Goal: Communication & Community: Answer question/provide support

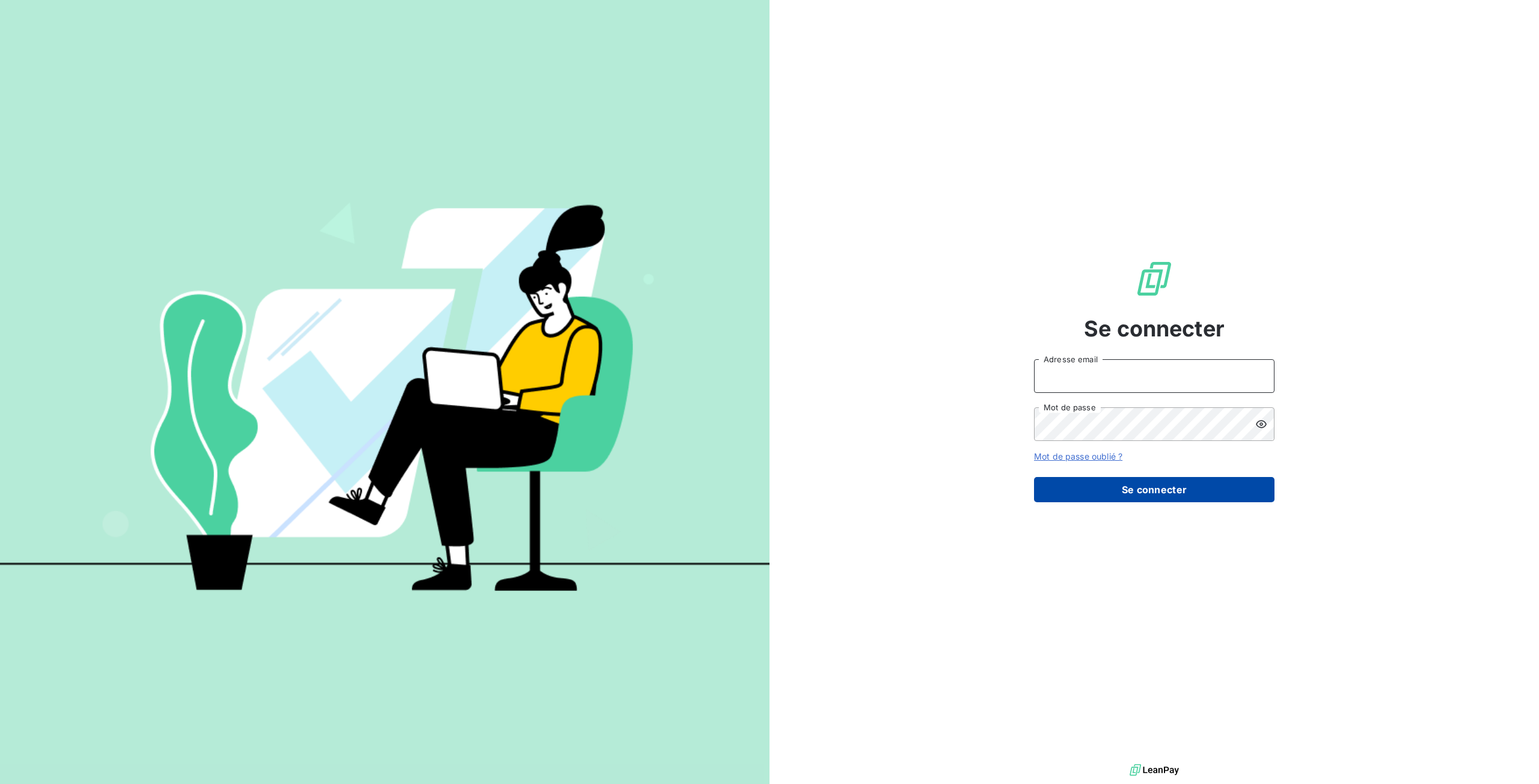
type input "[EMAIL_ADDRESS][DOMAIN_NAME]"
click at [1138, 484] on button "Se connecter" at bounding box center [1154, 489] width 240 height 25
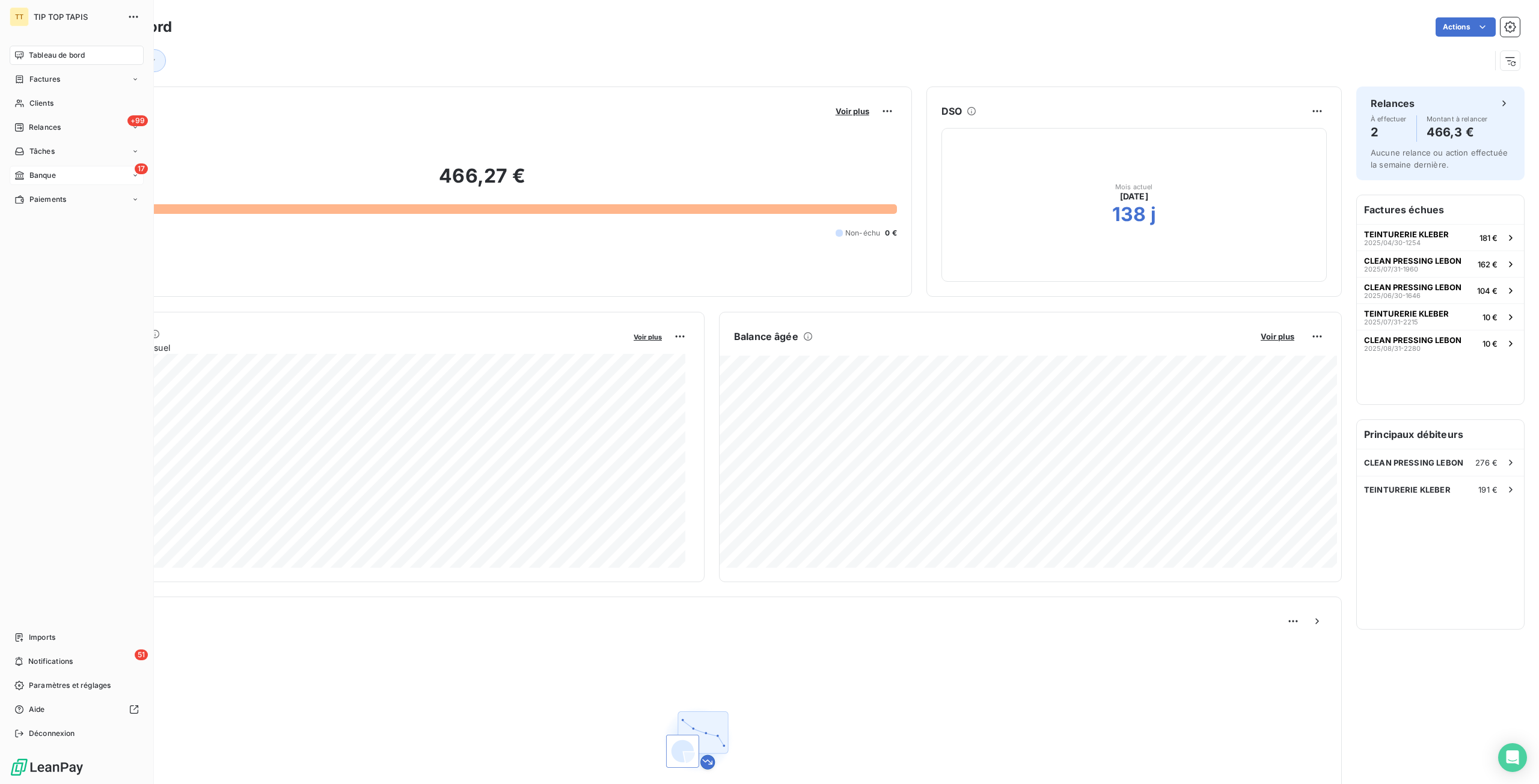
click at [64, 178] on div "17 Banque" at bounding box center [76, 175] width 134 height 19
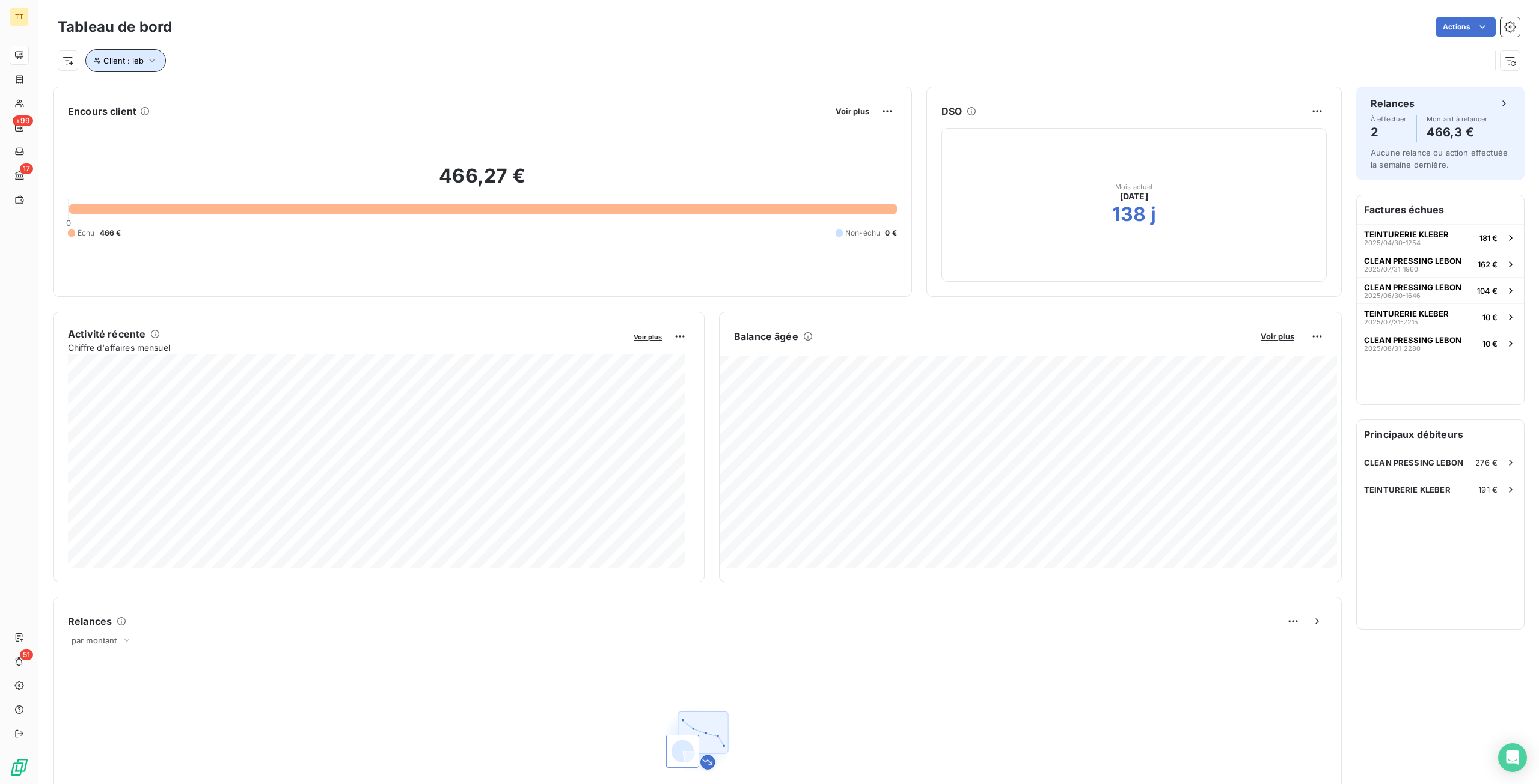
click at [141, 60] on span "Client : leb" at bounding box center [123, 60] width 40 height 10
drag, startPoint x: 314, startPoint y: 90, endPoint x: 258, endPoint y: 91, distance: 56.0
click at [258, 91] on div "Client Contient like leb" at bounding box center [257, 92] width 329 height 25
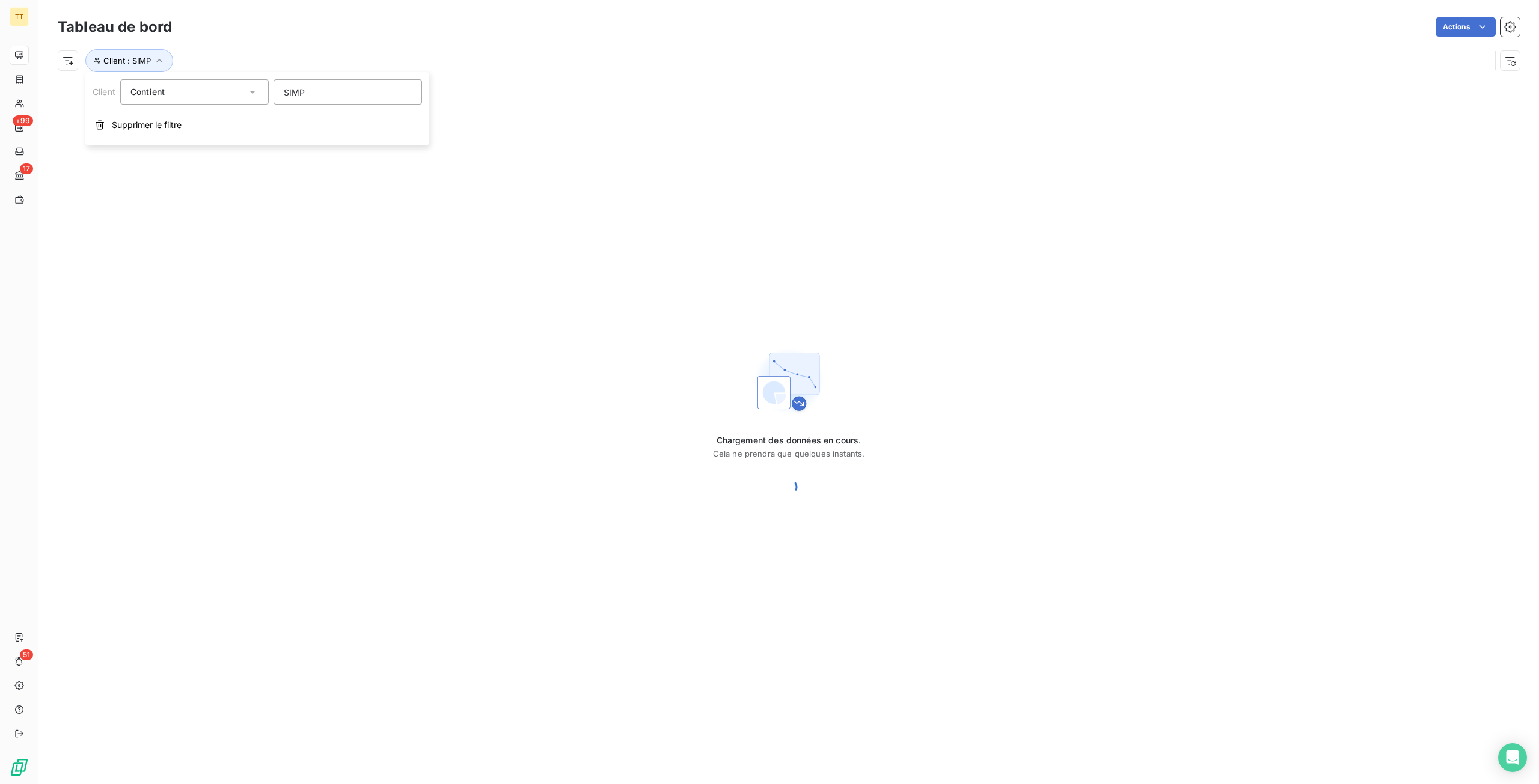
type input "SIMPL"
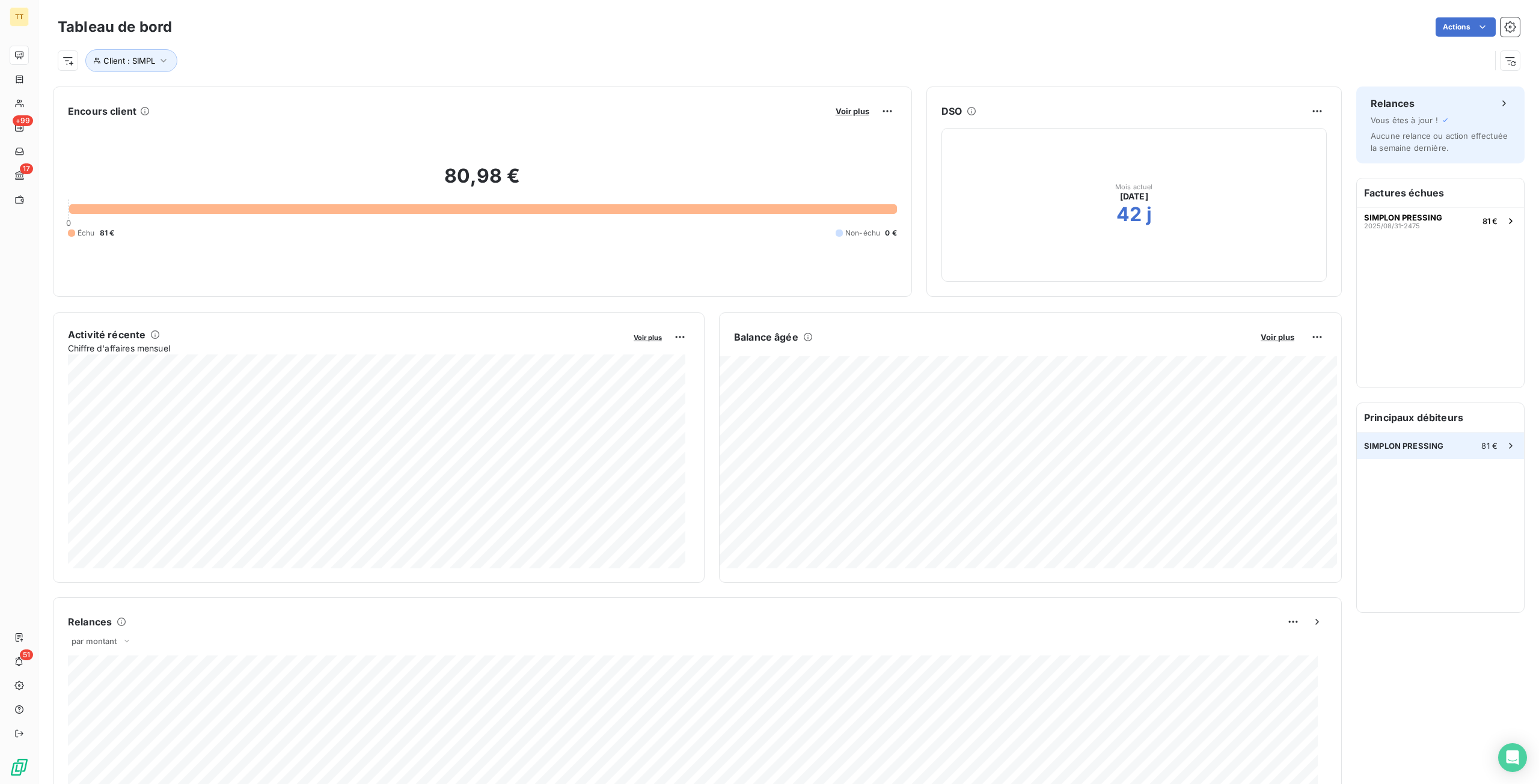
click at [1387, 451] on div "SIMPLON PRESSING 81 €" at bounding box center [1439, 445] width 167 height 26
click at [120, 56] on span "Client : SIMPL" at bounding box center [128, 60] width 52 height 10
drag, startPoint x: 338, startPoint y: 88, endPoint x: 259, endPoint y: 93, distance: 79.2
click at [259, 93] on div "Client Contient like SIMPL" at bounding box center [257, 92] width 329 height 25
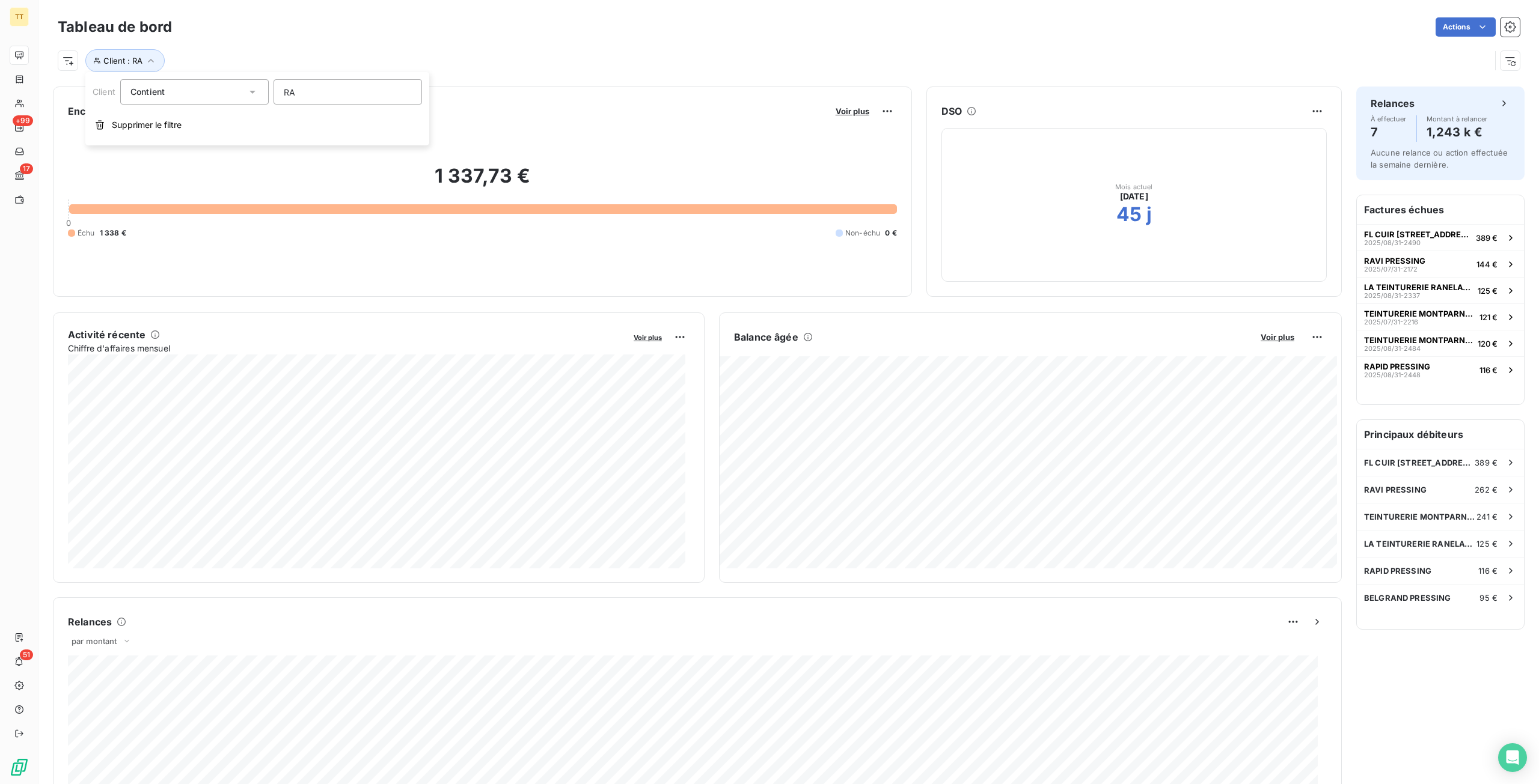
type input "R"
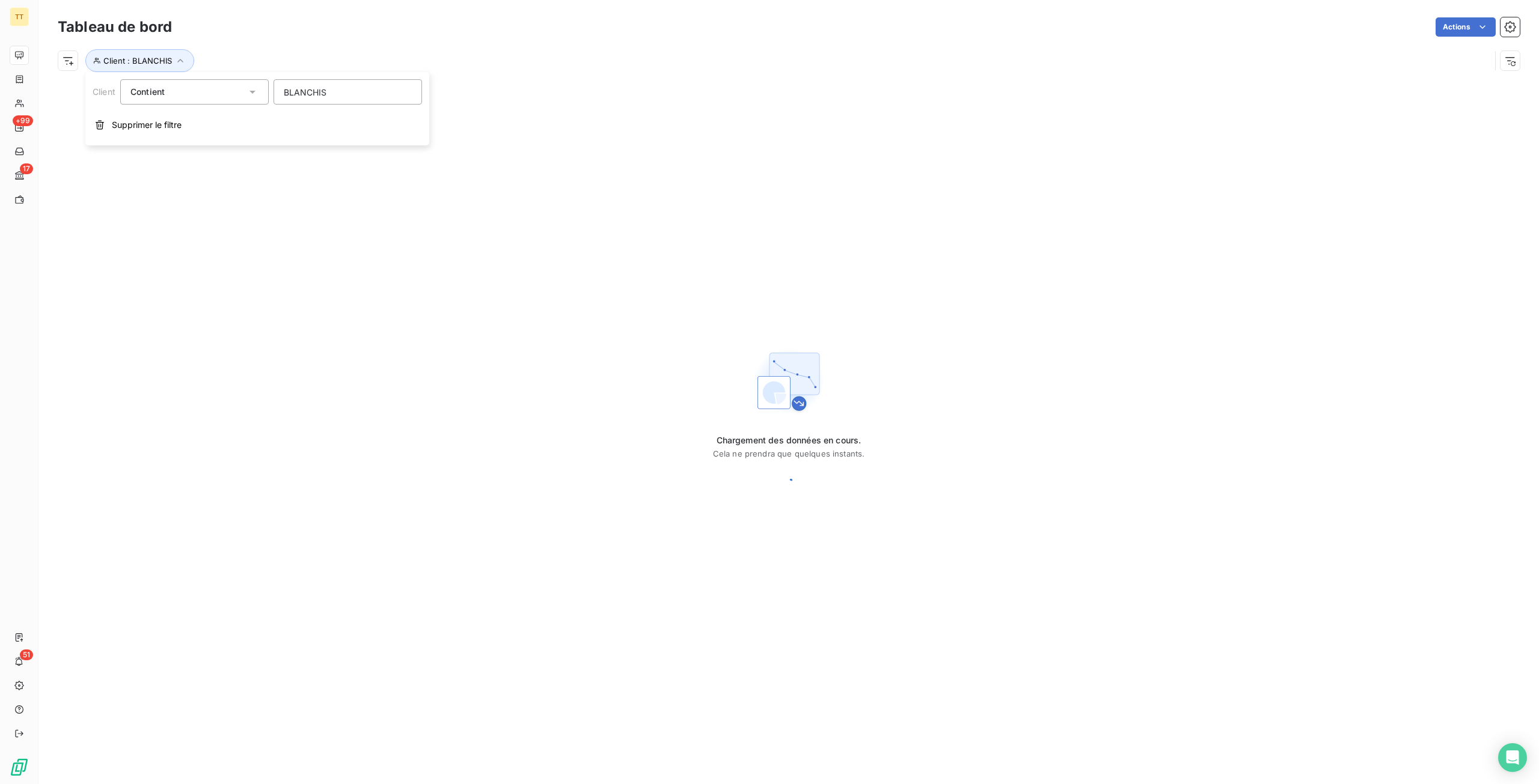
type input "BLANCHISS"
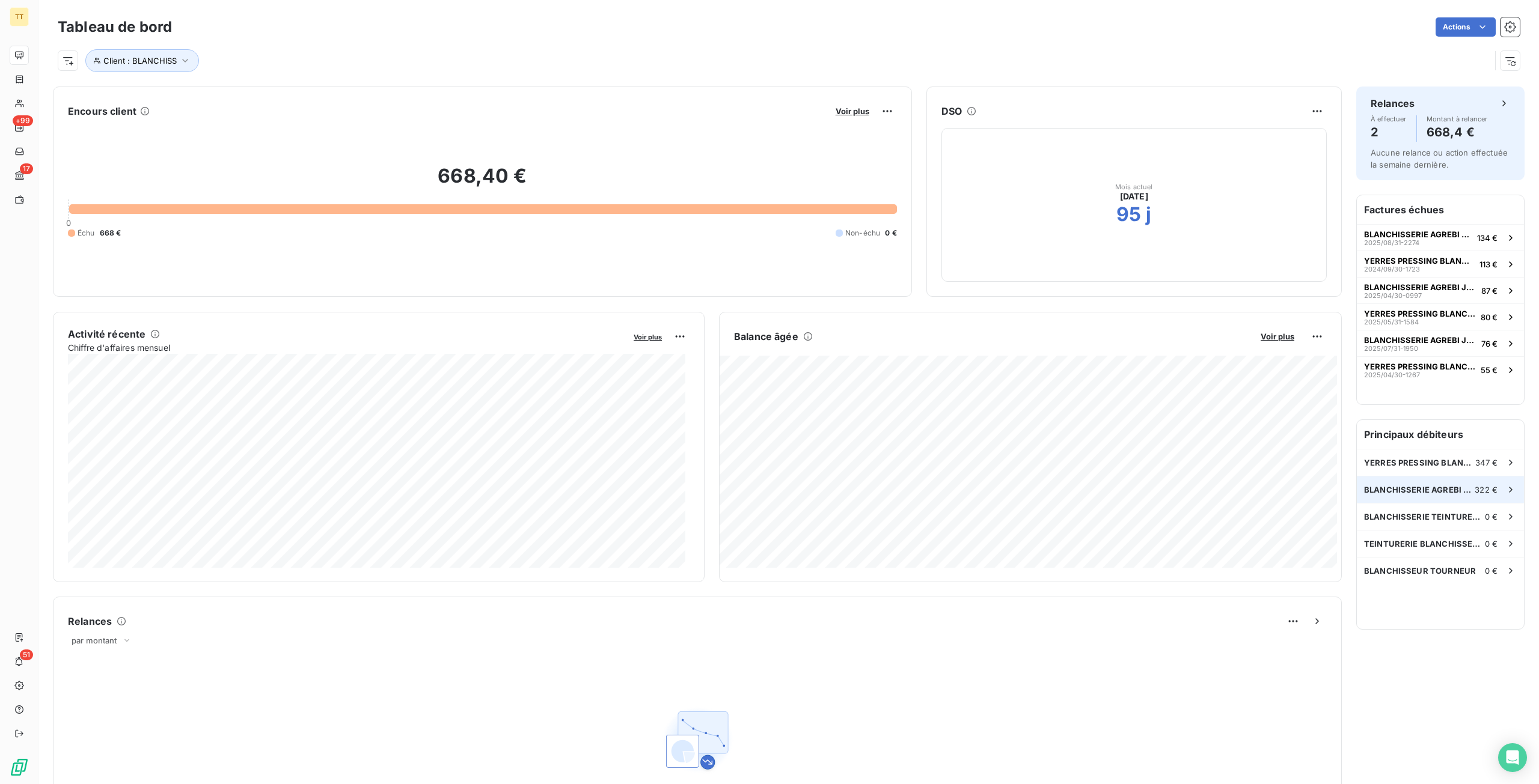
click at [1445, 486] on span "BLANCHISSERIE AGREBI JULIEN" at bounding box center [1418, 489] width 111 height 10
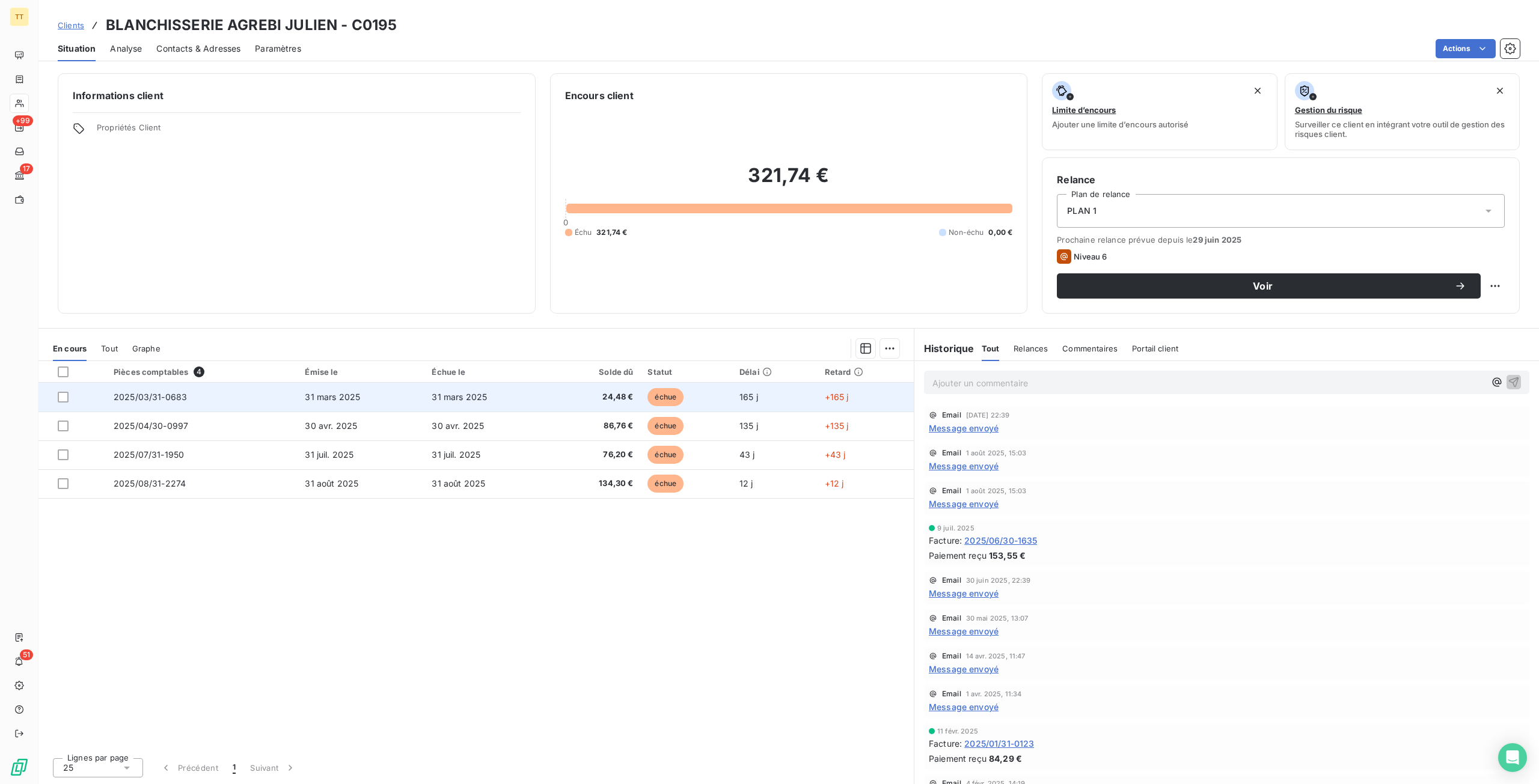
click at [619, 400] on span "24,48 €" at bounding box center [595, 397] width 74 height 12
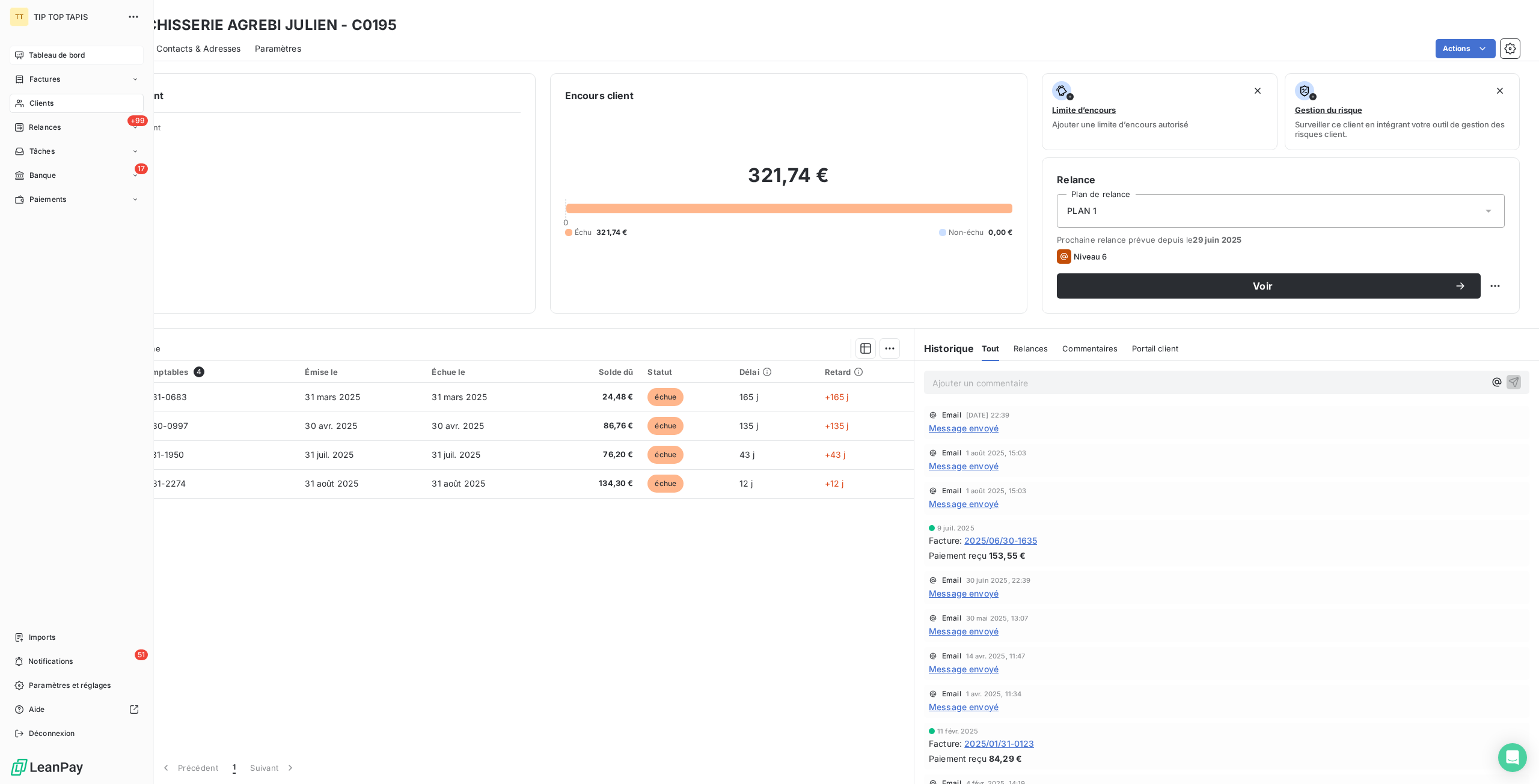
click at [80, 55] on span "Tableau de bord" at bounding box center [57, 55] width 56 height 10
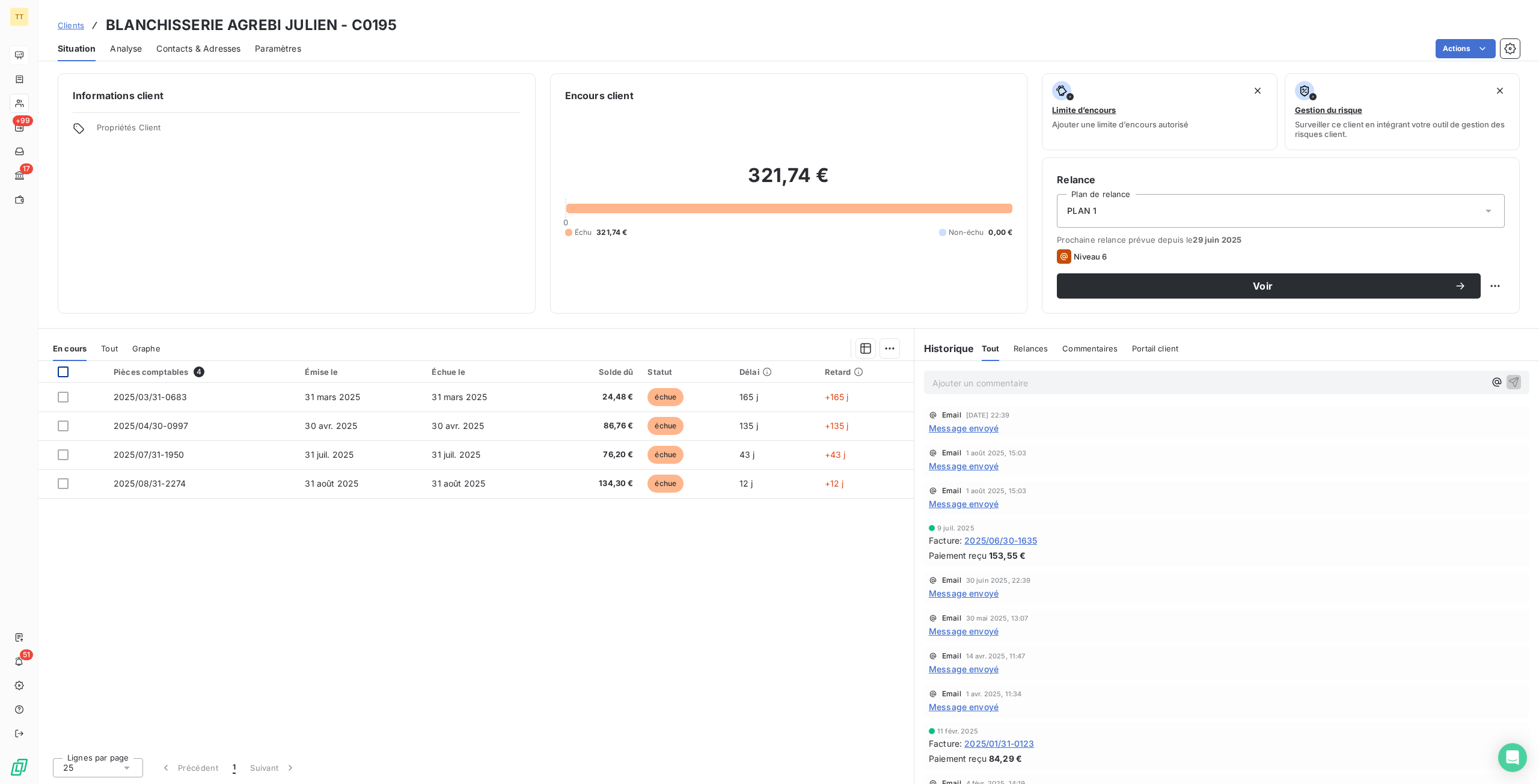
click at [66, 373] on div at bounding box center [63, 372] width 10 height 10
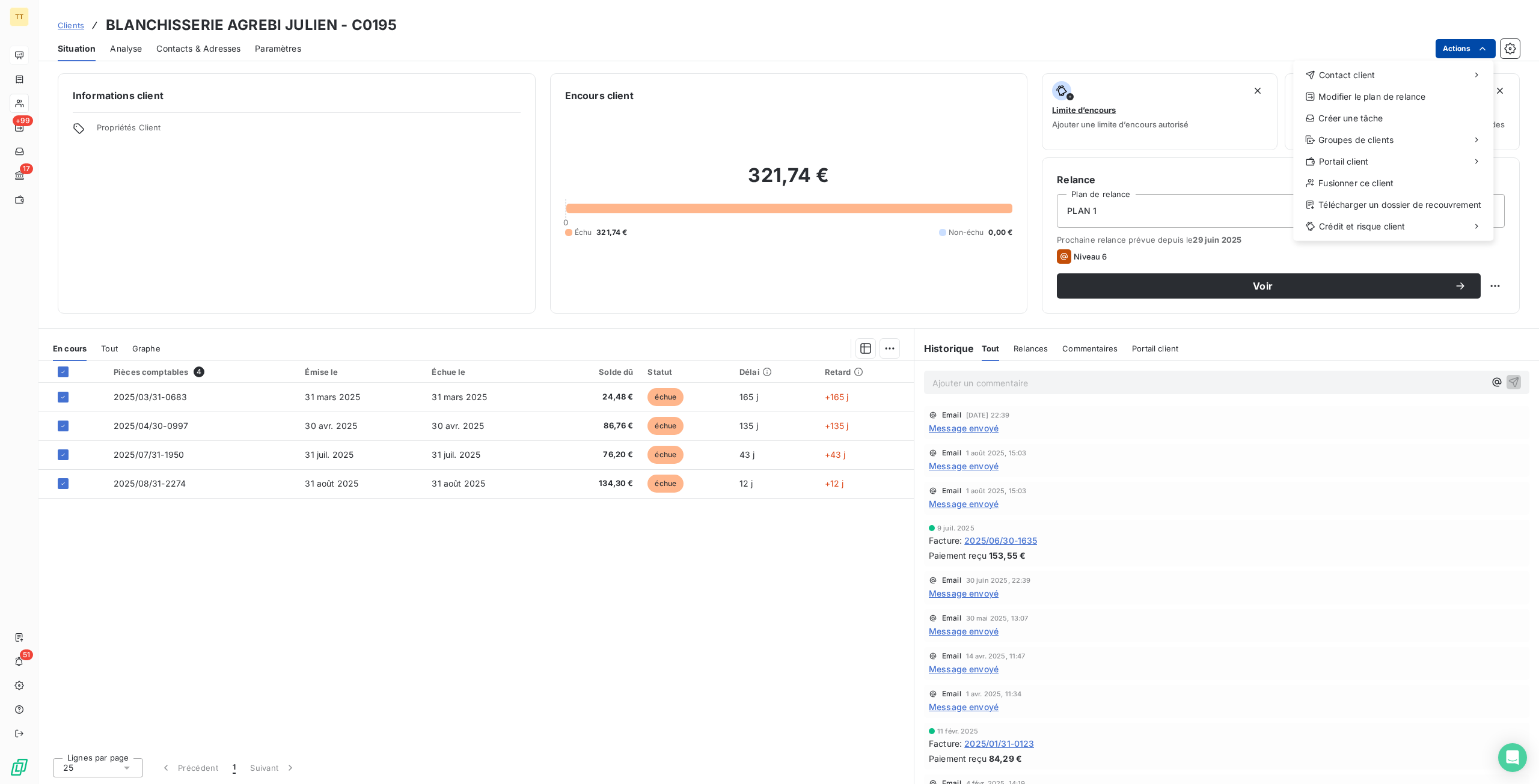
click at [1451, 53] on html "TT +99 17 51 Clients BLANCHISSERIE AGREBI JULIEN - C0195 Situation Analyse Cont…" at bounding box center [770, 392] width 1539 height 784
click at [1240, 78] on div "Envoyer un email" at bounding box center [1203, 80] width 161 height 19
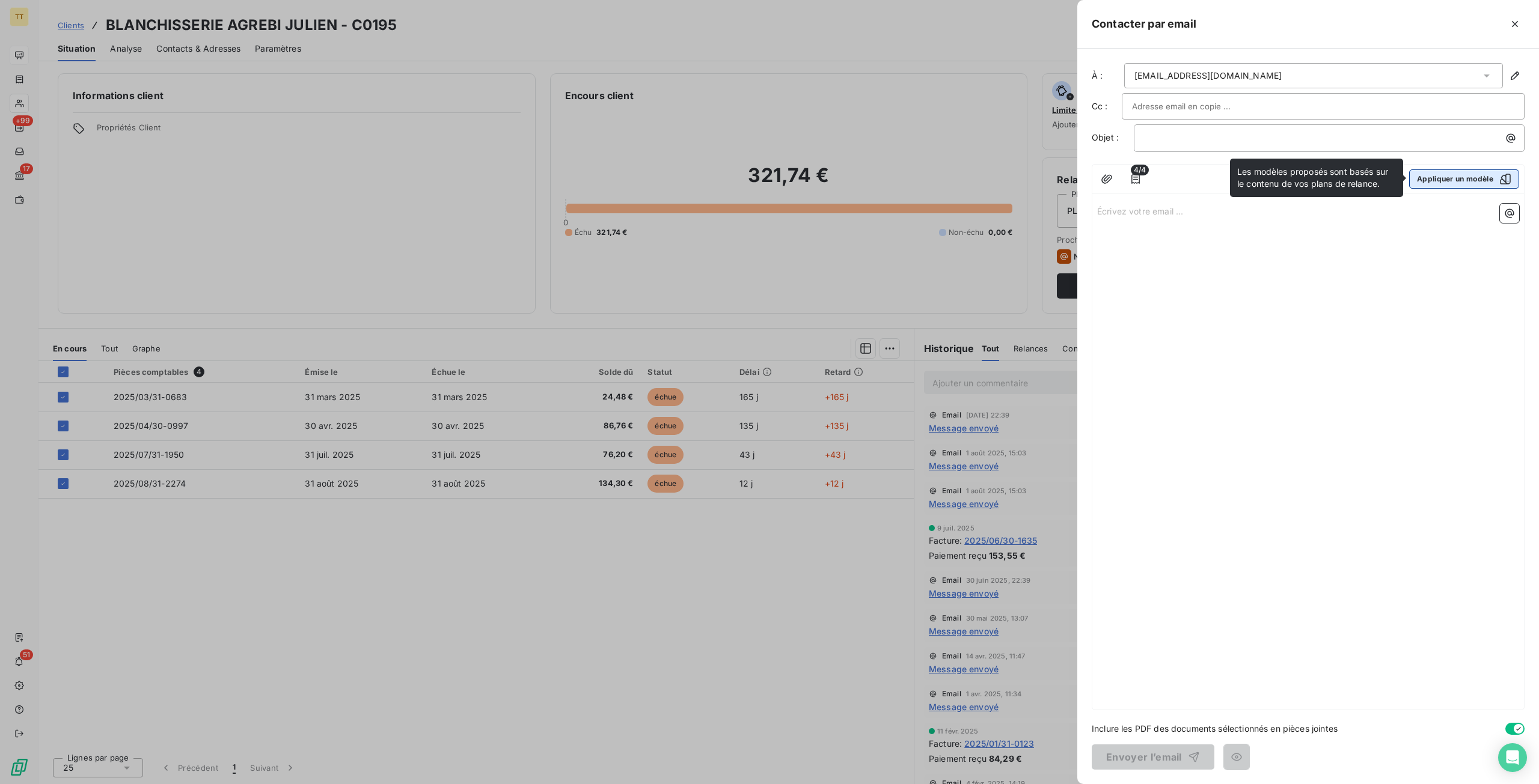
click at [1422, 175] on button "Appliquer un modèle" at bounding box center [1464, 179] width 110 height 19
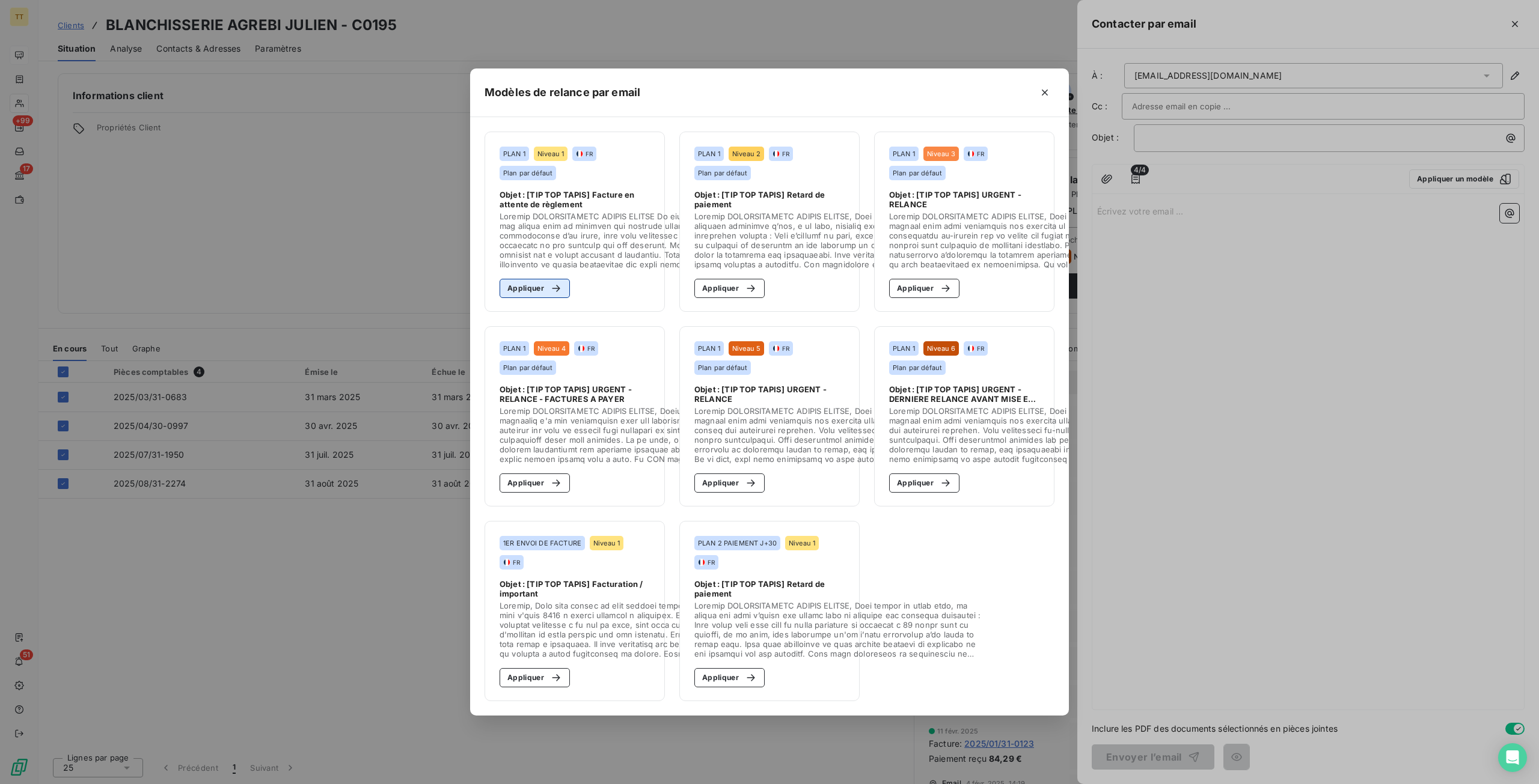
click at [541, 288] on button "Appliquer" at bounding box center [535, 288] width 71 height 19
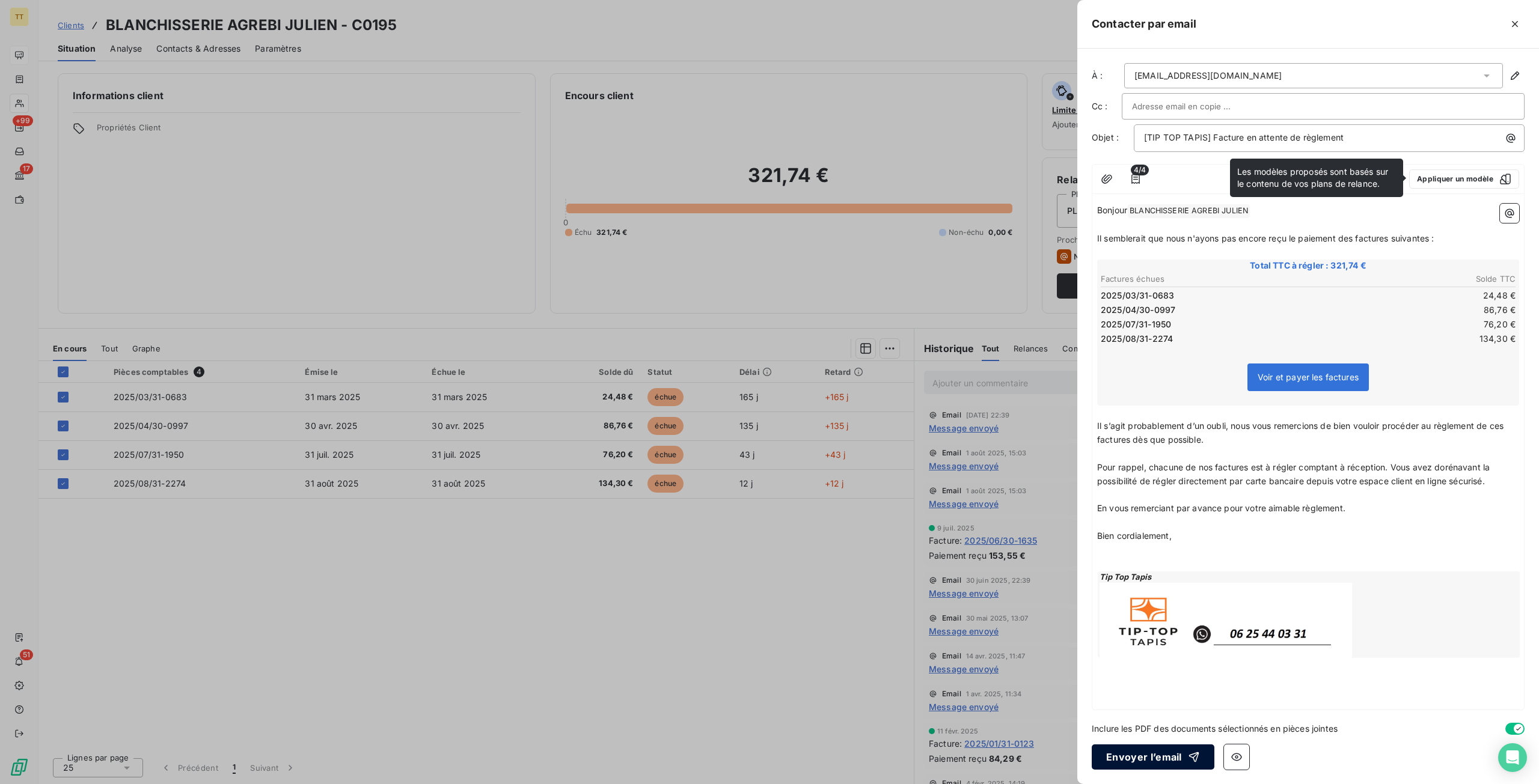
click at [1134, 754] on button "Envoyer l’email" at bounding box center [1153, 757] width 122 height 25
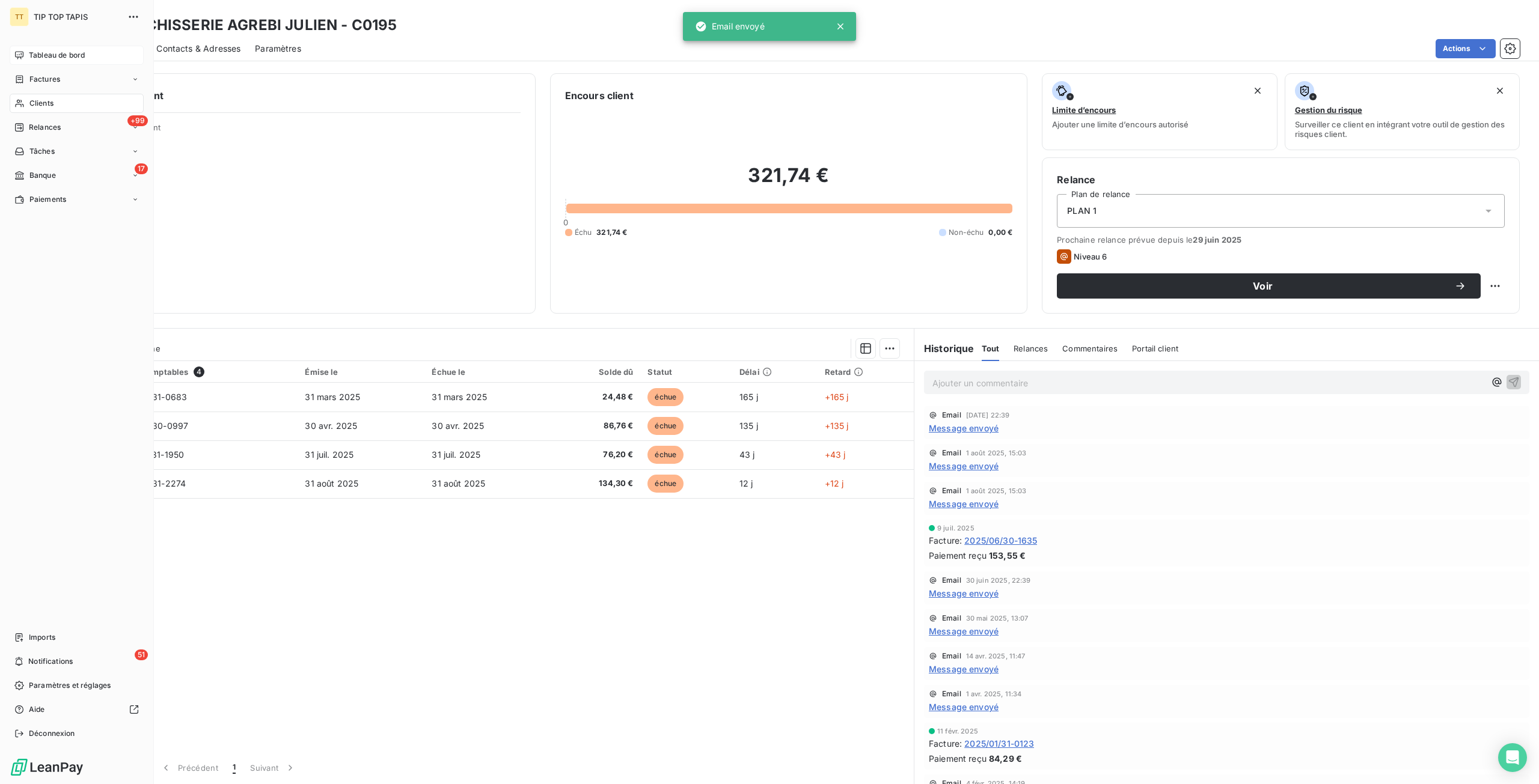
click at [32, 53] on span "Tableau de bord" at bounding box center [57, 55] width 56 height 10
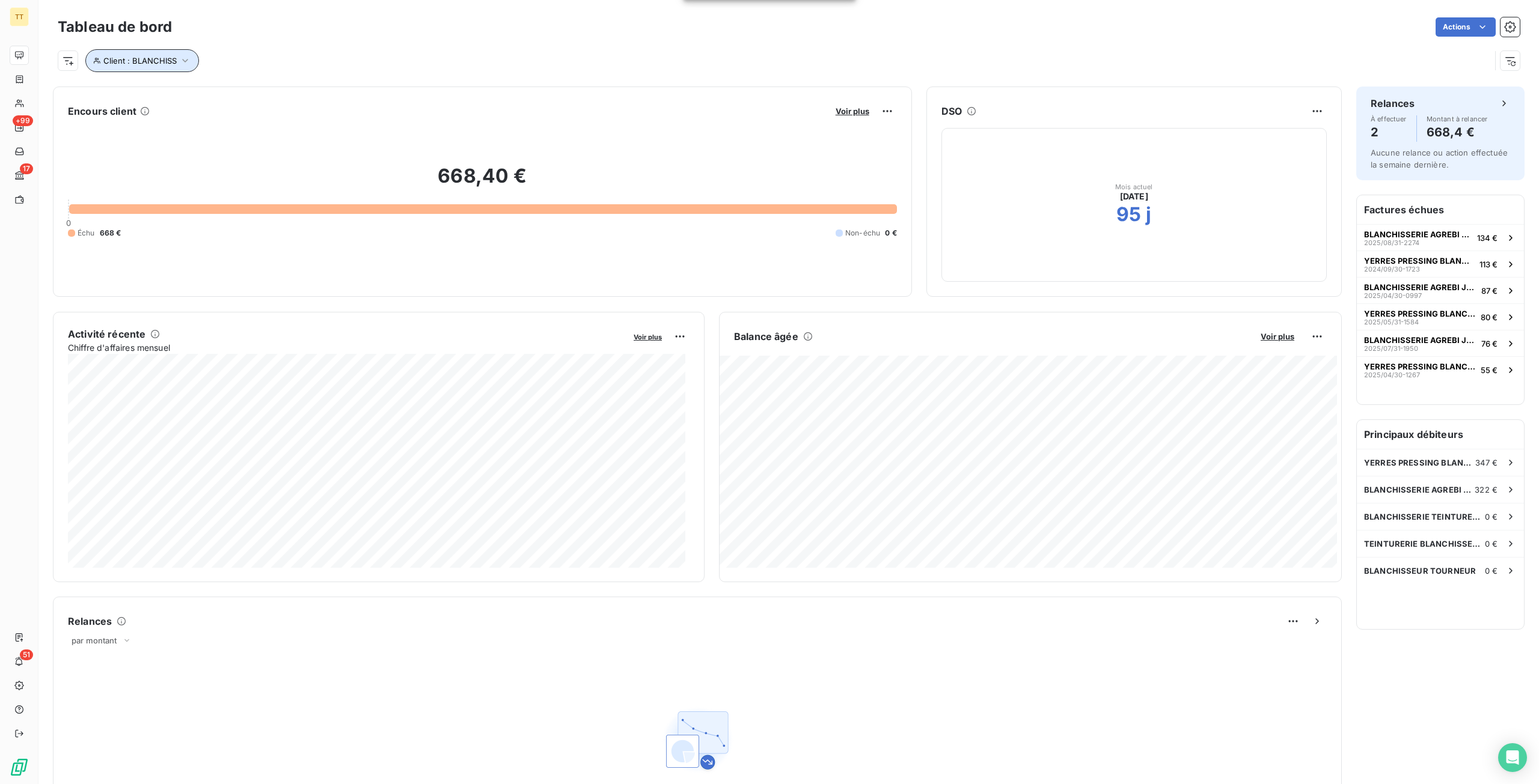
click at [134, 52] on button "Client : BLANCHISS" at bounding box center [142, 60] width 114 height 23
drag, startPoint x: 335, startPoint y: 86, endPoint x: 218, endPoint y: 89, distance: 117.0
click at [218, 89] on div "Client Contient like BLANCHISS" at bounding box center [257, 92] width 329 height 25
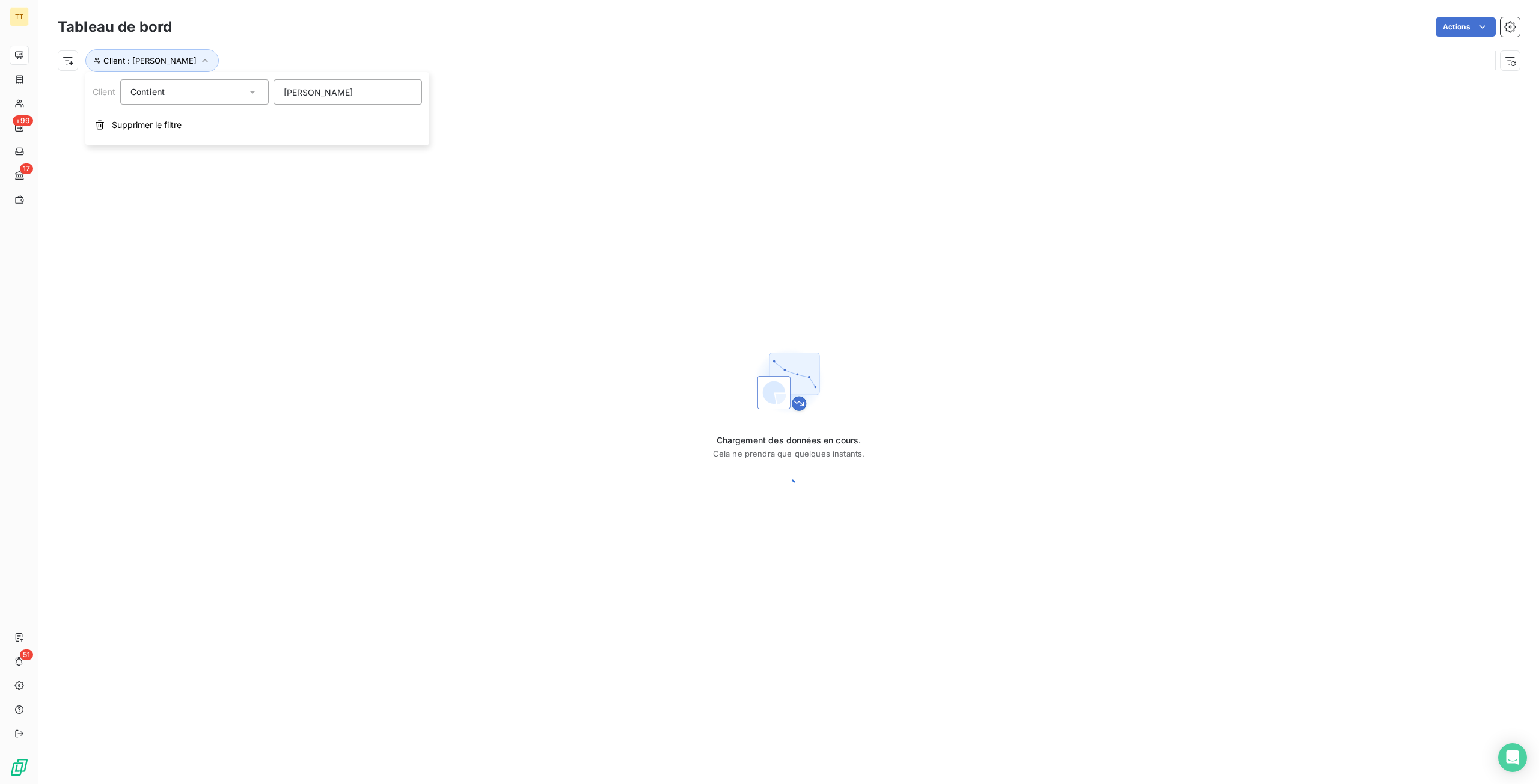
type input "VIKI"
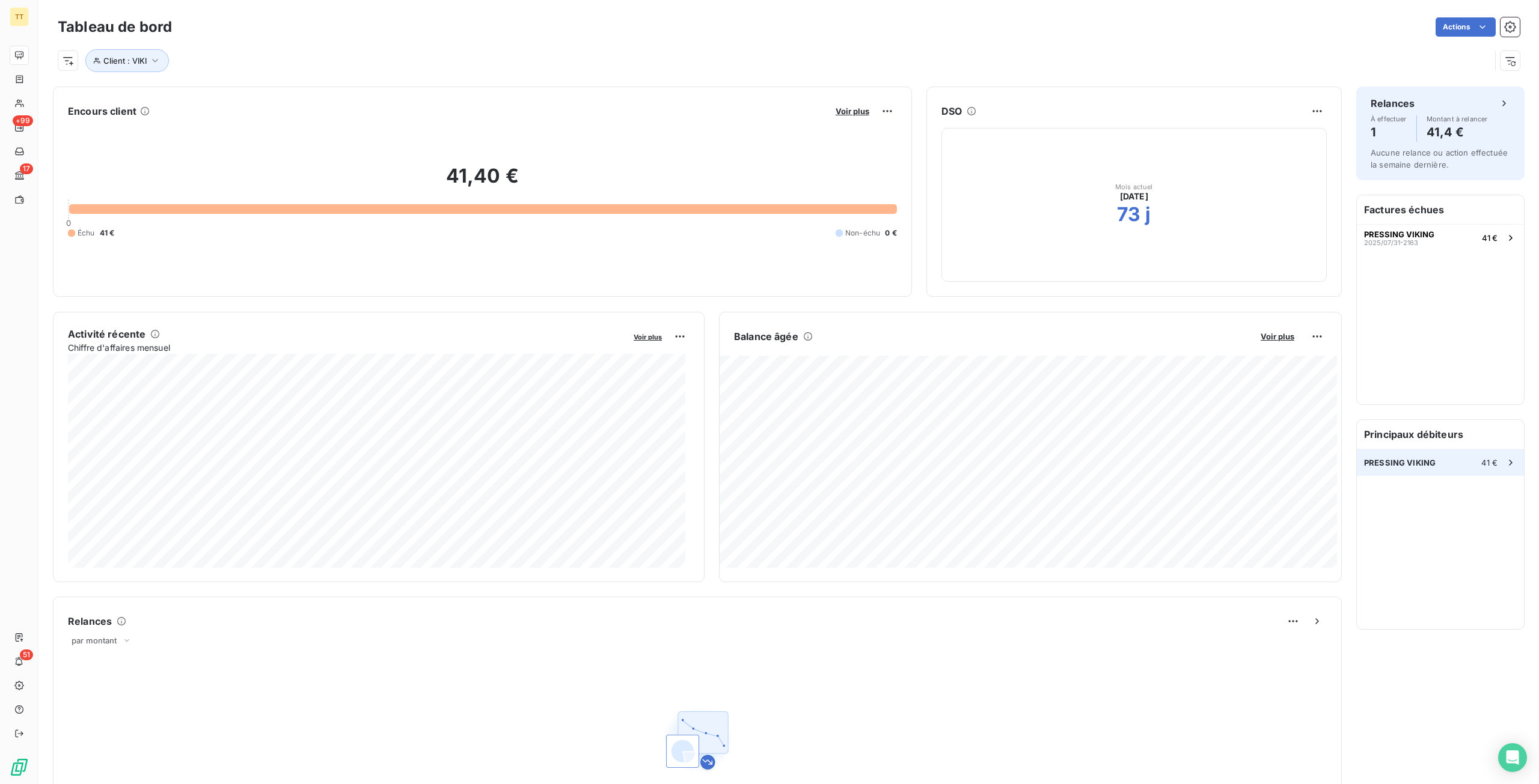
click at [1434, 451] on div "PRESSING VIKING 41 €" at bounding box center [1439, 463] width 167 height 26
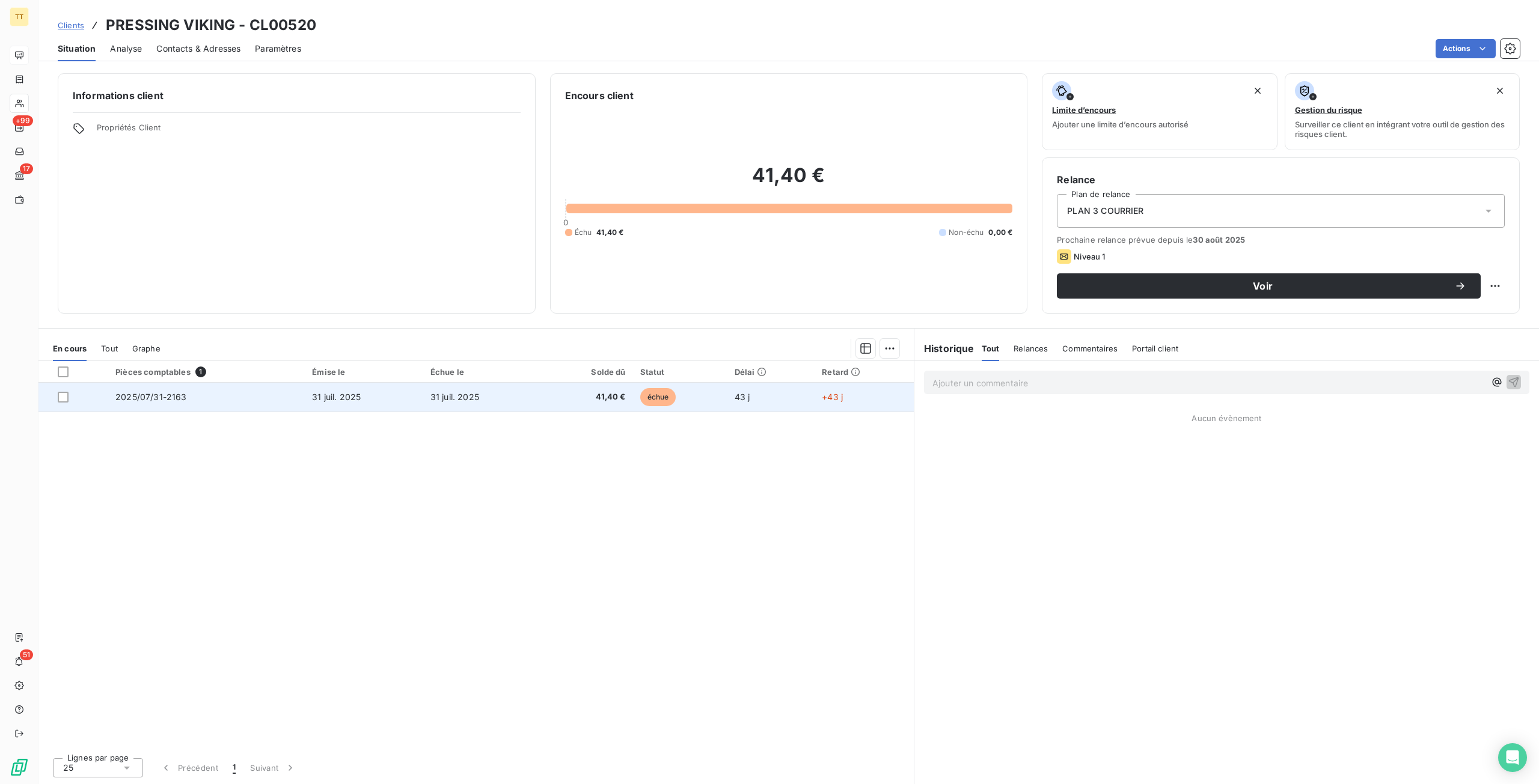
click at [354, 402] on td "31 juil. 2025" at bounding box center [364, 396] width 119 height 29
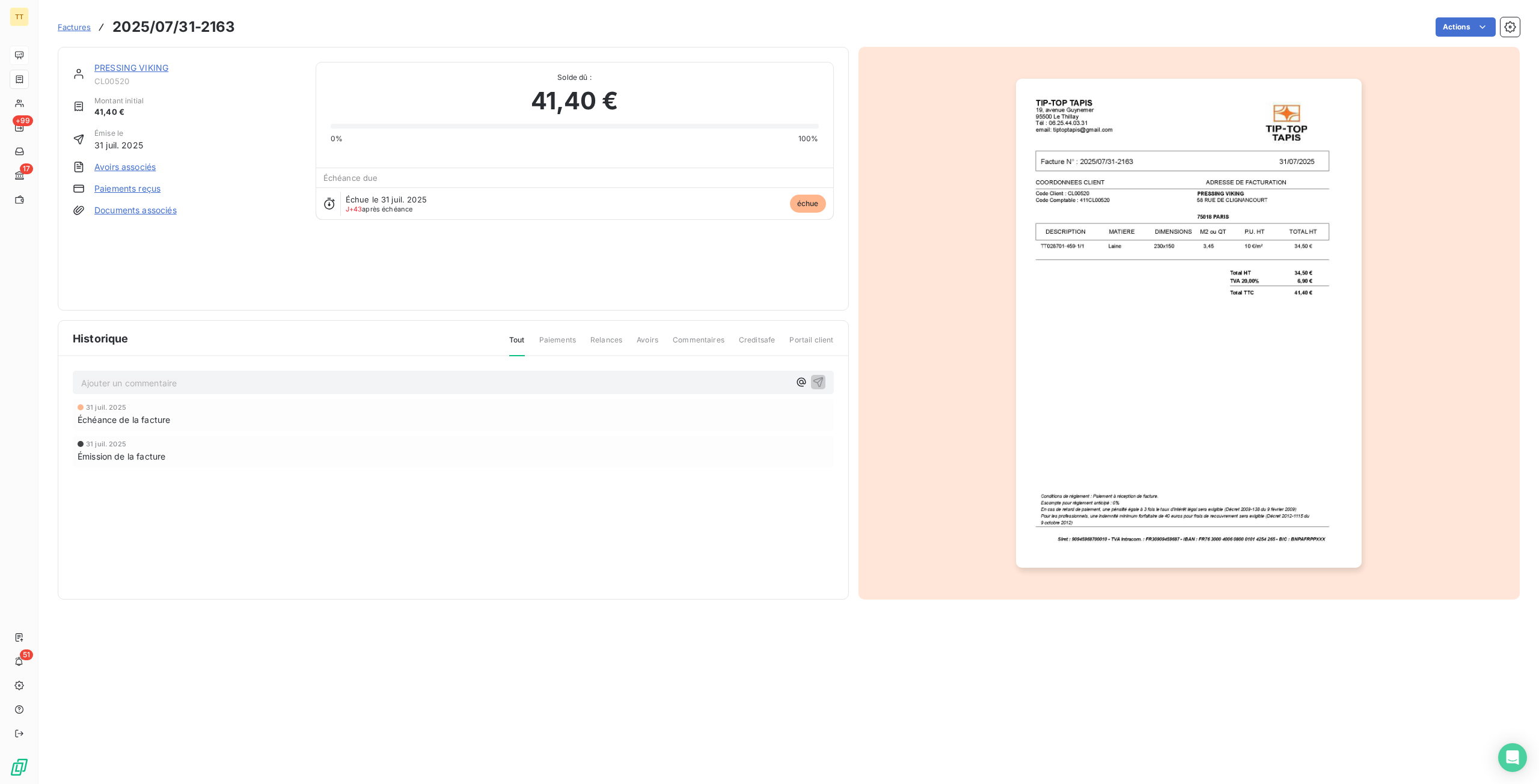
click at [1142, 405] on img "button" at bounding box center [1189, 323] width 346 height 489
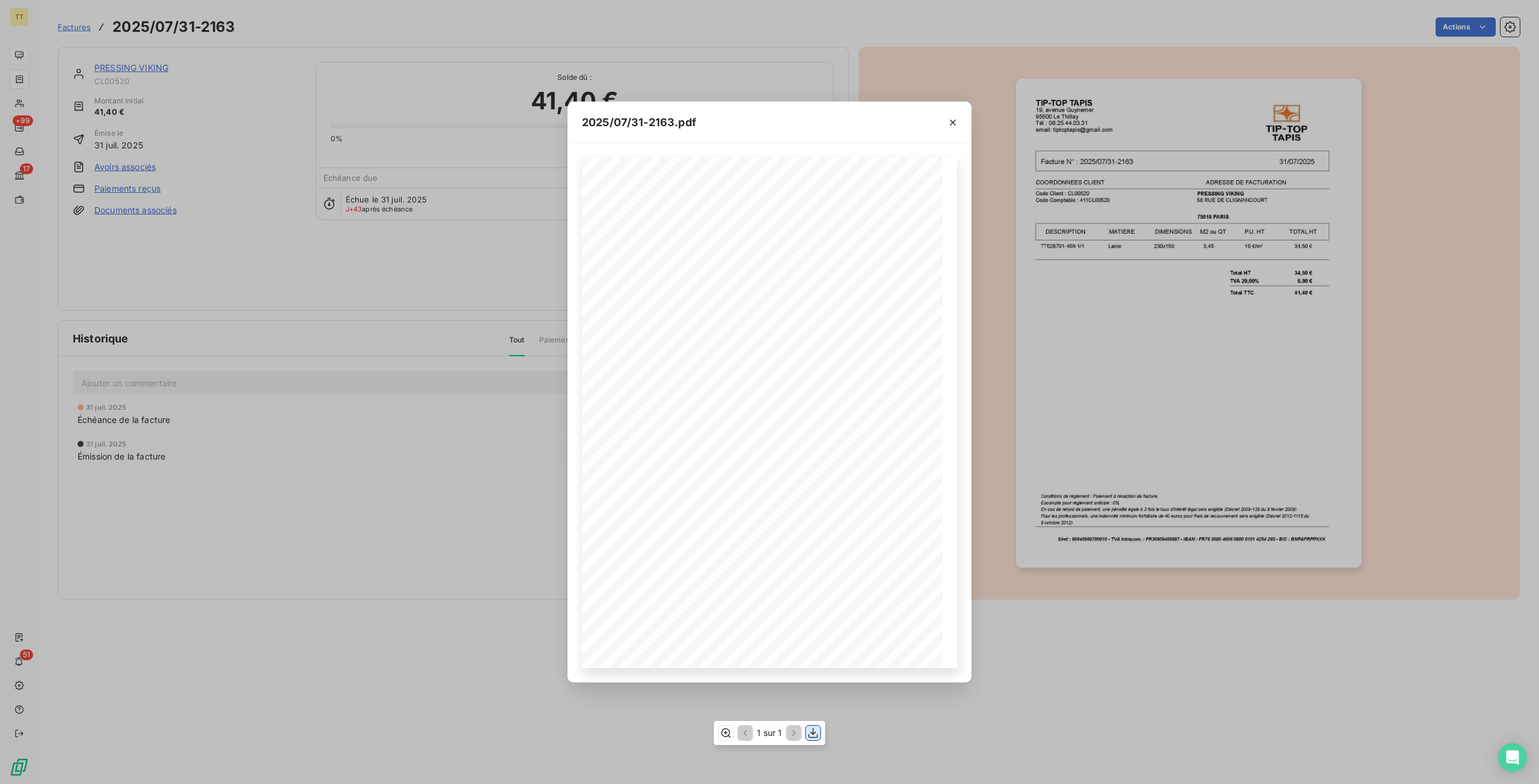
click at [811, 728] on icon "button" at bounding box center [813, 733] width 12 height 12
click at [265, 154] on div "2025/07/31-2163.pdf TIP-TOP TAPIS [STREET_ADDRESS] Tél : [PHONE_NUMBER] email: …" at bounding box center [770, 392] width 1539 height 784
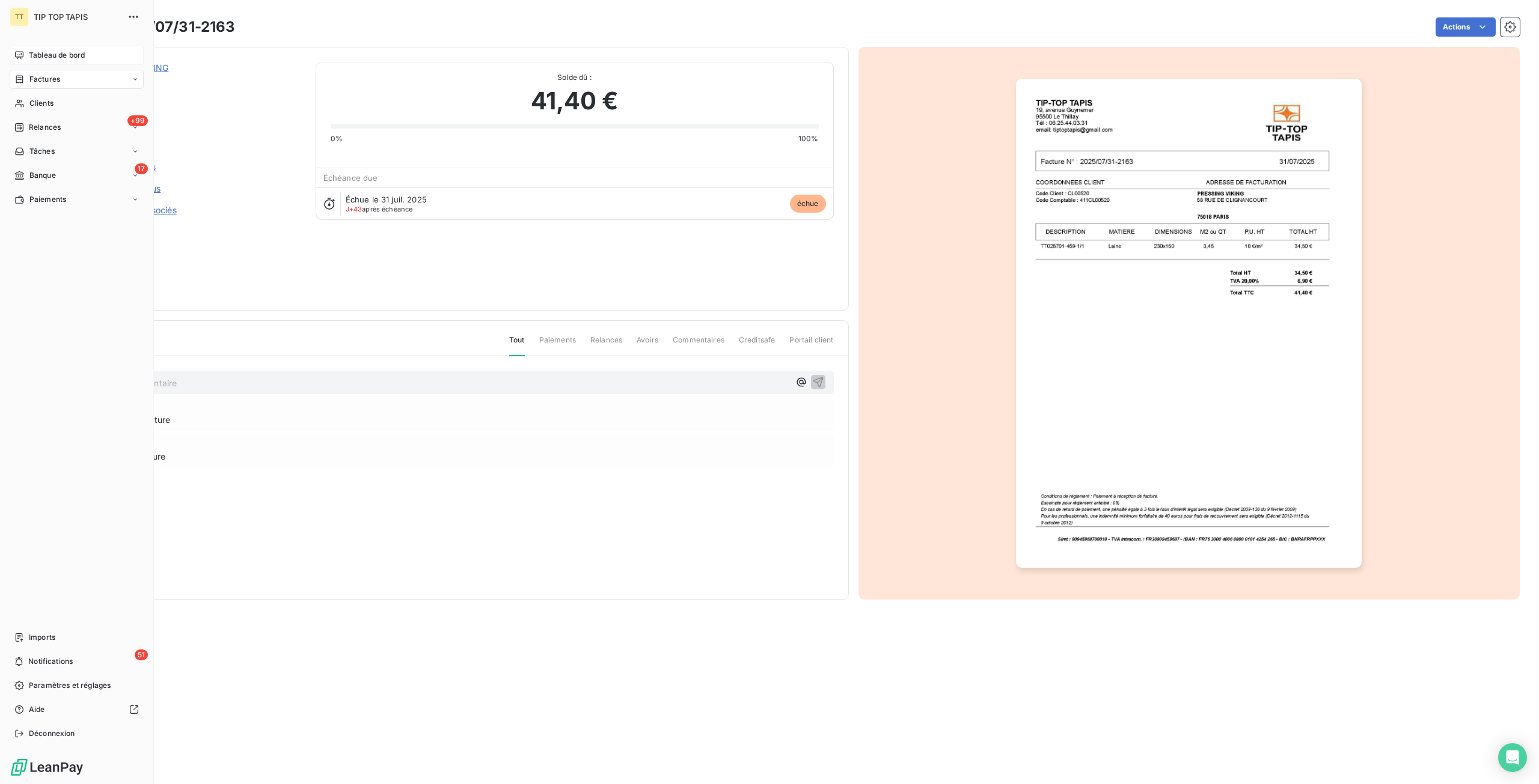
click at [53, 56] on span "Tableau de bord" at bounding box center [57, 55] width 56 height 10
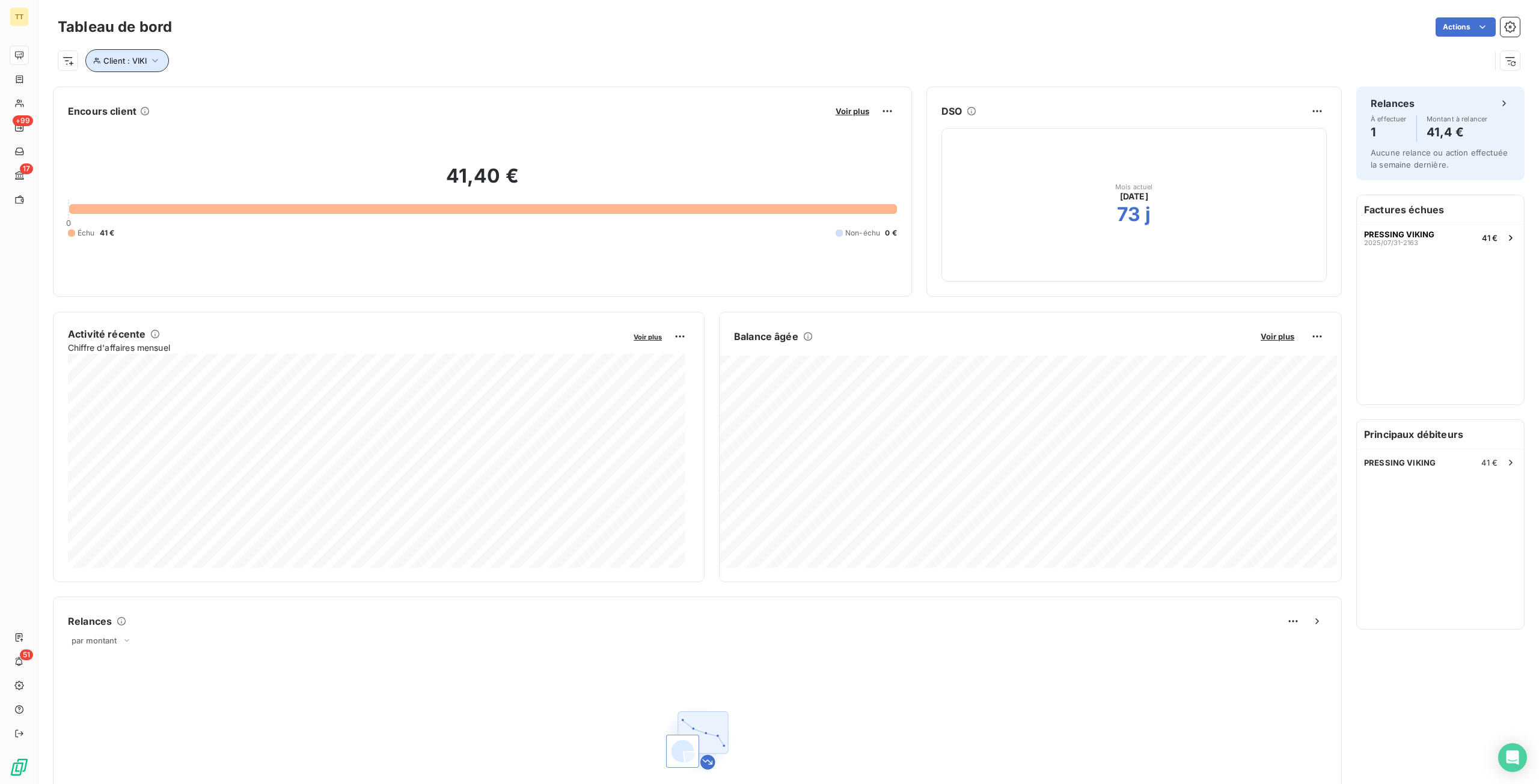
click at [152, 66] on icon "button" at bounding box center [155, 61] width 12 height 12
drag, startPoint x: 313, startPoint y: 95, endPoint x: 237, endPoint y: 87, distance: 76.4
click at [237, 87] on div "Client Contient like VIKI" at bounding box center [257, 92] width 329 height 25
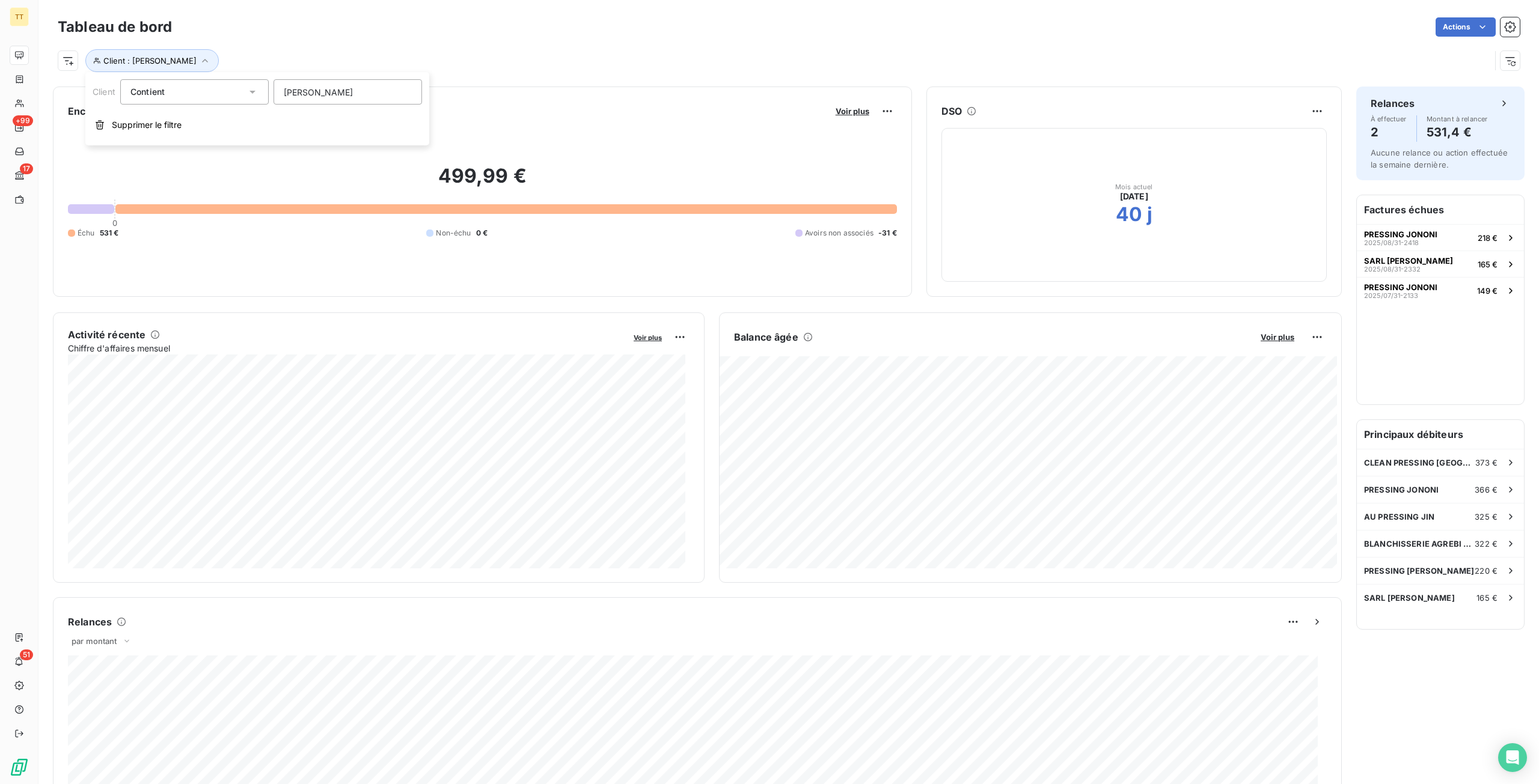
type input "JOA"
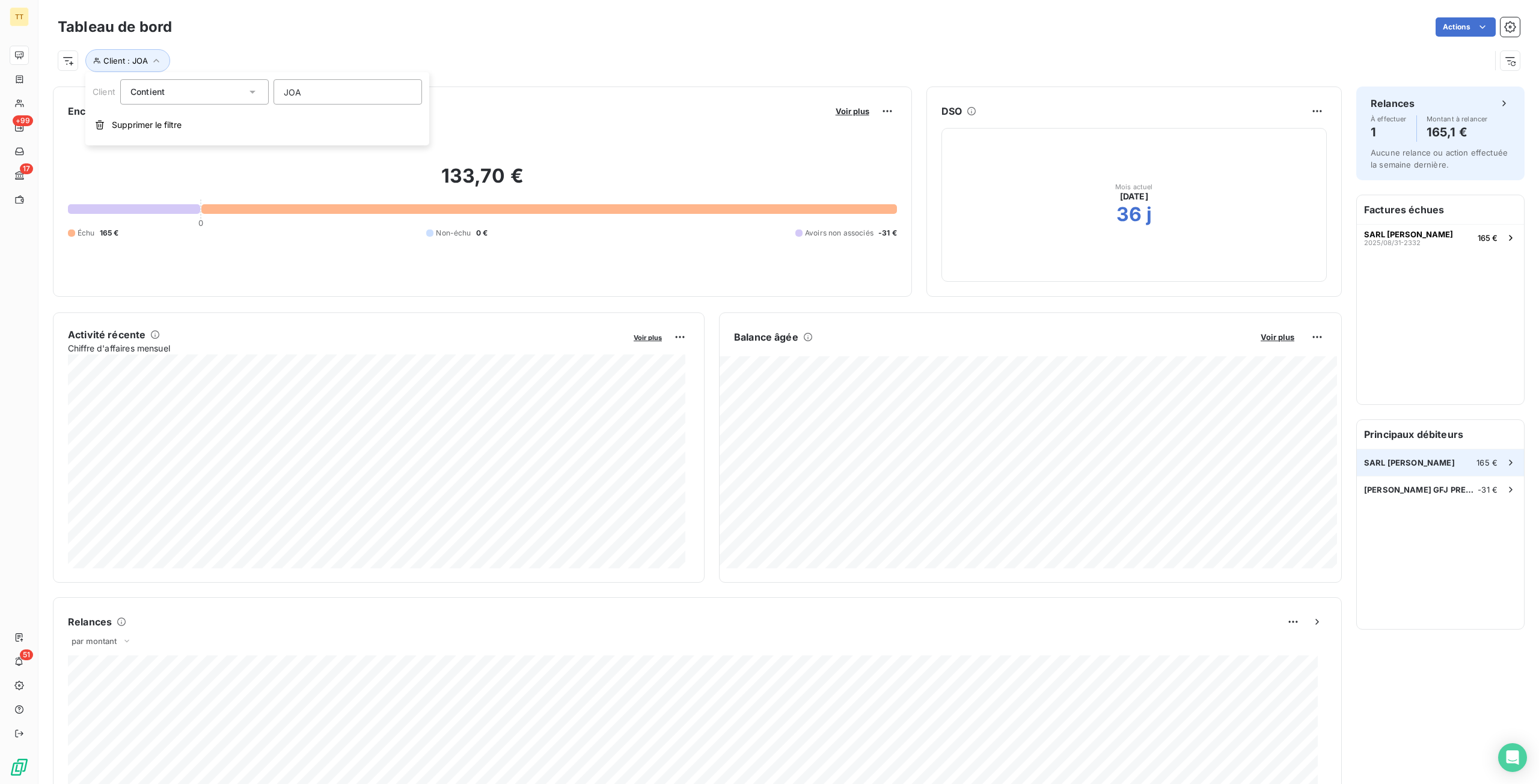
click at [1409, 464] on span "SARL [PERSON_NAME]" at bounding box center [1409, 462] width 91 height 10
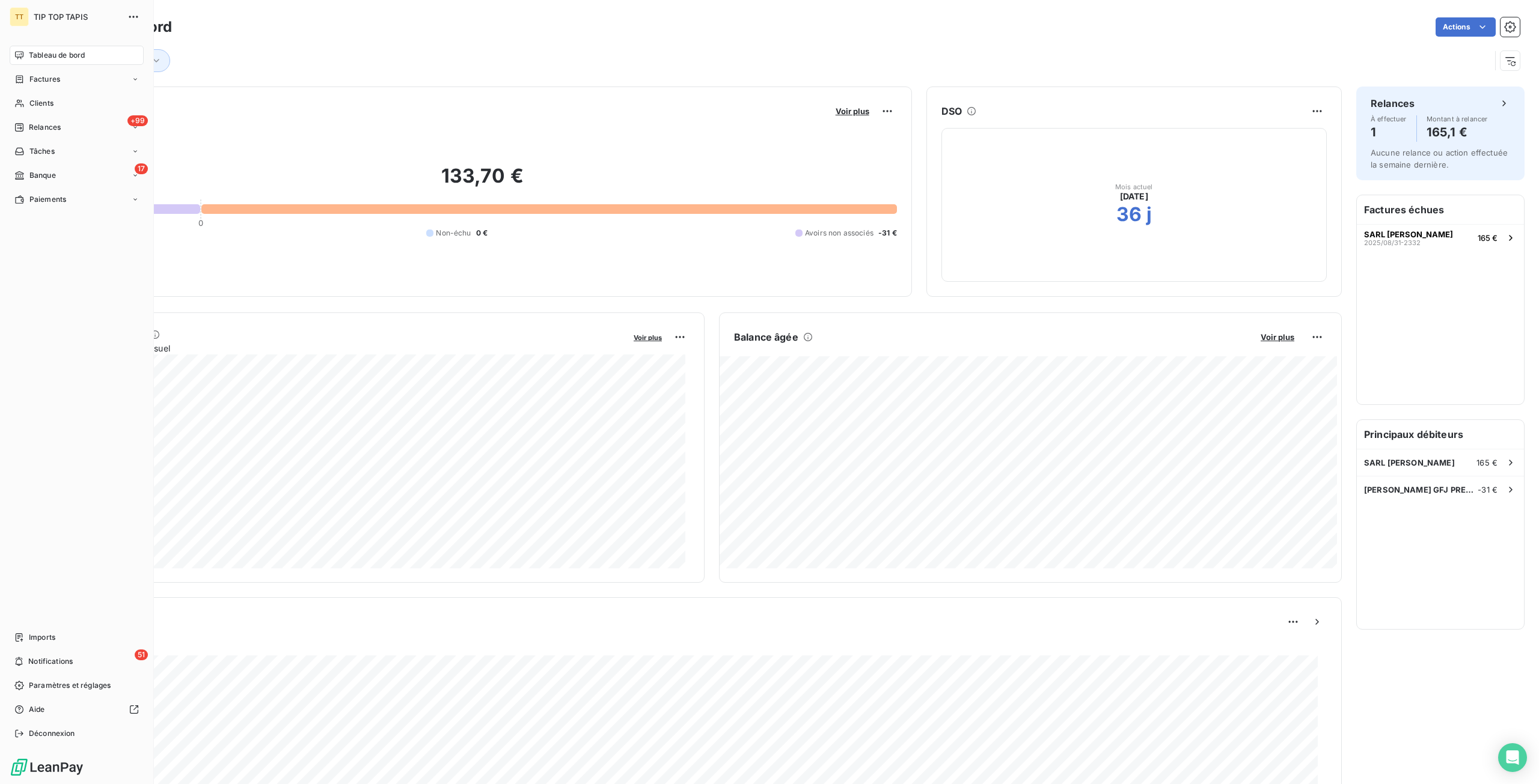
click at [16, 51] on icon at bounding box center [19, 55] width 10 height 10
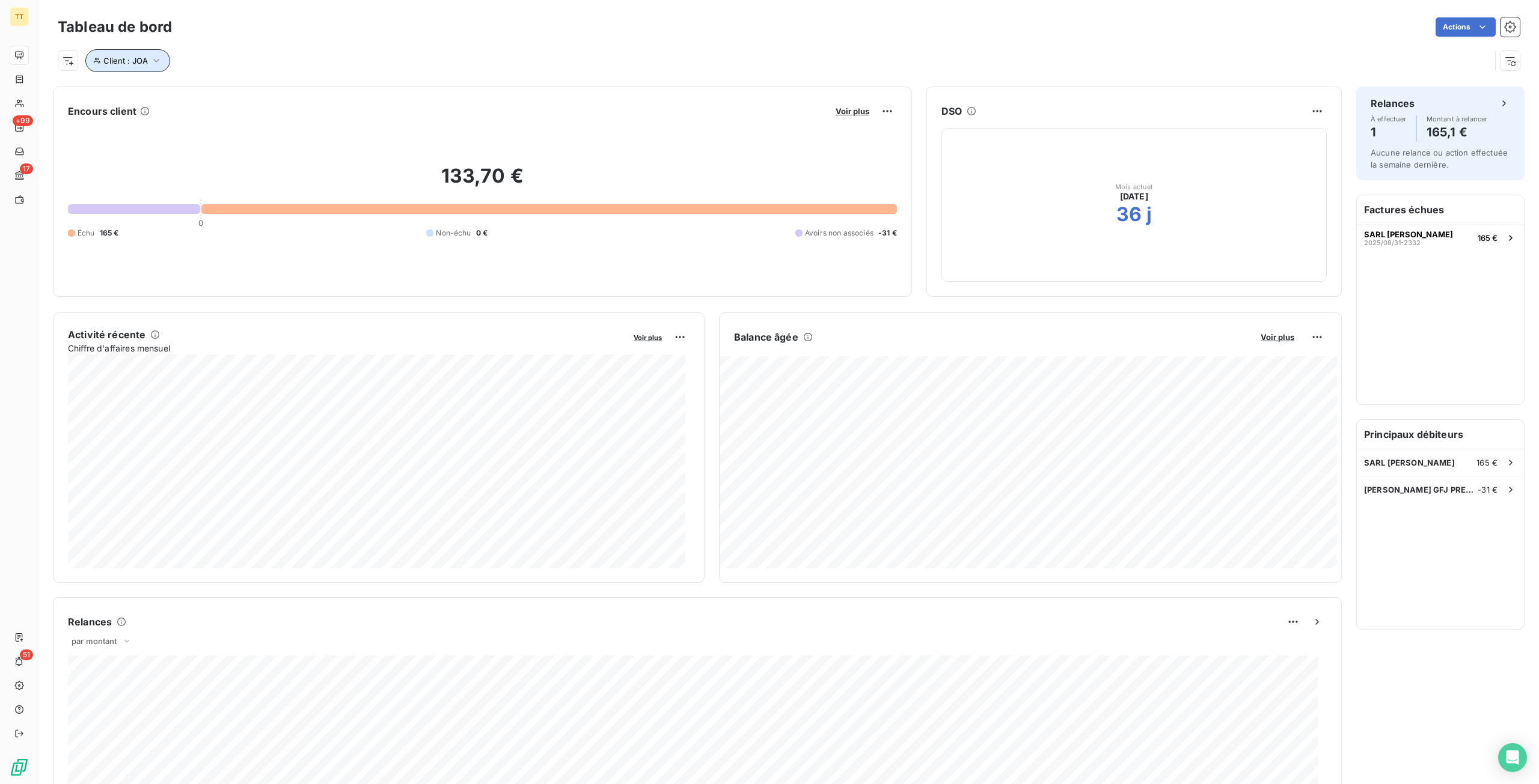
click at [138, 66] on button "Client : JOA" at bounding box center [128, 60] width 85 height 23
drag, startPoint x: 335, startPoint y: 92, endPoint x: 234, endPoint y: 93, distance: 101.0
click at [234, 93] on div "Client Contient like JOA" at bounding box center [257, 92] width 329 height 25
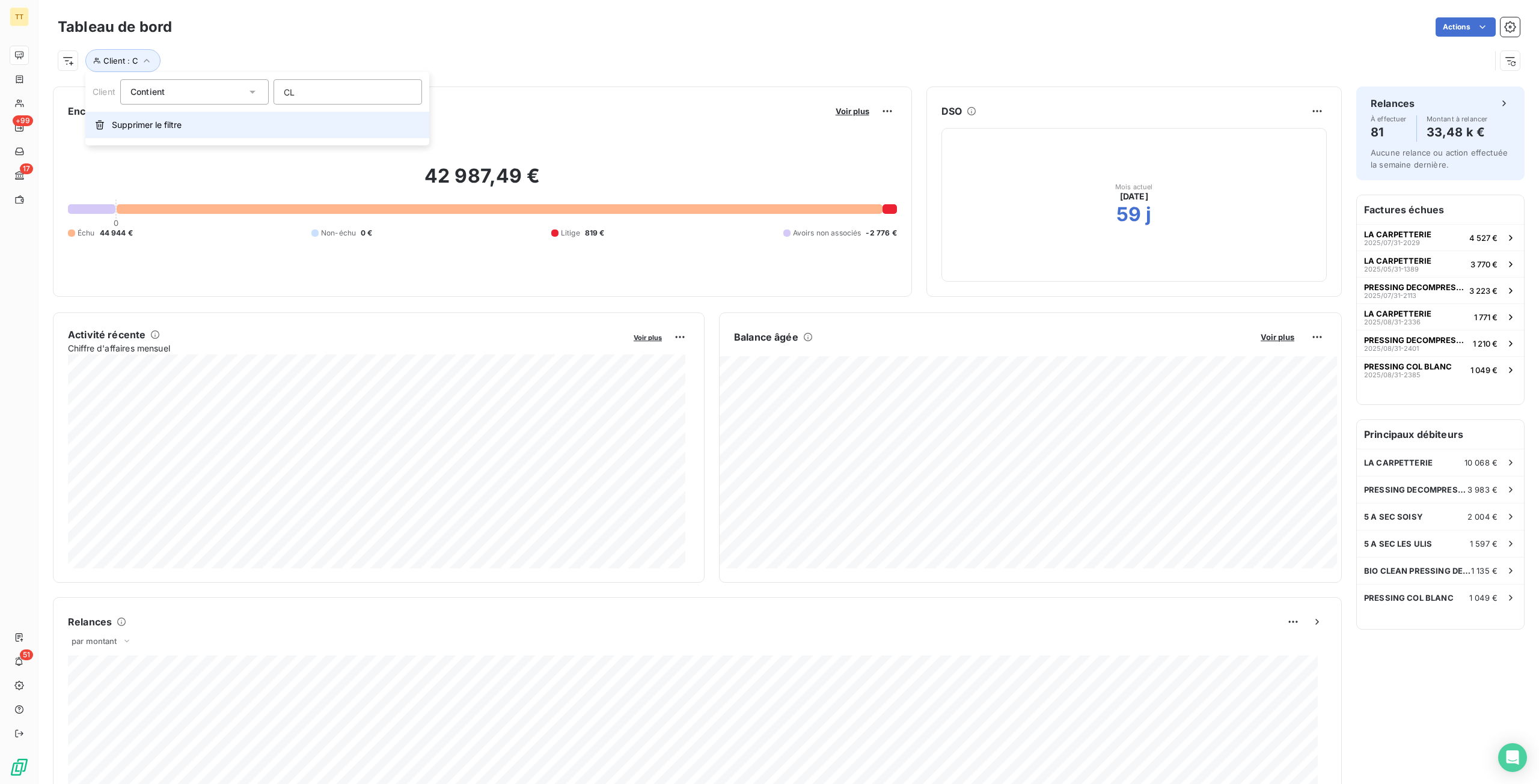
type input "C"
type input "CLEAN"
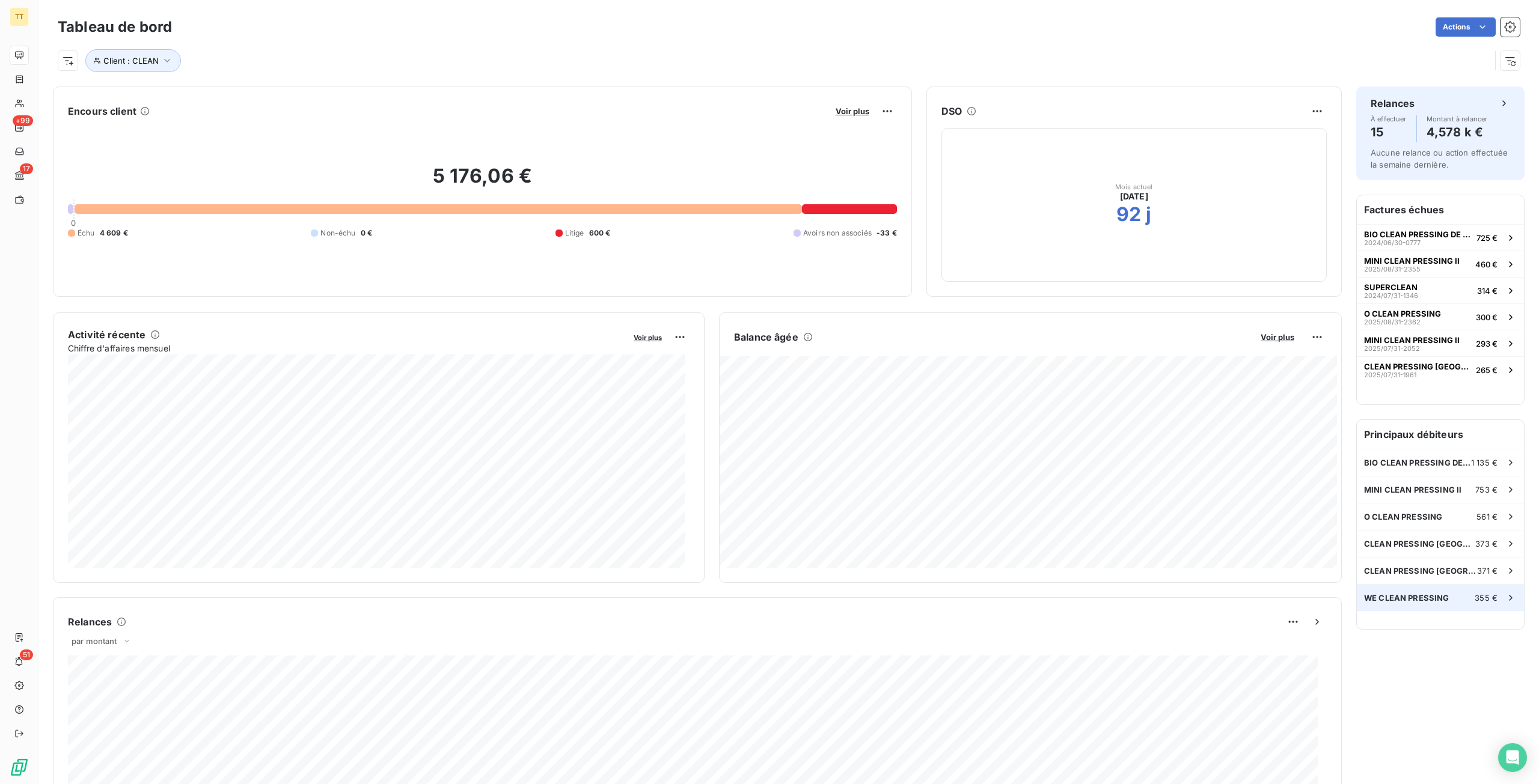
click at [1384, 593] on span "WE CLEAN PRESSING" at bounding box center [1406, 597] width 86 height 10
click at [135, 57] on span "Client : CLEAN" at bounding box center [130, 60] width 55 height 10
drag, startPoint x: 242, startPoint y: 92, endPoint x: 183, endPoint y: 88, distance: 59.1
click at [183, 88] on div "Client Contient like CLEAN" at bounding box center [257, 92] width 329 height 25
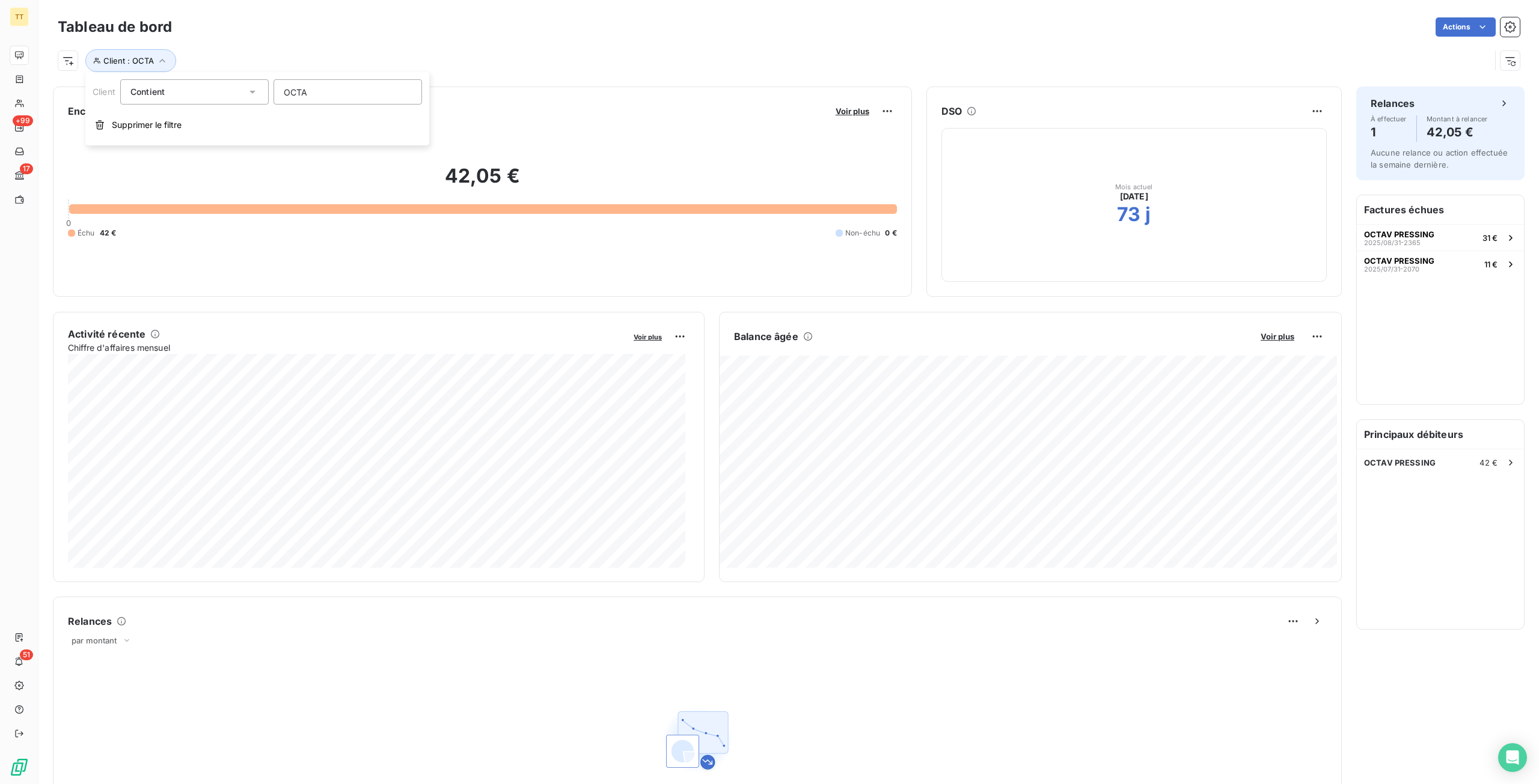
type input "OCTAV"
click at [1382, 450] on div "OCTAV PRESSING 42 €" at bounding box center [1439, 463] width 167 height 26
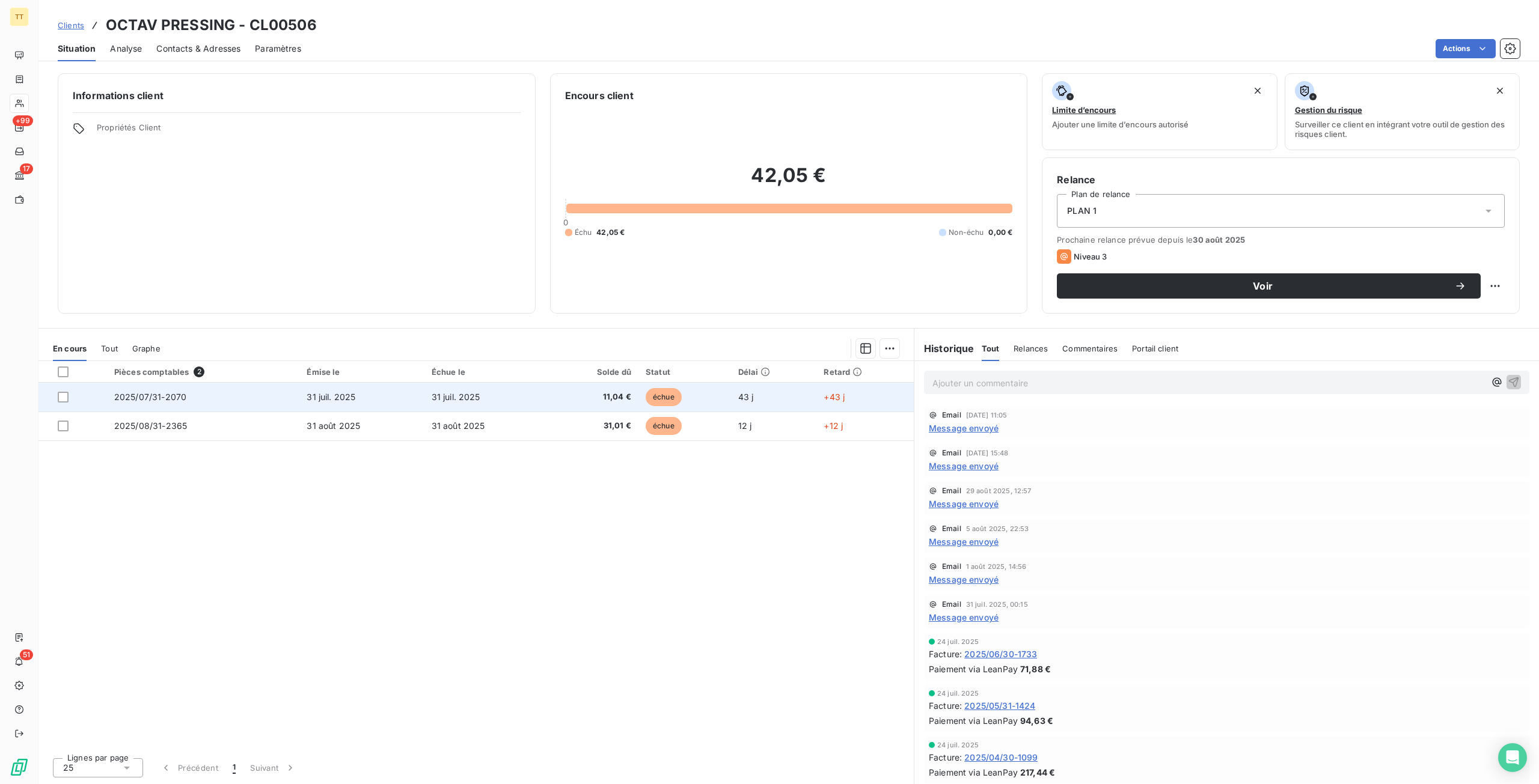
click at [559, 403] on td "11,04 €" at bounding box center [593, 396] width 90 height 29
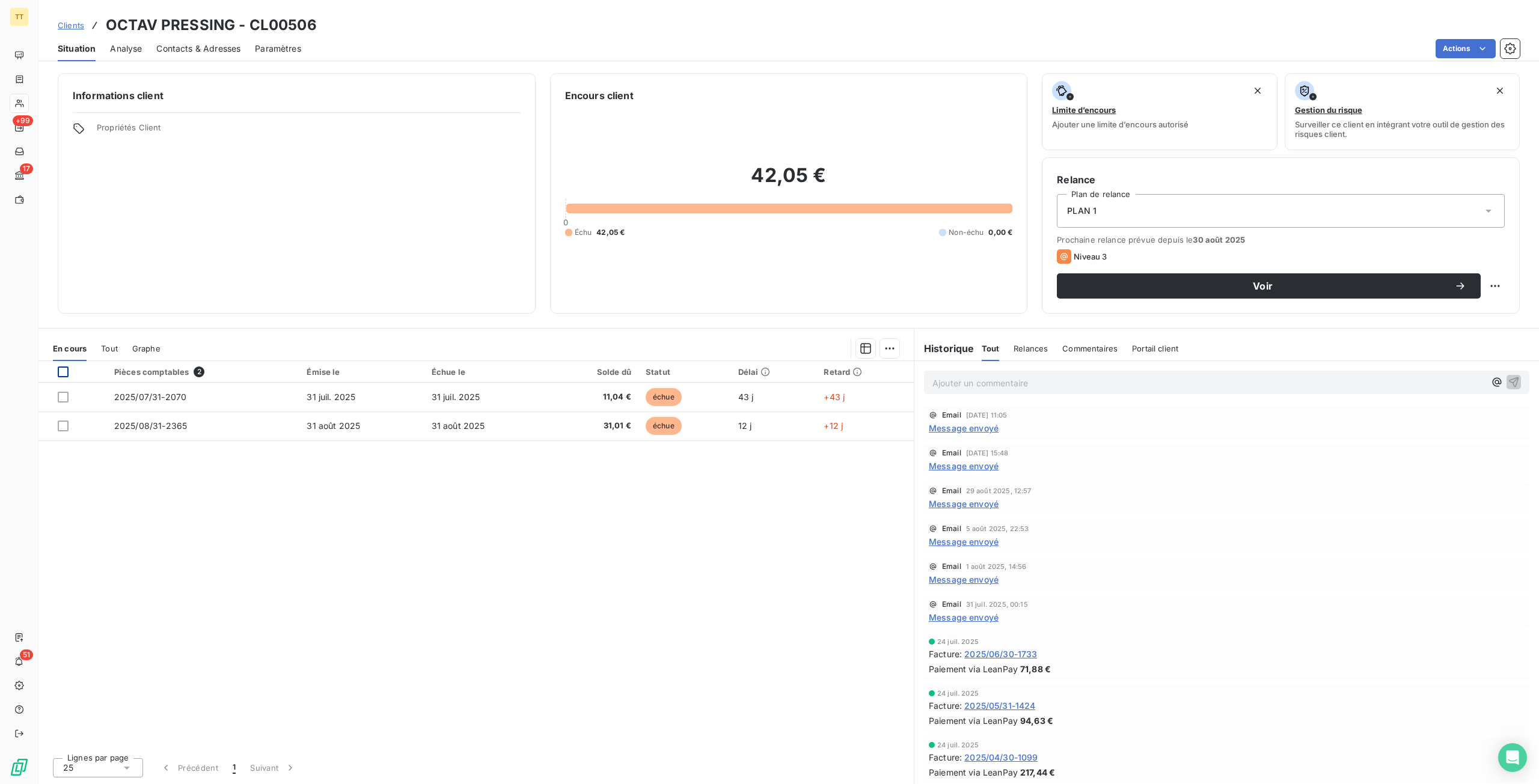
click at [65, 371] on div at bounding box center [63, 372] width 10 height 10
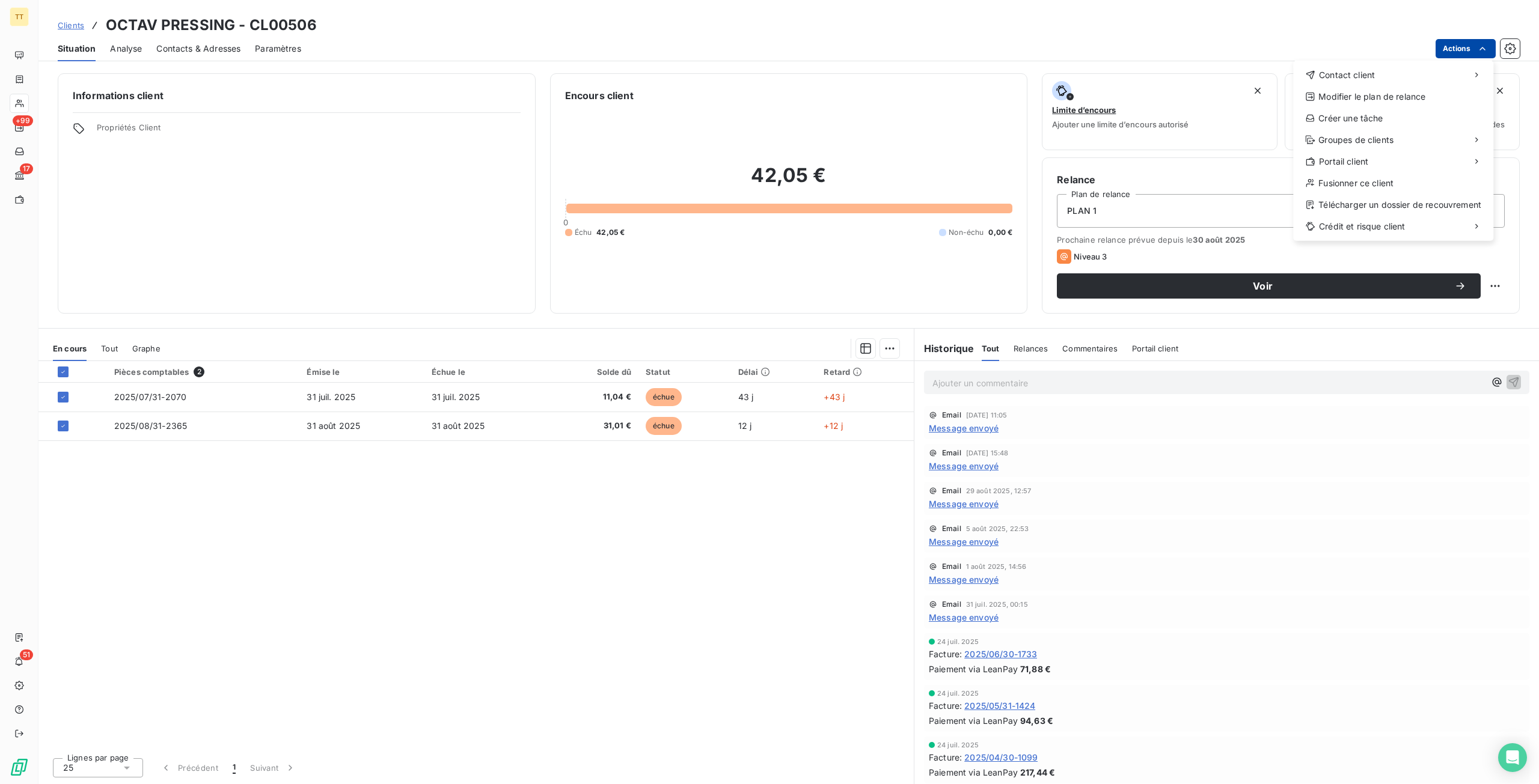
click at [1455, 43] on html "TT +99 17 51 Clients OCTAV PRESSING - CL00506 Situation Analyse Contacts & Adre…" at bounding box center [770, 392] width 1539 height 784
click at [1242, 80] on div "Envoyer un email" at bounding box center [1203, 80] width 161 height 19
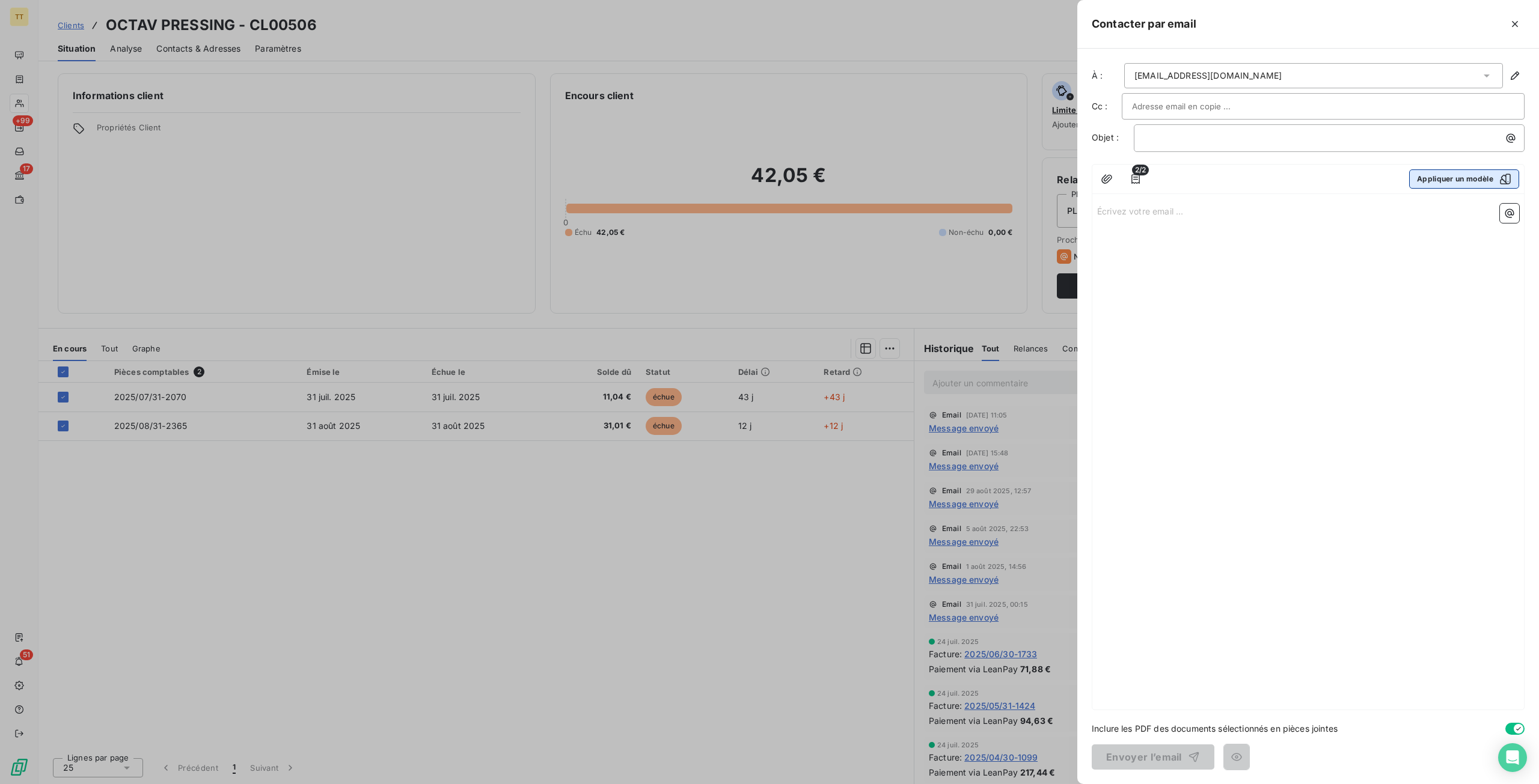
click at [1425, 179] on button "Appliquer un modèle" at bounding box center [1464, 179] width 110 height 19
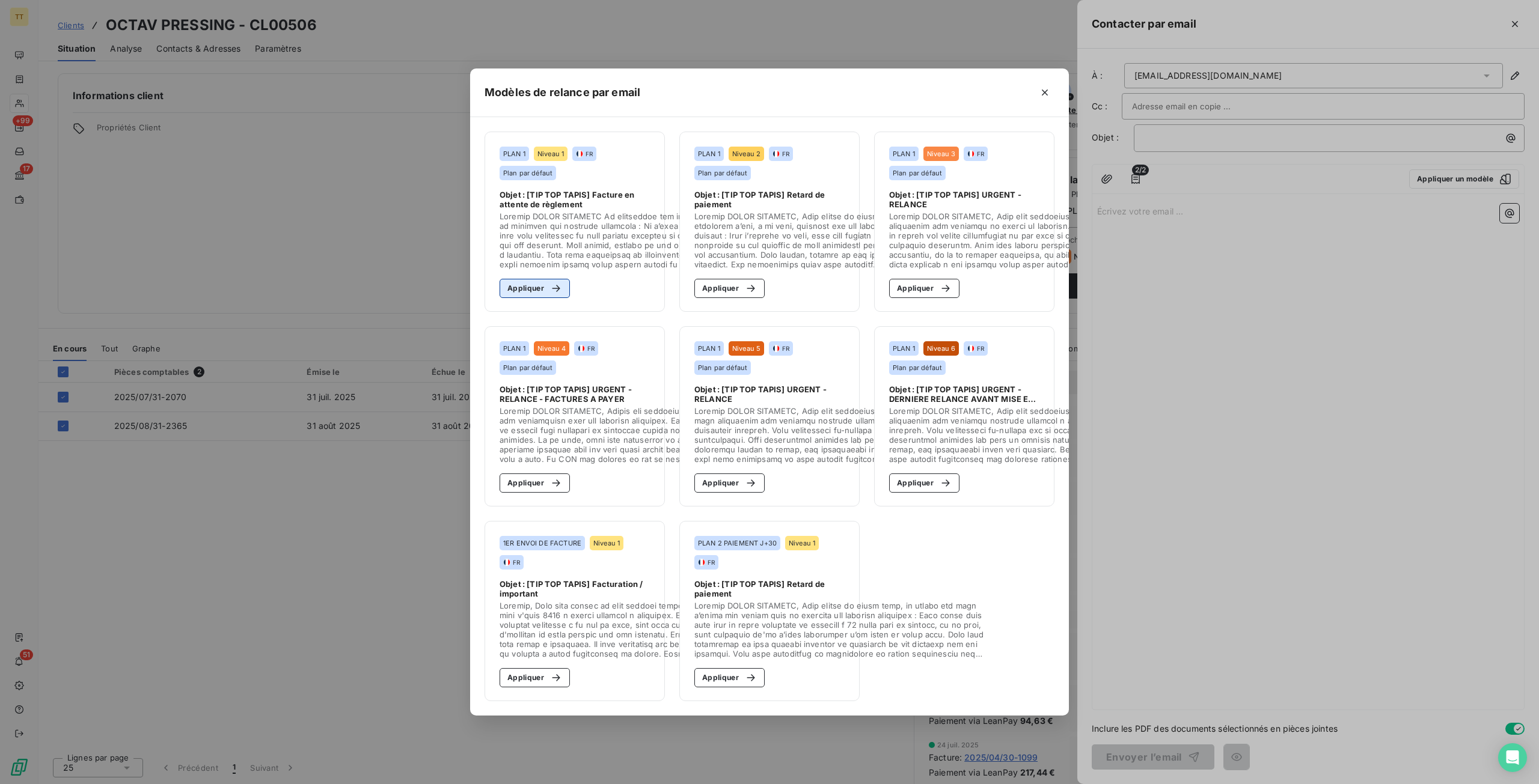
click at [535, 279] on button "Appliquer" at bounding box center [535, 288] width 71 height 19
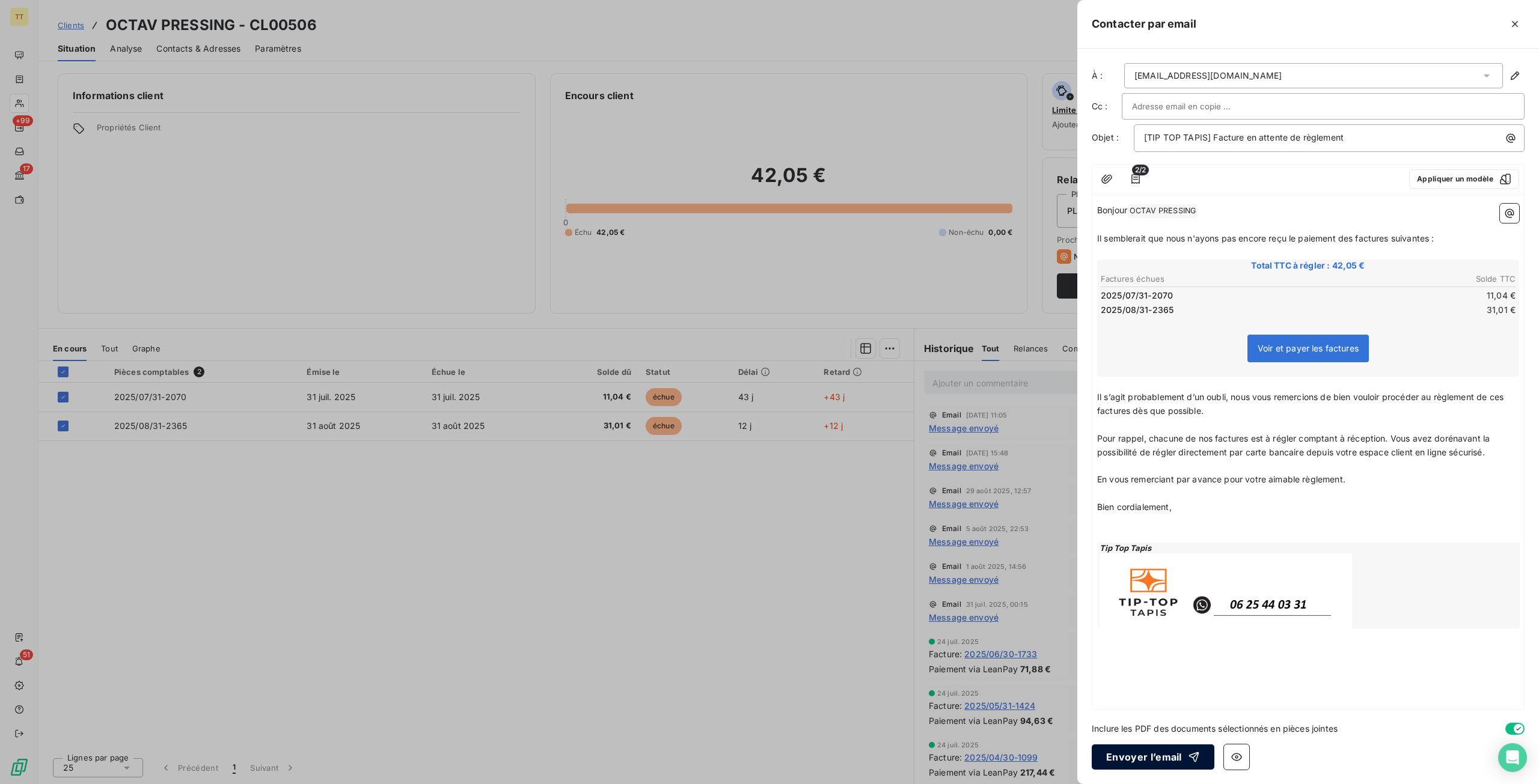
click at [1126, 756] on button "Envoyer l’email" at bounding box center [1153, 757] width 122 height 25
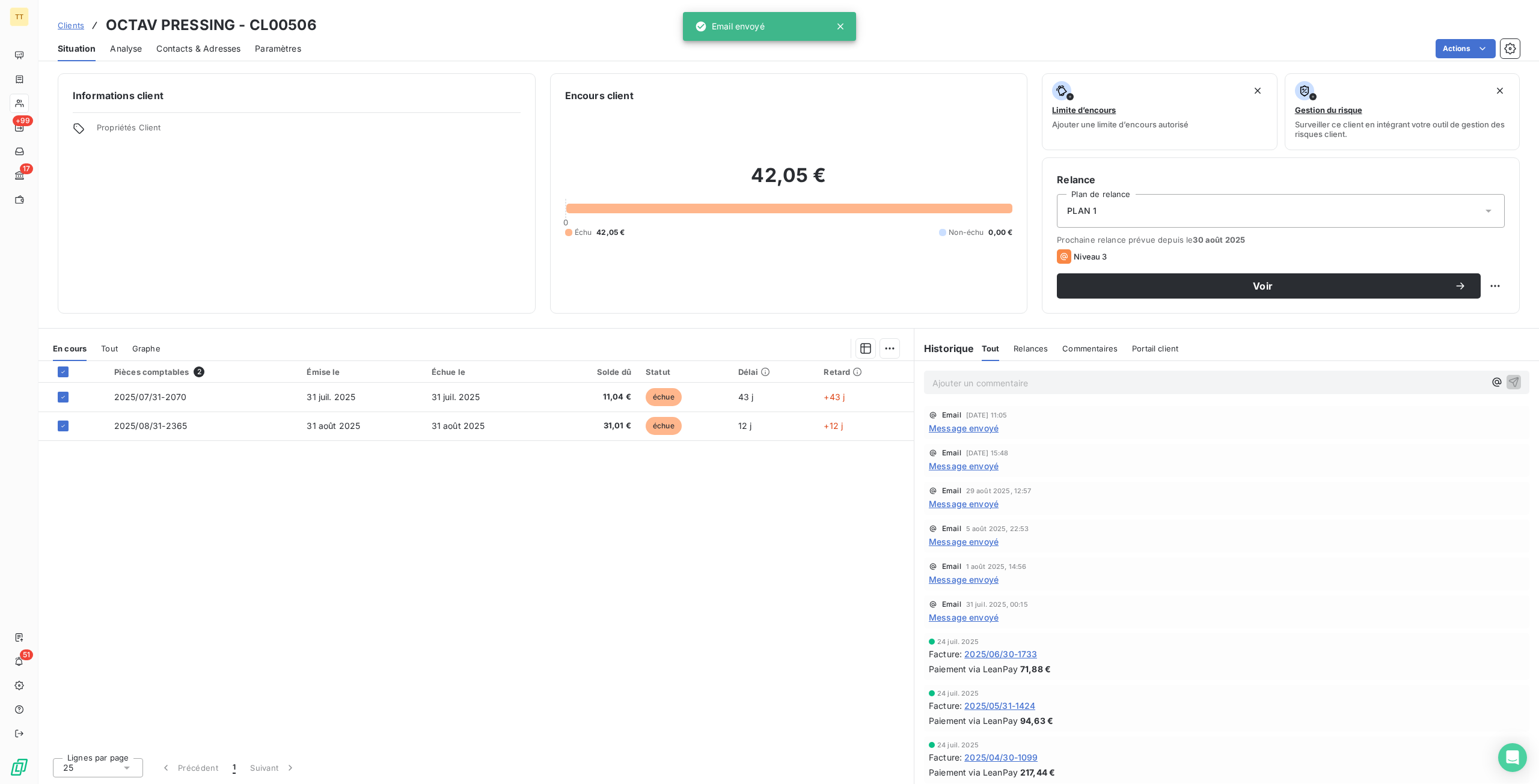
drag, startPoint x: 1126, startPoint y: 756, endPoint x: 1082, endPoint y: 798, distance: 60.8
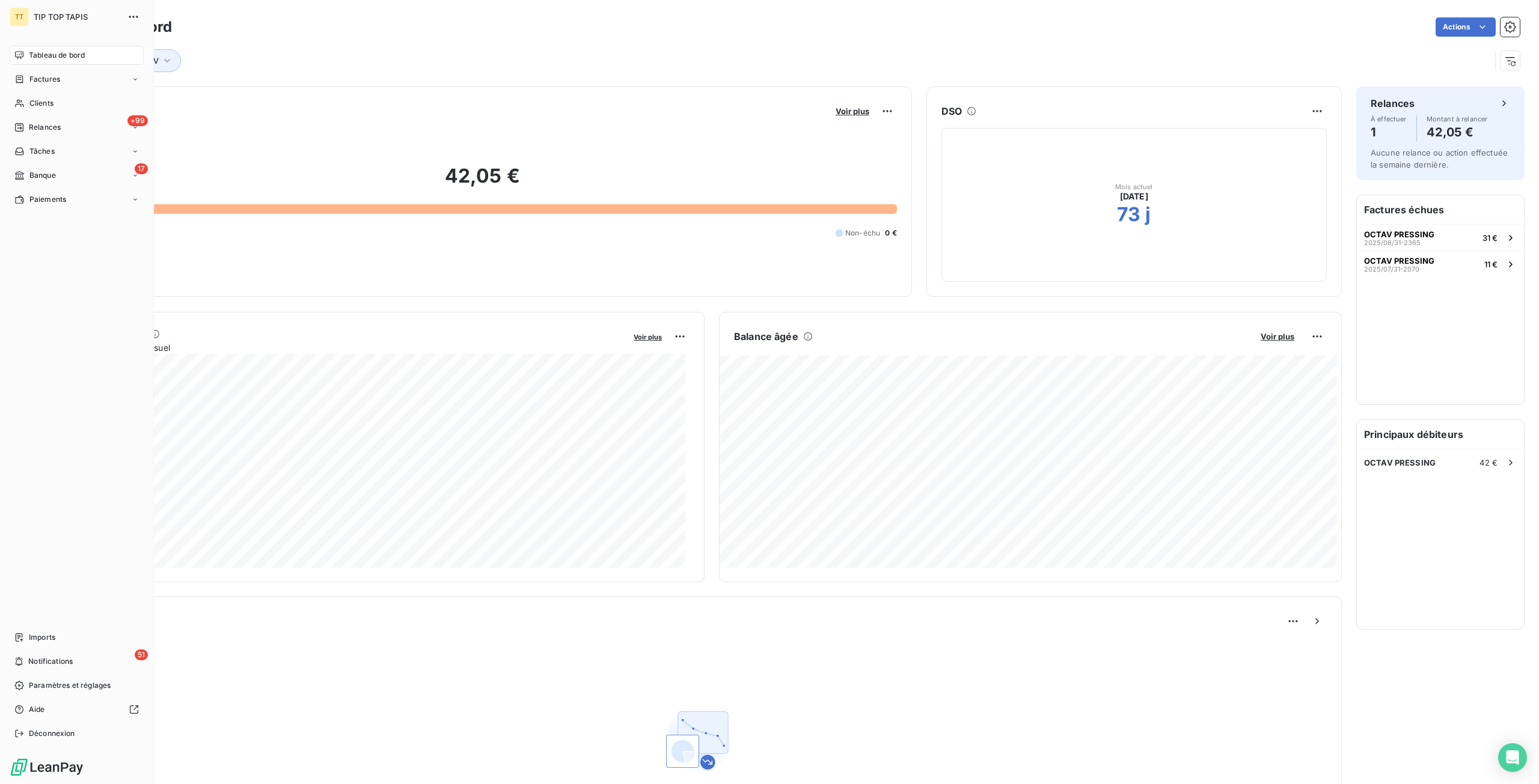
drag, startPoint x: 45, startPoint y: 48, endPoint x: 197, endPoint y: 55, distance: 152.2
click at [46, 48] on div "Tableau de bord" at bounding box center [76, 55] width 134 height 19
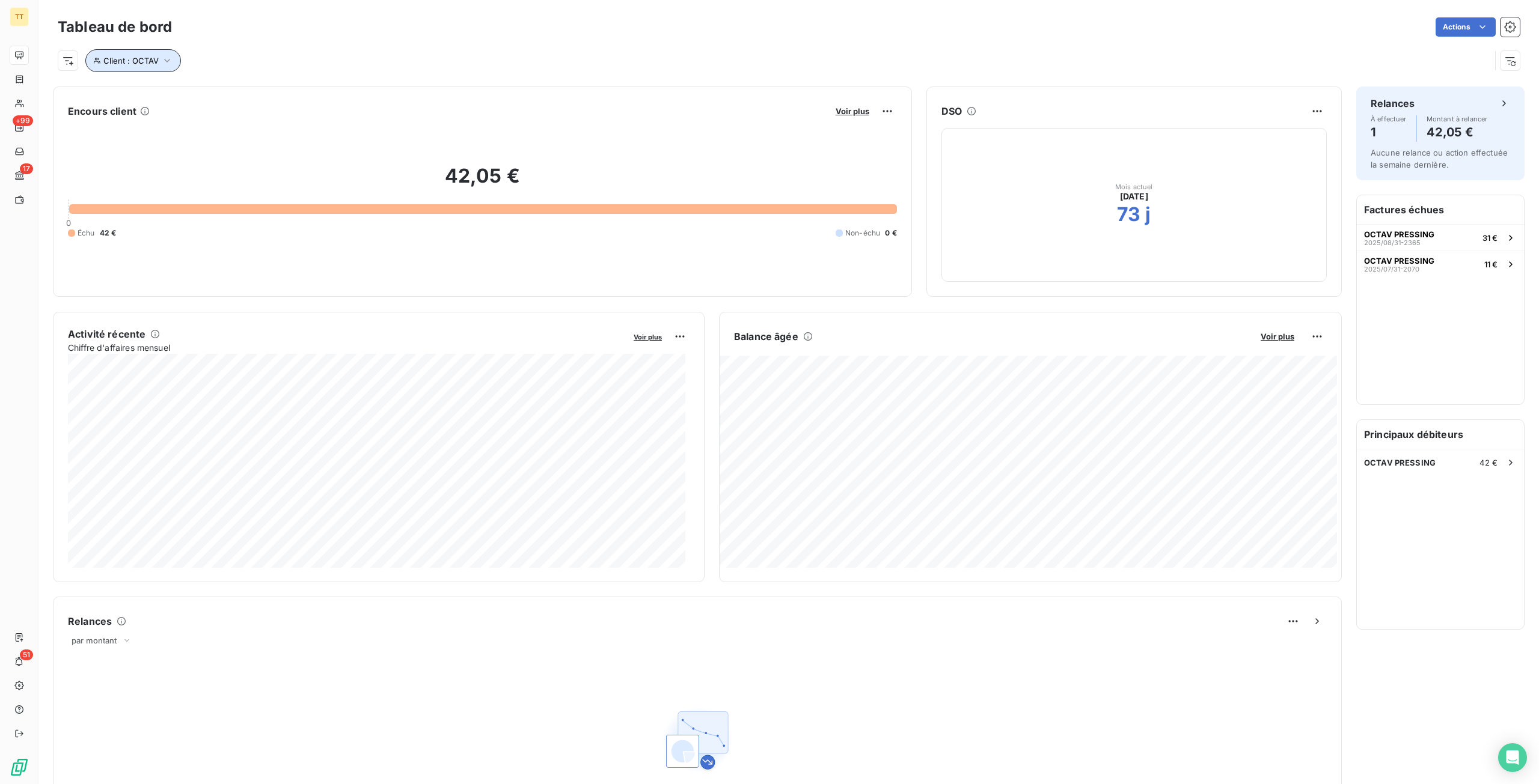
drag, startPoint x: 93, startPoint y: 61, endPoint x: 143, endPoint y: 67, distance: 50.4
click at [93, 61] on icon "button" at bounding box center [97, 60] width 8 height 7
drag, startPoint x: 328, startPoint y: 90, endPoint x: 186, endPoint y: 107, distance: 143.0
click at [186, 107] on div "Client Contient like OCTAV Supprimer le filtre" at bounding box center [258, 109] width 344 height 73
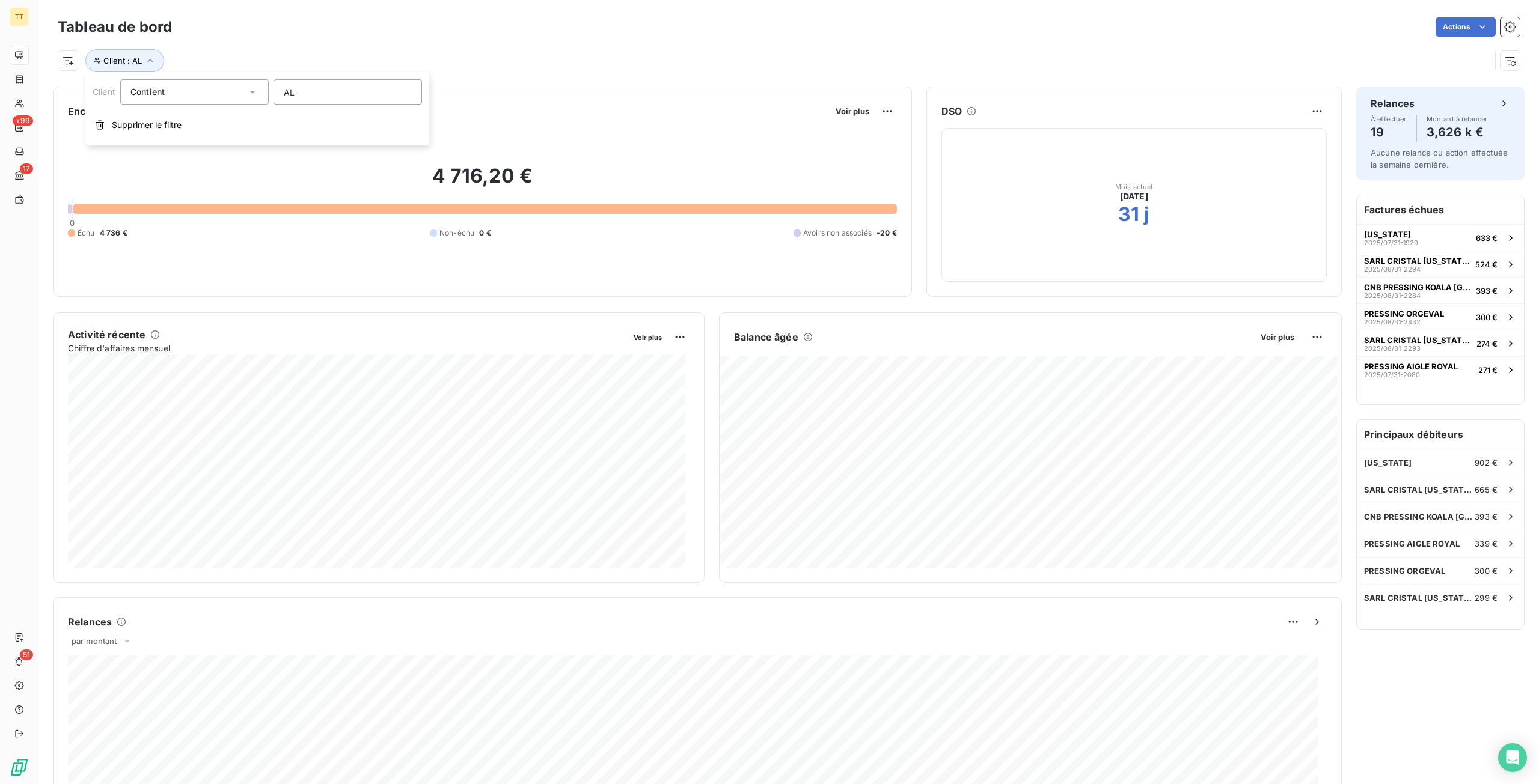
type input "A"
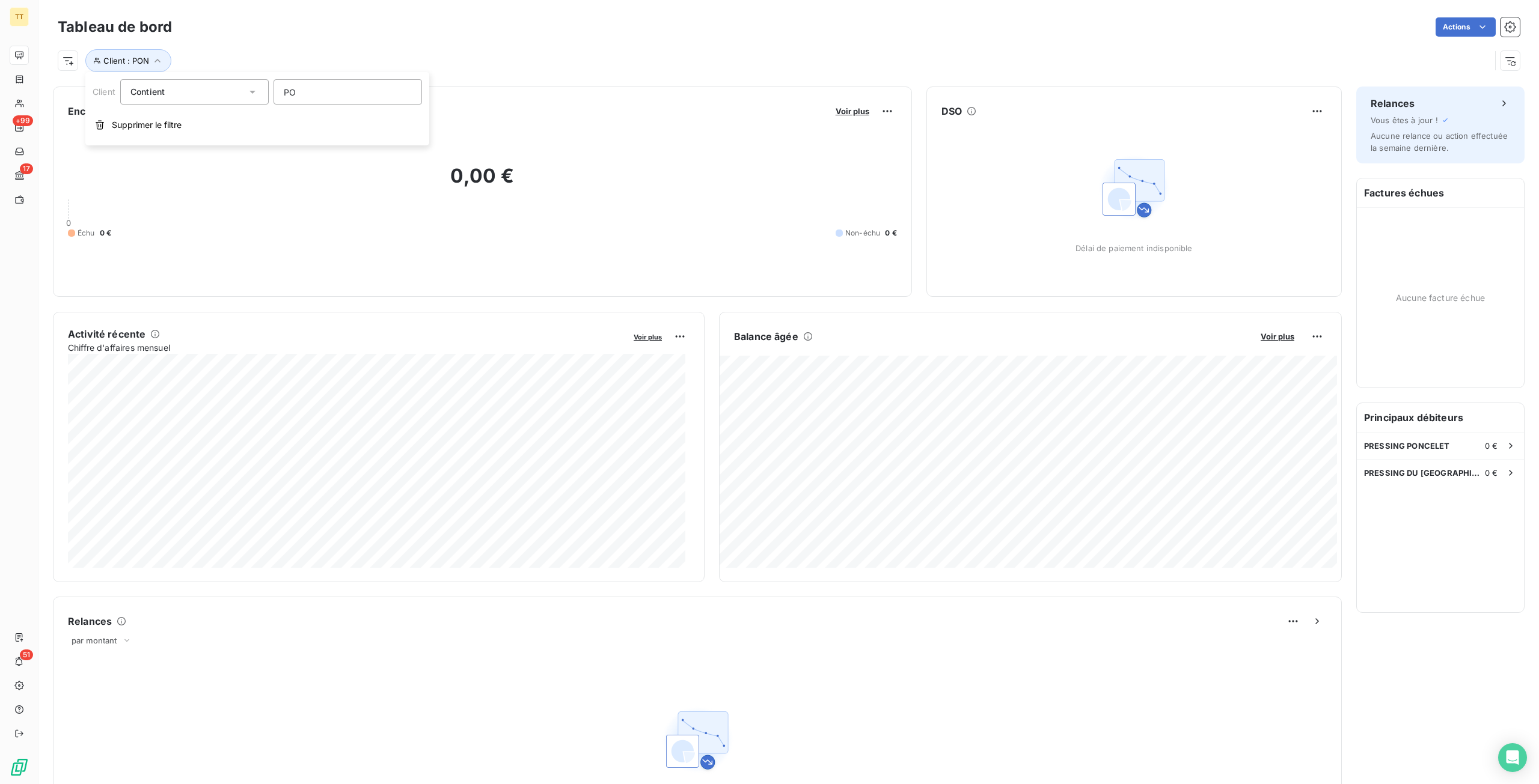
type input "P"
type input "D"
type input "J"
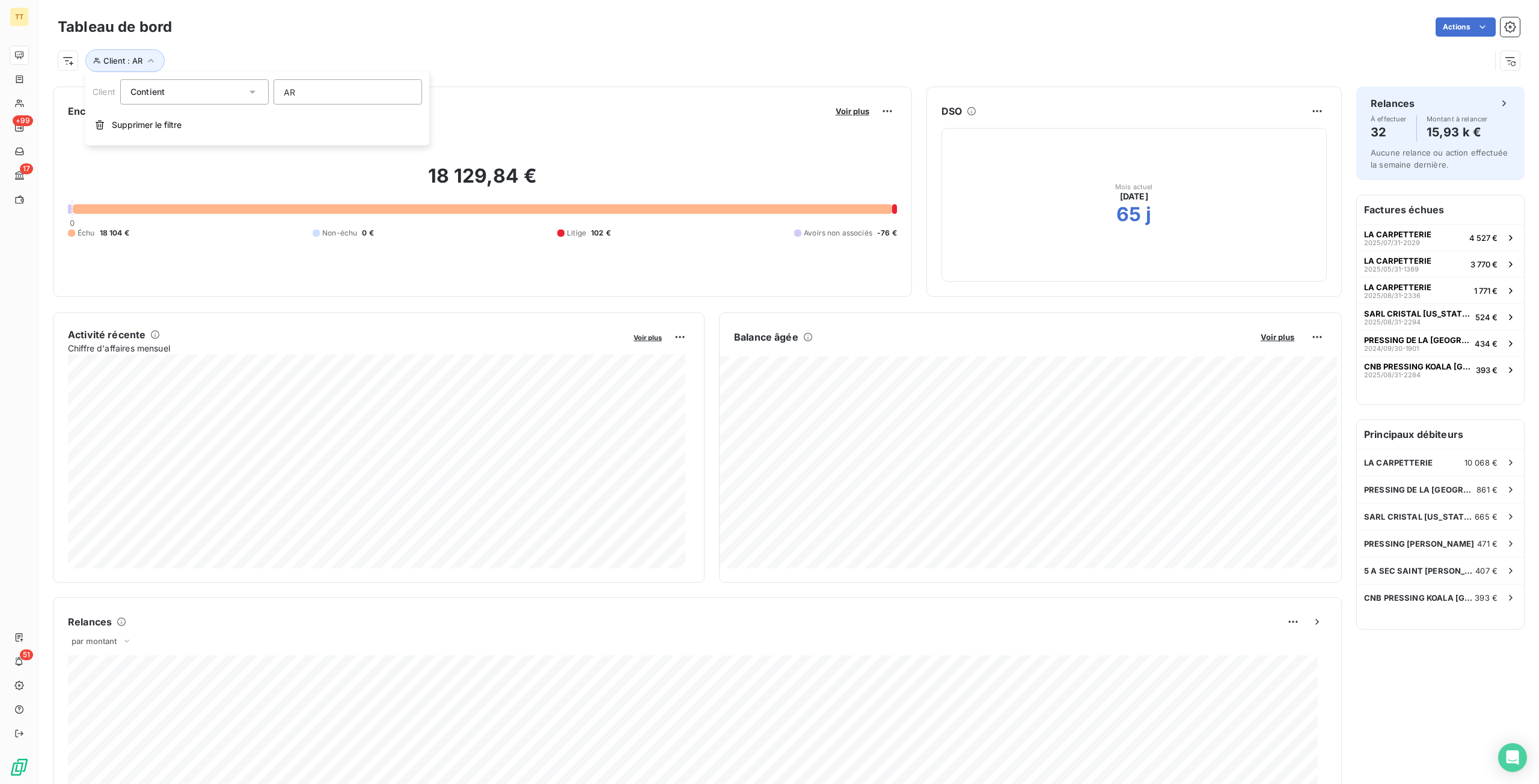
type input "A"
type input "N"
type input "FEI"
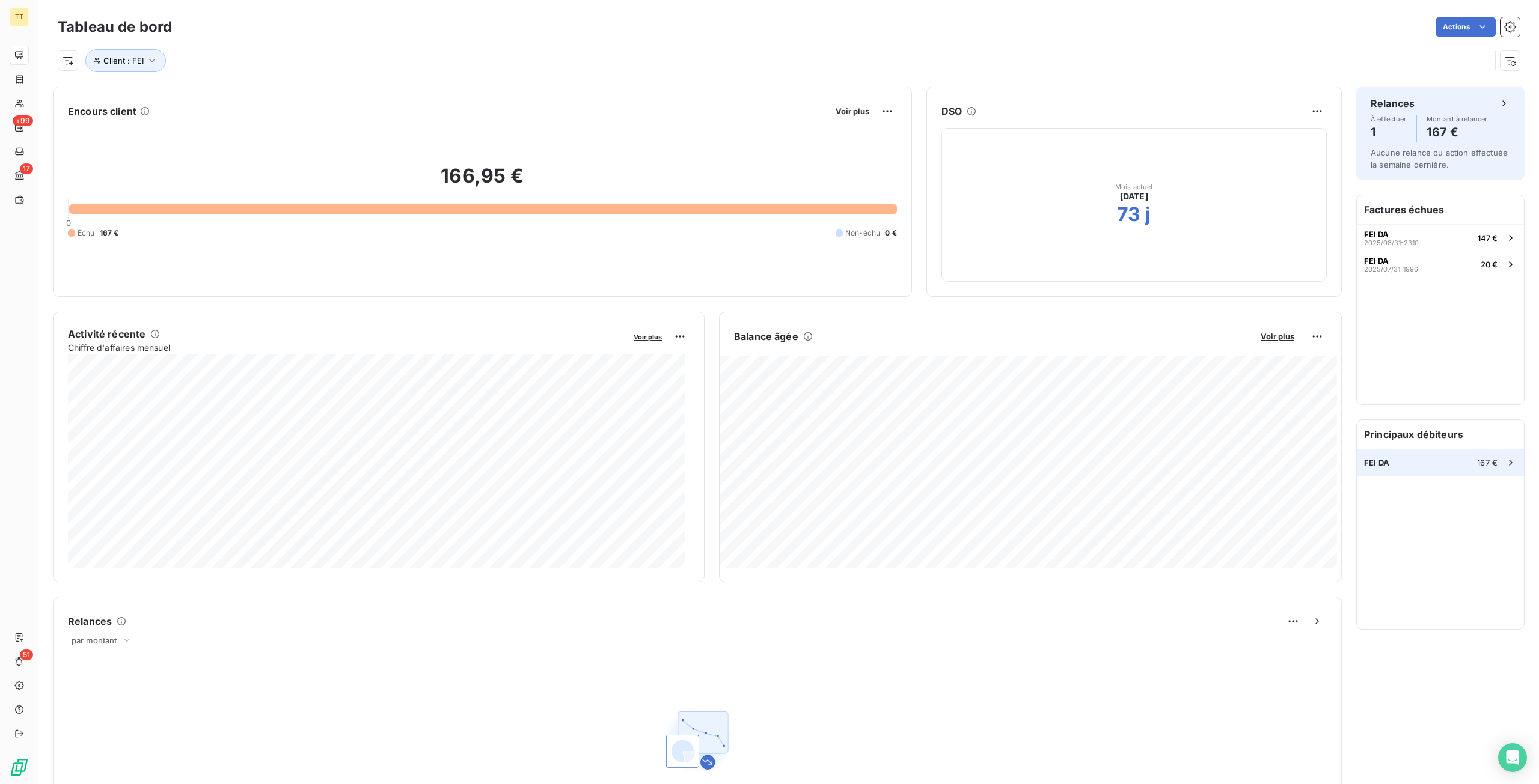
click at [1431, 469] on div "FEI DA 167 €" at bounding box center [1439, 463] width 167 height 26
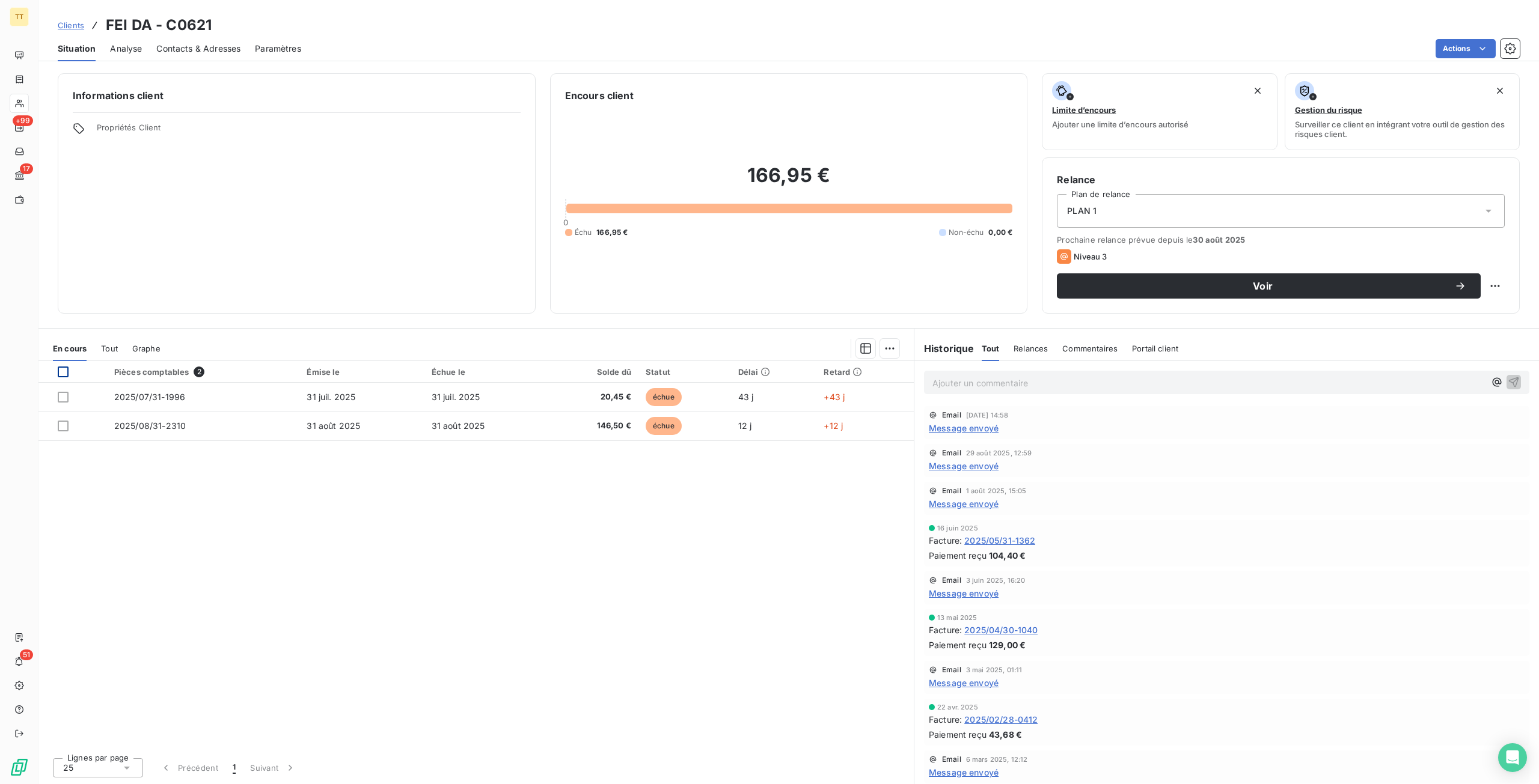
click at [60, 369] on div at bounding box center [63, 372] width 10 height 10
click at [1460, 55] on html "TT +99 17 51 Clients FEI DA - C0621 Situation Analyse Contacts & Adresses Param…" at bounding box center [770, 392] width 1539 height 784
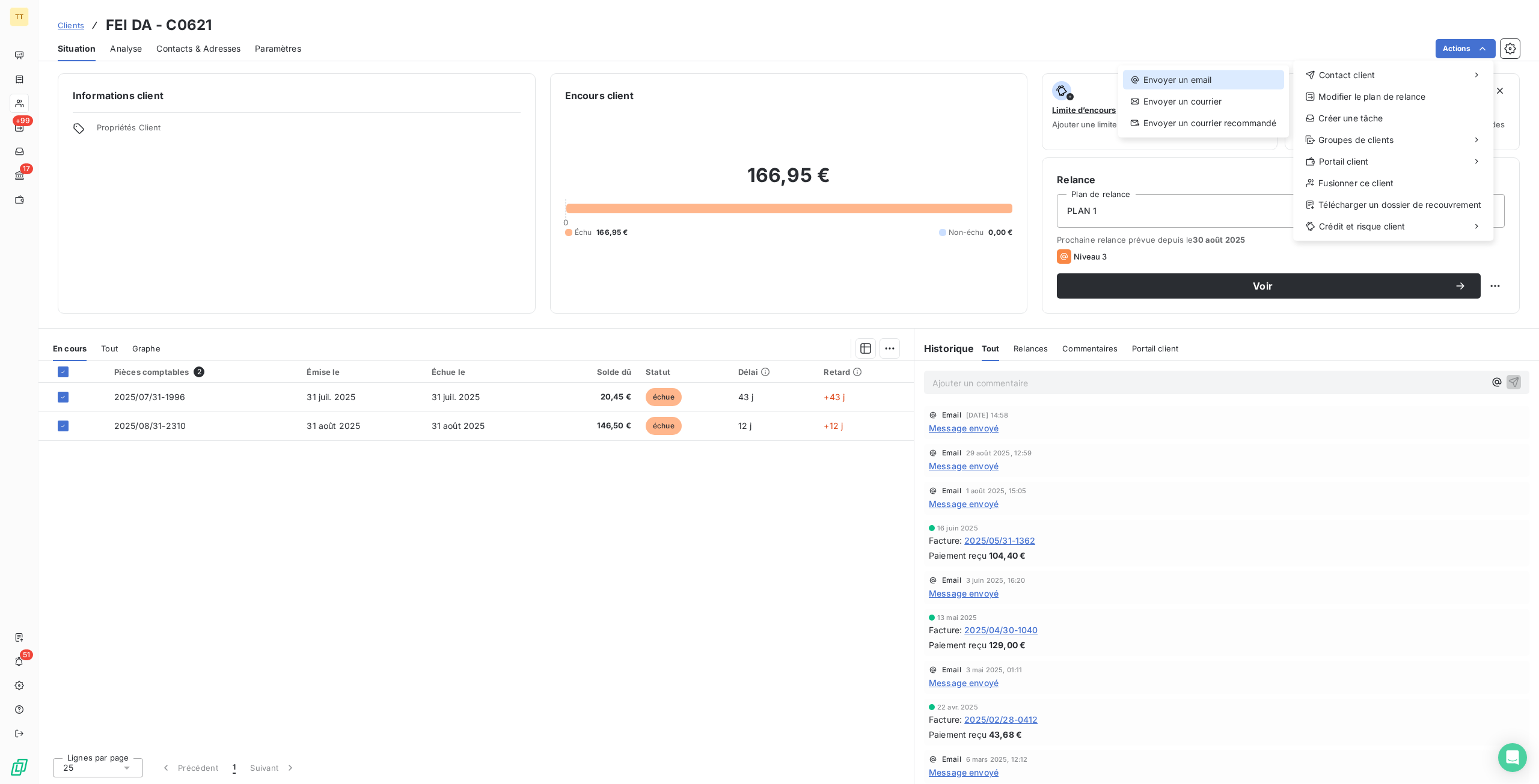
click at [1273, 77] on div "Envoyer un email" at bounding box center [1203, 80] width 161 height 19
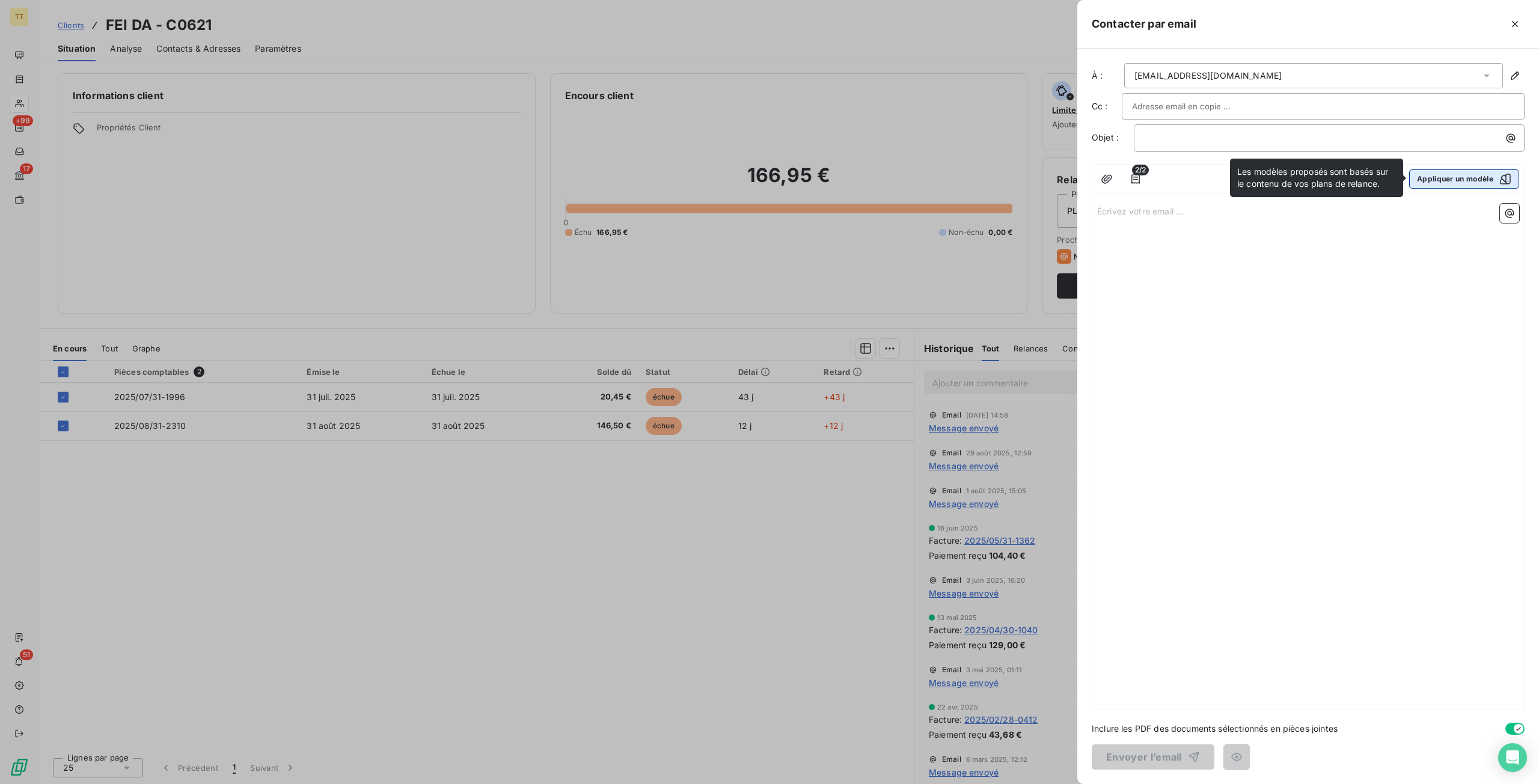
click at [1433, 174] on button "Appliquer un modèle" at bounding box center [1464, 179] width 110 height 19
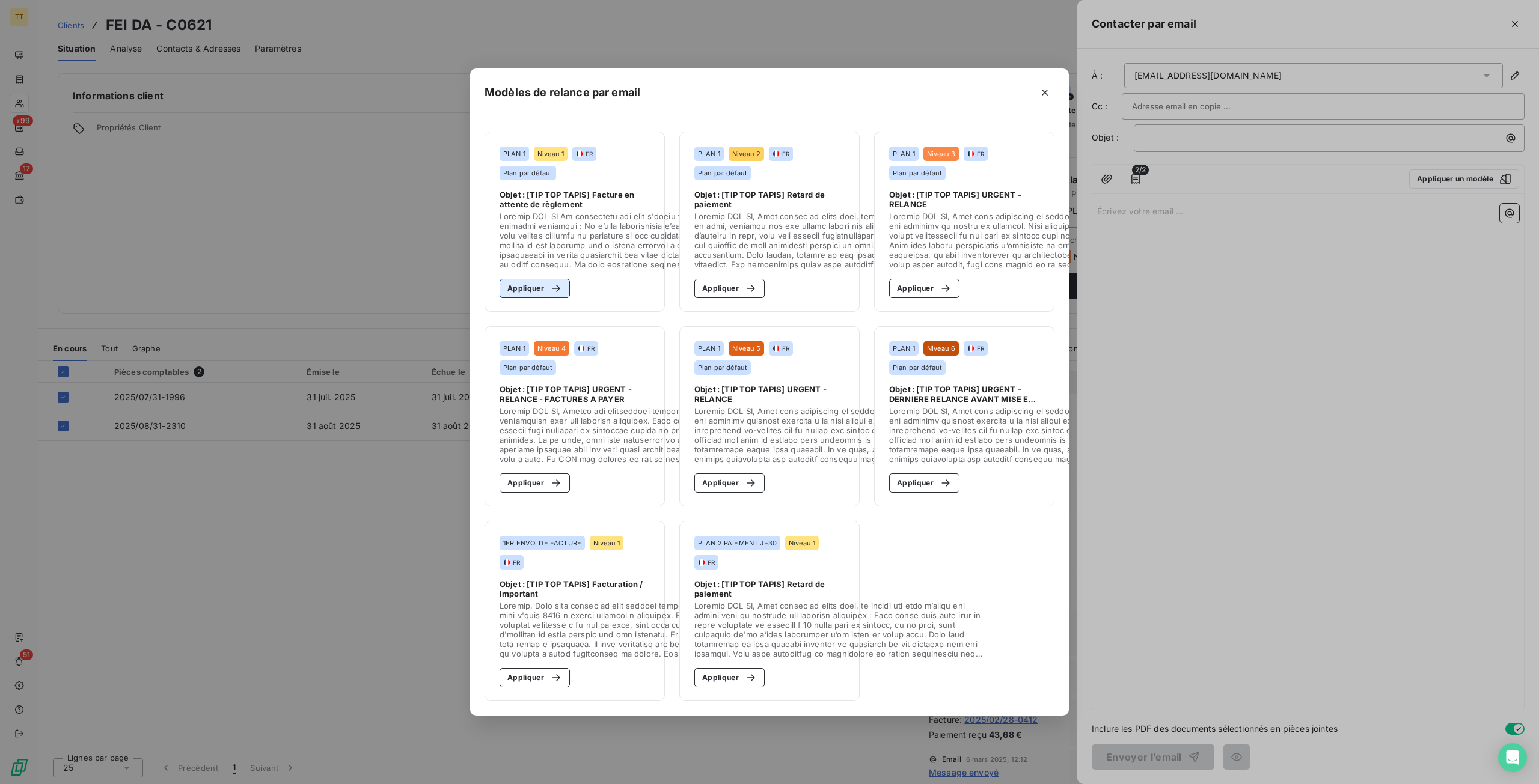
drag, startPoint x: 508, startPoint y: 285, endPoint x: 708, endPoint y: 597, distance: 370.6
click at [508, 285] on button "Appliquer" at bounding box center [535, 288] width 71 height 19
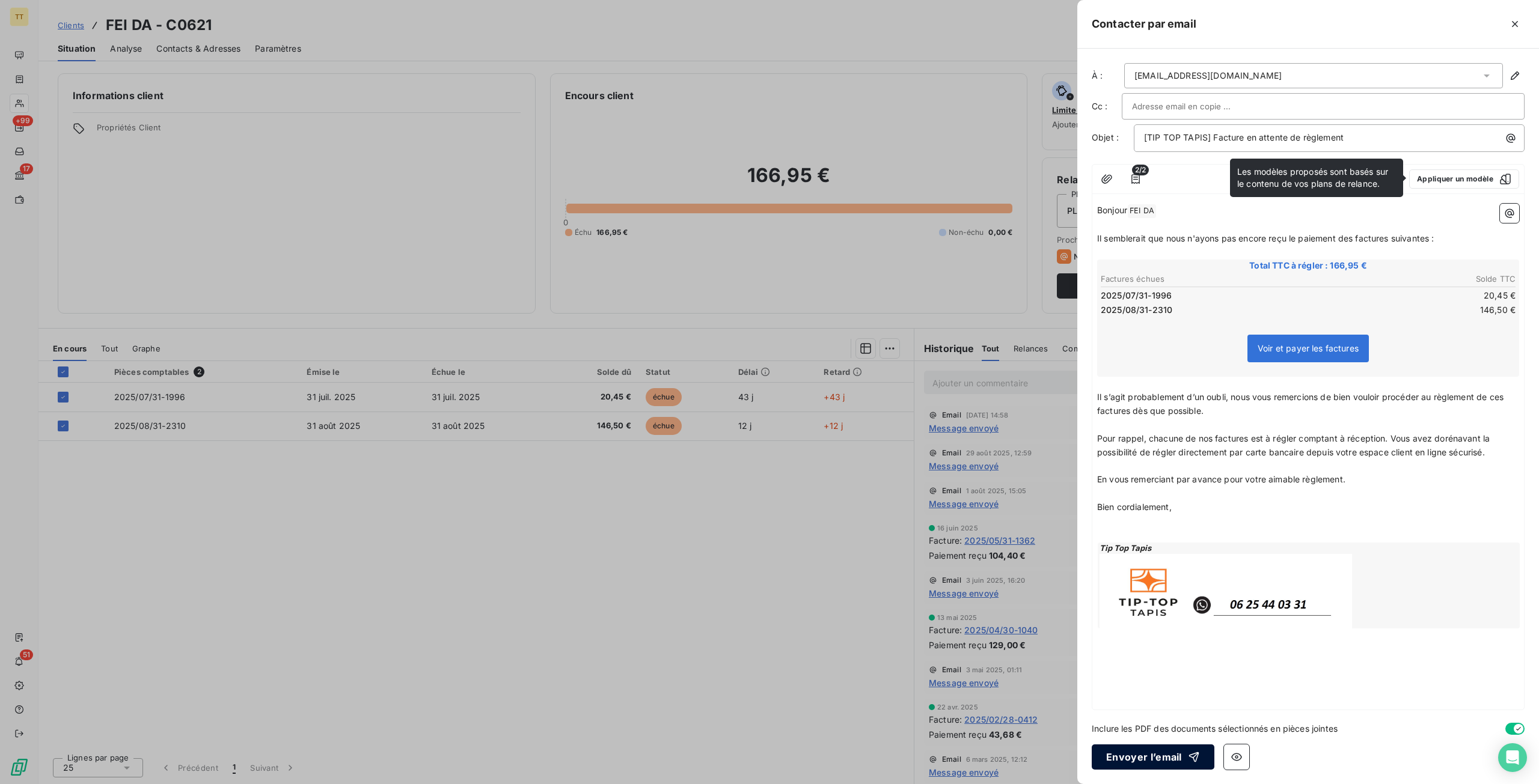
click at [1184, 762] on div "button" at bounding box center [1190, 757] width 18 height 12
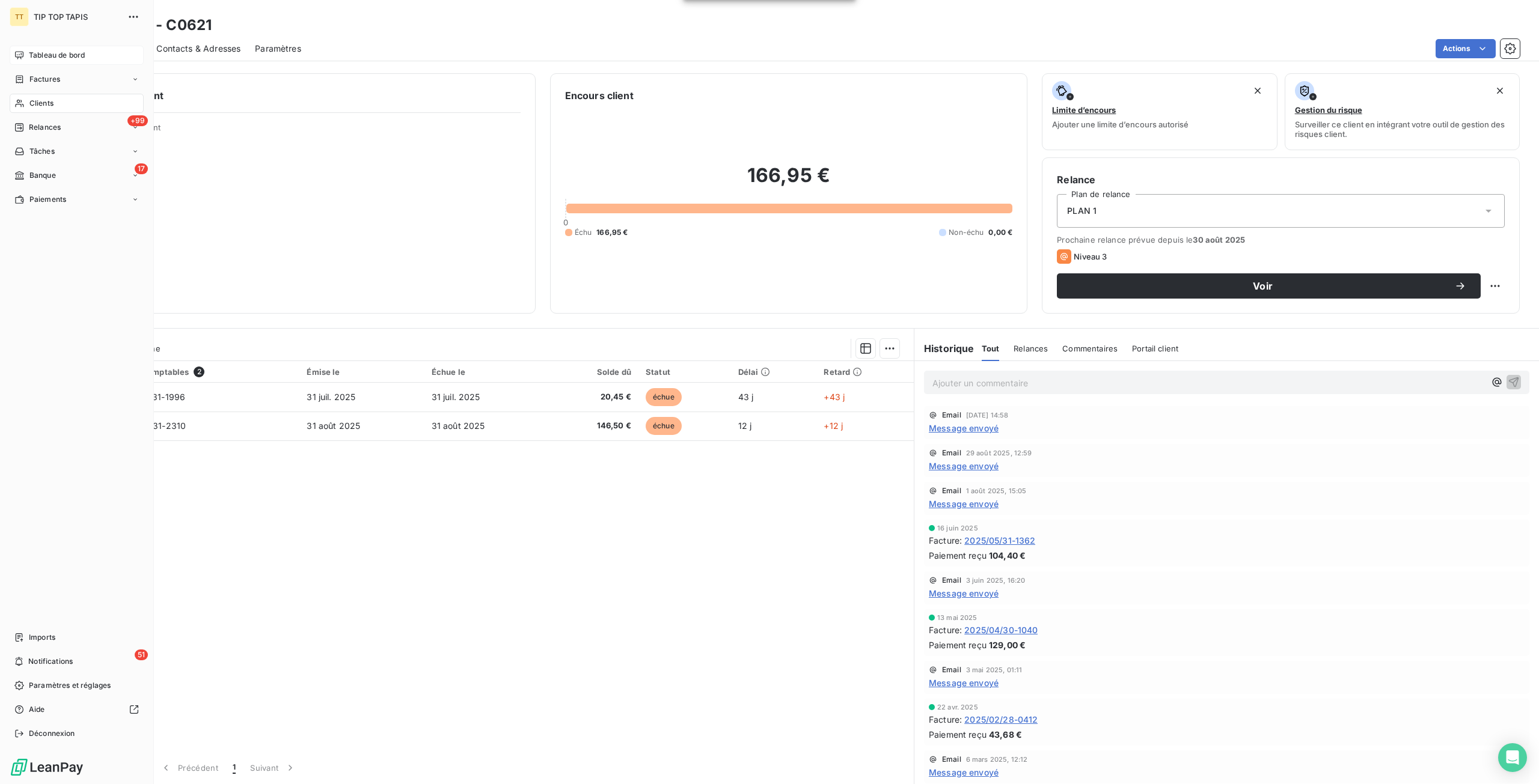
drag, startPoint x: 57, startPoint y: 58, endPoint x: 65, endPoint y: 57, distance: 8.1
click at [57, 58] on span "Tableau de bord" at bounding box center [57, 55] width 56 height 10
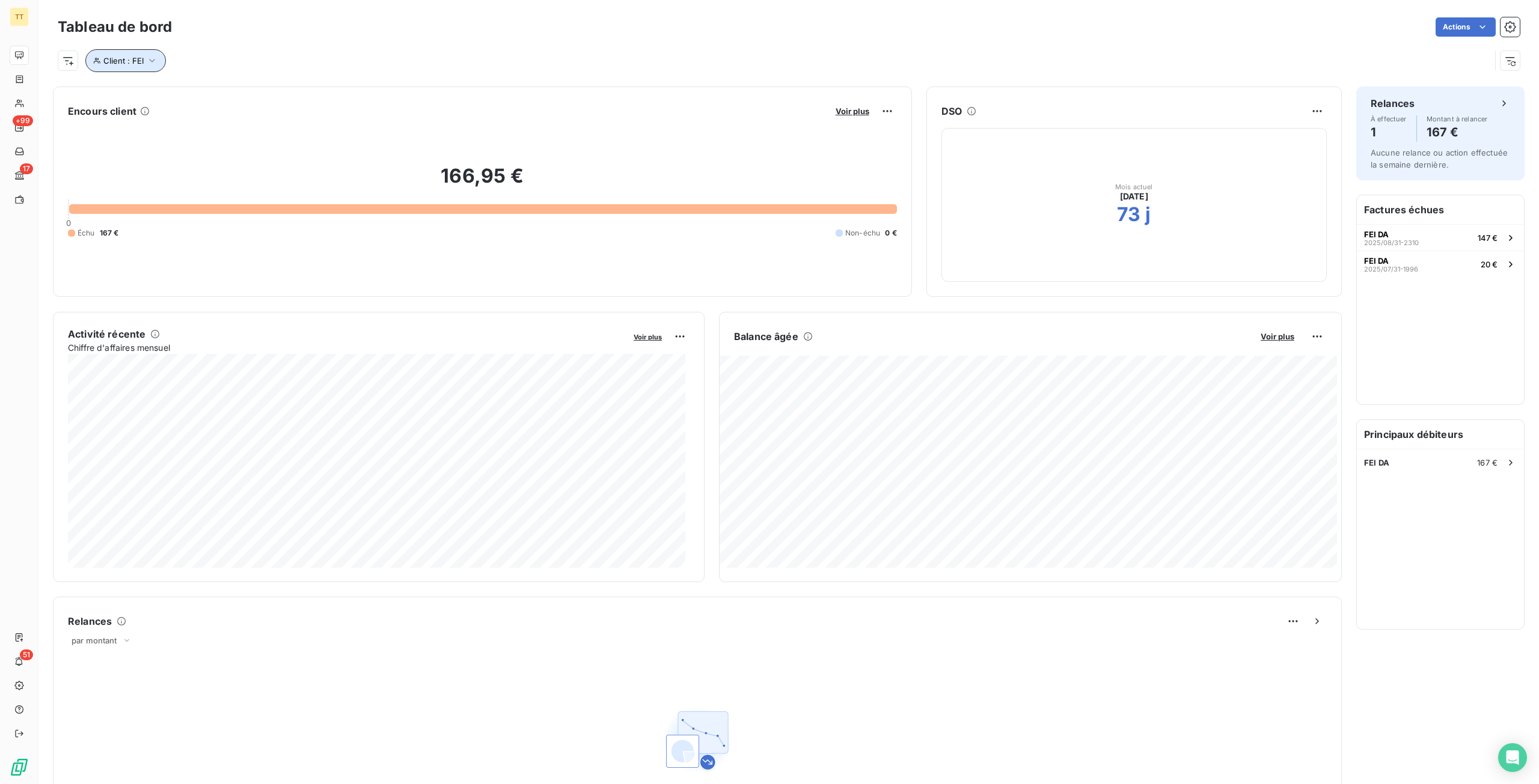
click at [146, 66] on icon "button" at bounding box center [152, 61] width 12 height 12
drag, startPoint x: 349, startPoint y: 97, endPoint x: 163, endPoint y: 107, distance: 186.3
click at [163, 107] on div "Client Contient like [PERSON_NAME] le filtre" at bounding box center [258, 109] width 344 height 73
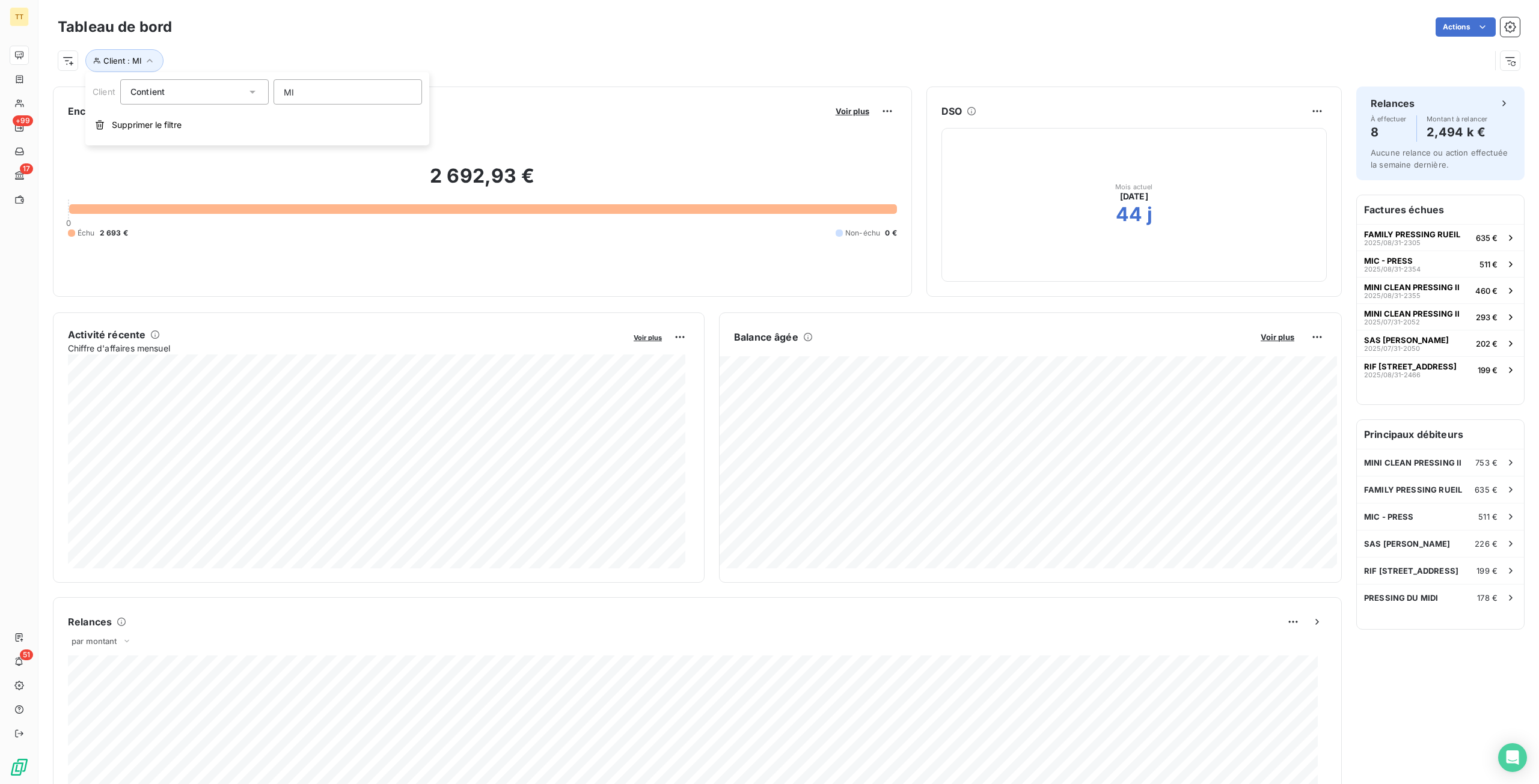
type input "MIA"
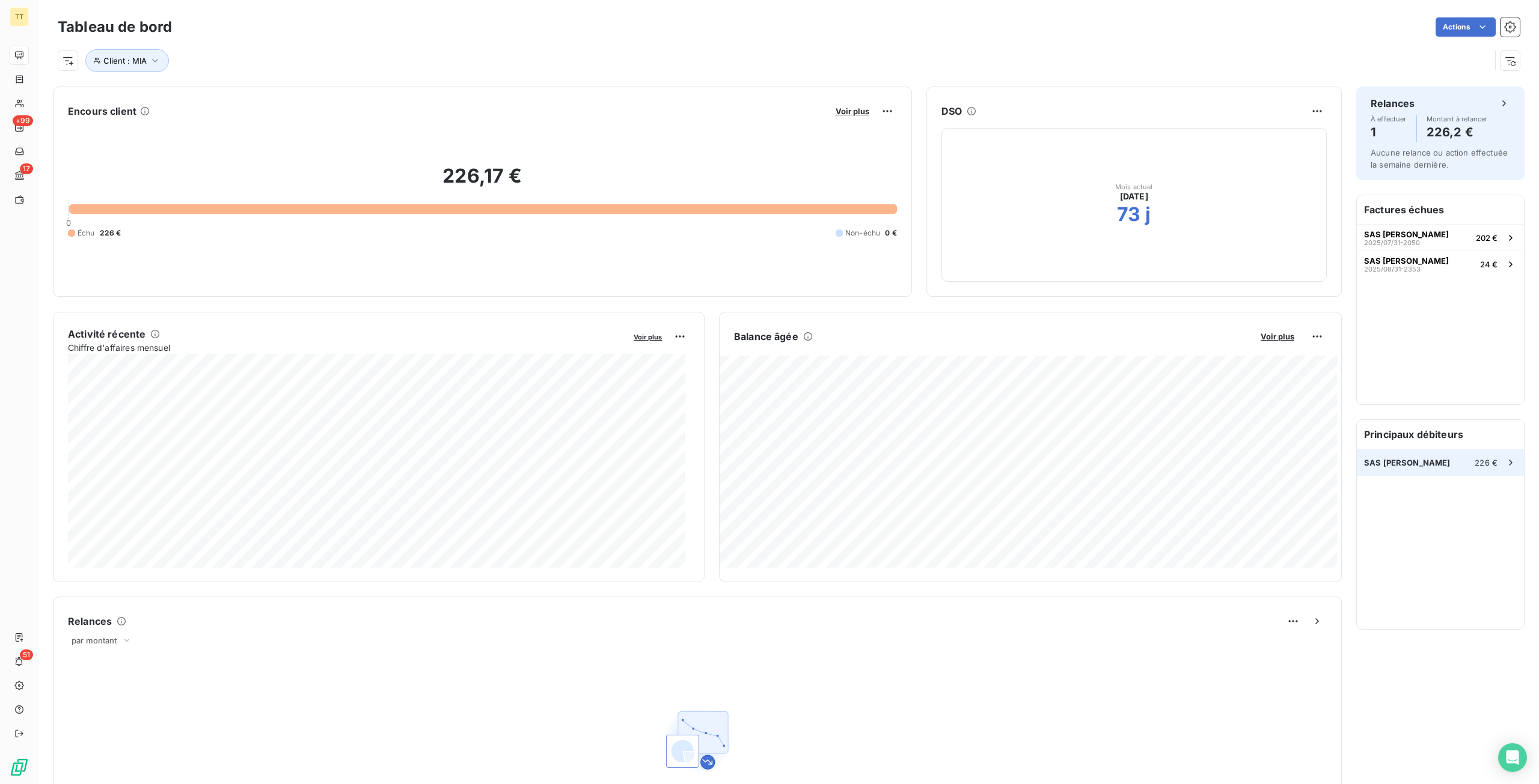
click at [1413, 465] on div "SAS [PERSON_NAME] 226 €" at bounding box center [1439, 463] width 167 height 26
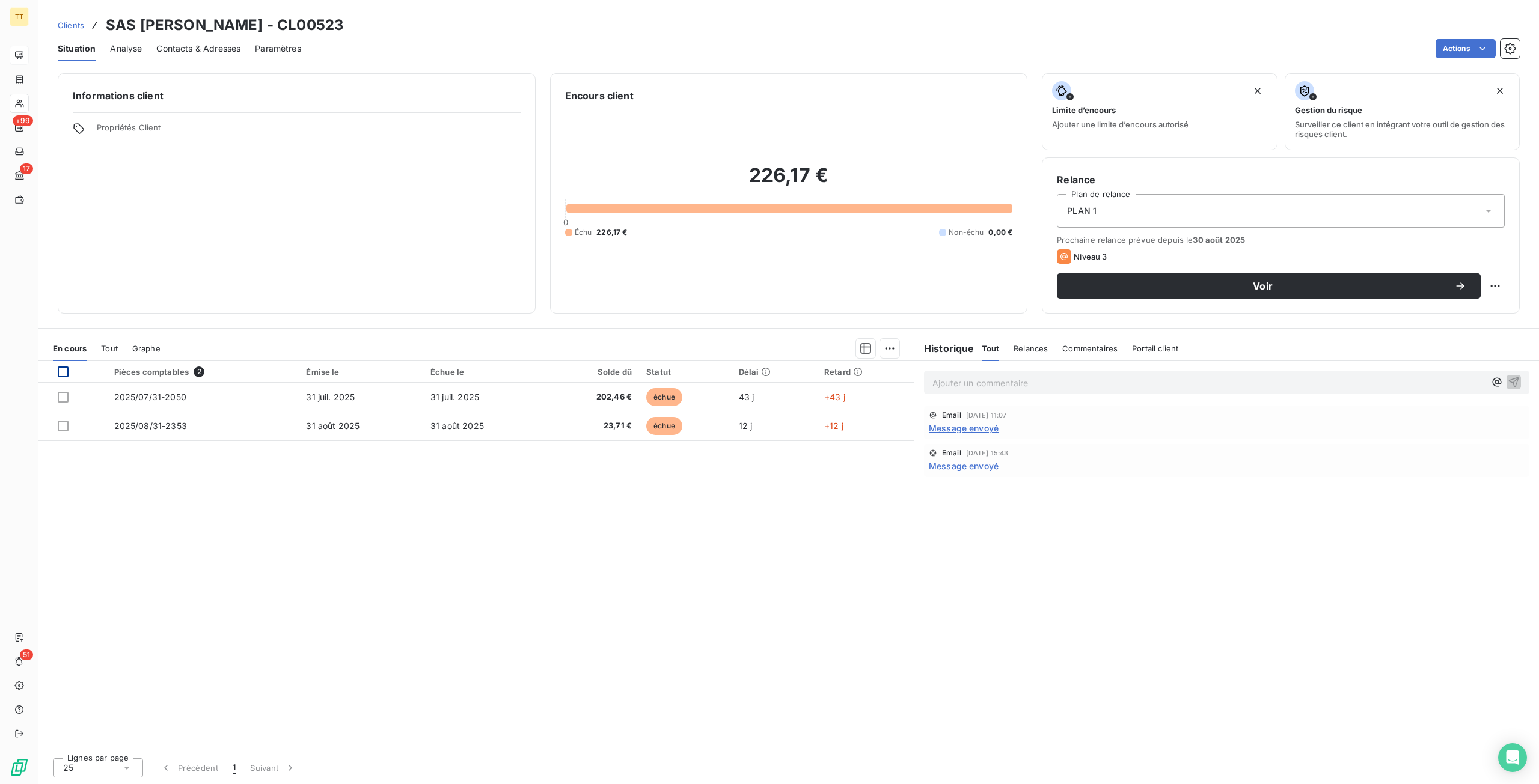
click at [61, 375] on div at bounding box center [63, 372] width 10 height 10
click at [1453, 46] on html "TT +99 17 51 Clients SAS [PERSON_NAME] - CL00523 Situation Analyse Contacts & A…" at bounding box center [770, 392] width 1539 height 784
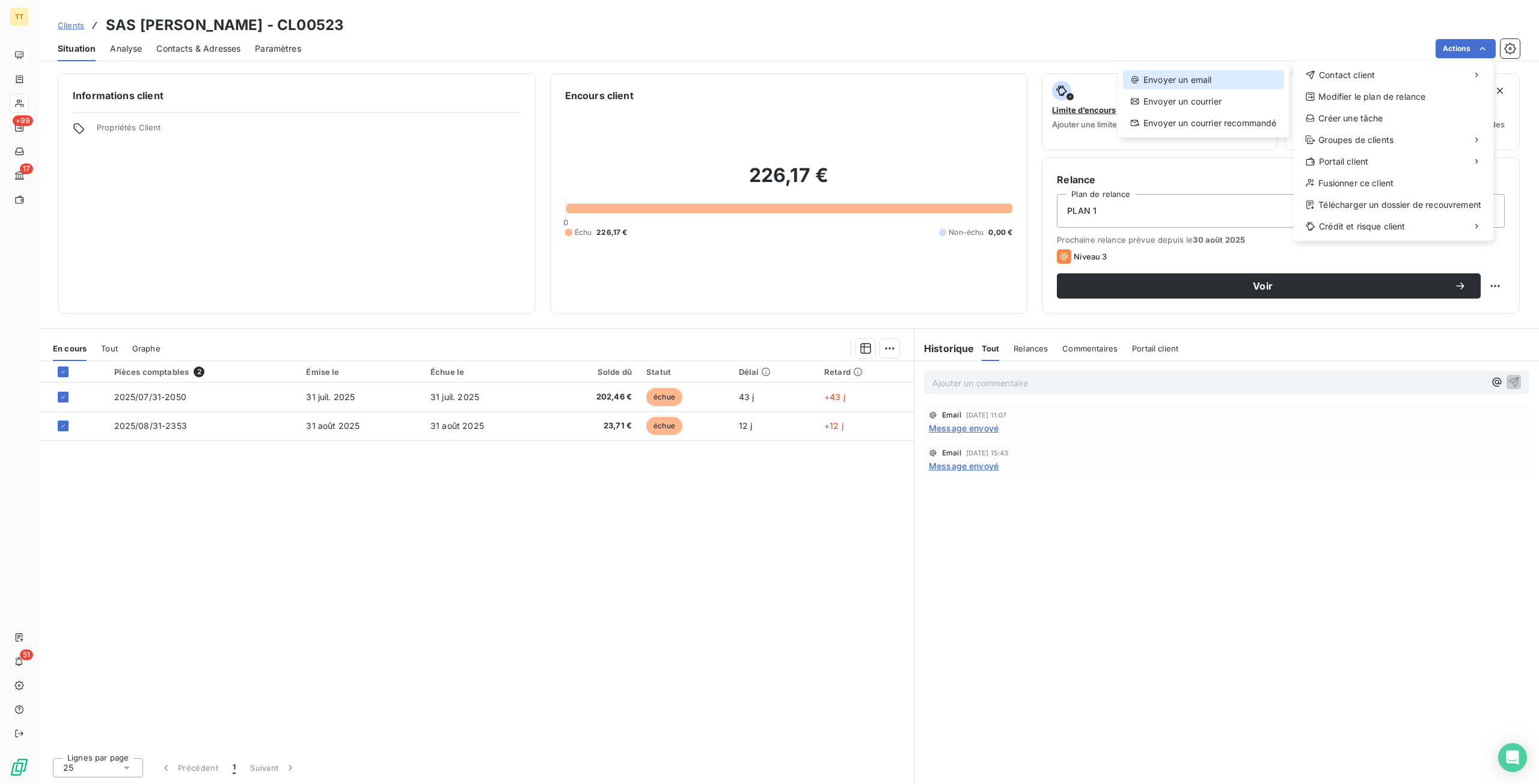
click at [1243, 83] on div "Envoyer un email" at bounding box center [1203, 80] width 161 height 19
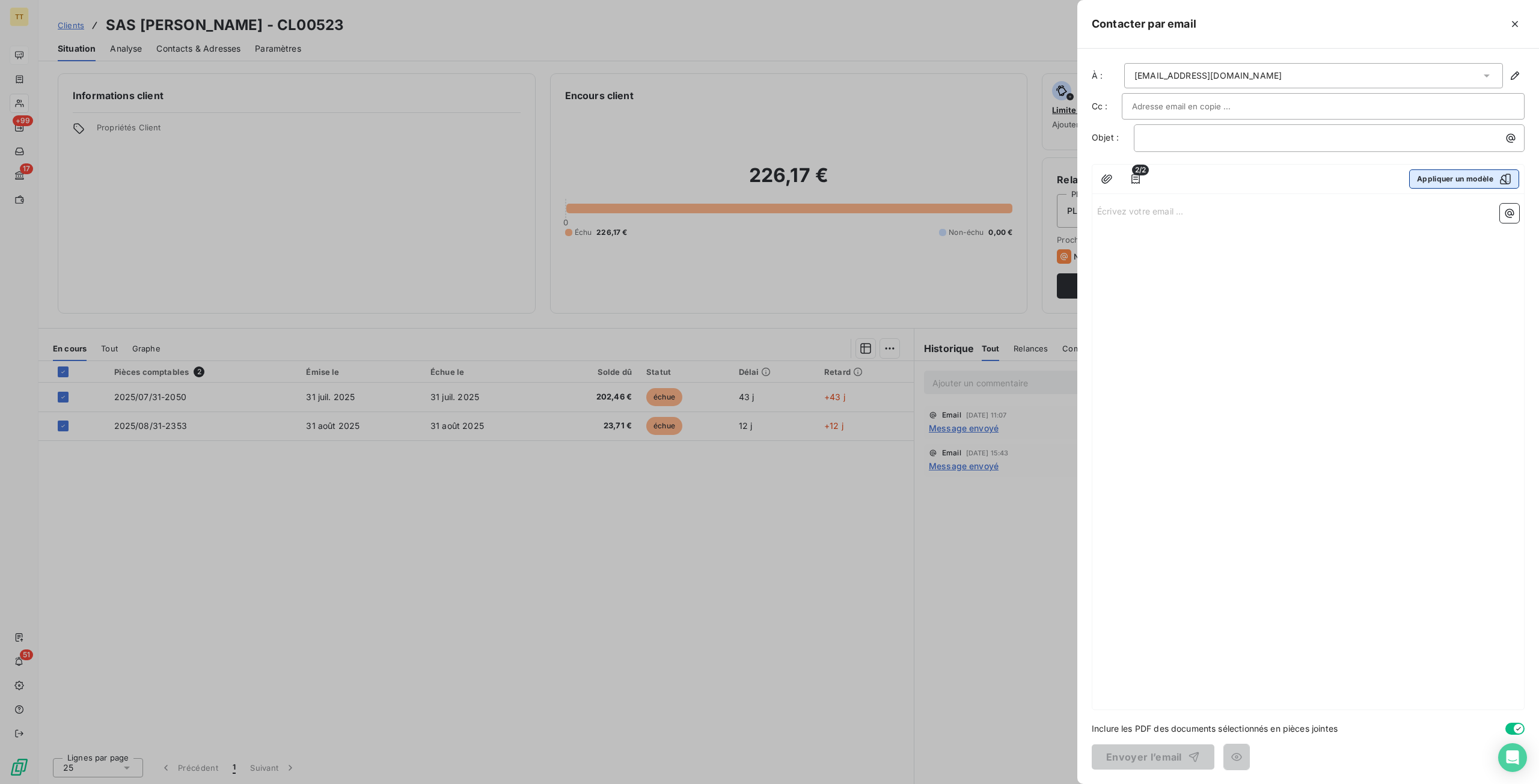
click at [1421, 180] on button "Appliquer un modèle" at bounding box center [1464, 179] width 110 height 19
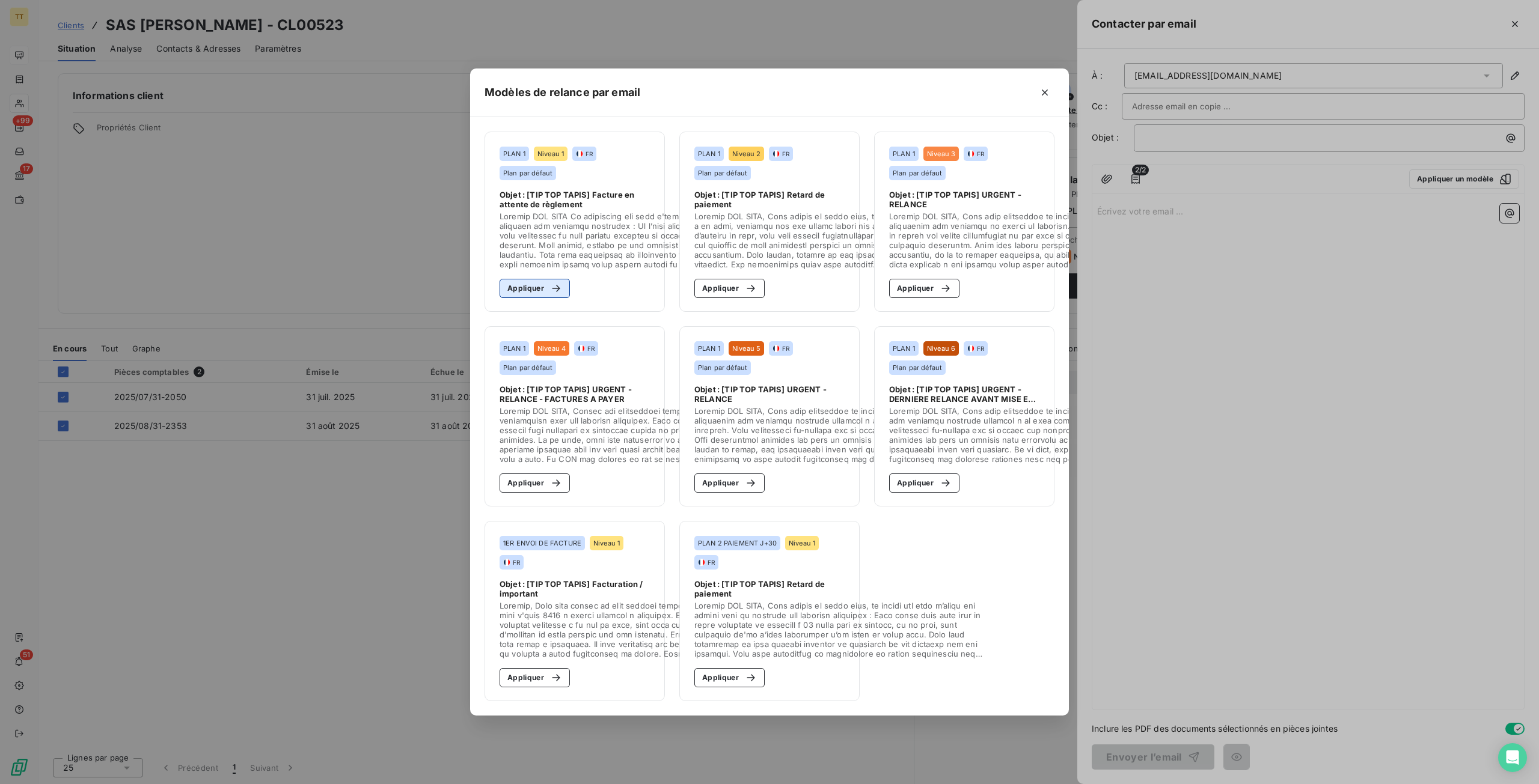
click at [539, 279] on button "Appliquer" at bounding box center [535, 288] width 71 height 19
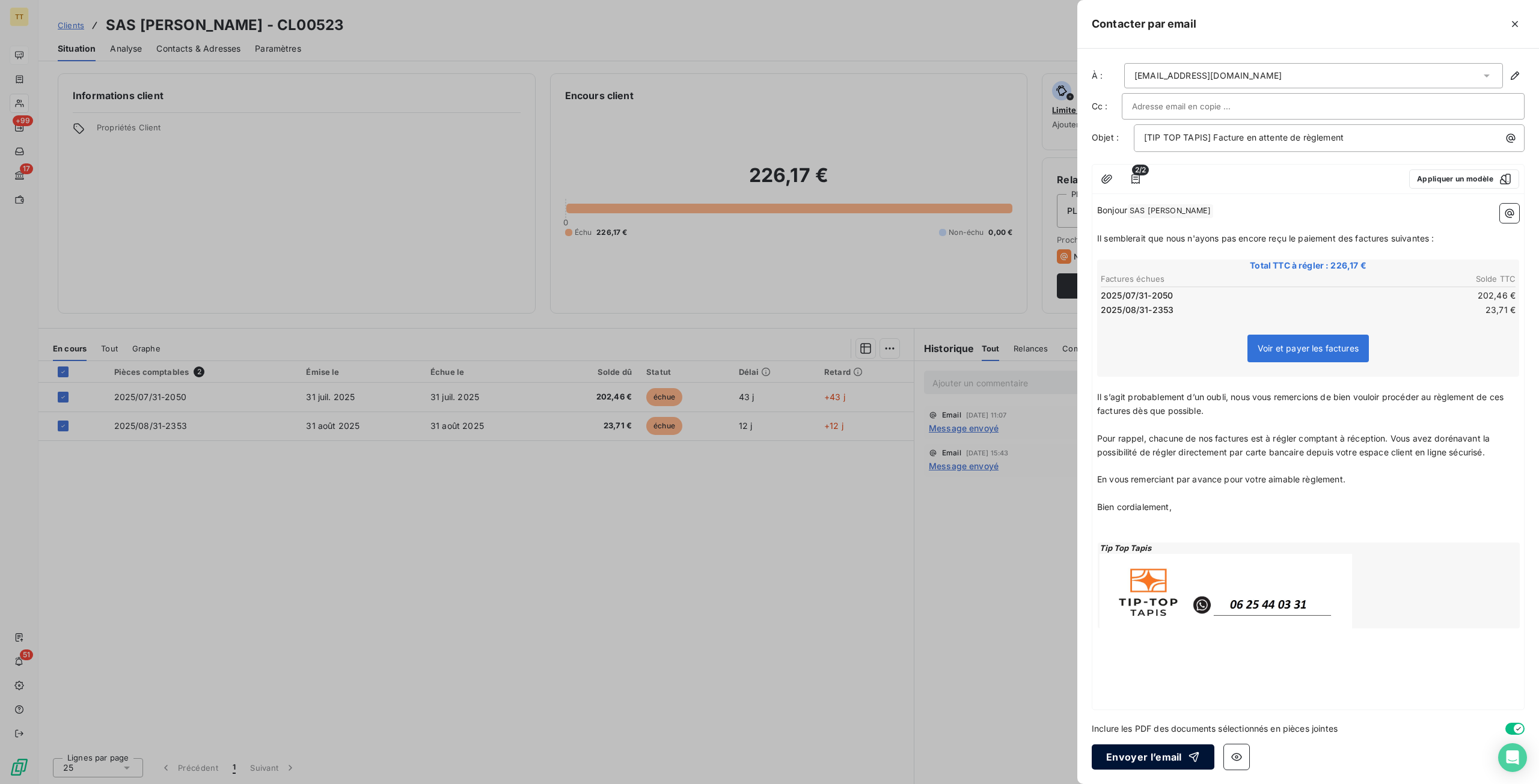
click at [1142, 760] on button "Envoyer l’email" at bounding box center [1153, 757] width 122 height 25
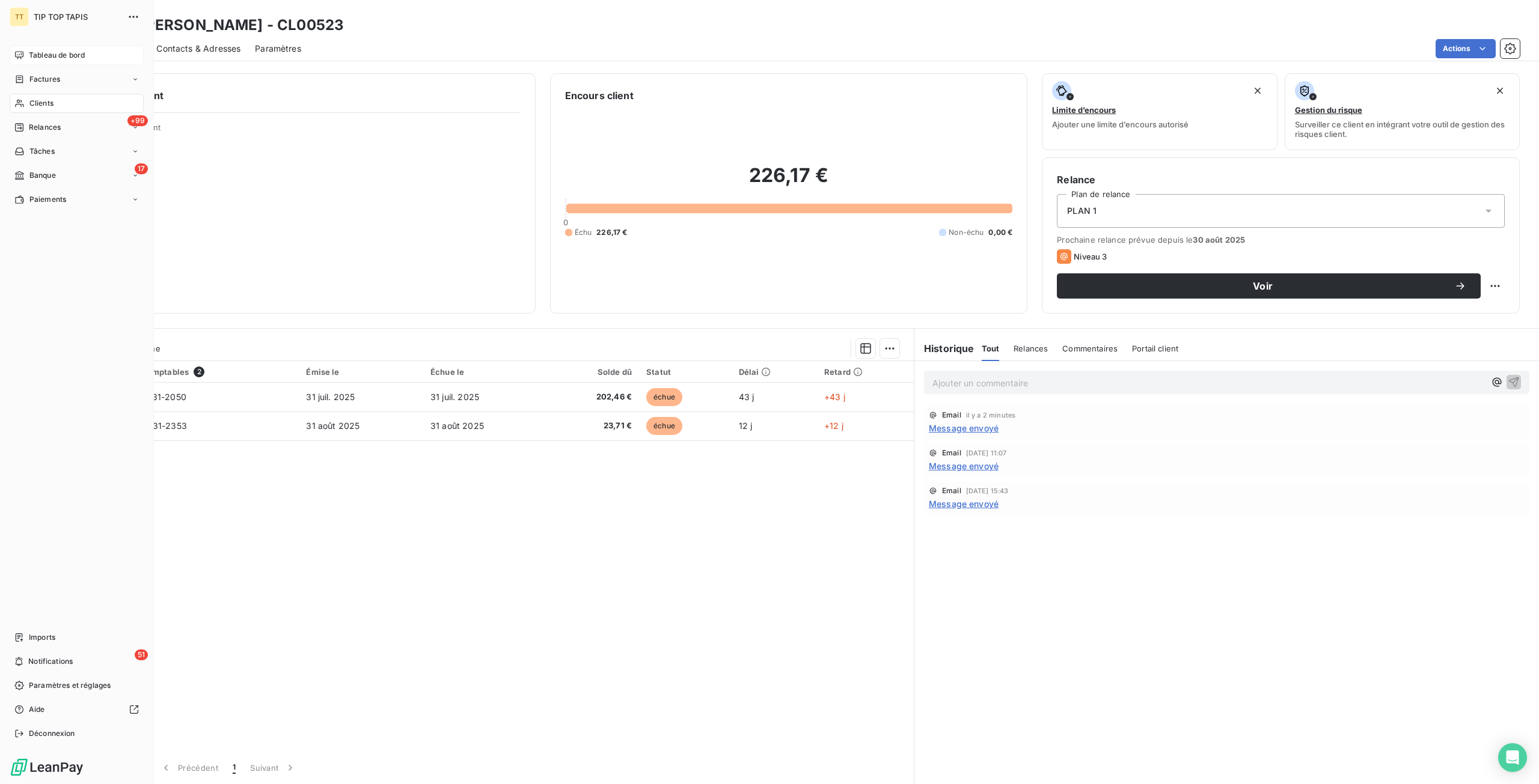
click at [8, 61] on div "TT TIP TOP TAPIS Tableau de bord Factures Clients +99 Relances Tâches 17 Banque…" at bounding box center [77, 392] width 154 height 784
click at [40, 55] on span "Tableau de bord" at bounding box center [57, 55] width 56 height 10
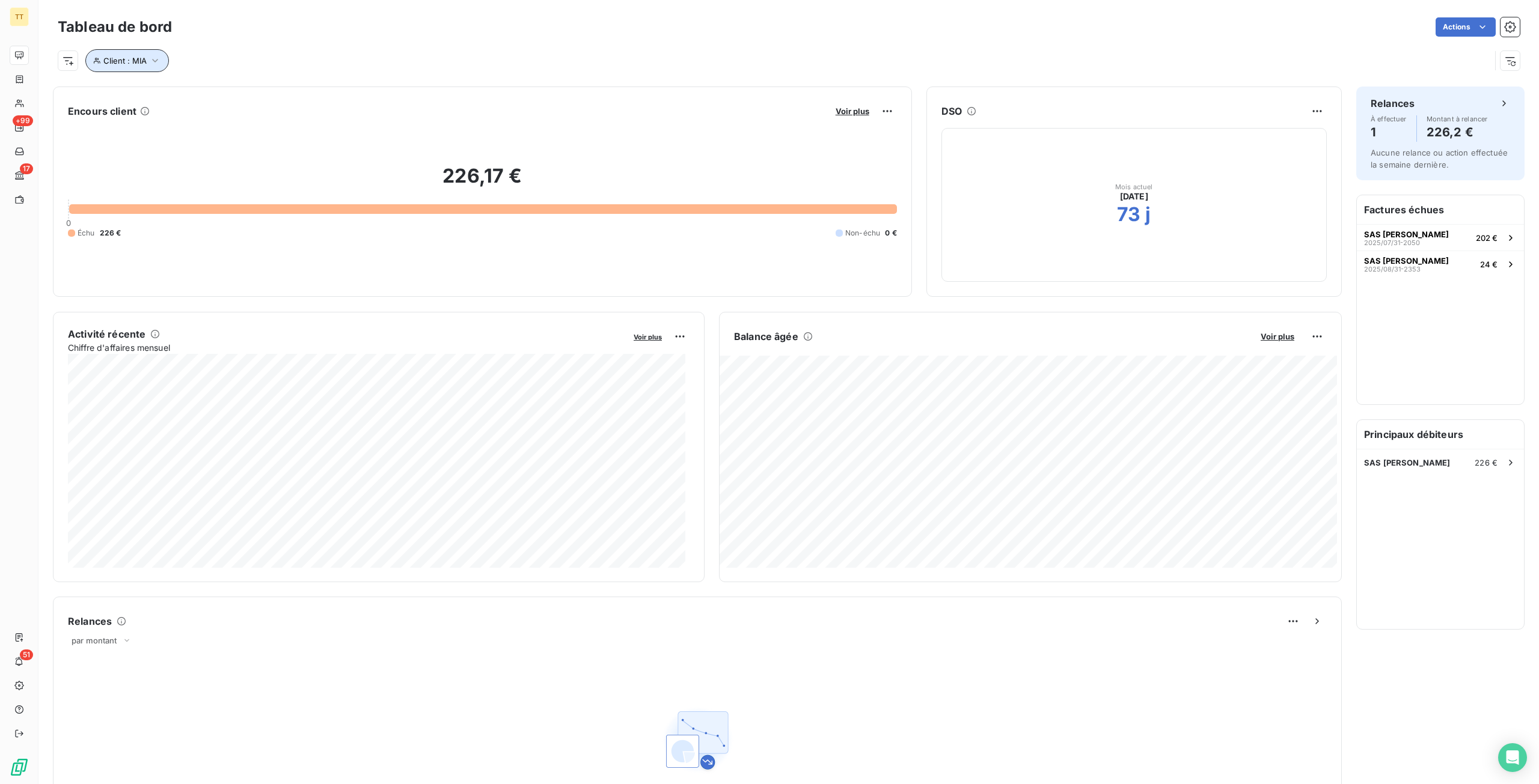
click at [135, 68] on button "Client : MIA" at bounding box center [128, 60] width 84 height 23
drag, startPoint x: 336, startPoint y: 96, endPoint x: 242, endPoint y: 95, distance: 94.0
click at [242, 95] on div "Client Contient like MIA" at bounding box center [257, 92] width 329 height 25
type input "[PERSON_NAME]"
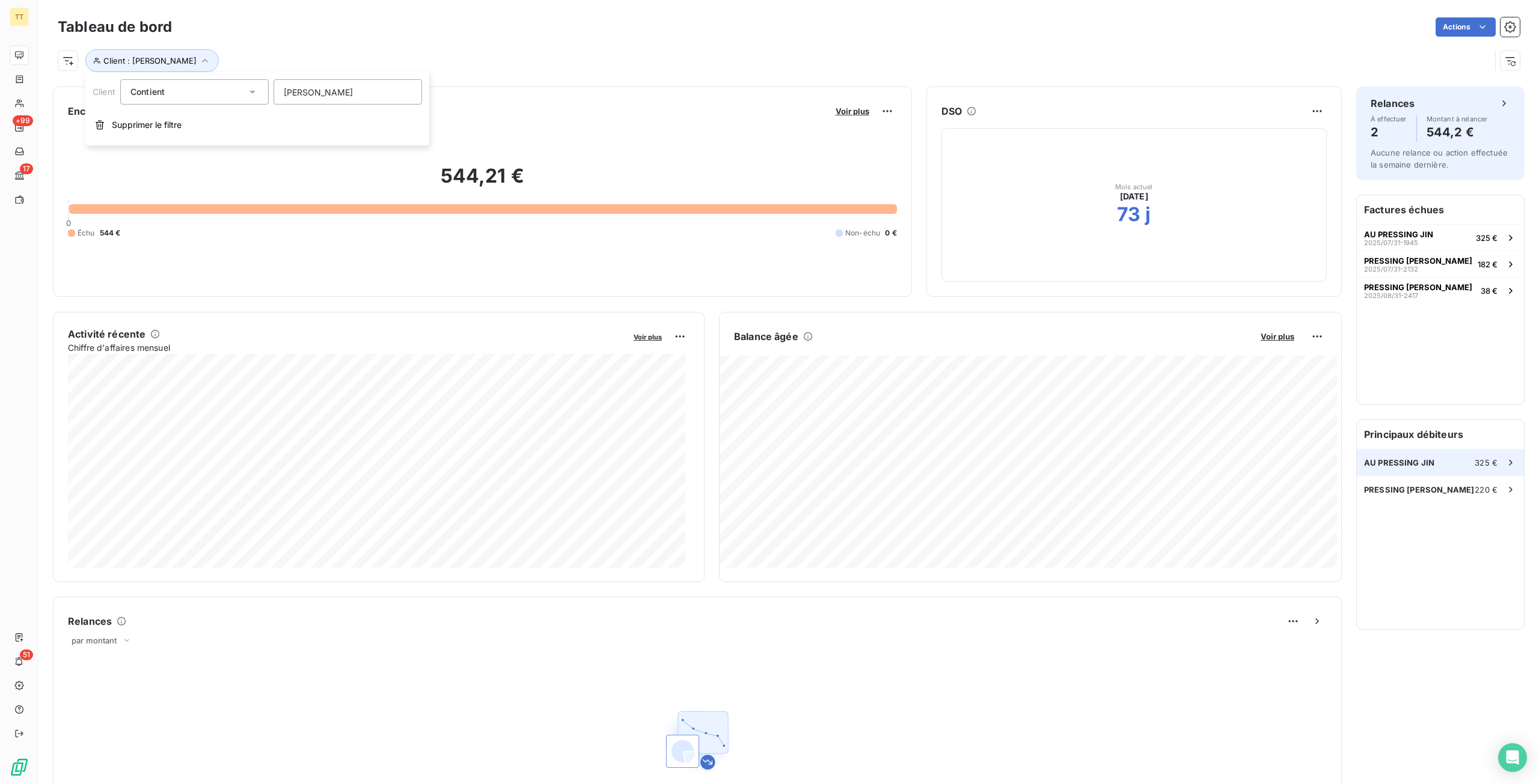
click at [1411, 458] on span "AU PRESSING JIN" at bounding box center [1398, 462] width 71 height 10
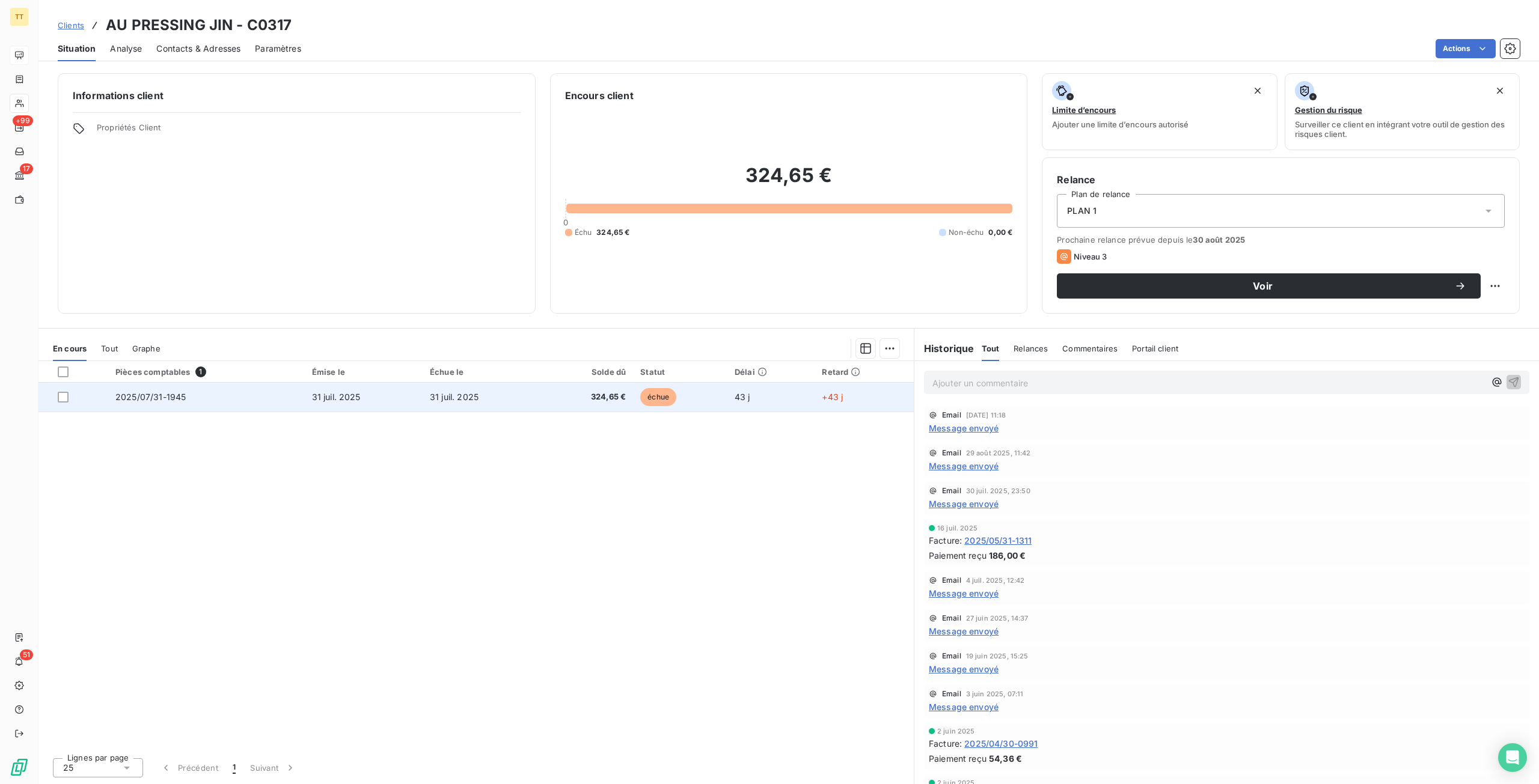
click at [524, 395] on td "31 juil. 2025" at bounding box center [481, 396] width 118 height 29
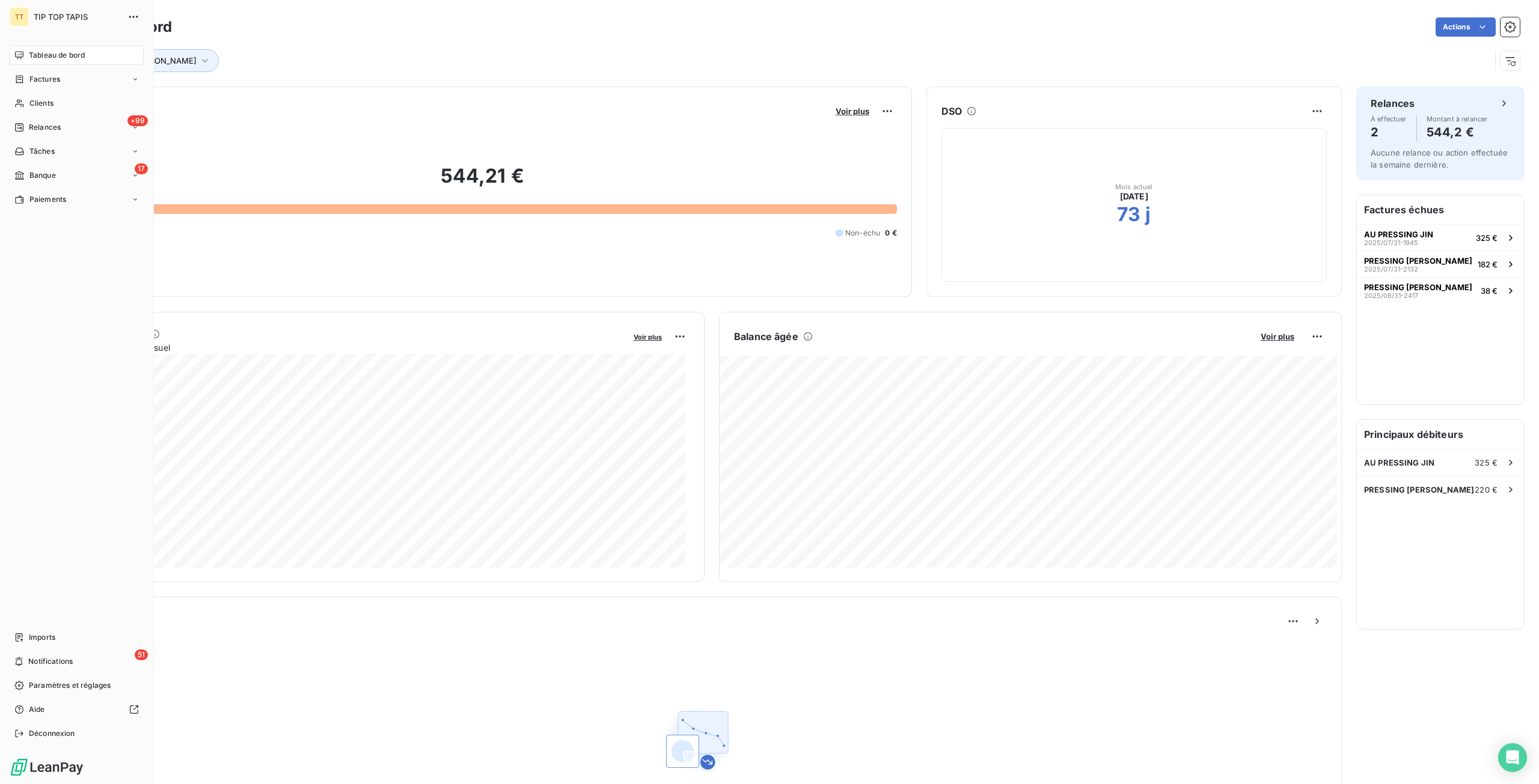
click at [44, 62] on div "Tableau de bord" at bounding box center [76, 55] width 134 height 19
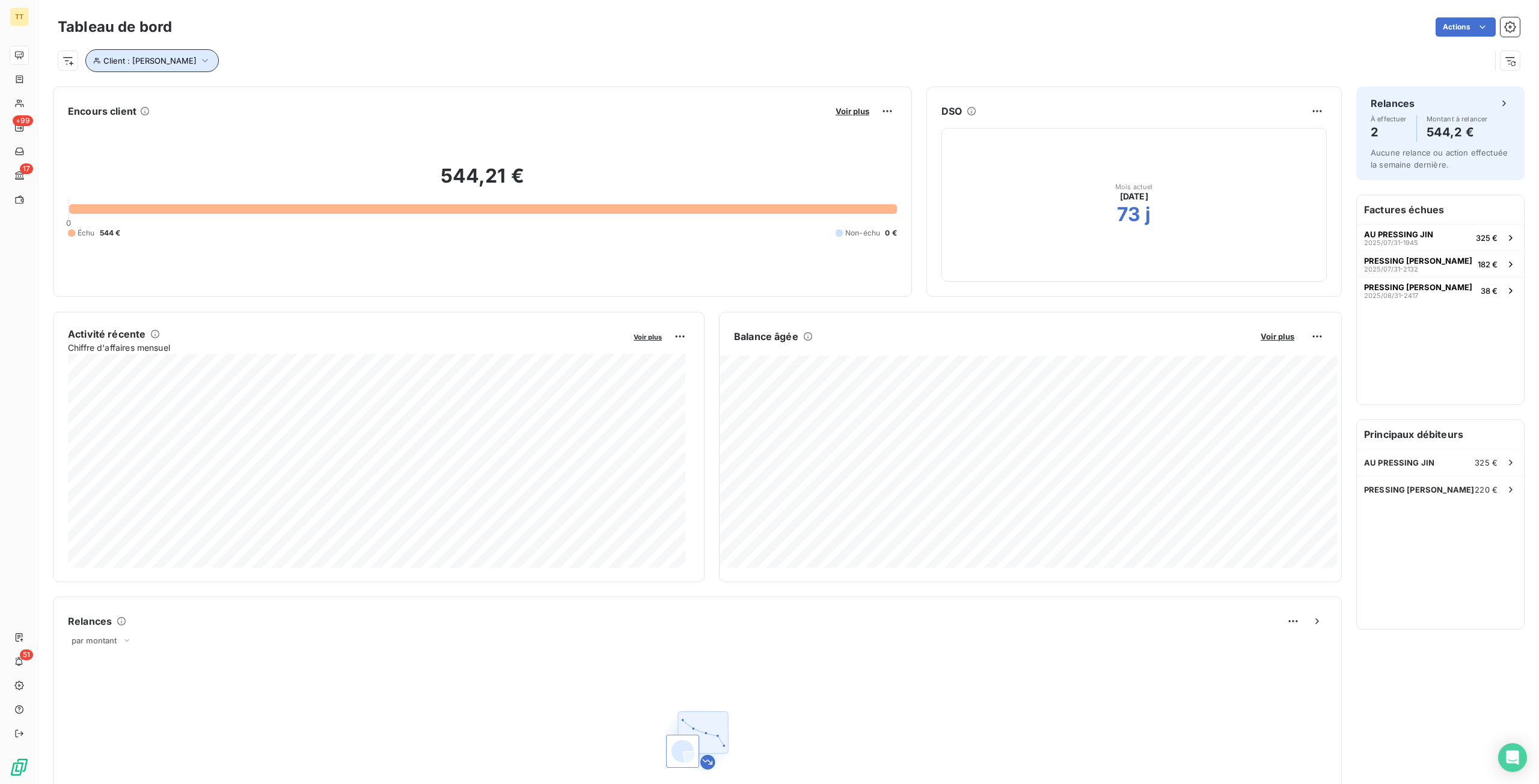
click at [143, 70] on button "Client : [PERSON_NAME]" at bounding box center [152, 60] width 134 height 23
drag, startPoint x: 317, startPoint y: 96, endPoint x: 232, endPoint y: 100, distance: 85.1
click at [232, 100] on div "Client Contient like [PERSON_NAME]" at bounding box center [257, 92] width 329 height 25
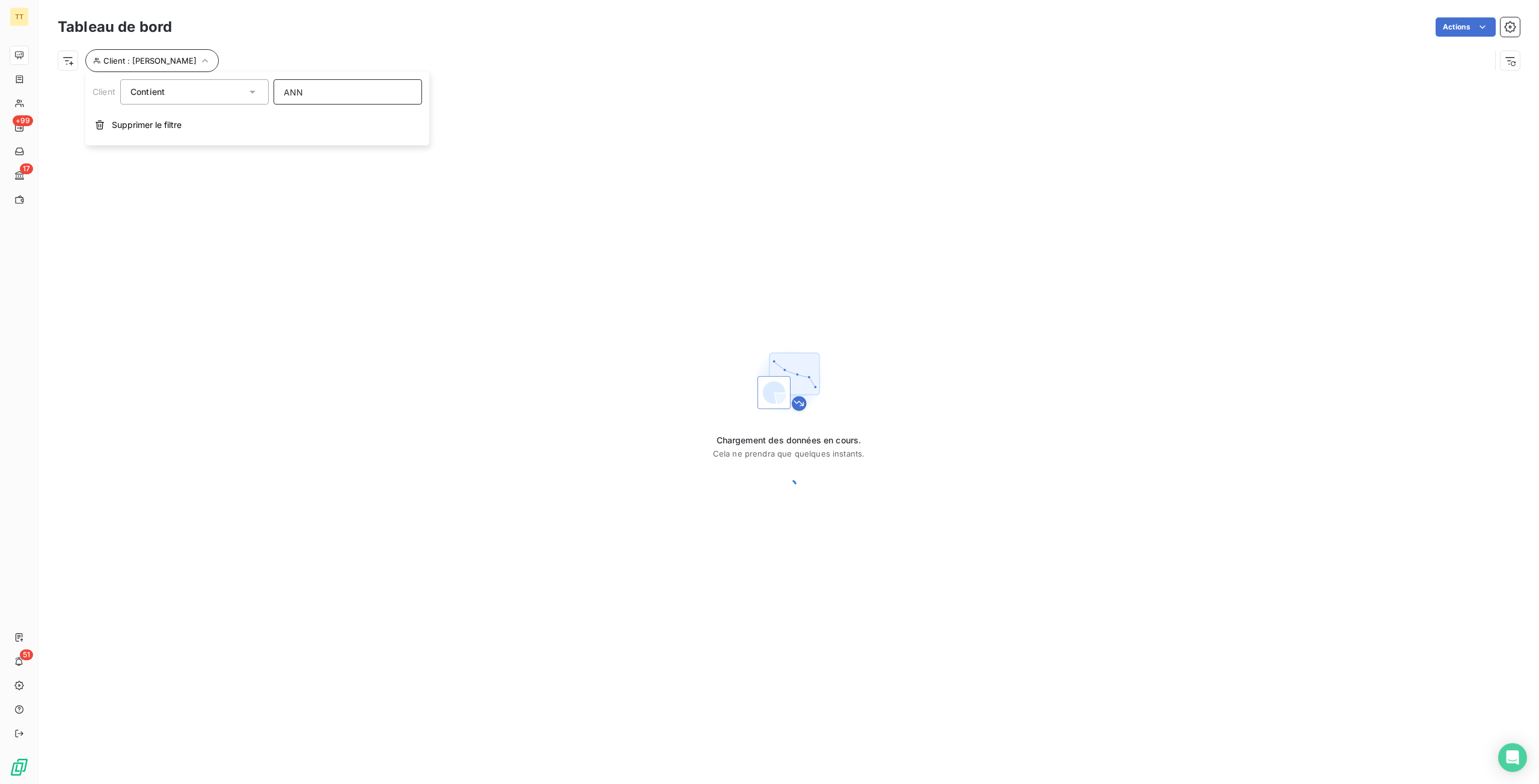
type input "[PERSON_NAME]"
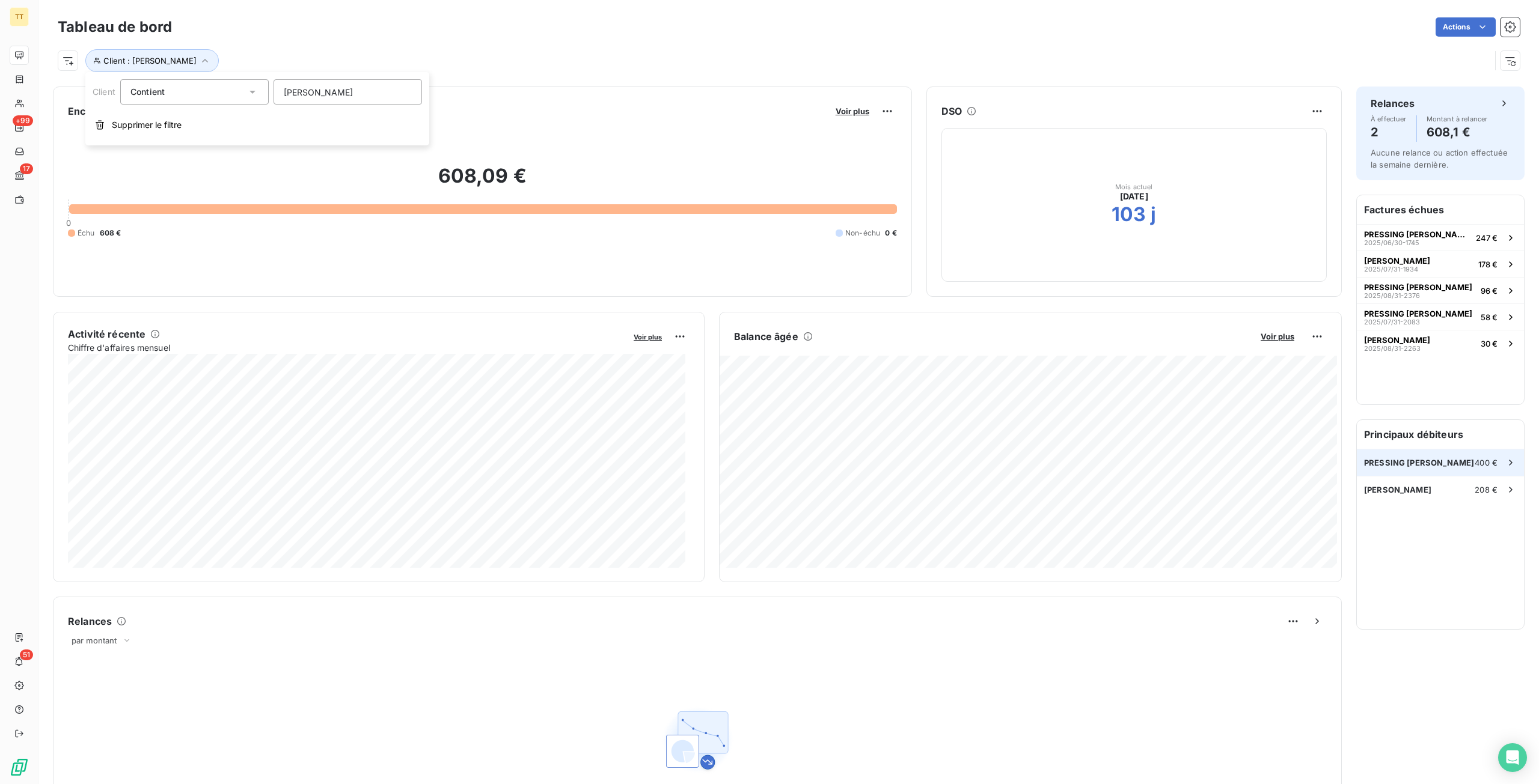
click at [1377, 452] on div "PRESSING [PERSON_NAME] 400 €" at bounding box center [1439, 463] width 167 height 26
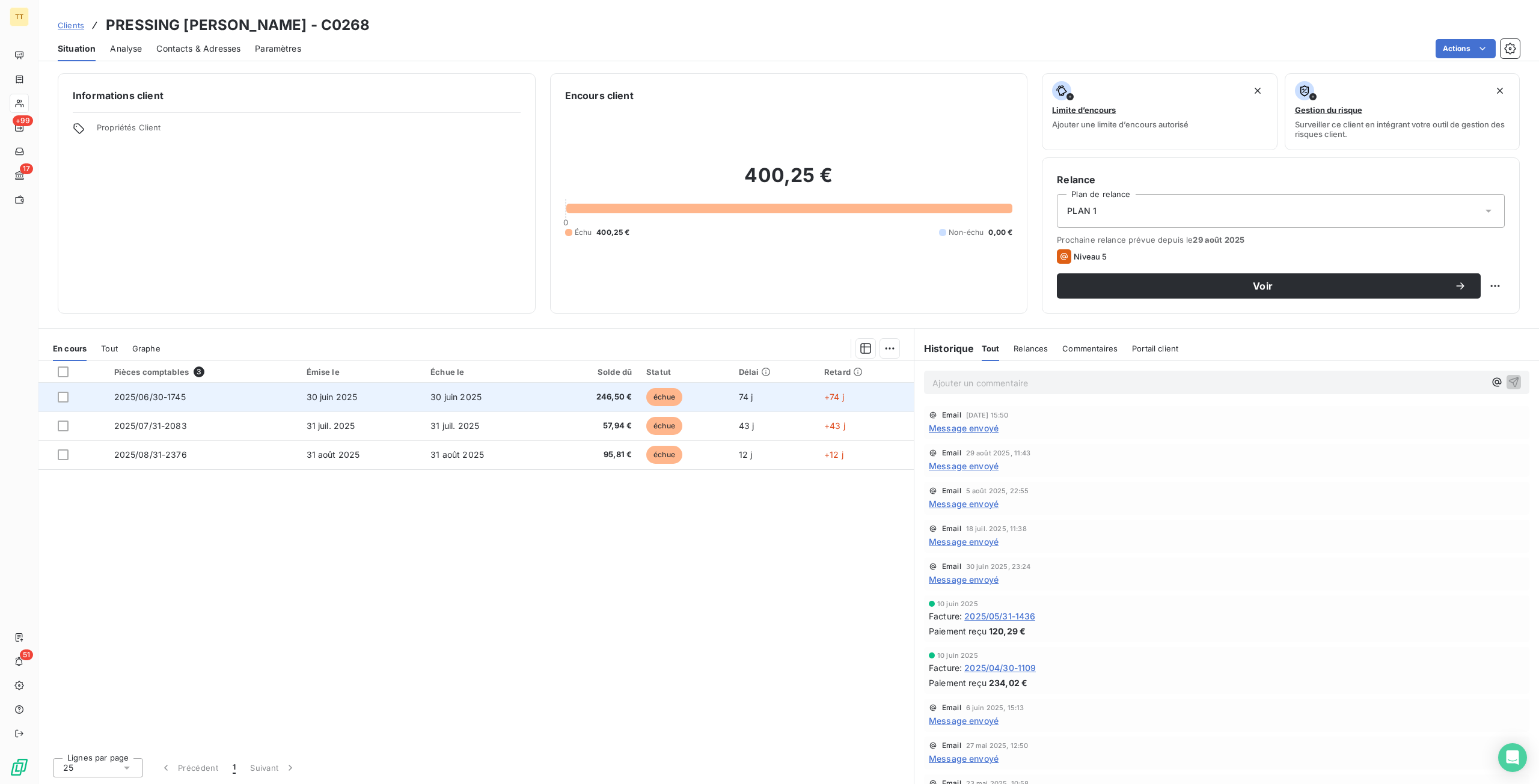
click at [356, 403] on td "30 juin 2025" at bounding box center [362, 396] width 124 height 29
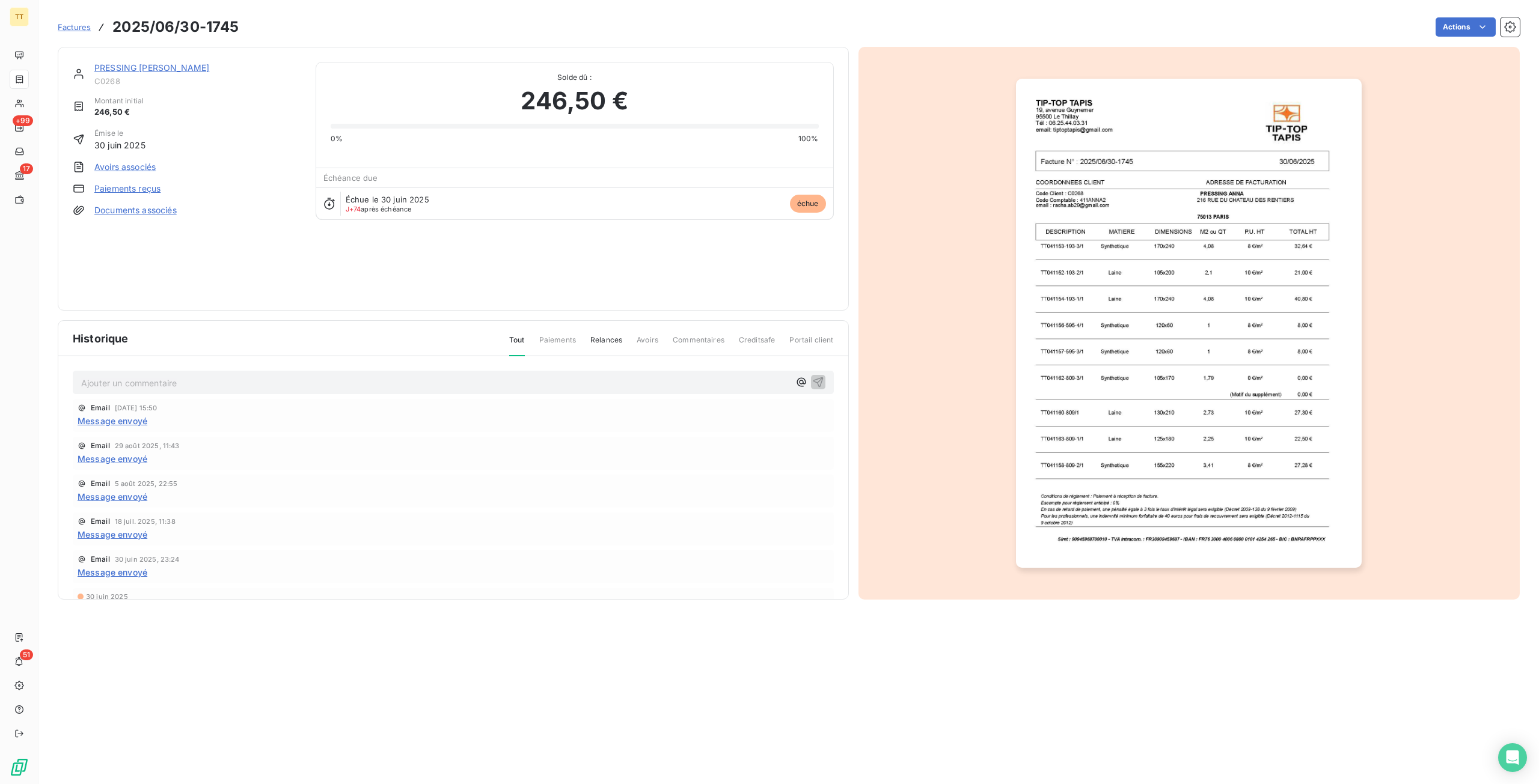
click at [136, 66] on link "PRESSING [PERSON_NAME]" at bounding box center [151, 68] width 114 height 10
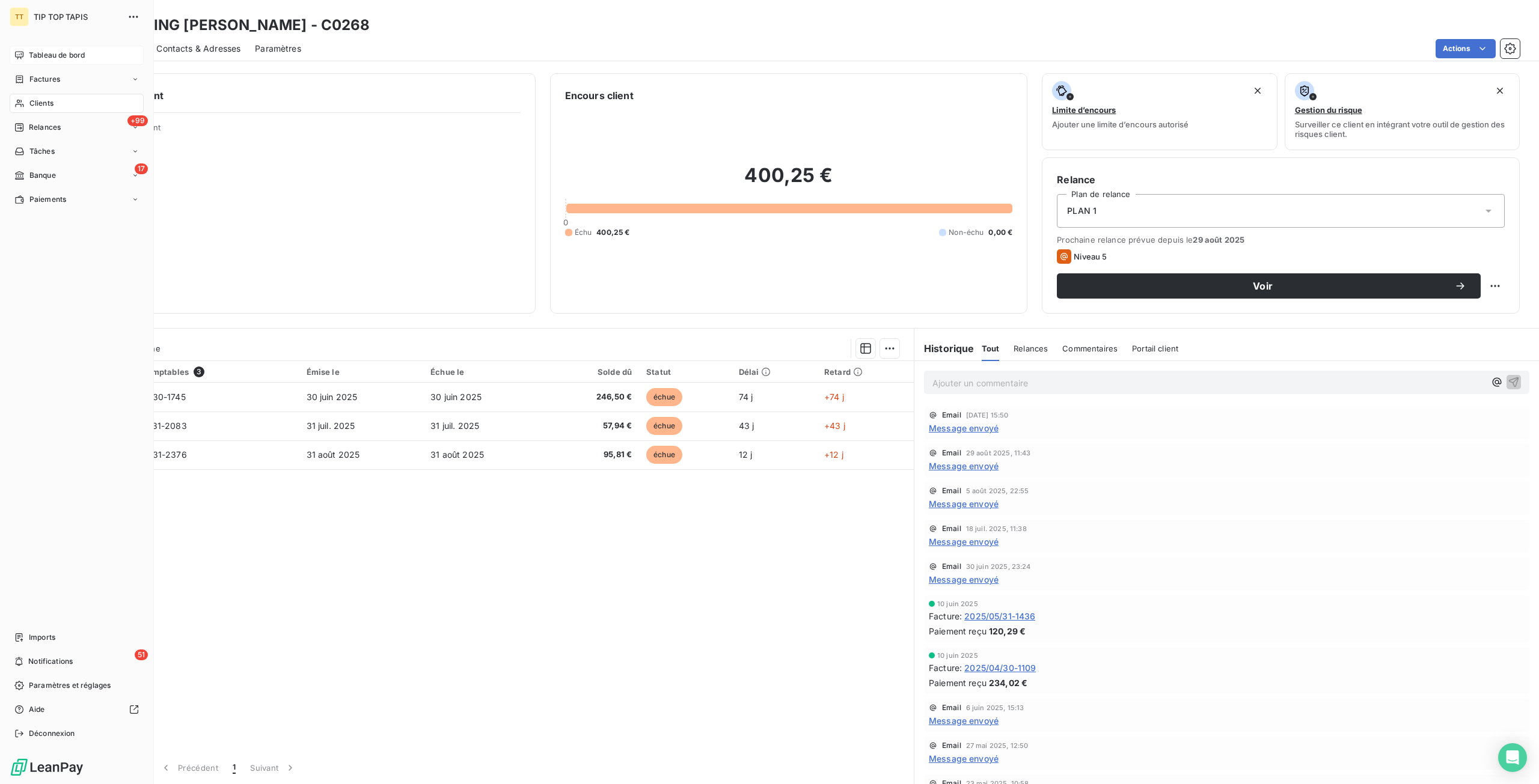
click at [50, 61] on div "Tableau de bord" at bounding box center [76, 55] width 134 height 19
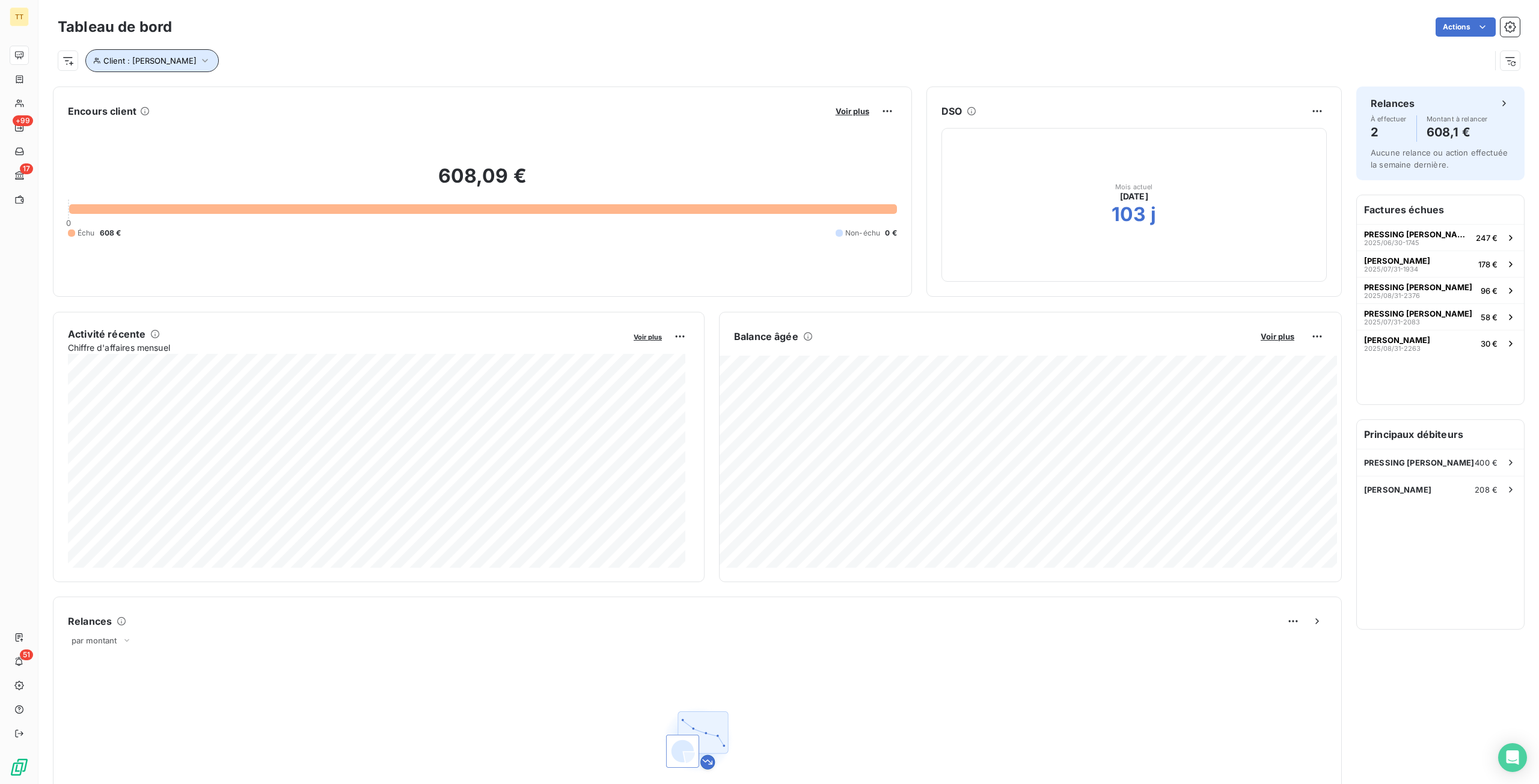
click at [148, 63] on span "Client : [PERSON_NAME]" at bounding box center [149, 60] width 93 height 10
drag, startPoint x: 355, startPoint y: 92, endPoint x: 162, endPoint y: 92, distance: 193.0
click at [162, 92] on div "Client Contient like [PERSON_NAME]" at bounding box center [257, 92] width 329 height 25
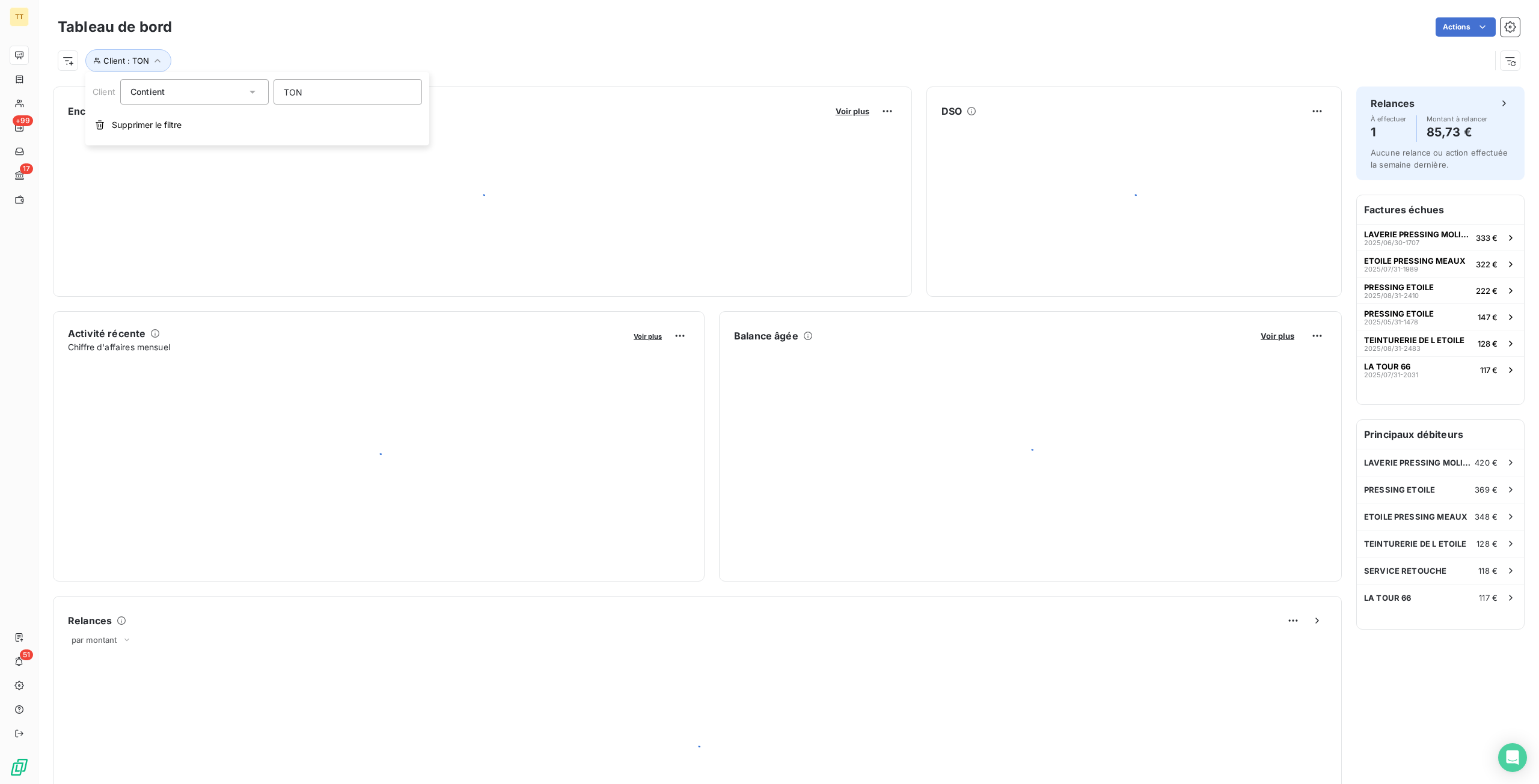
type input "[PERSON_NAME]"
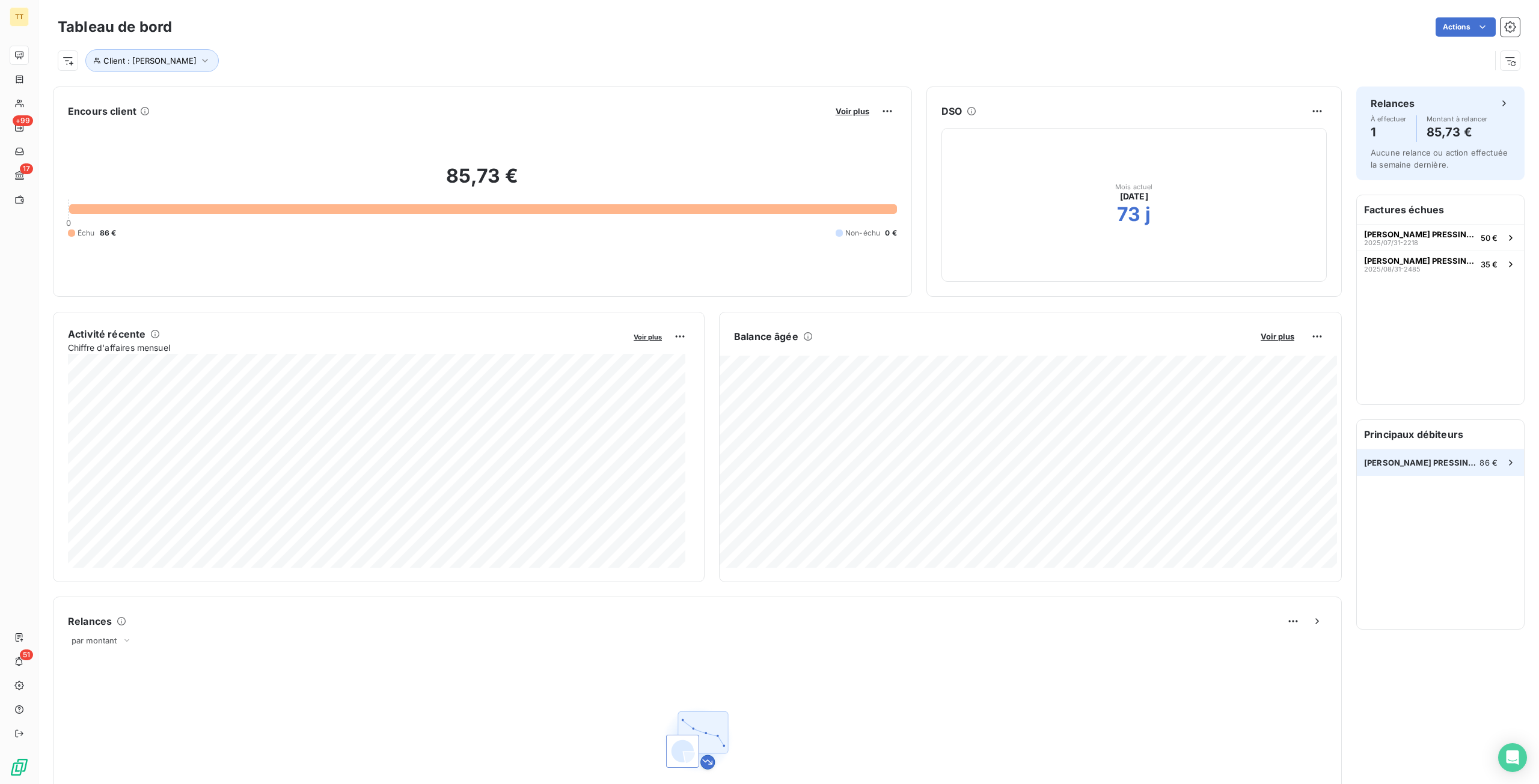
click at [1386, 465] on span "[PERSON_NAME] PRESSING 1" at bounding box center [1421, 462] width 115 height 10
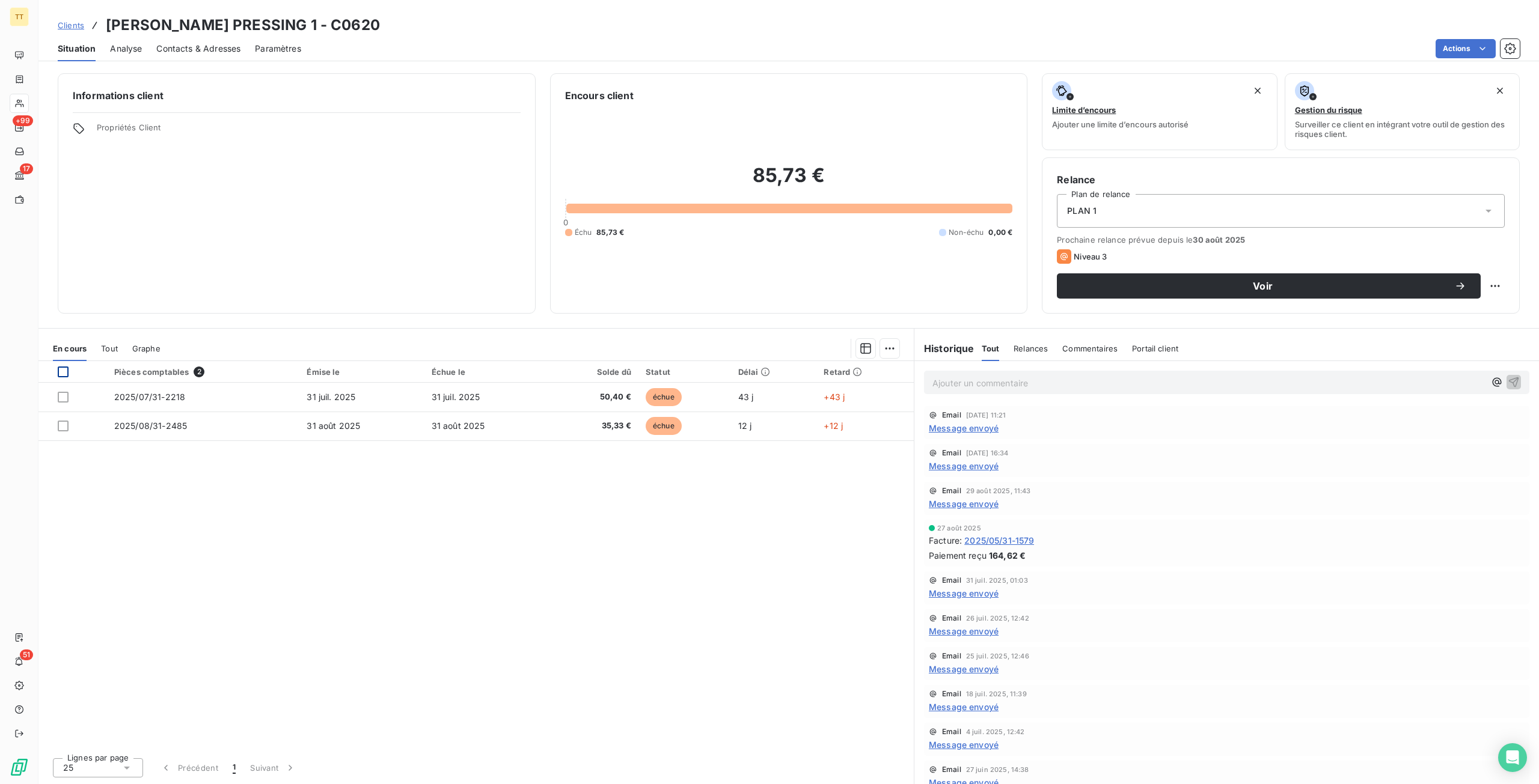
click at [64, 375] on div at bounding box center [63, 372] width 10 height 10
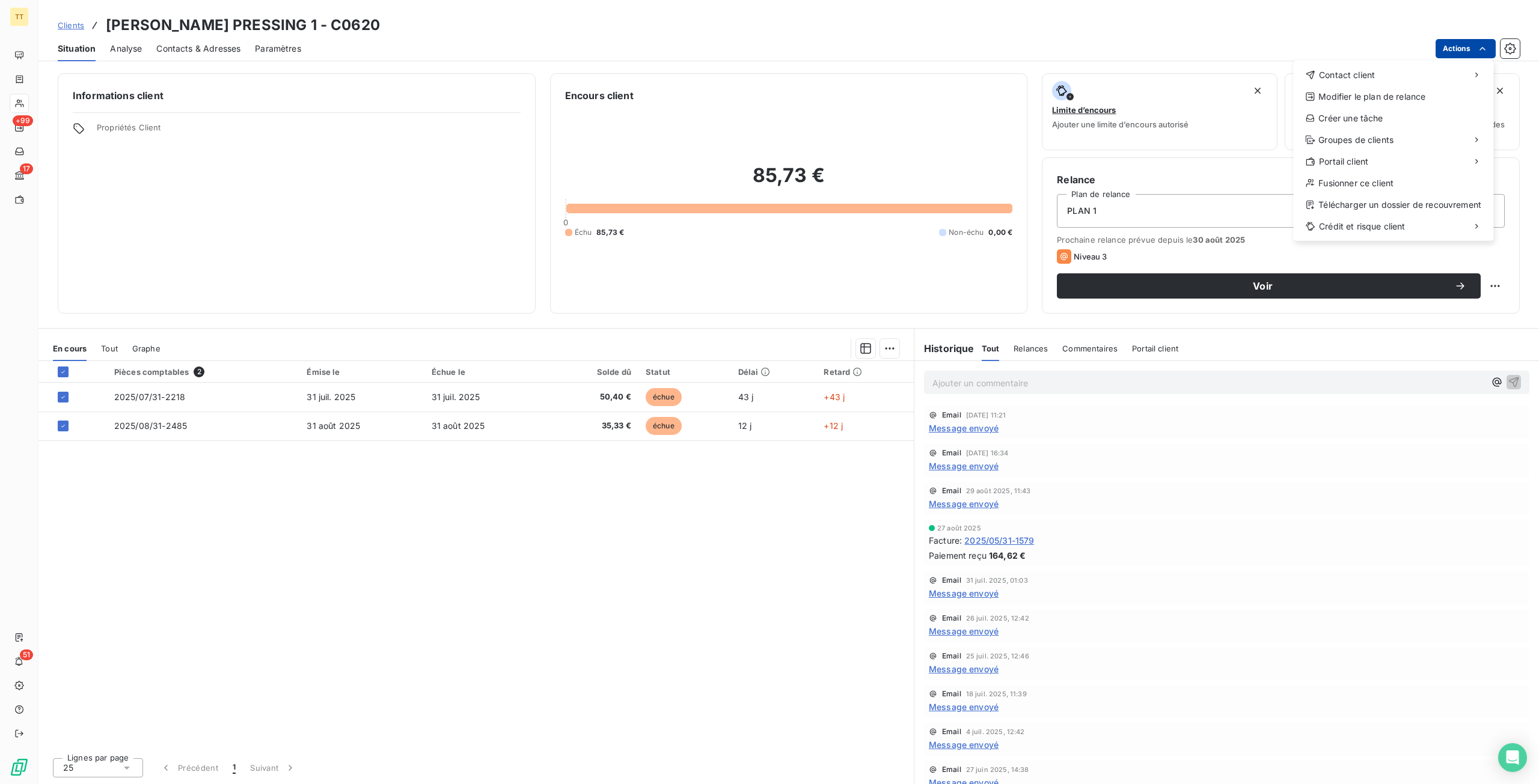
click at [1440, 46] on html "TT +99 17 51 Clients [PERSON_NAME] PRESSING 1 - C0620 Situation Analyse Contact…" at bounding box center [770, 392] width 1539 height 784
click at [1253, 76] on div "Envoyer un email" at bounding box center [1203, 80] width 161 height 19
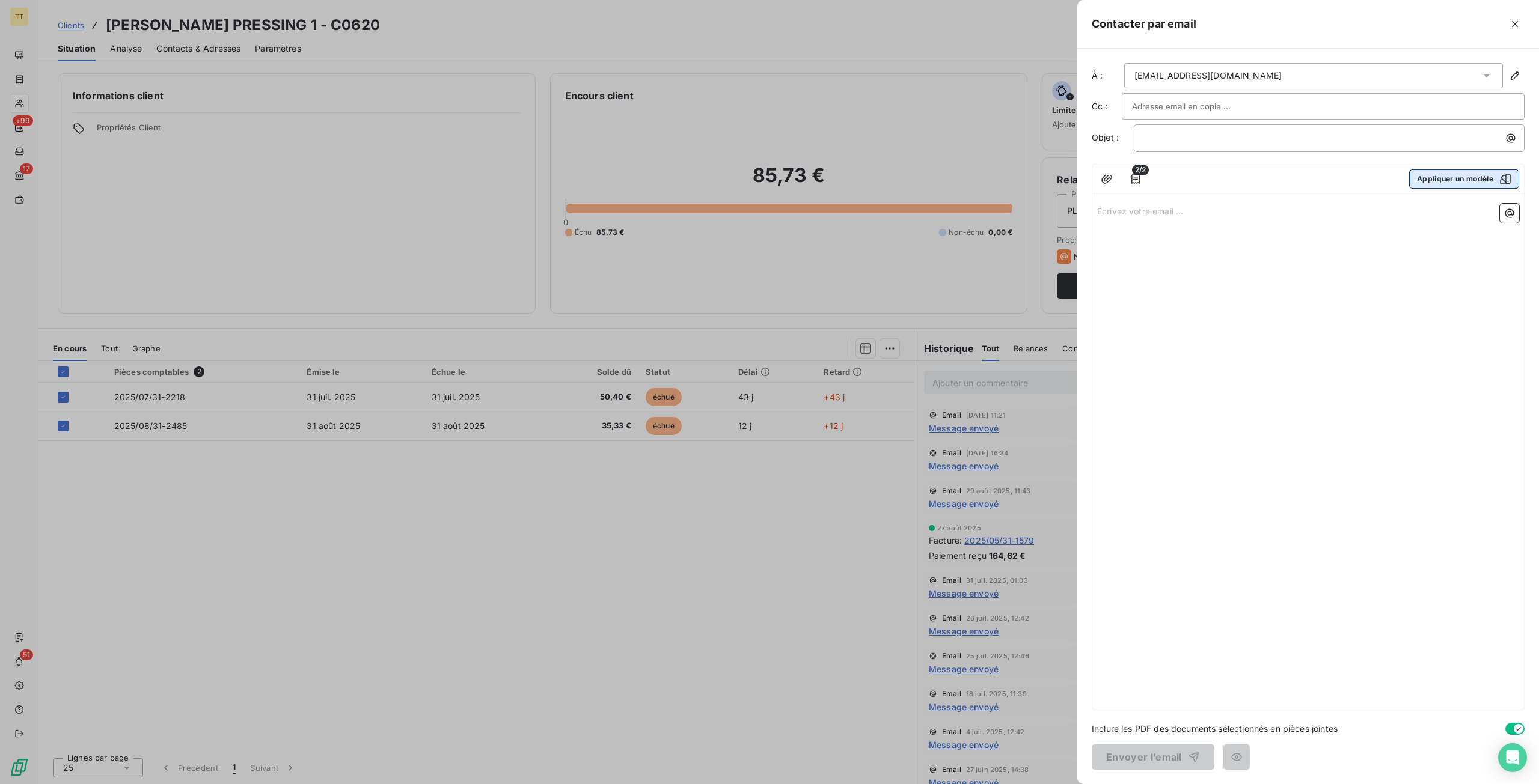
click at [1419, 175] on button "Appliquer un modèle" at bounding box center [1464, 179] width 110 height 19
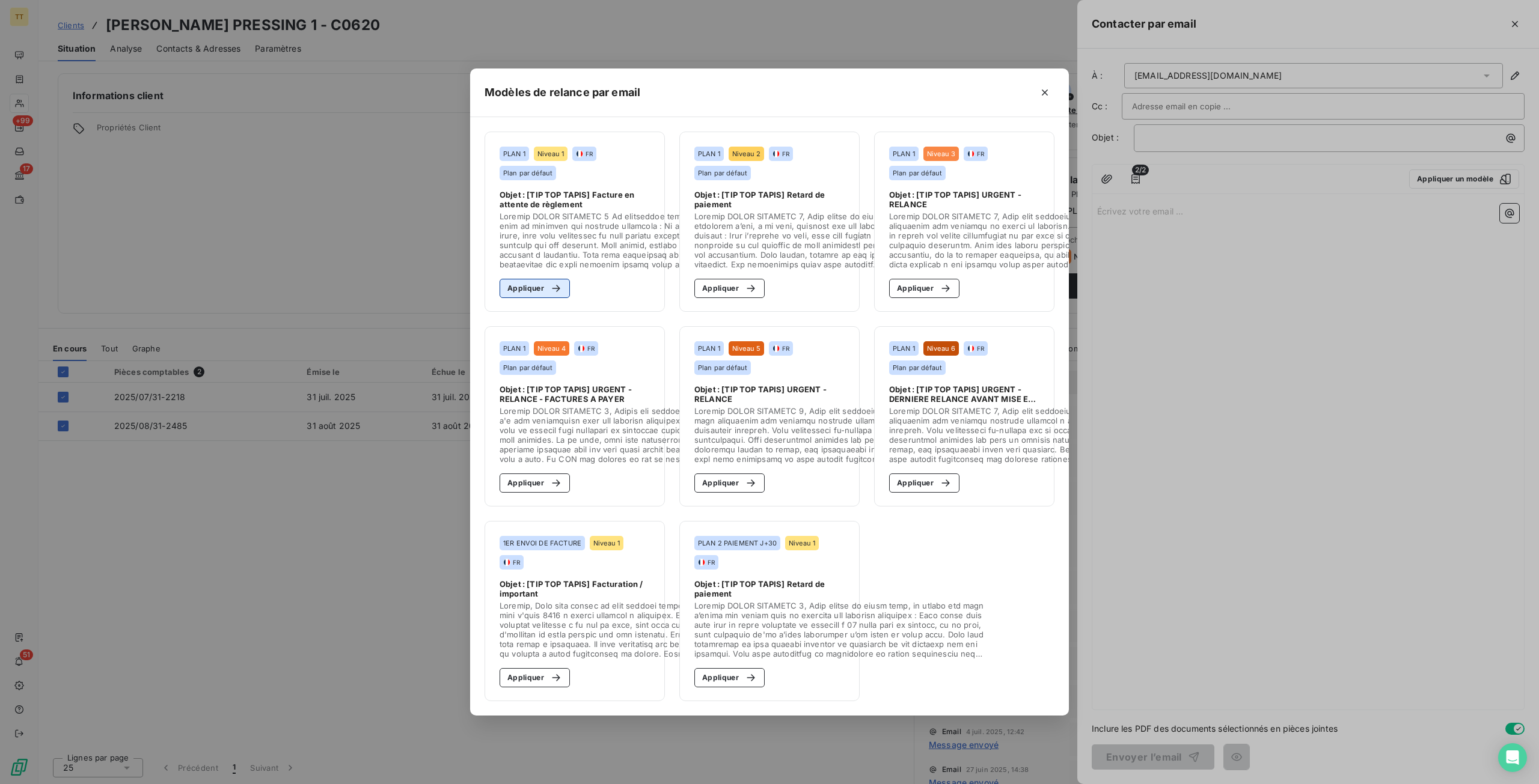
click at [535, 282] on button "Appliquer" at bounding box center [535, 288] width 71 height 19
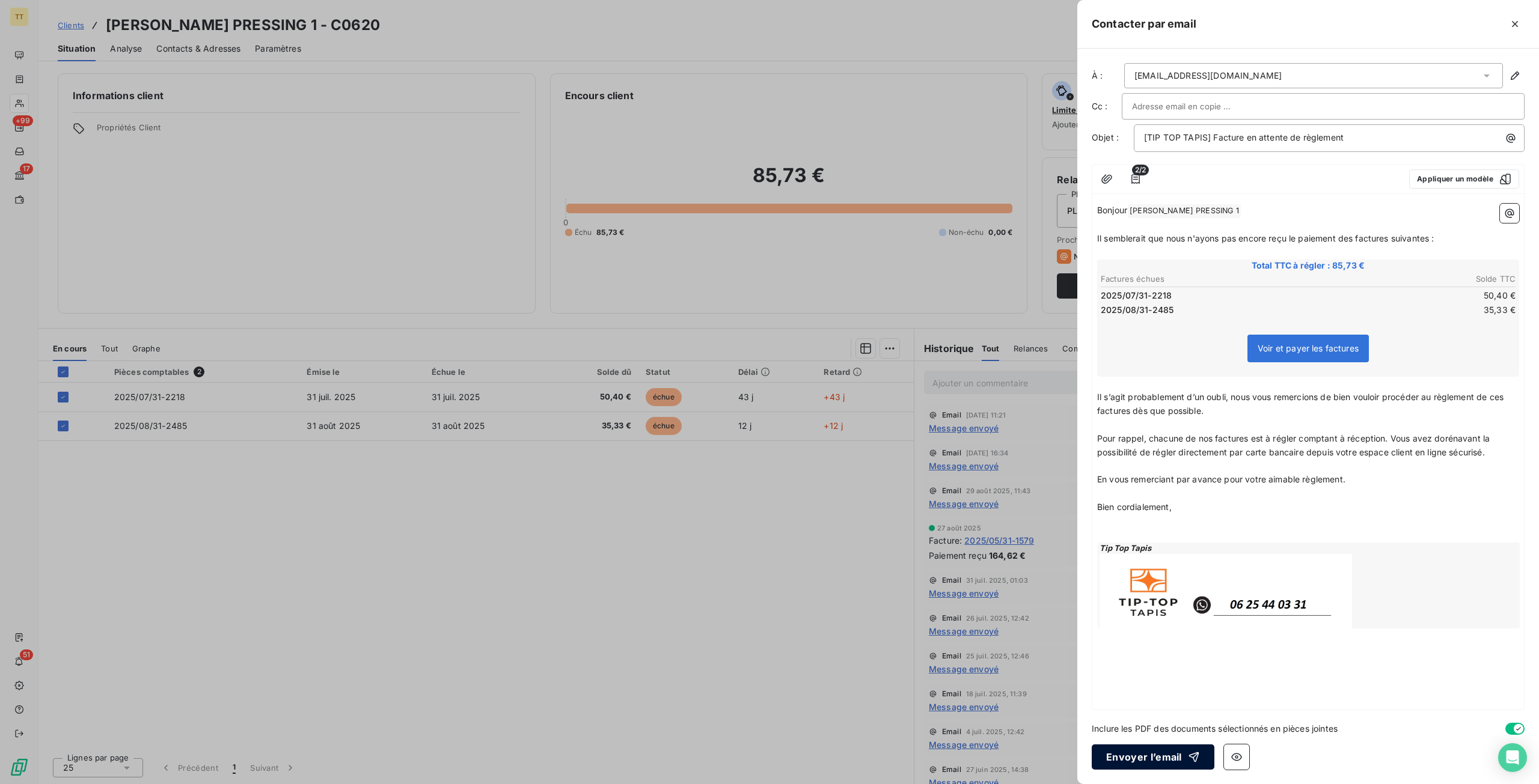
click at [1160, 756] on button "Envoyer l’email" at bounding box center [1153, 757] width 122 height 25
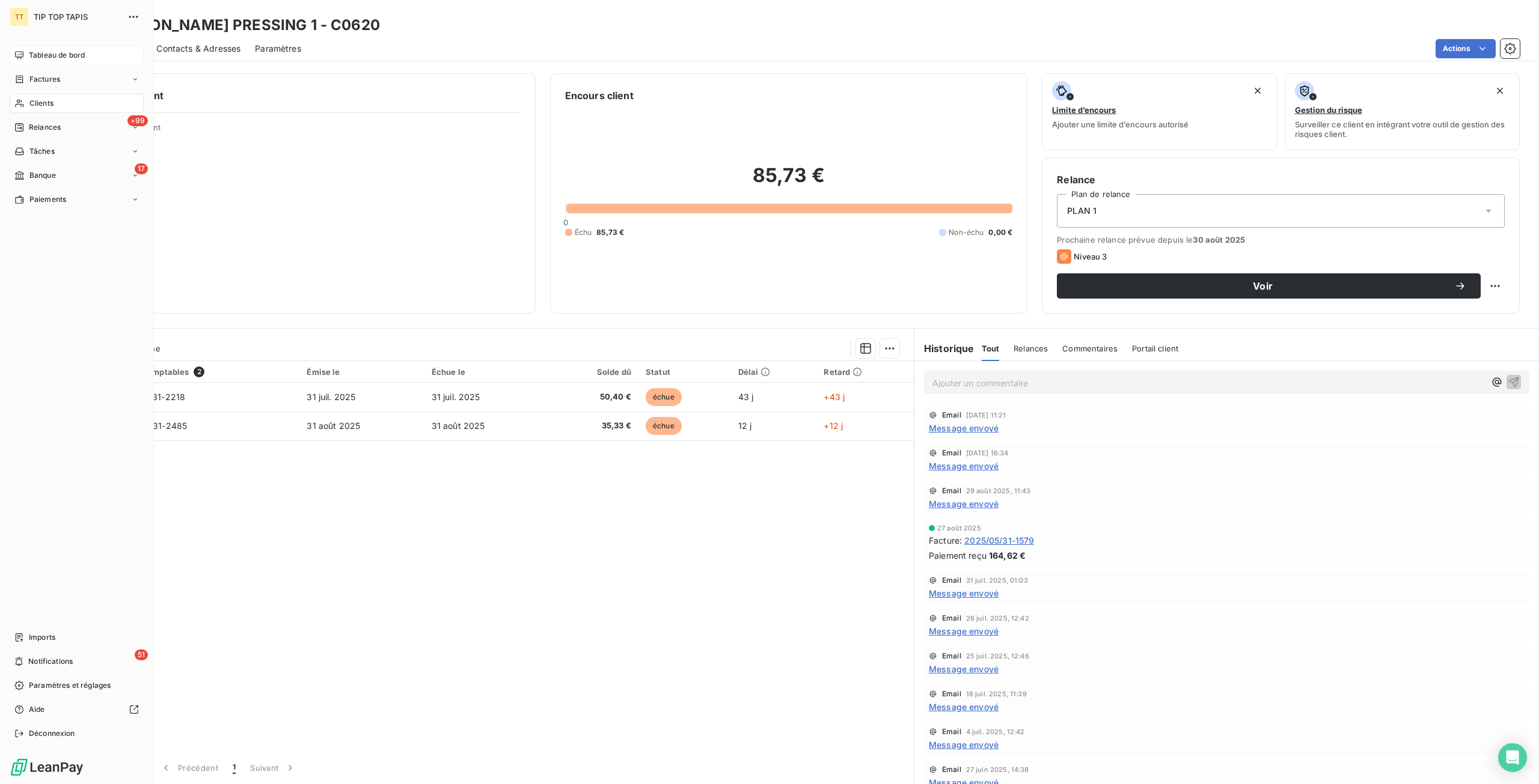
click at [73, 59] on span "Tableau de bord" at bounding box center [57, 55] width 56 height 10
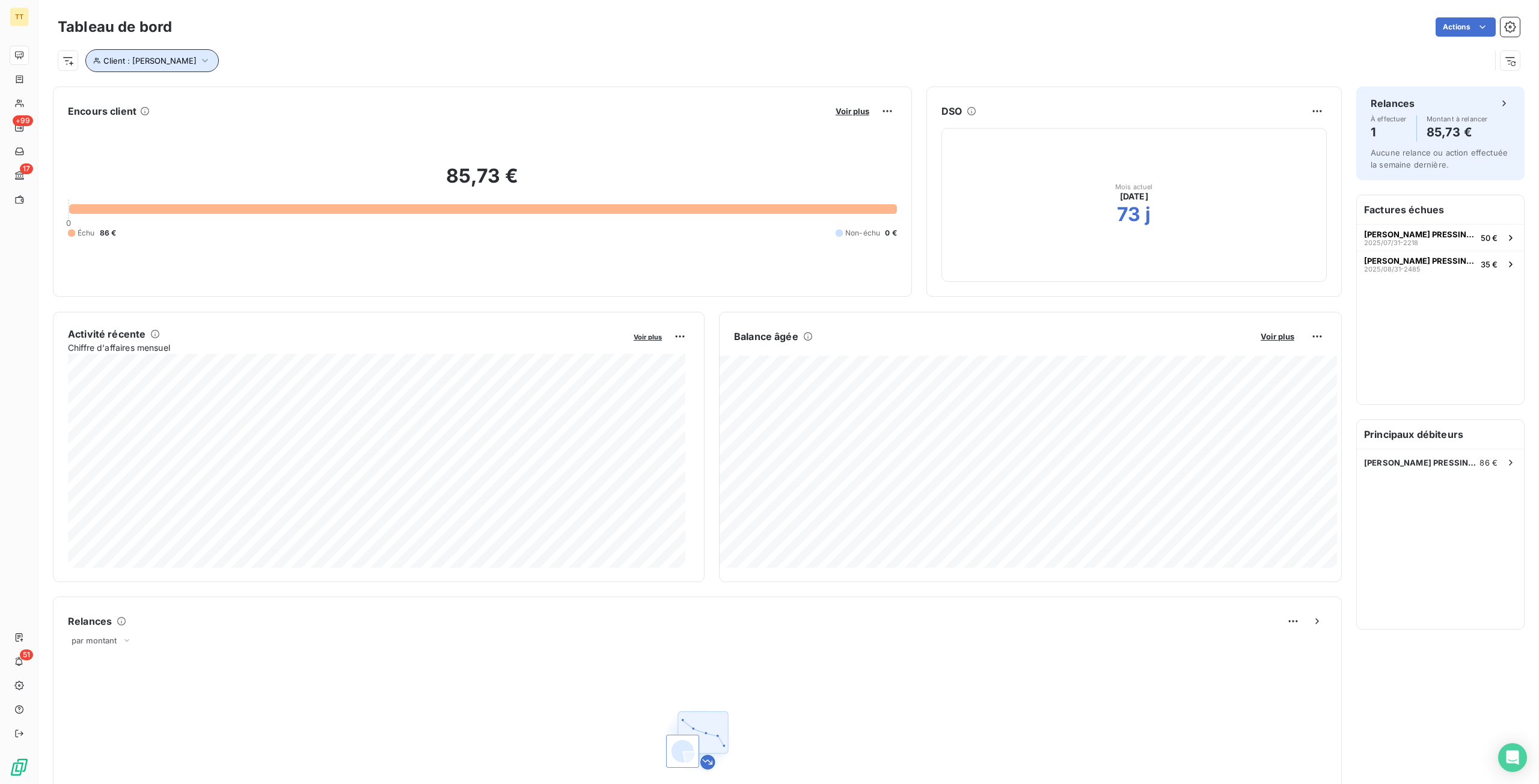
click at [144, 62] on span "Client : [PERSON_NAME]" at bounding box center [149, 60] width 93 height 10
drag, startPoint x: 313, startPoint y: 88, endPoint x: 191, endPoint y: 93, distance: 122.1
click at [191, 93] on div "Client Contient like [PERSON_NAME]" at bounding box center [257, 92] width 329 height 25
type input "M"
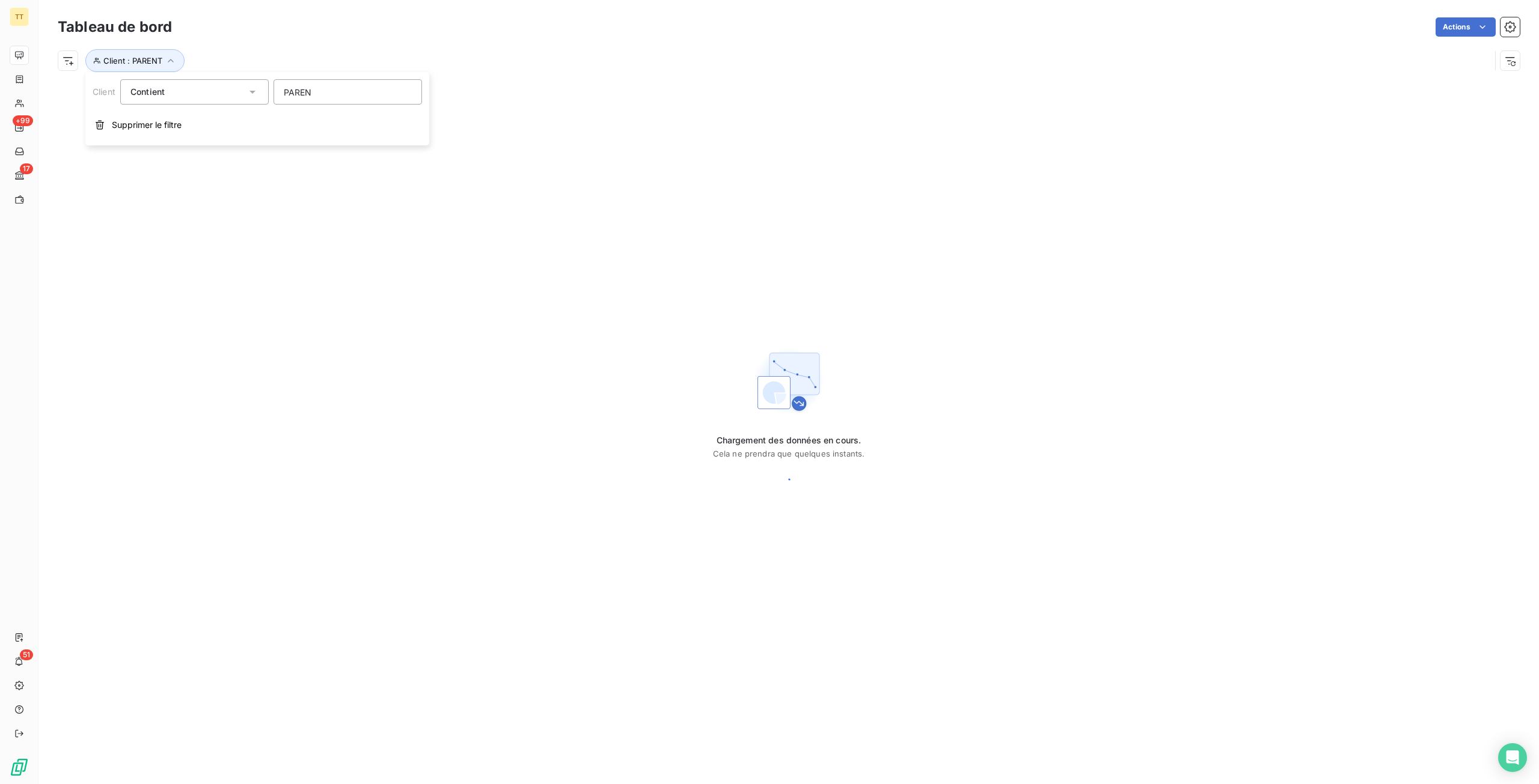
type input "PARENT"
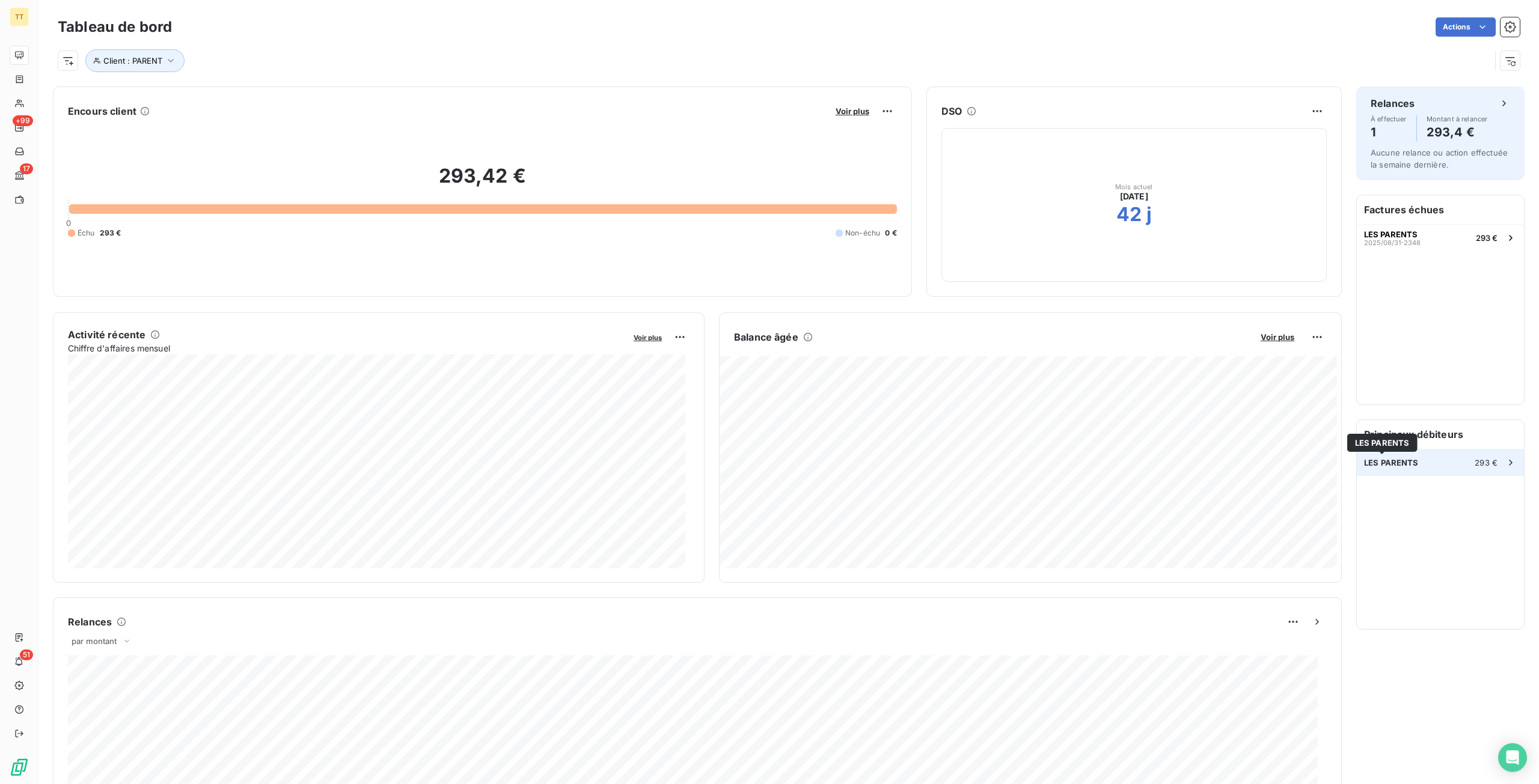
click at [1387, 459] on span "LES PARENTS" at bounding box center [1391, 462] width 55 height 10
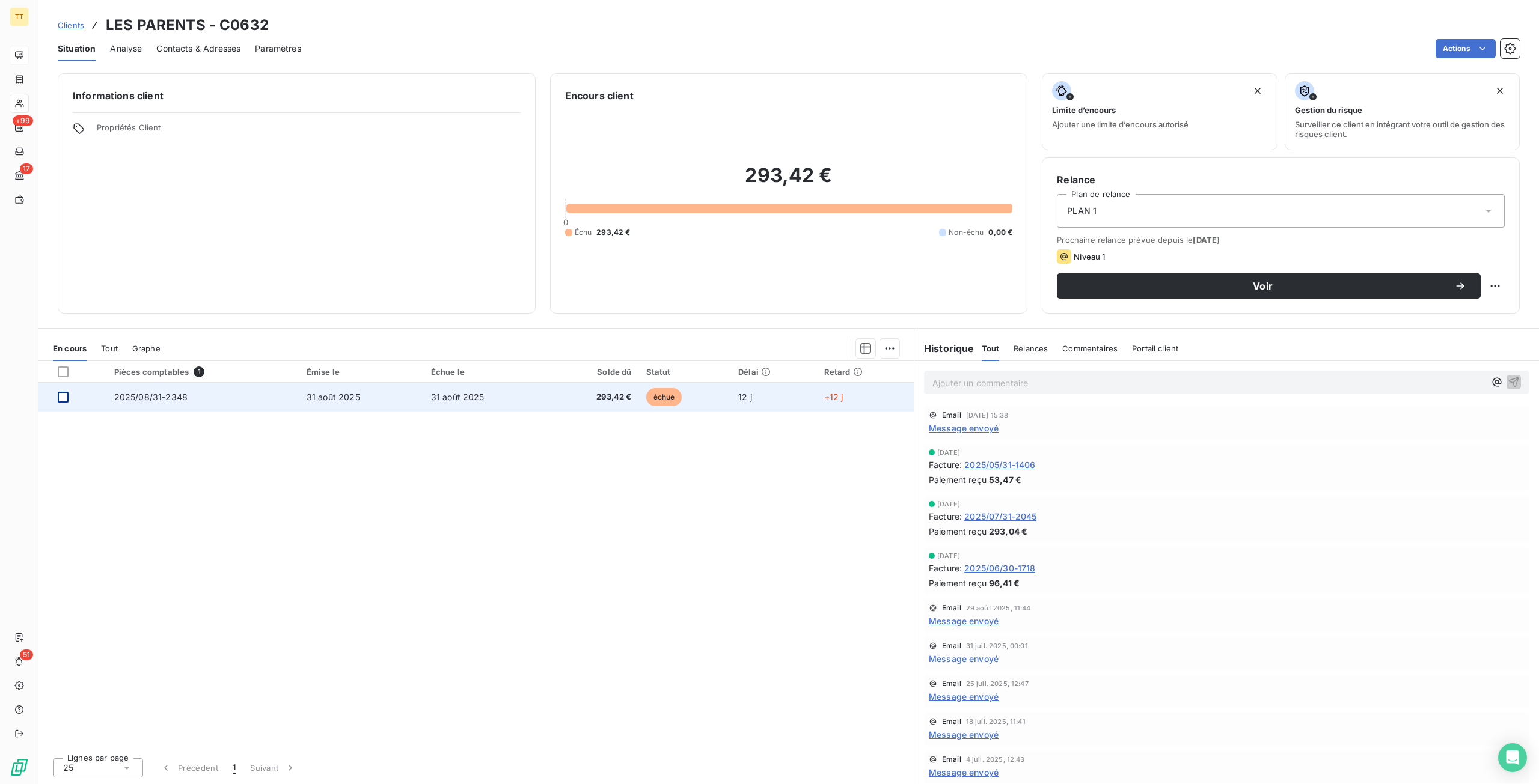
click at [63, 396] on div at bounding box center [63, 397] width 10 height 10
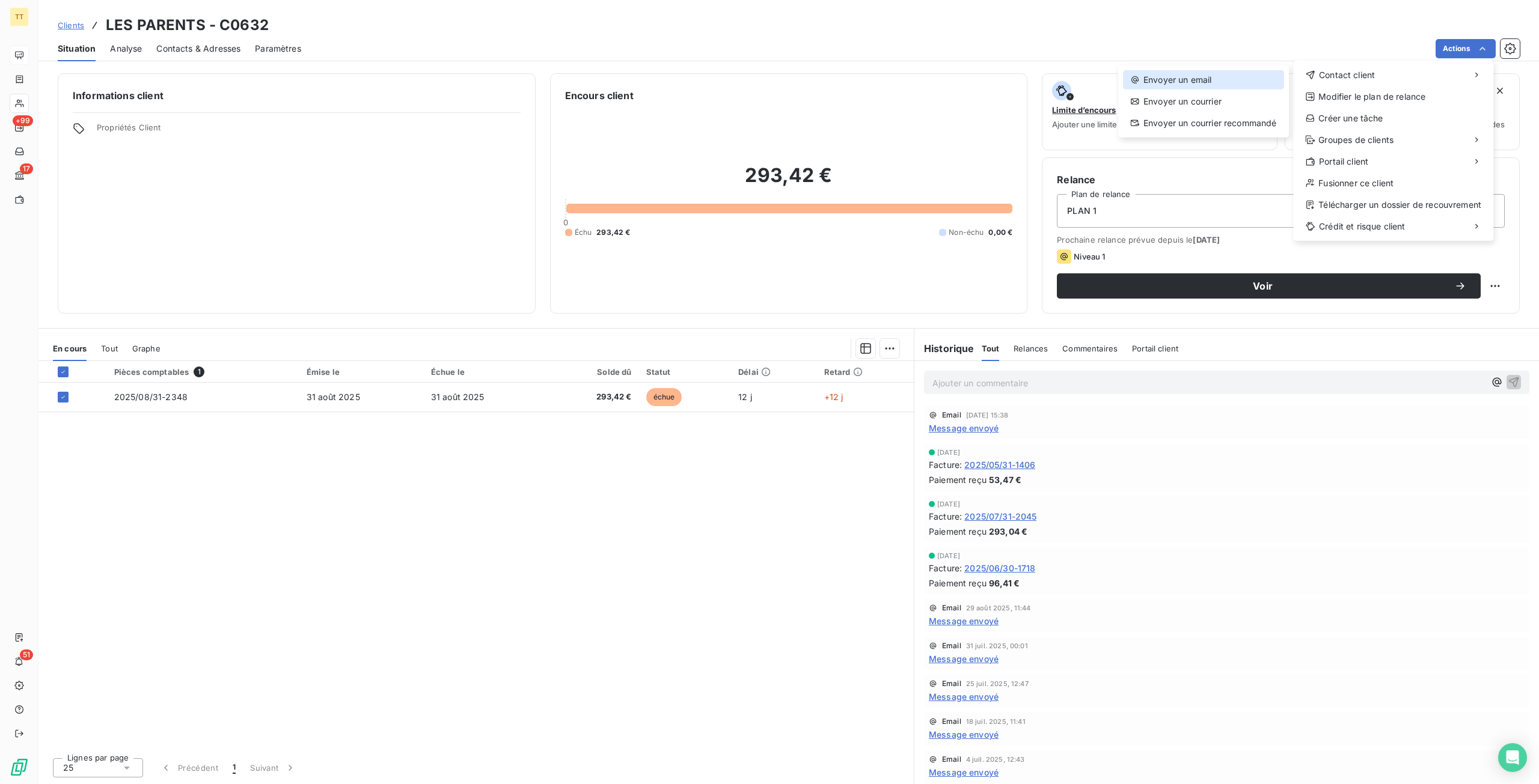
click at [1265, 80] on div "Envoyer un email" at bounding box center [1203, 80] width 161 height 19
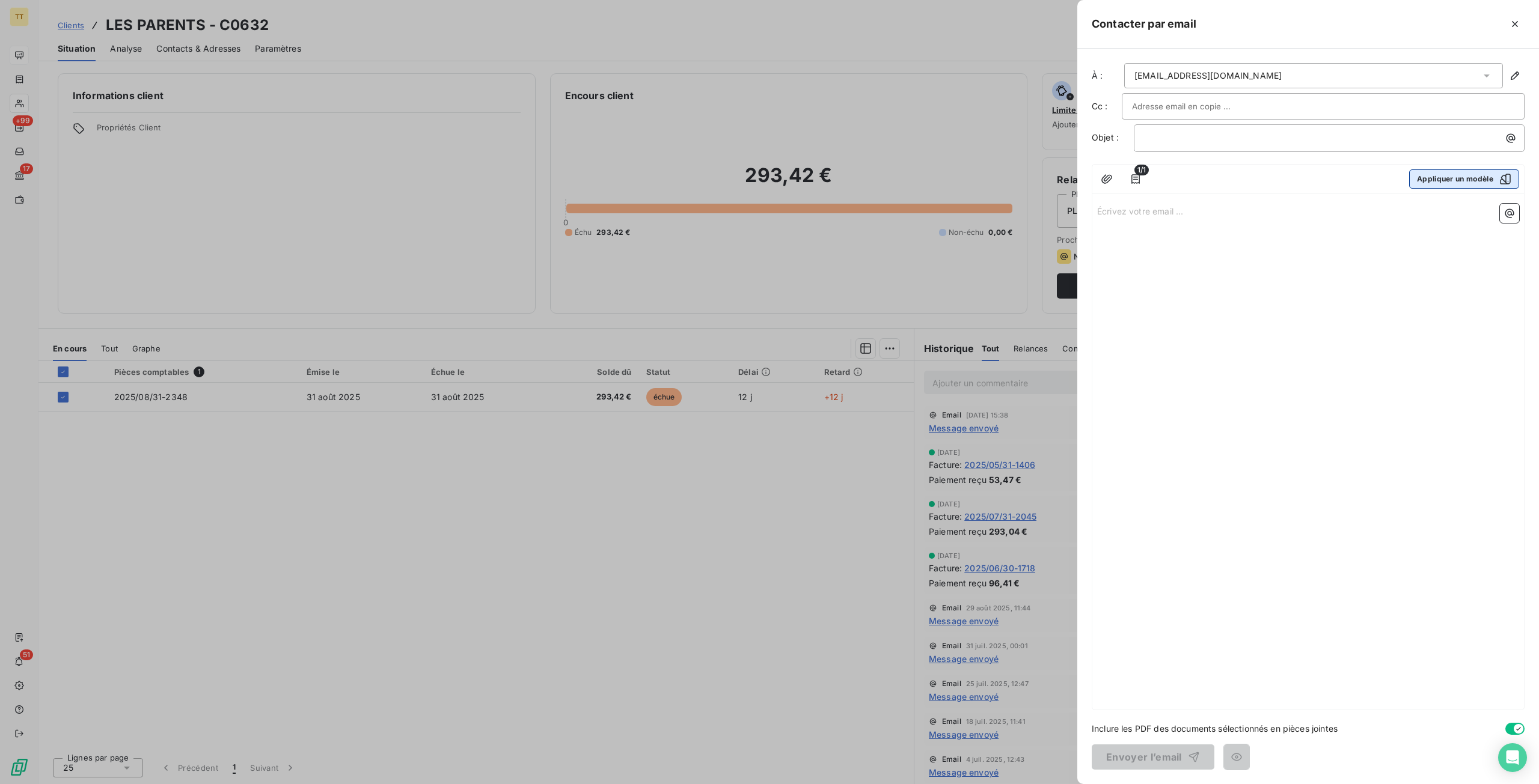
click at [1425, 180] on button "Appliquer un modèle" at bounding box center [1464, 179] width 110 height 19
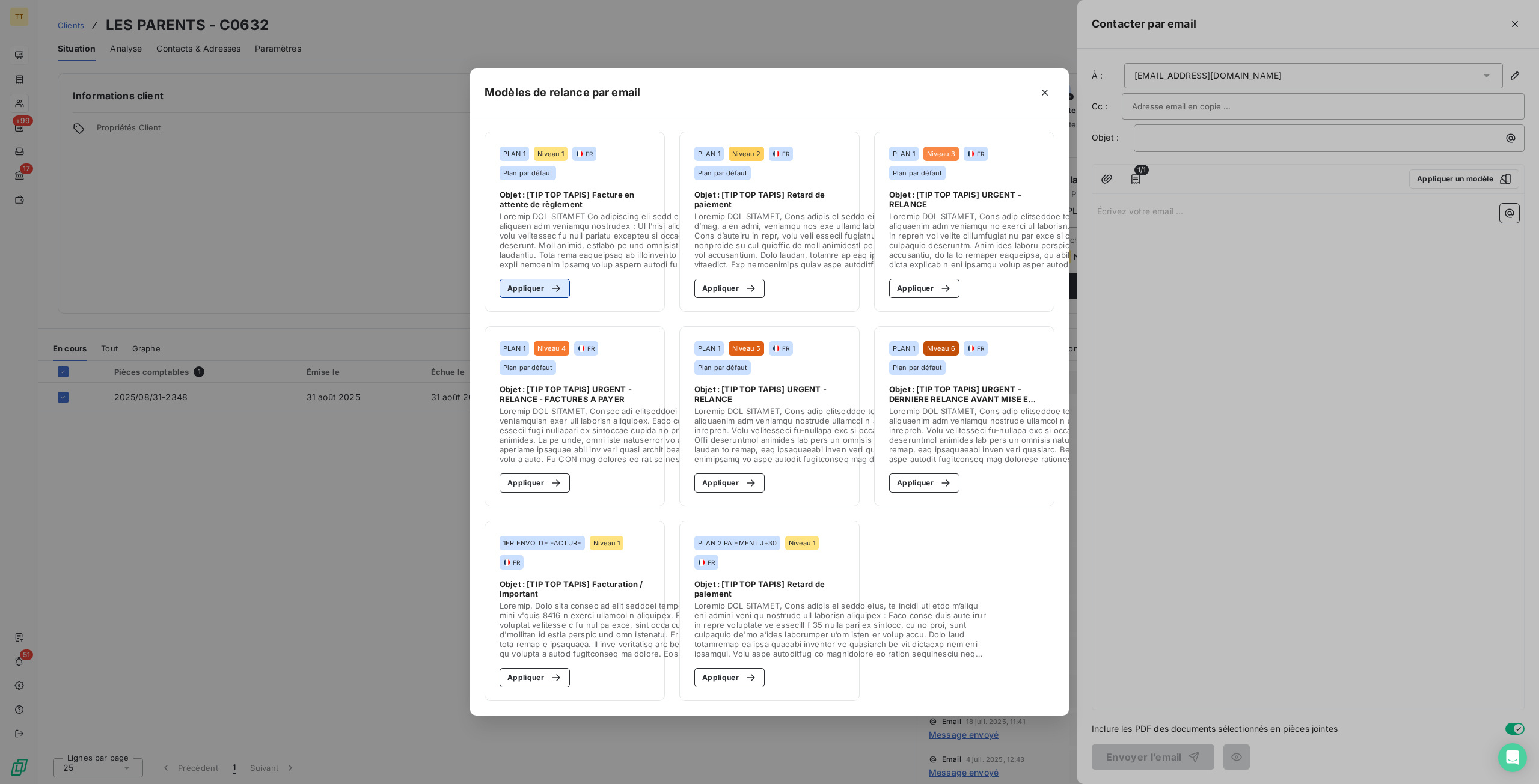
click at [547, 282] on div "button" at bounding box center [553, 288] width 18 height 12
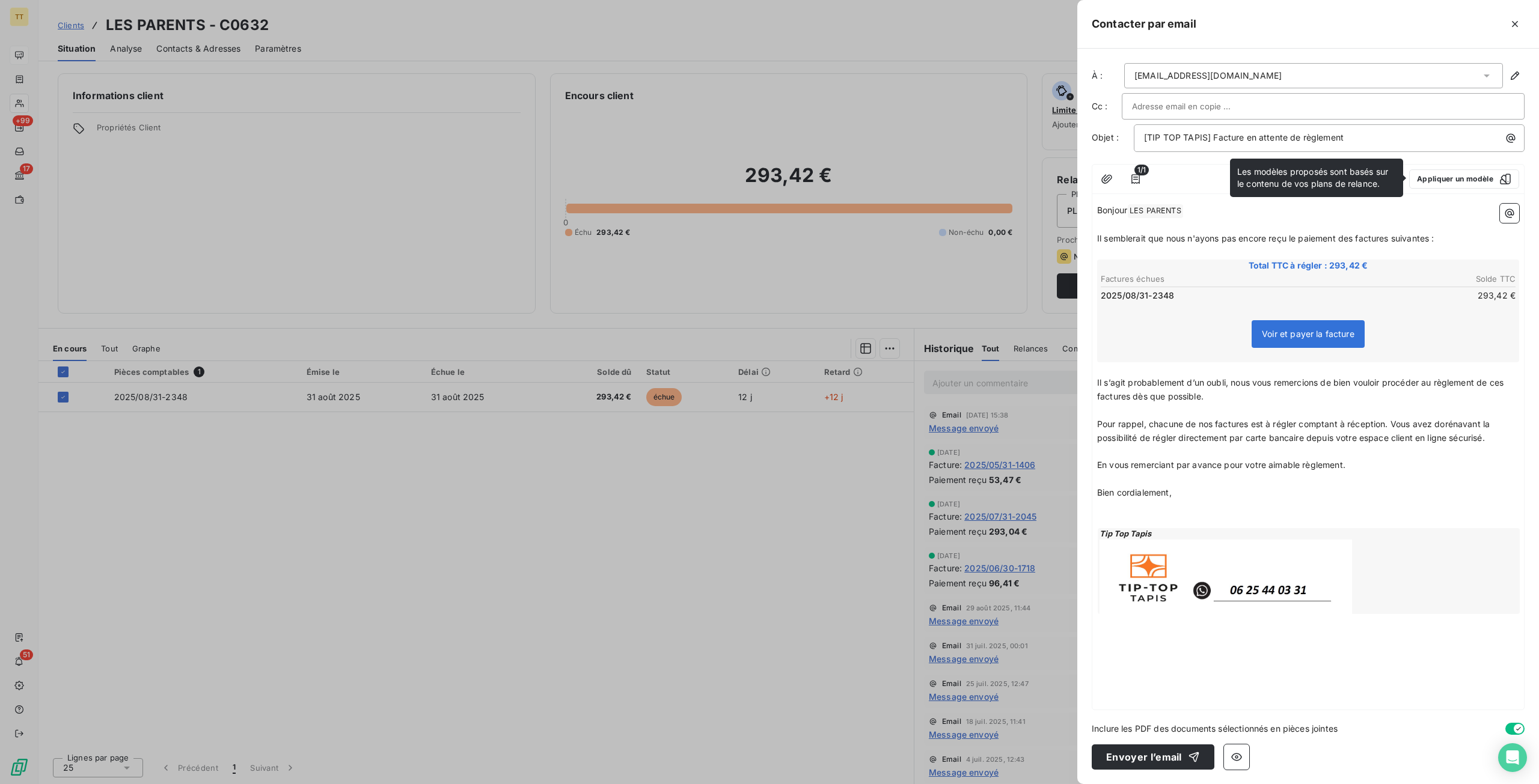
click at [1133, 743] on div "À : [EMAIL_ADDRESS][DOMAIN_NAME] Cc : Objet : [TIP TOP TAPIS] Facture en attent…" at bounding box center [1308, 416] width 461 height 735
click at [1127, 752] on button "Envoyer l’email" at bounding box center [1153, 757] width 122 height 25
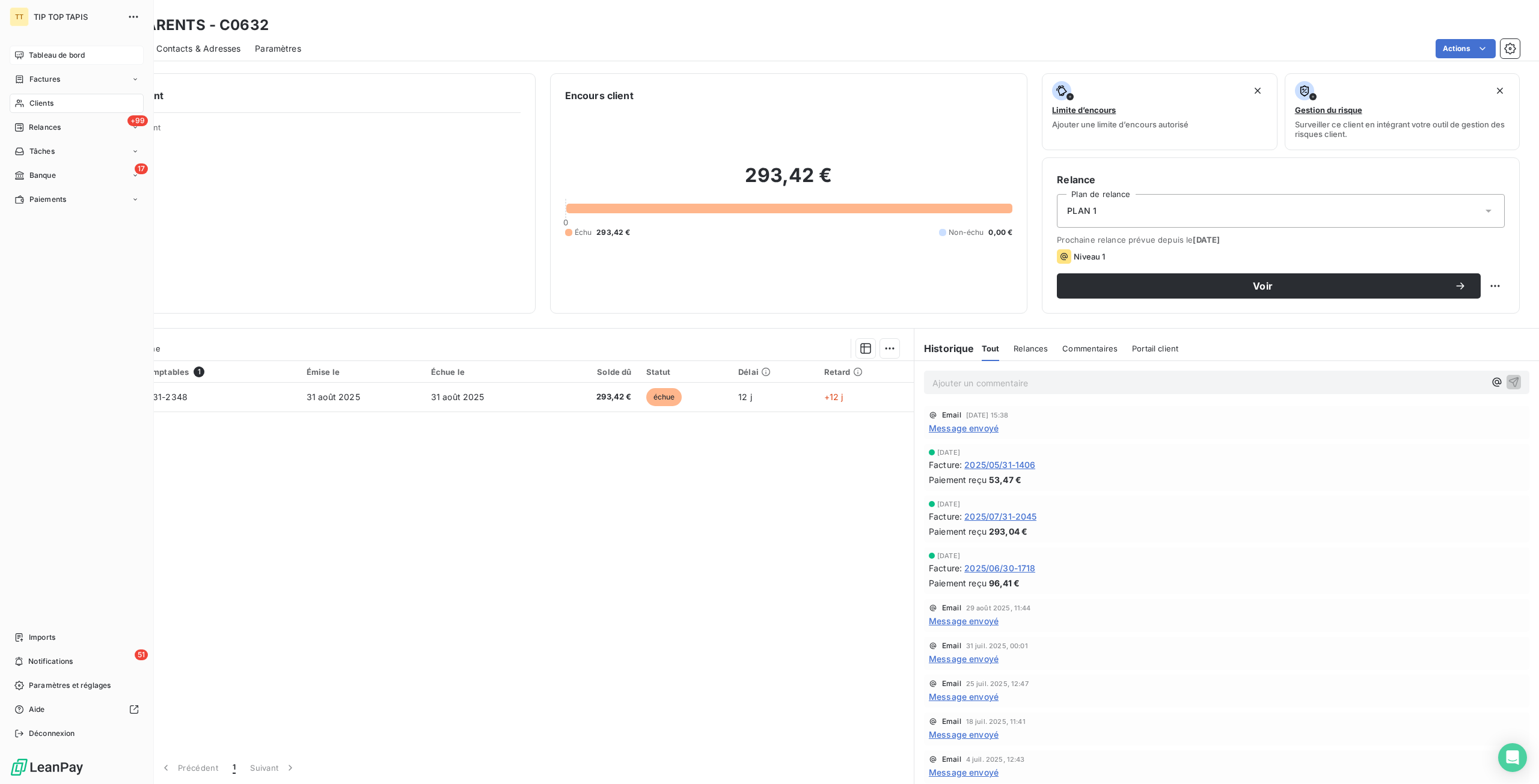
click at [68, 55] on span "Tableau de bord" at bounding box center [57, 55] width 56 height 10
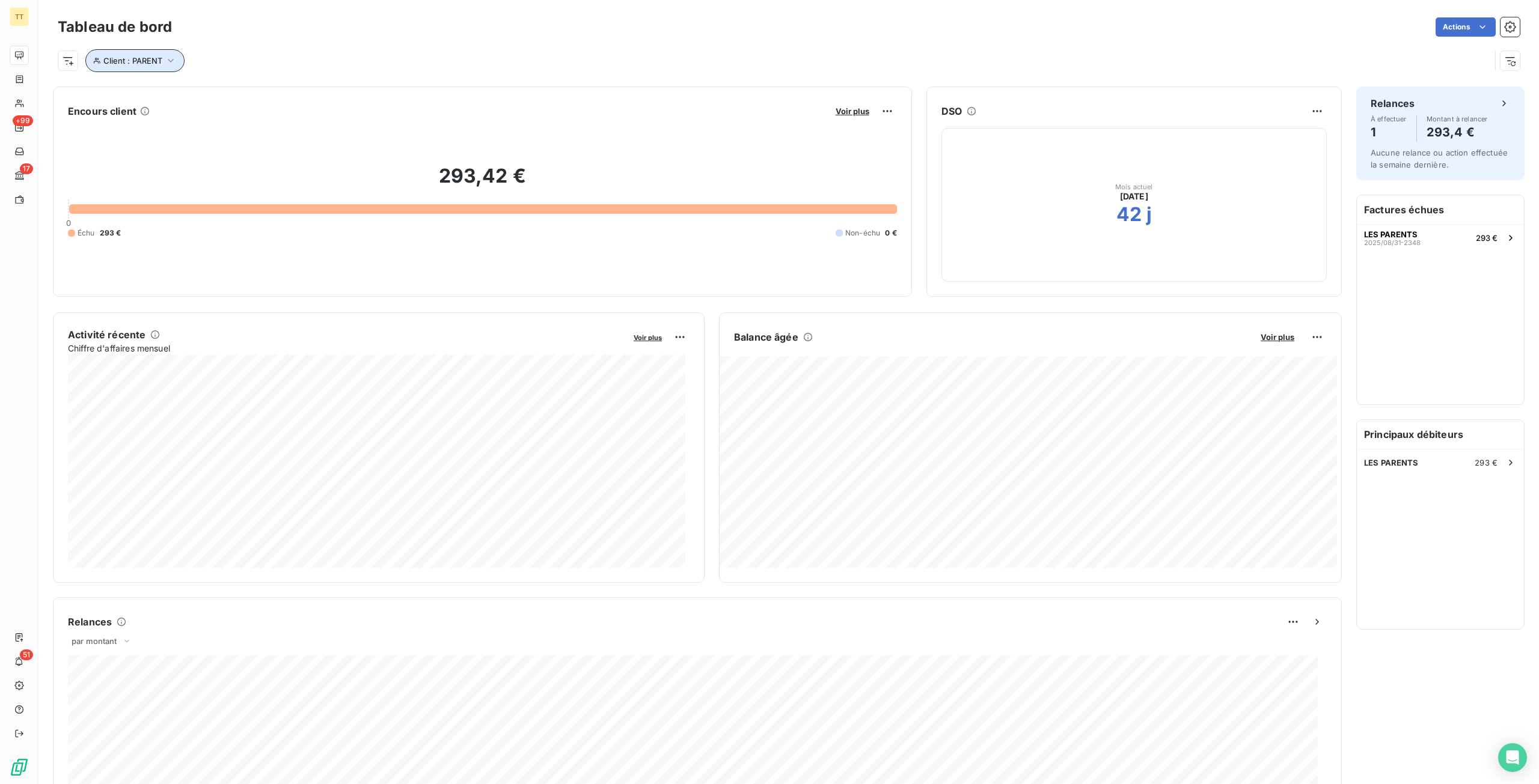
click at [121, 62] on span "Client : PARENT" at bounding box center [132, 60] width 59 height 10
drag, startPoint x: 336, startPoint y: 84, endPoint x: 280, endPoint y: 93, distance: 56.7
click at [280, 93] on input "PARENT" at bounding box center [348, 92] width 148 height 25
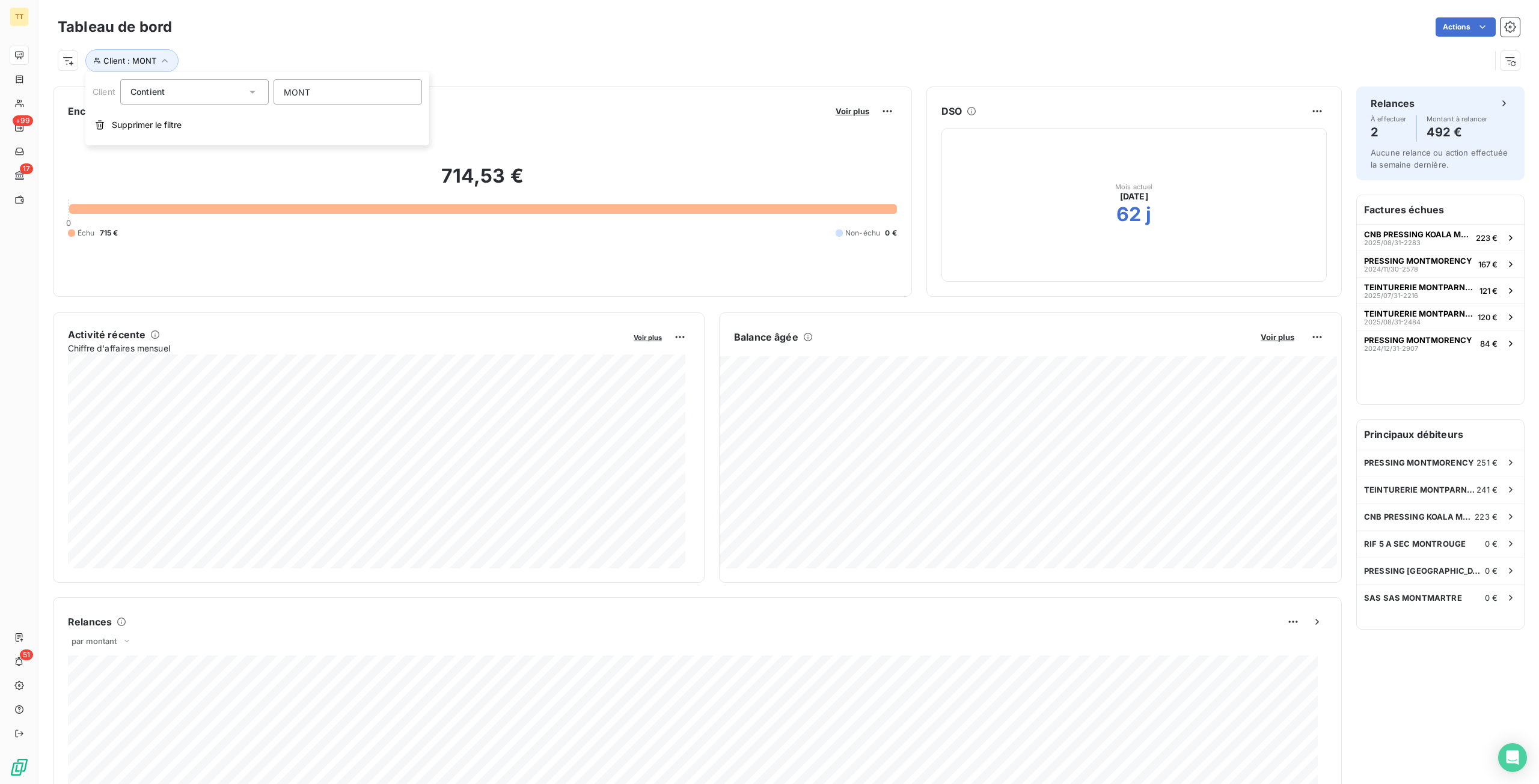
type input "MONTP"
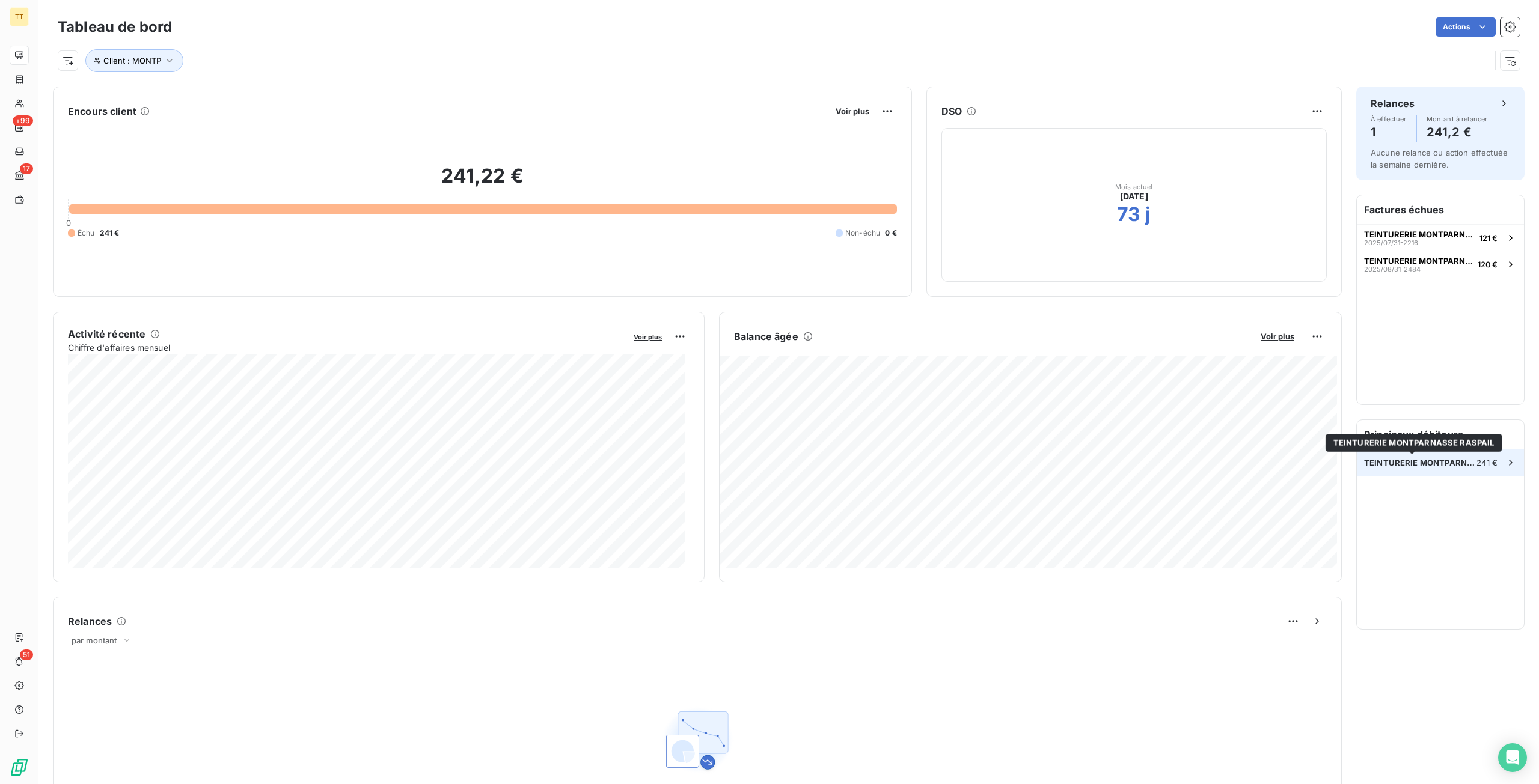
click at [1441, 460] on span "TEINTURERIE MONTPARNASSE RASPAIL" at bounding box center [1419, 462] width 113 height 10
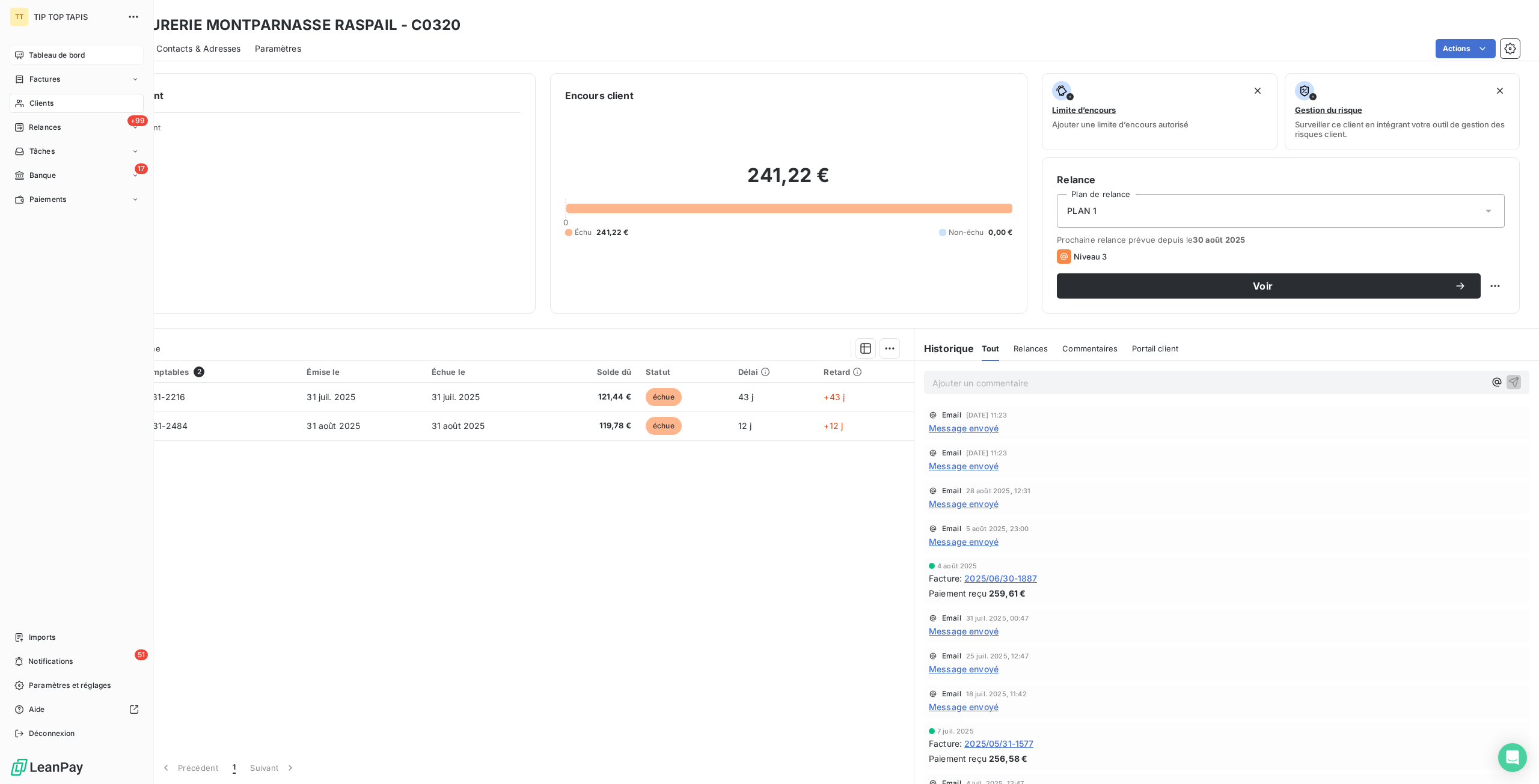
drag, startPoint x: 45, startPoint y: 55, endPoint x: 148, endPoint y: 49, distance: 103.2
click at [45, 55] on span "Tableau de bord" at bounding box center [57, 55] width 56 height 10
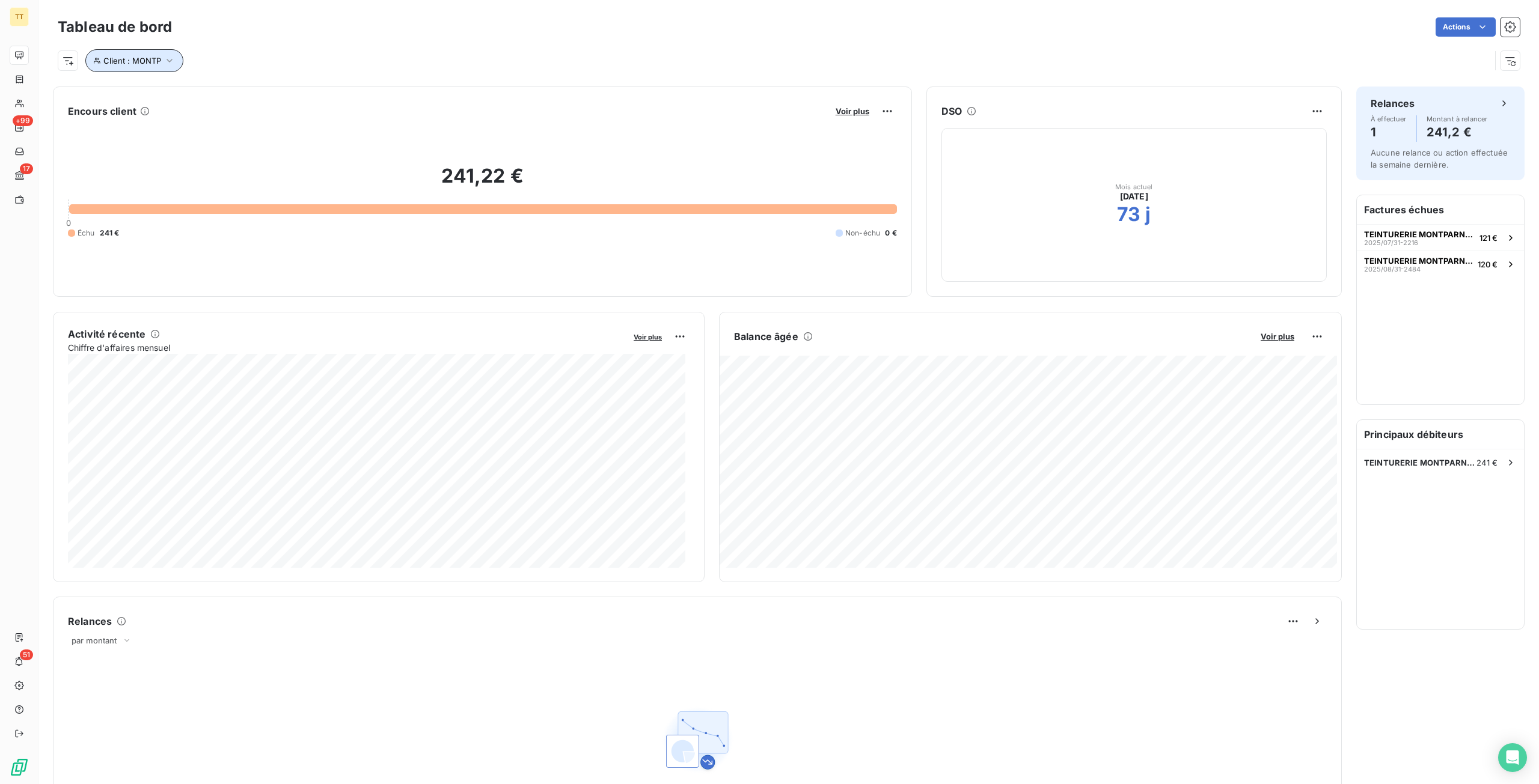
click at [143, 66] on button "Client : MONTP" at bounding box center [135, 60] width 98 height 23
click at [157, 102] on div "Client Contient like MONTP" at bounding box center [257, 92] width 329 height 25
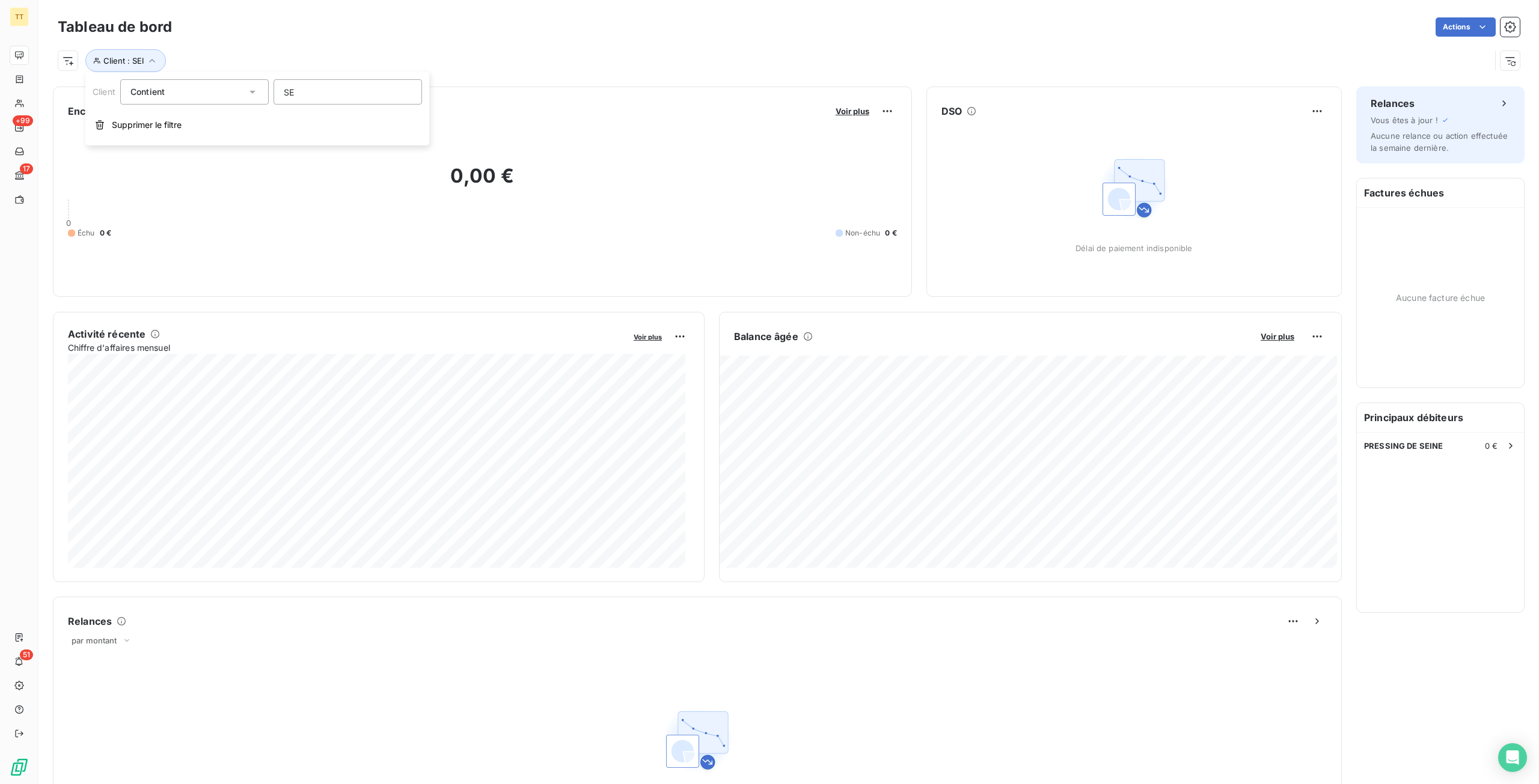
type input "S"
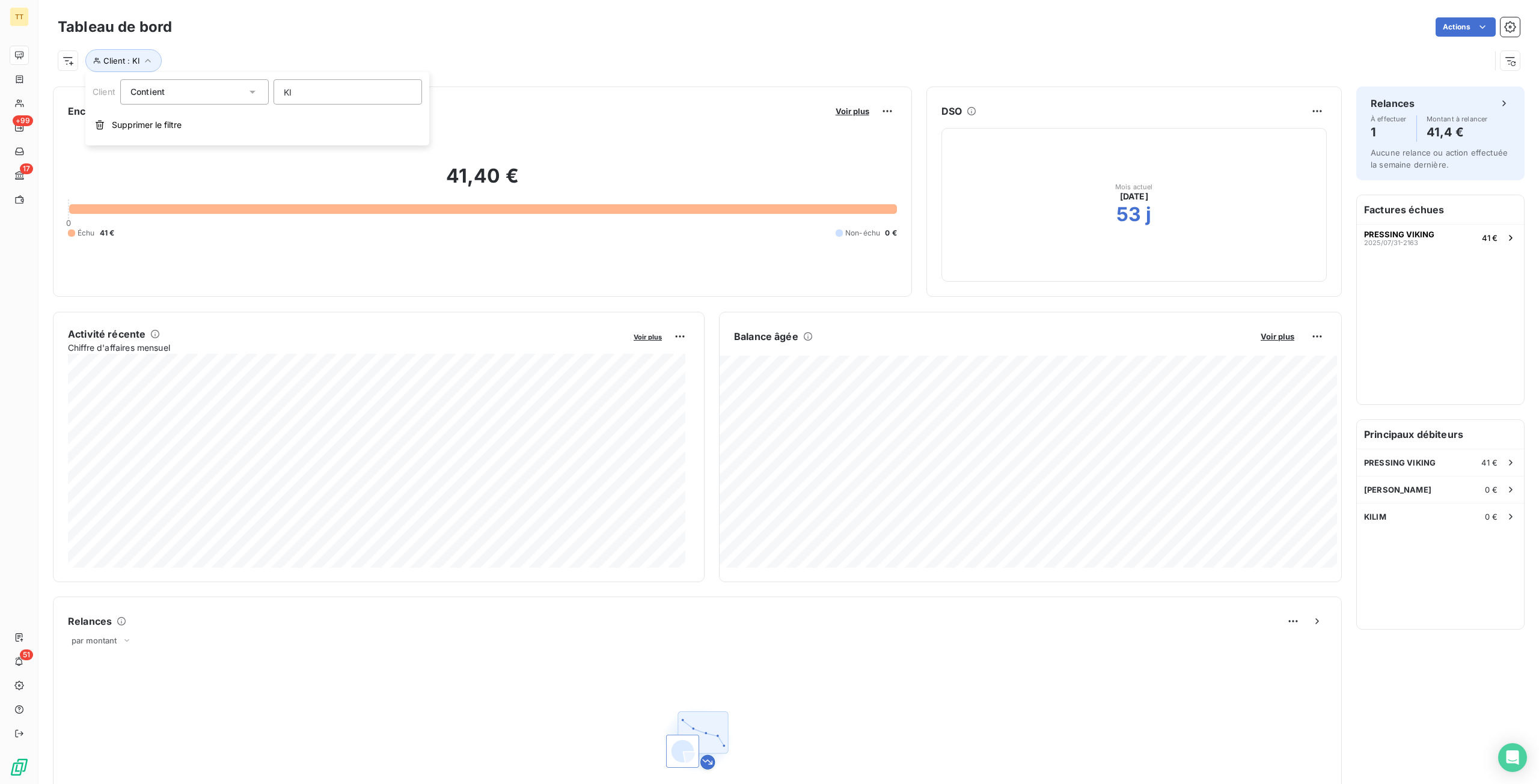
type input "K"
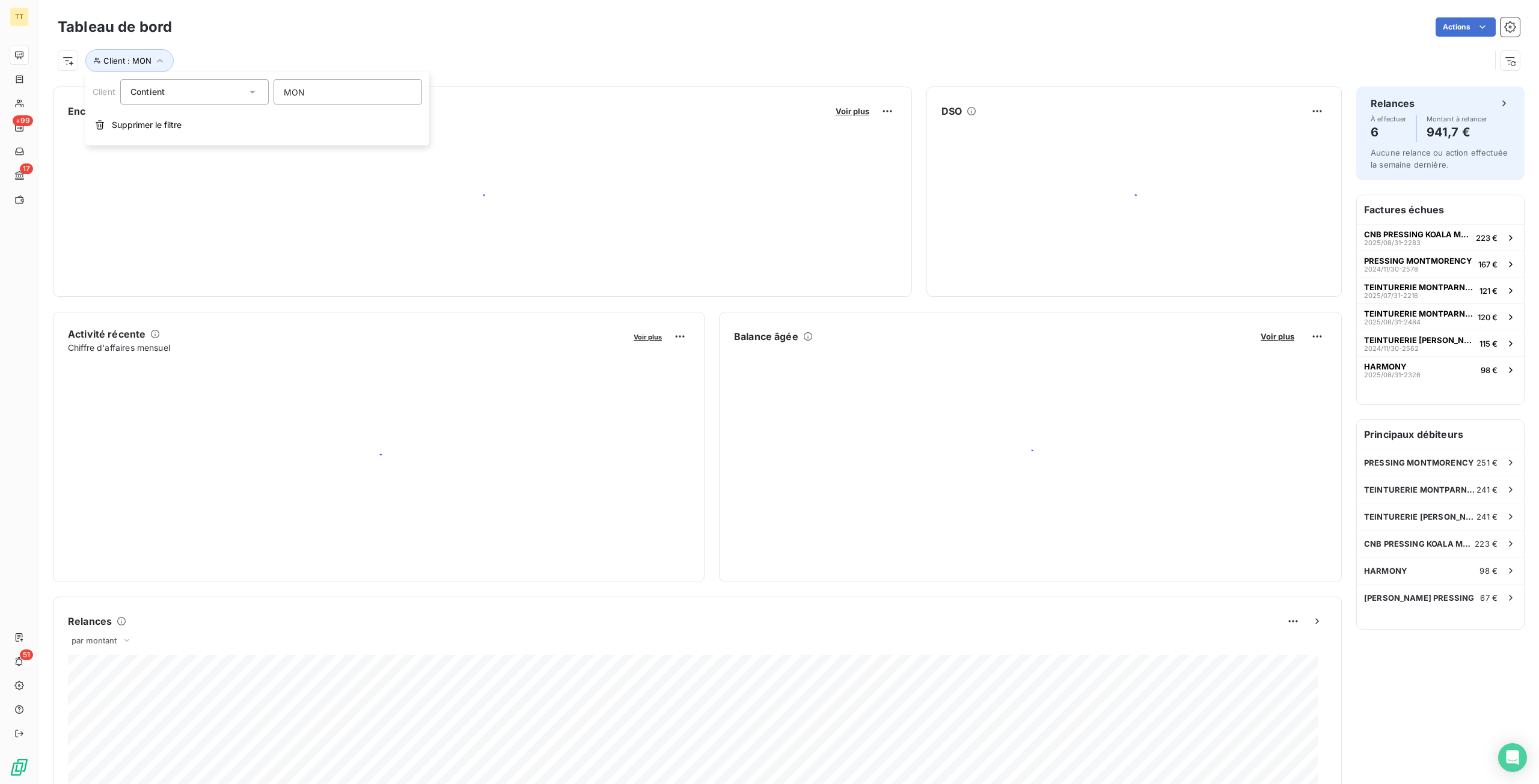
type input "MONA"
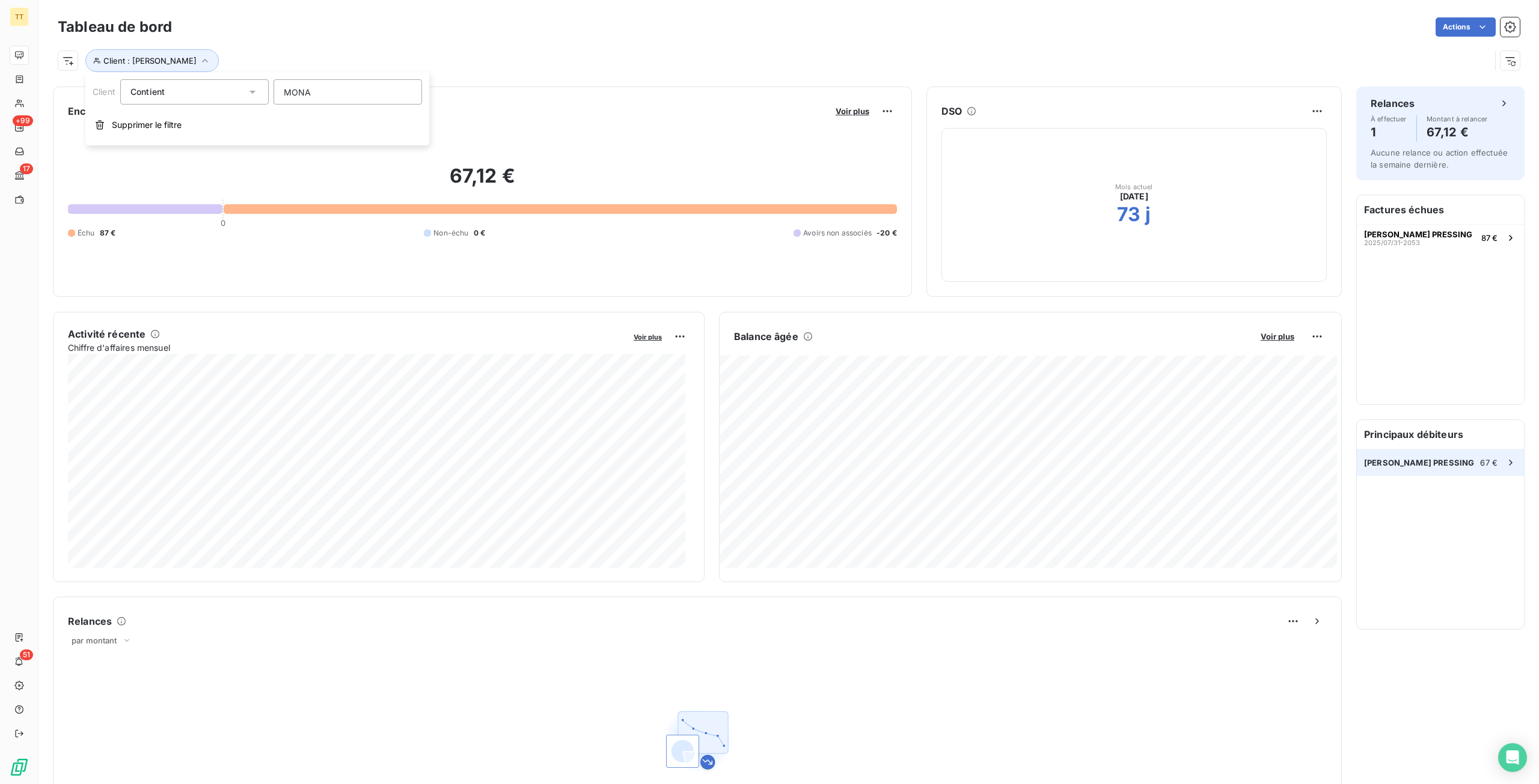
click at [1418, 465] on span "[PERSON_NAME] PRESSING" at bounding box center [1418, 462] width 110 height 10
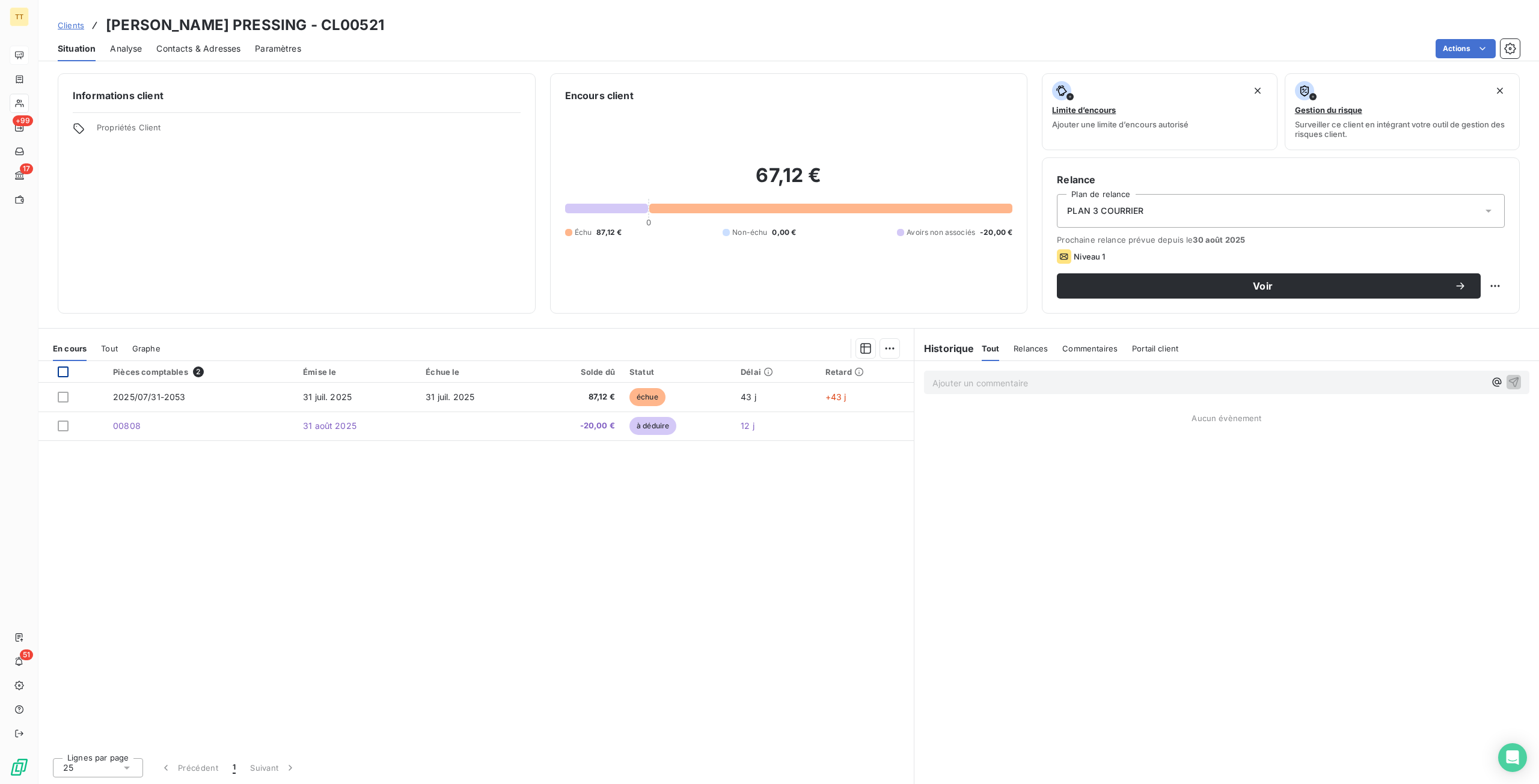
click at [64, 373] on div at bounding box center [63, 372] width 10 height 10
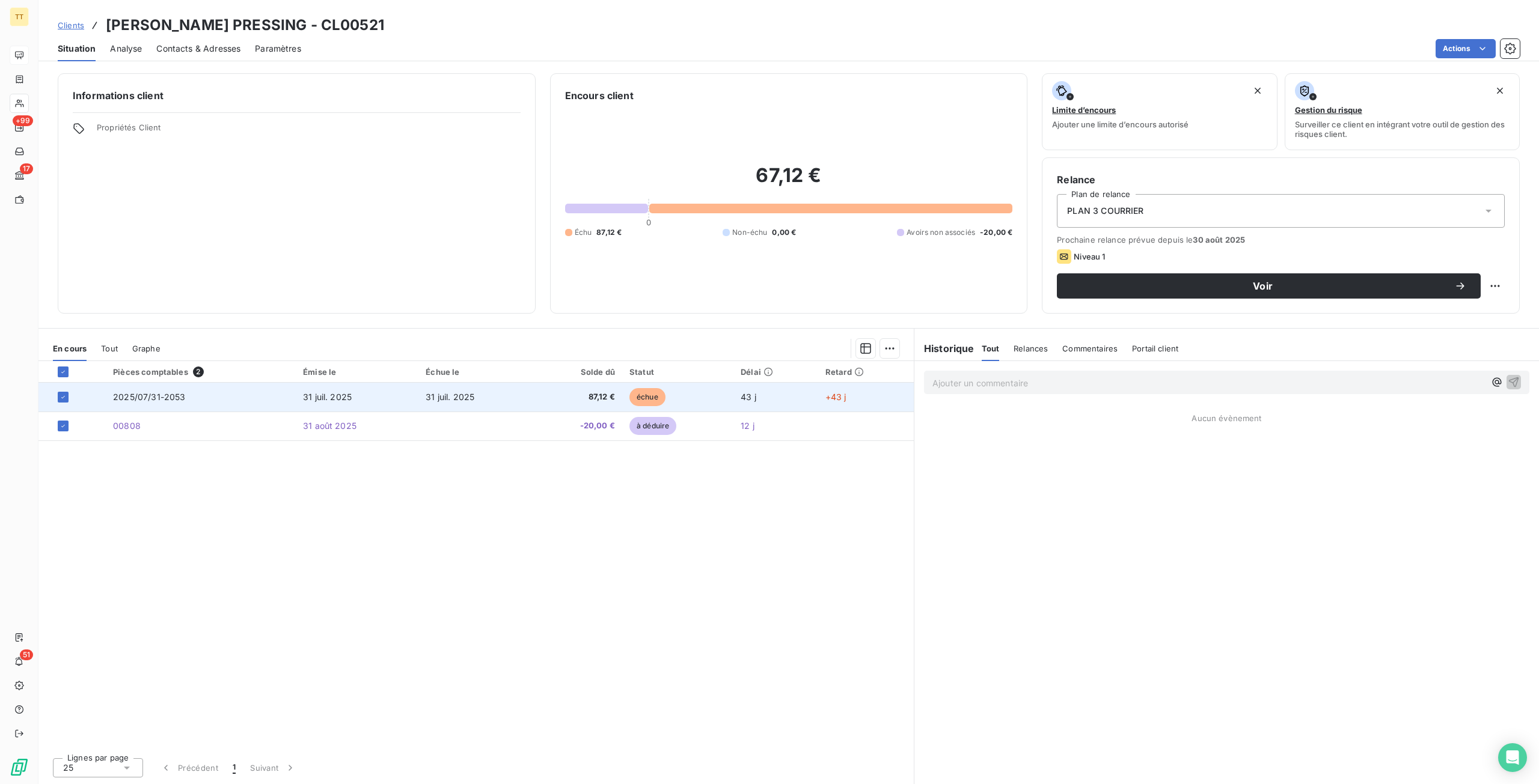
click at [274, 386] on td "2025/07/31-2053" at bounding box center [200, 396] width 190 height 29
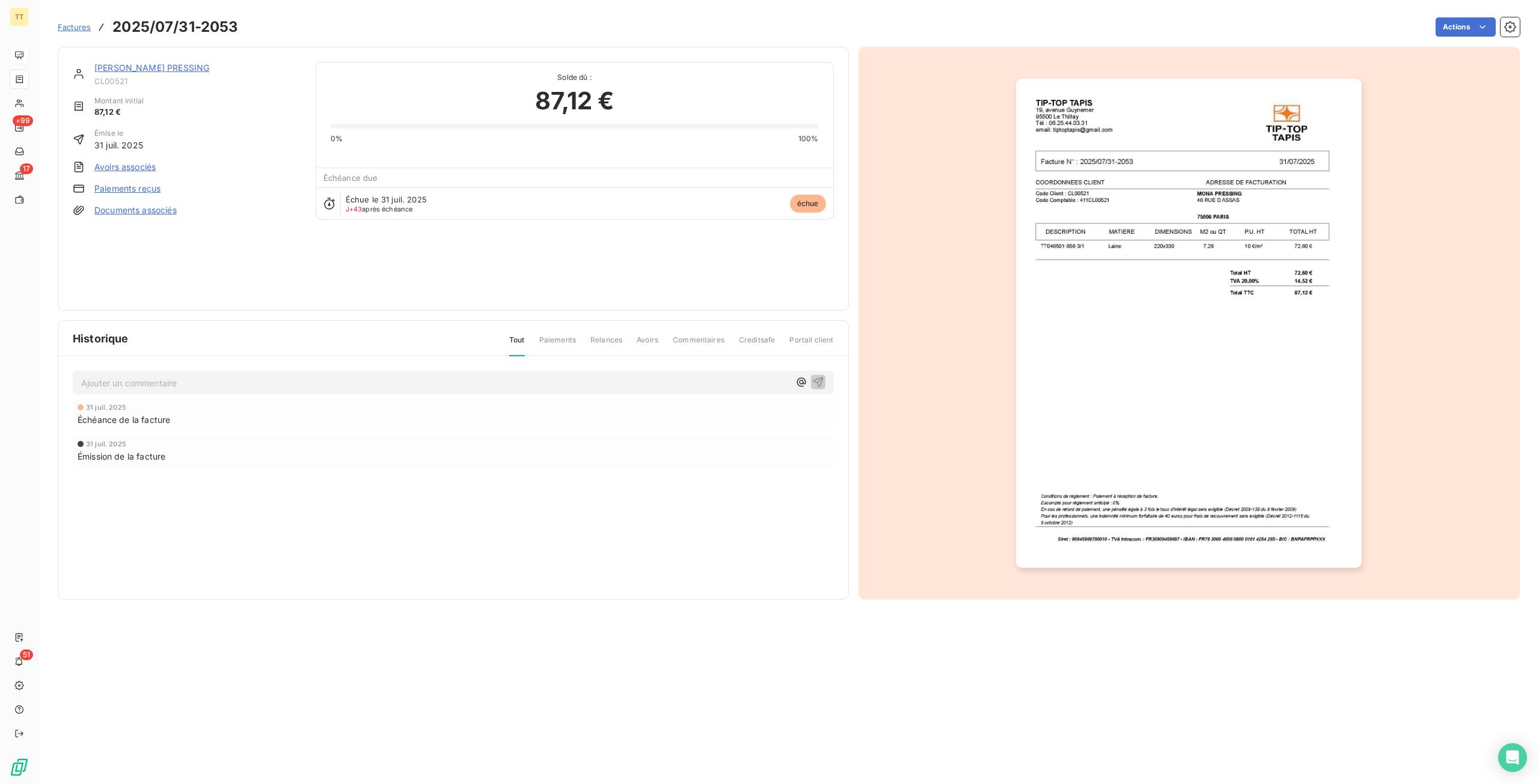
click at [1181, 378] on img "button" at bounding box center [1189, 323] width 346 height 489
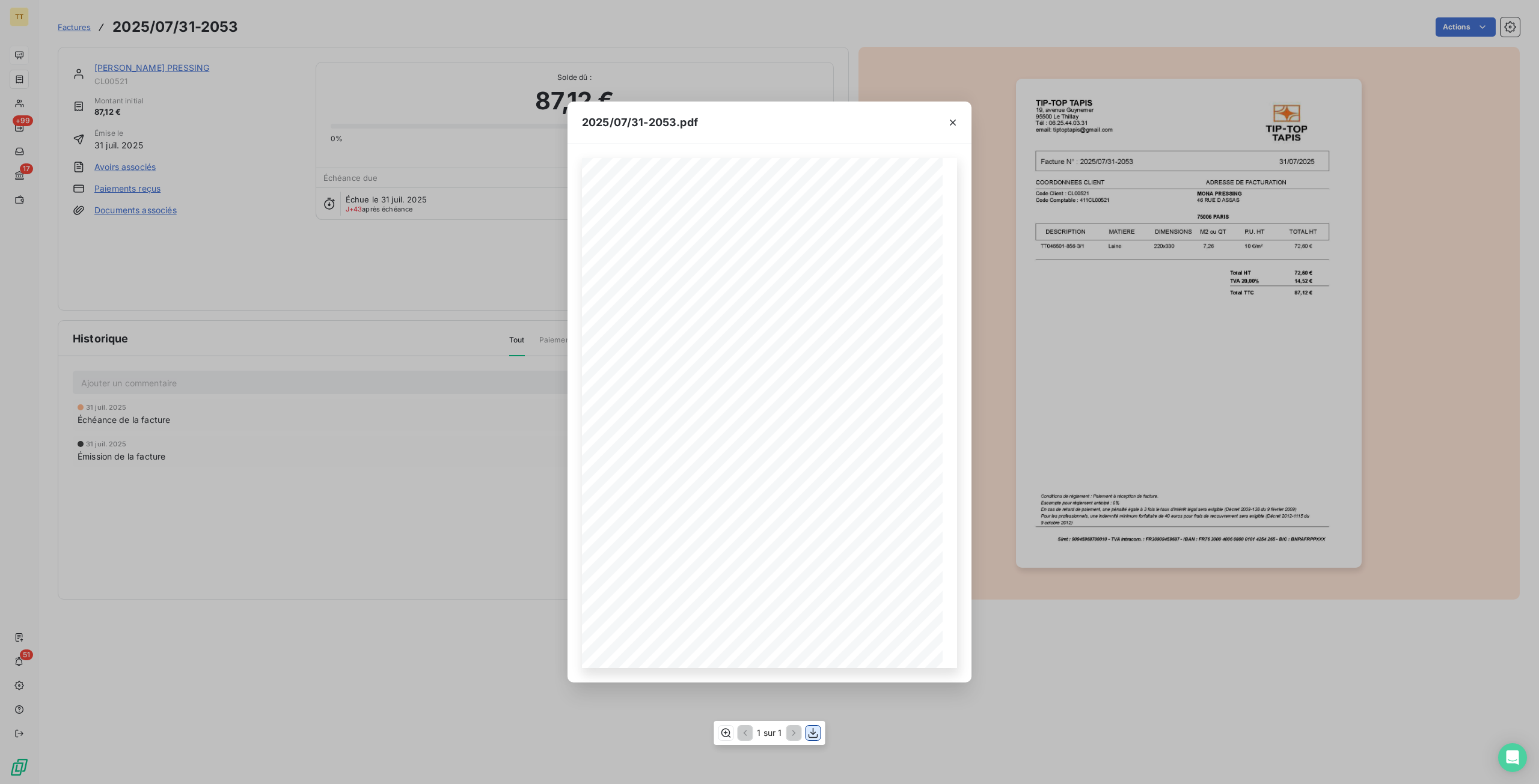
click at [814, 732] on icon "button" at bounding box center [813, 733] width 12 height 12
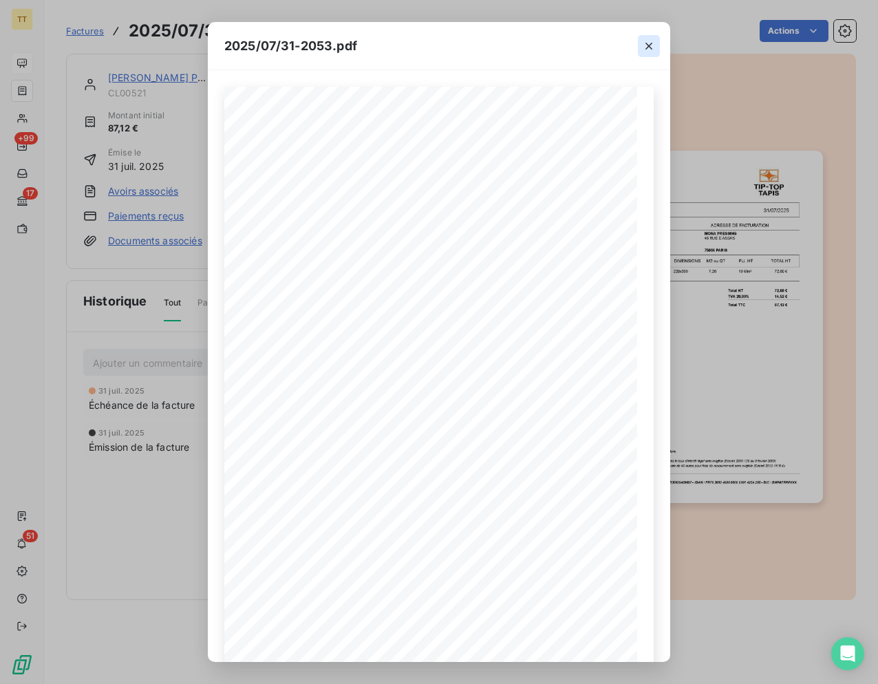
click at [658, 41] on button "button" at bounding box center [649, 46] width 22 height 22
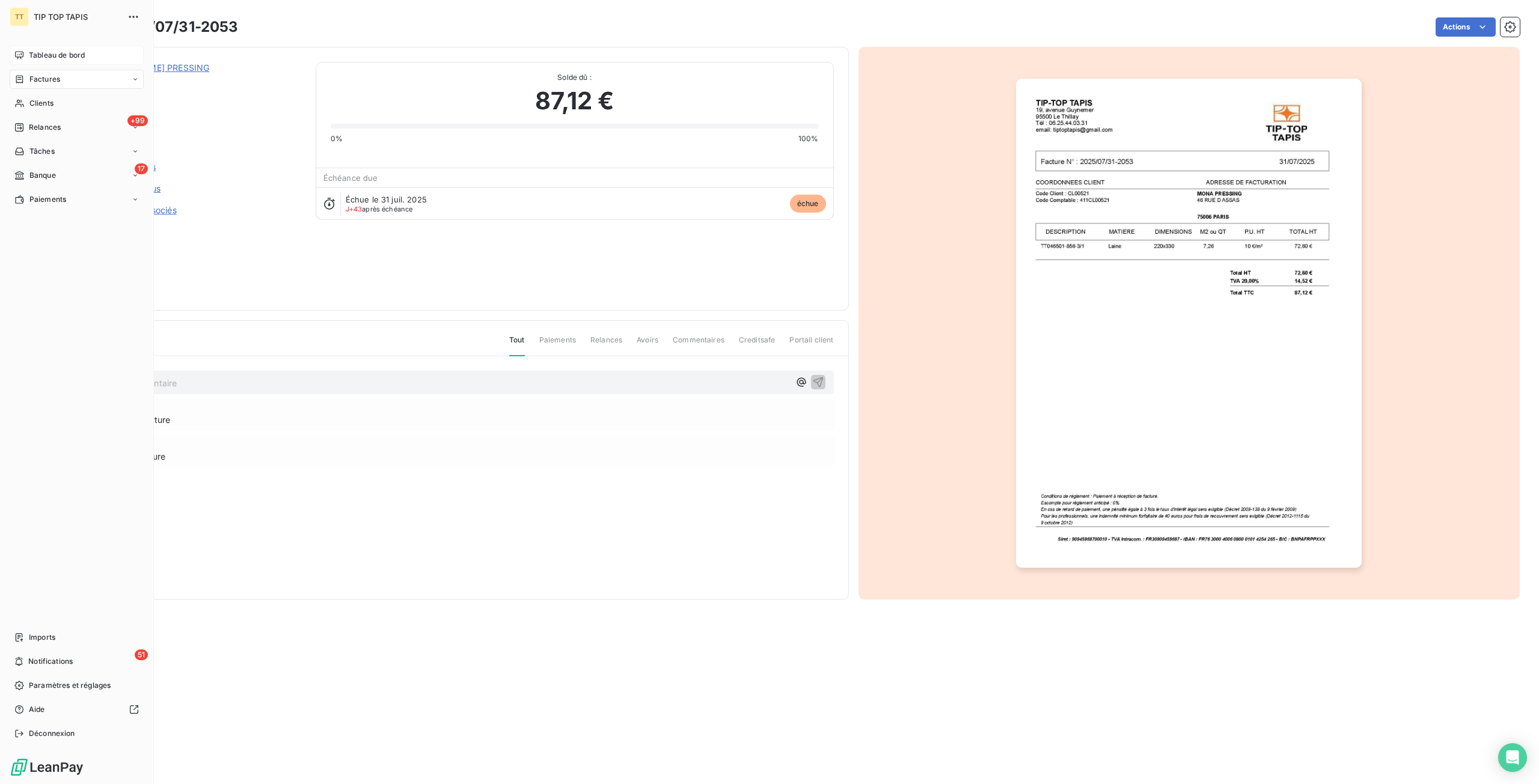
click at [47, 62] on div "Tableau de bord" at bounding box center [76, 55] width 134 height 19
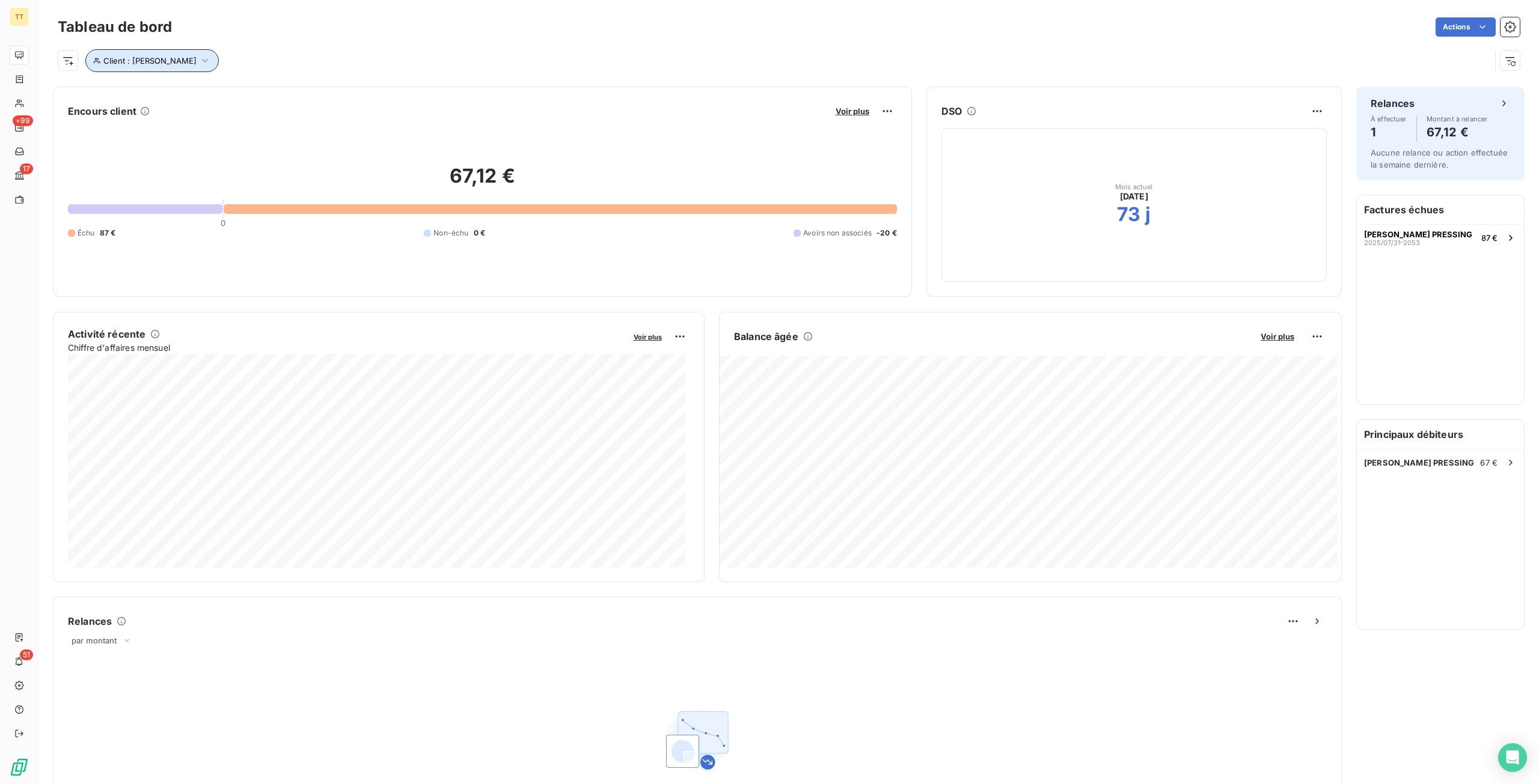
click at [153, 65] on span "Client : [PERSON_NAME]" at bounding box center [149, 60] width 93 height 10
click at [180, 97] on div "Client Contient like [PERSON_NAME]" at bounding box center [257, 92] width 329 height 25
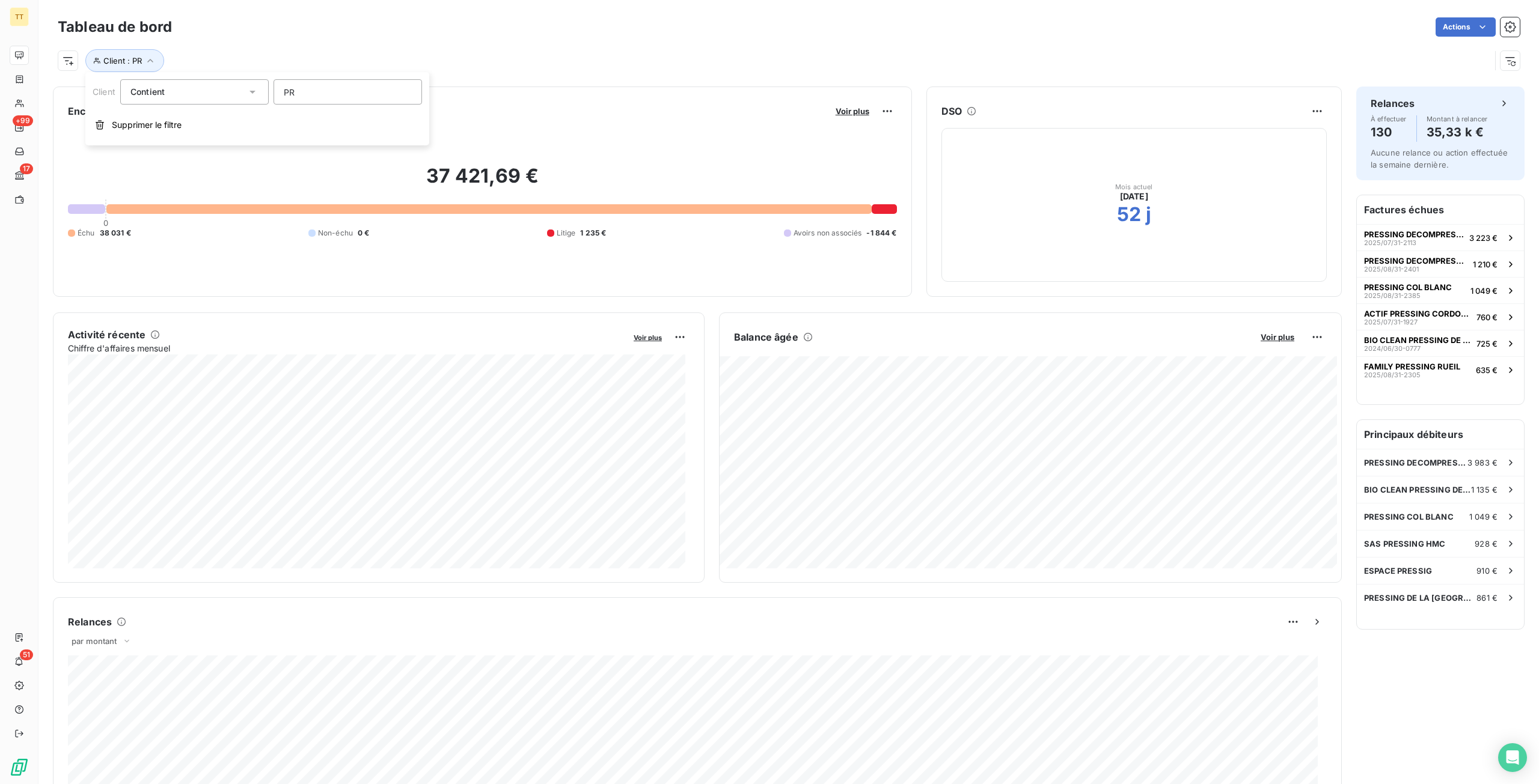
type input "P"
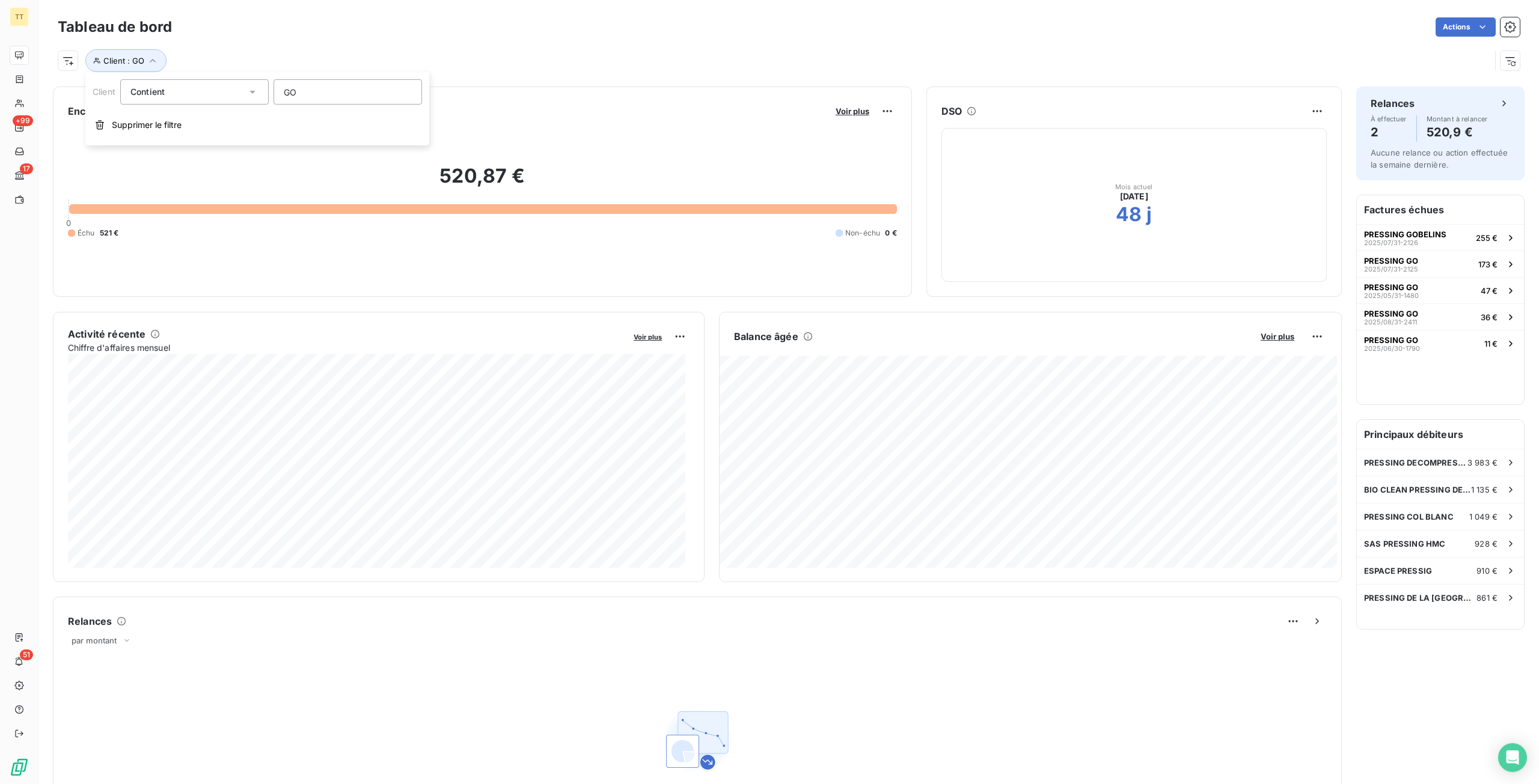
type input "GOB"
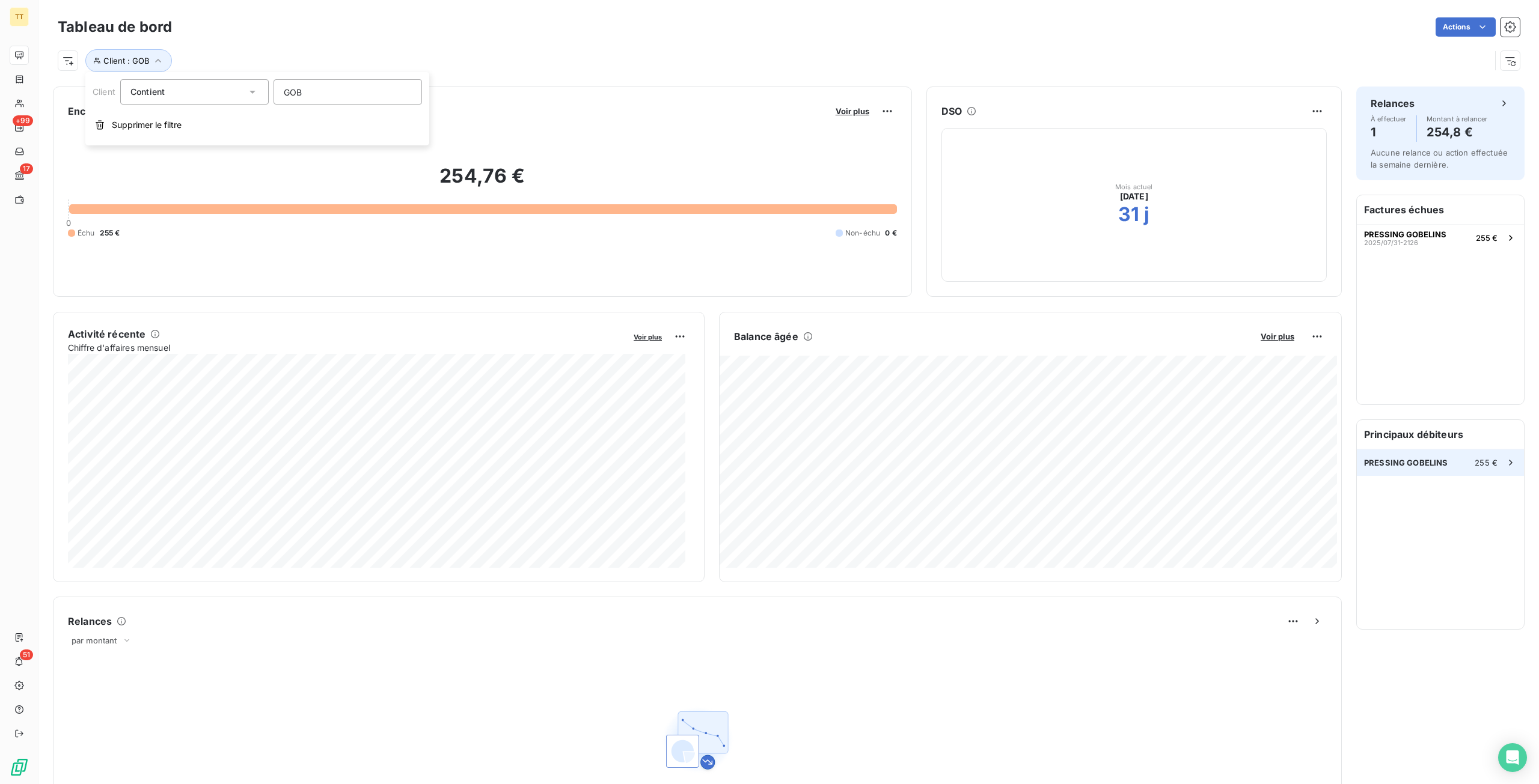
click at [1441, 467] on div "PRESSING GOBELINS 255 €" at bounding box center [1439, 463] width 167 height 26
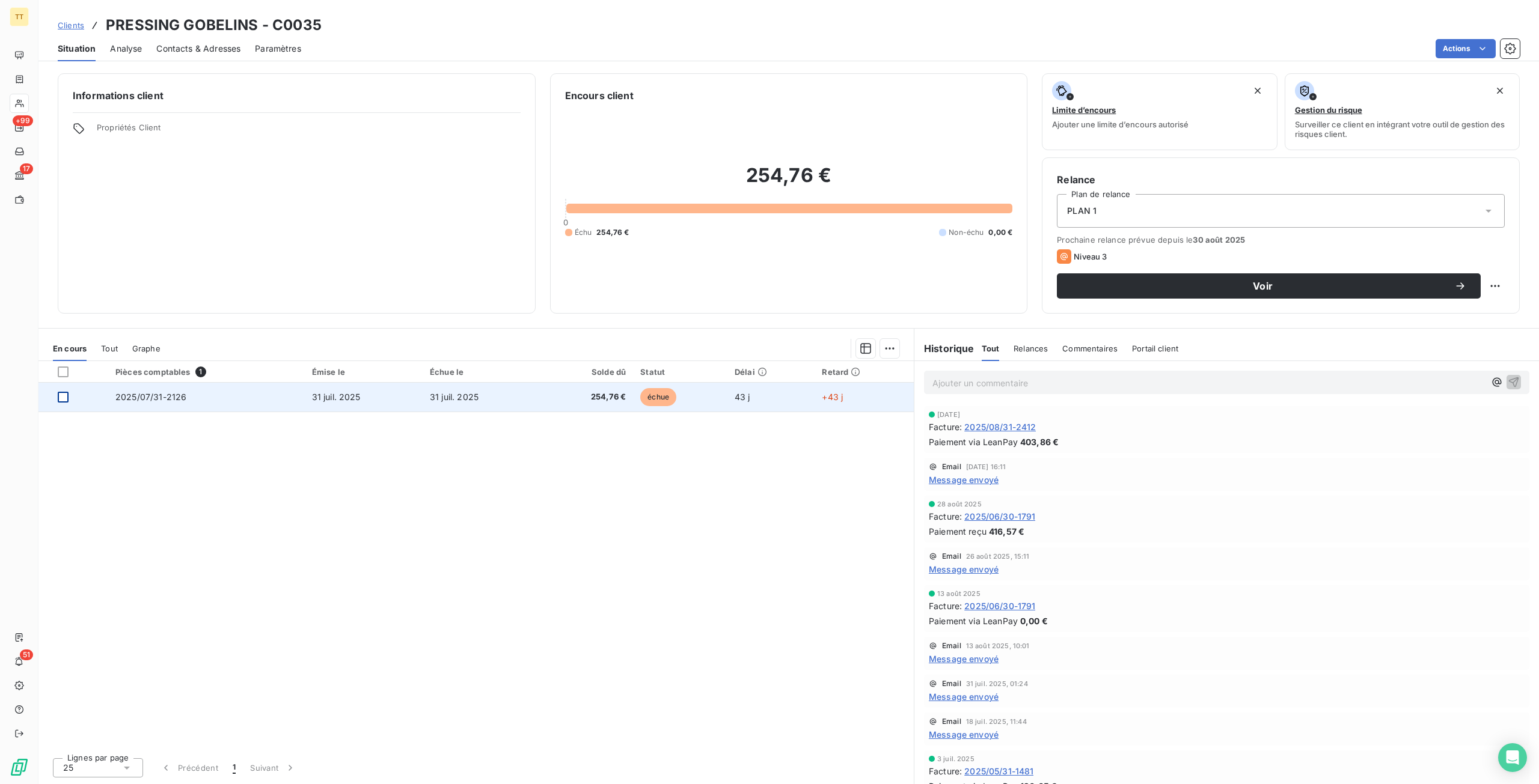
click at [65, 398] on div at bounding box center [63, 397] width 10 height 10
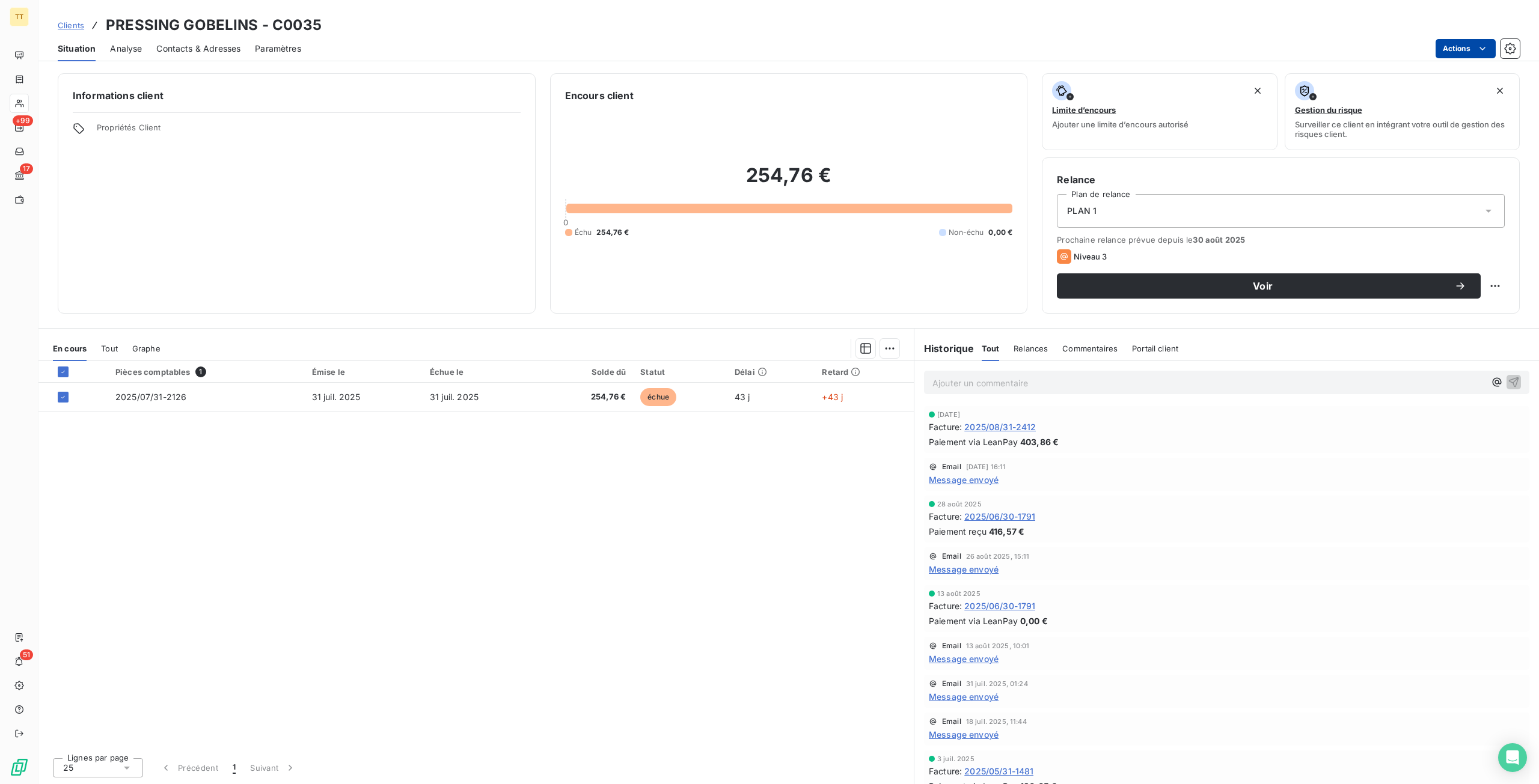
click at [1460, 54] on html "TT +99 17 51 Clients PRESSING GOBELINS - C0035 Situation Analyse Contacts & Adr…" at bounding box center [770, 392] width 1539 height 784
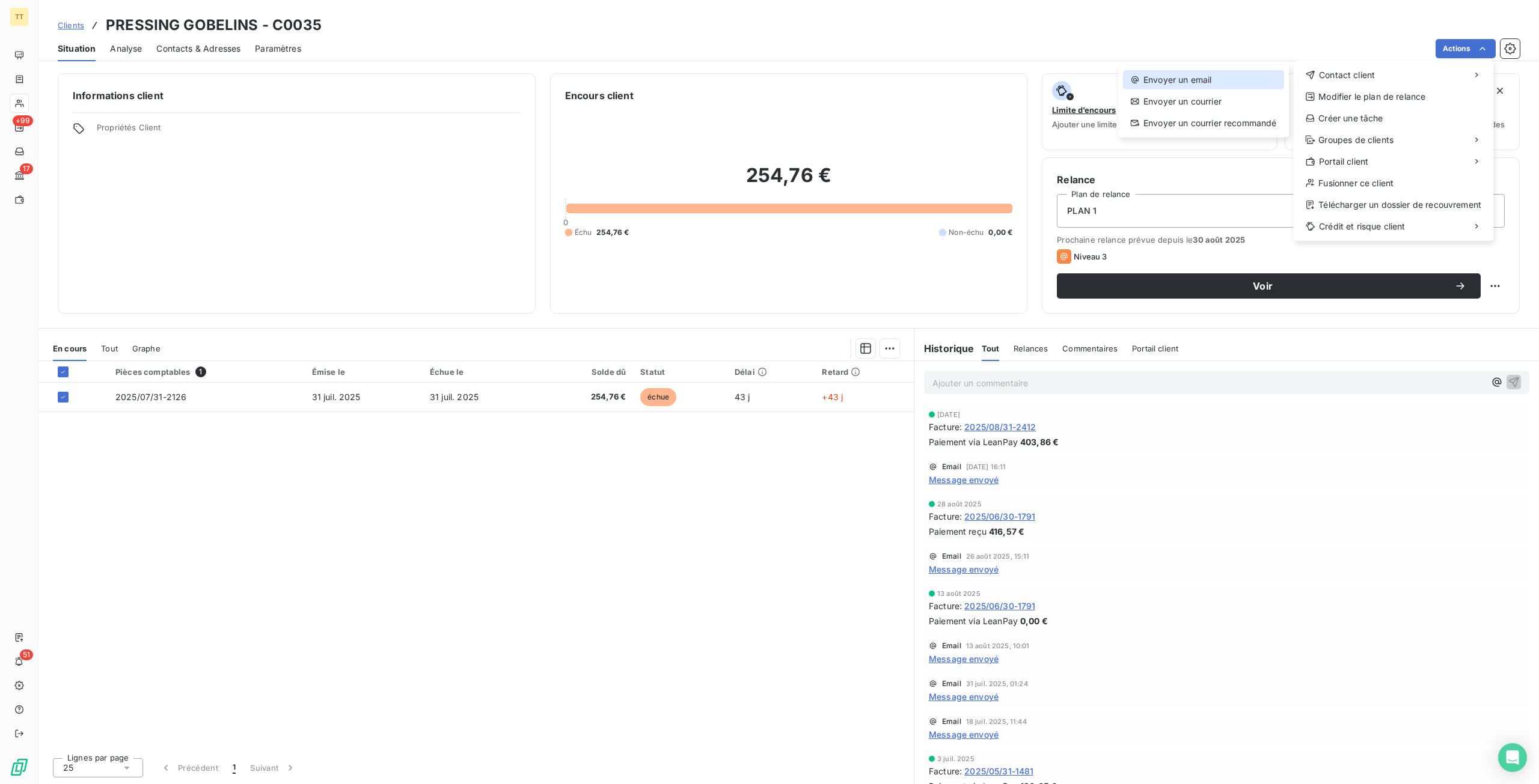
click at [1263, 74] on div "Envoyer un email" at bounding box center [1203, 80] width 161 height 19
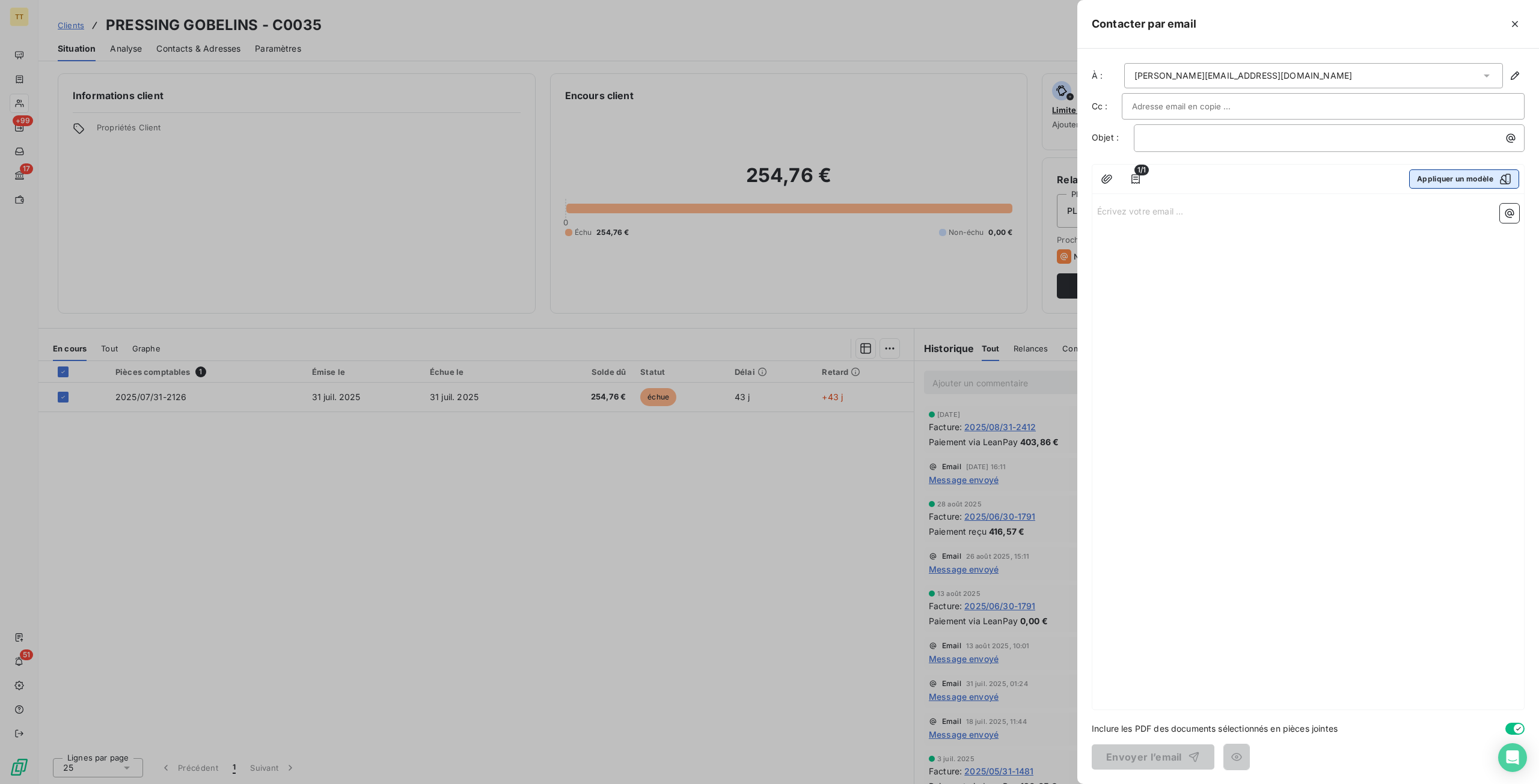
click at [1467, 180] on button "Appliquer un modèle" at bounding box center [1464, 179] width 110 height 19
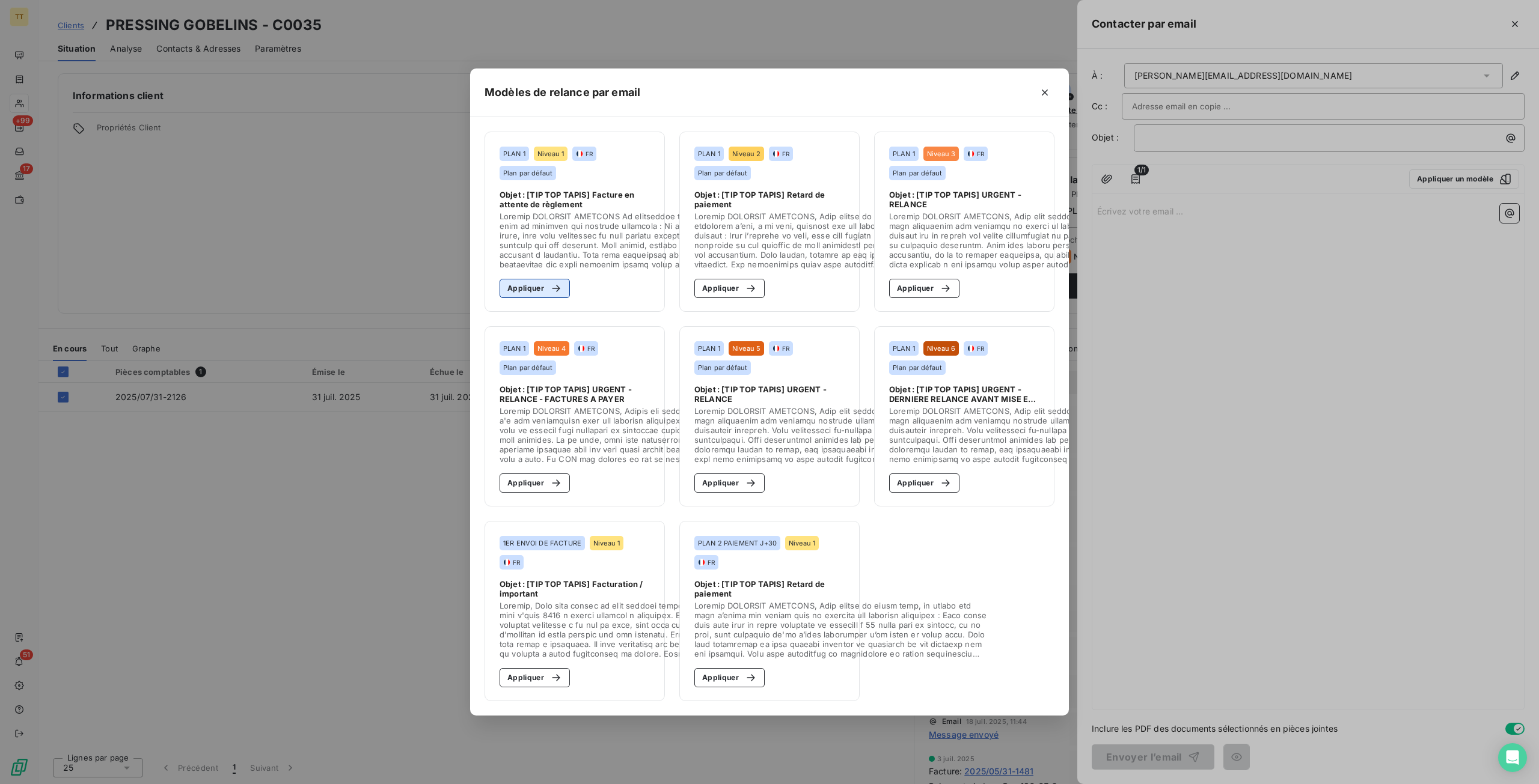
click at [560, 287] on icon "button" at bounding box center [556, 288] width 12 height 12
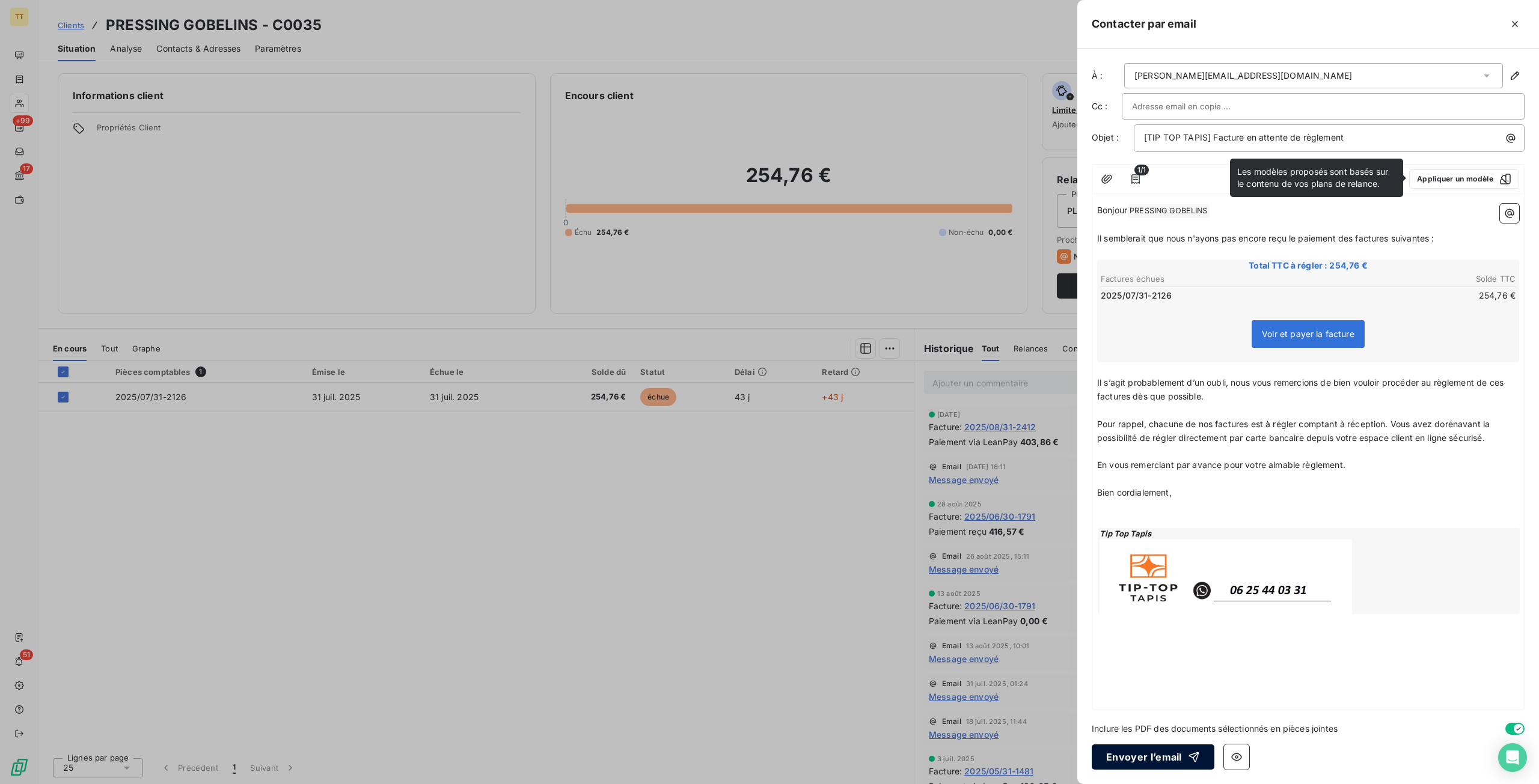
click at [1115, 753] on button "Envoyer l’email" at bounding box center [1153, 757] width 122 height 25
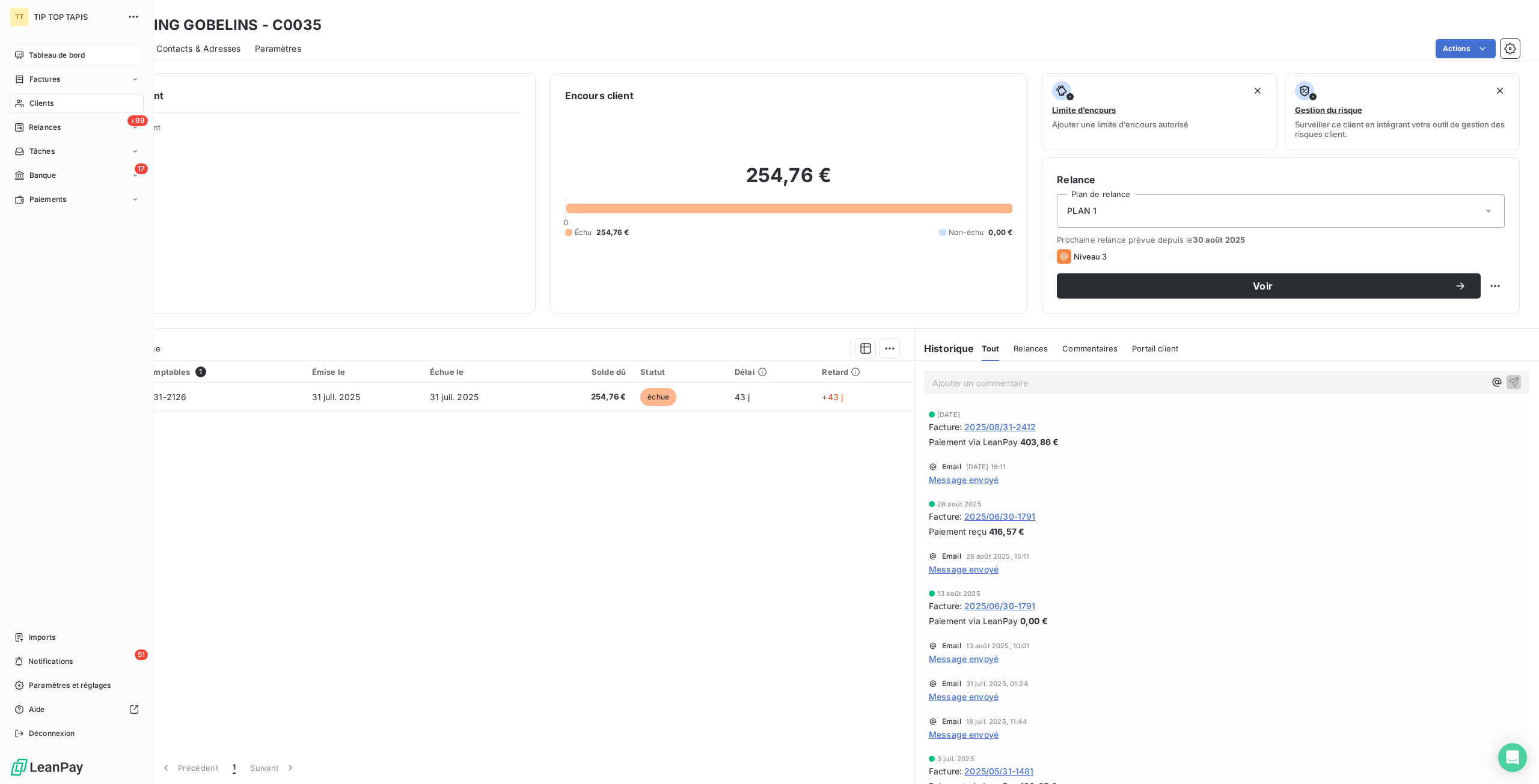
click at [34, 55] on span "Tableau de bord" at bounding box center [57, 55] width 56 height 10
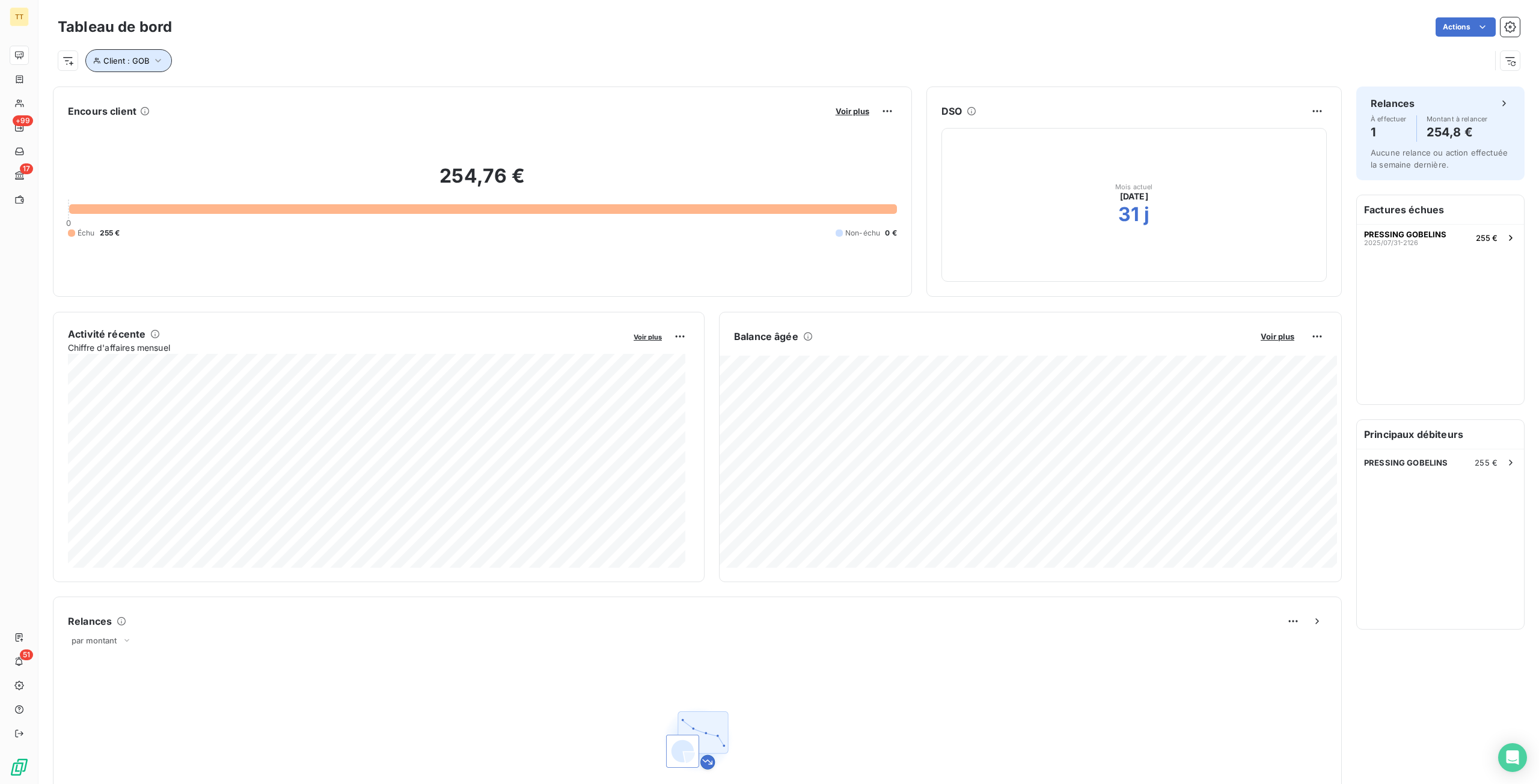
click at [151, 68] on button "Client : GOB" at bounding box center [128, 60] width 86 height 23
drag, startPoint x: 344, startPoint y: 95, endPoint x: 221, endPoint y: 93, distance: 123.0
click at [221, 93] on div "Client Contient like GOB" at bounding box center [257, 92] width 329 height 25
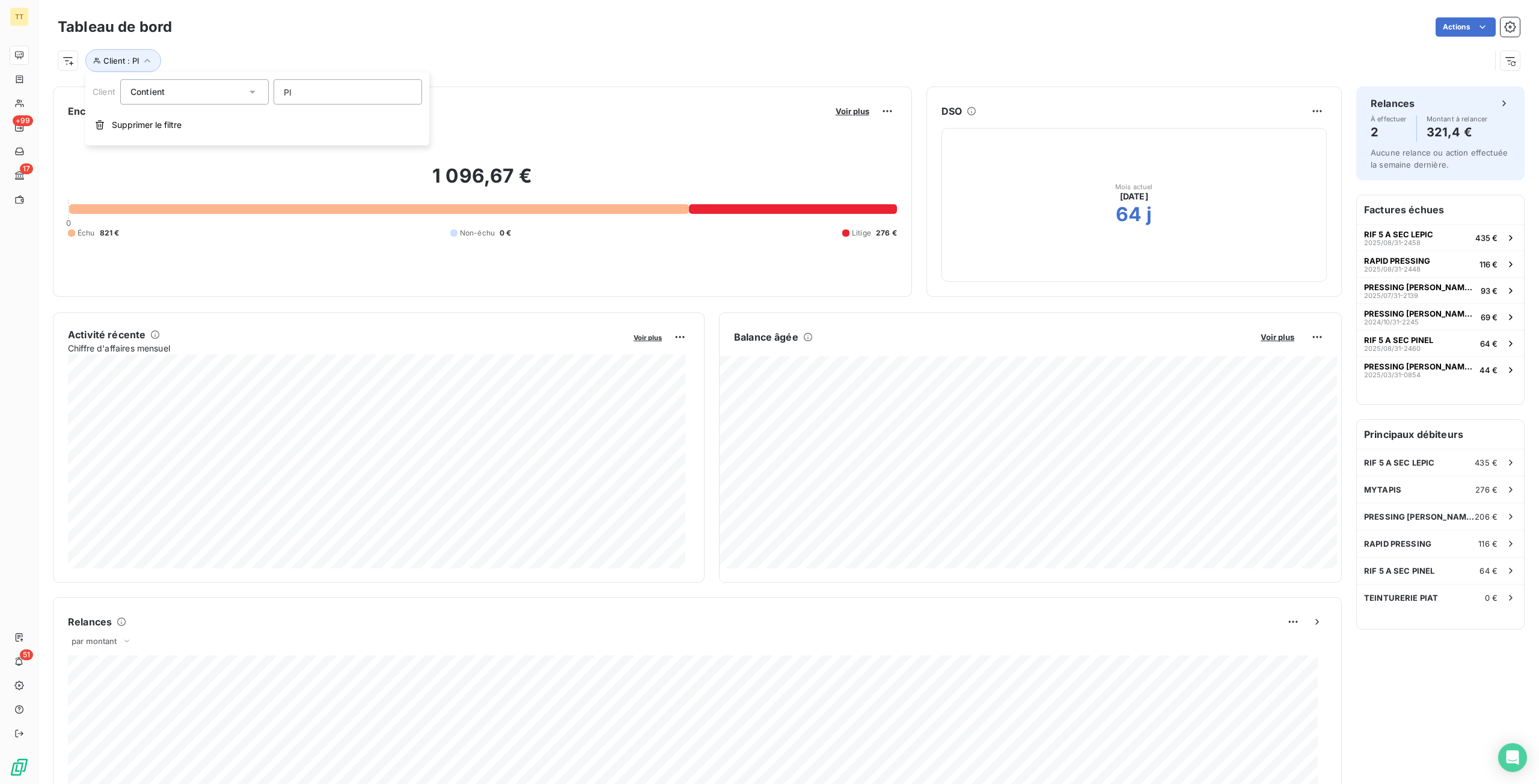
type input "P"
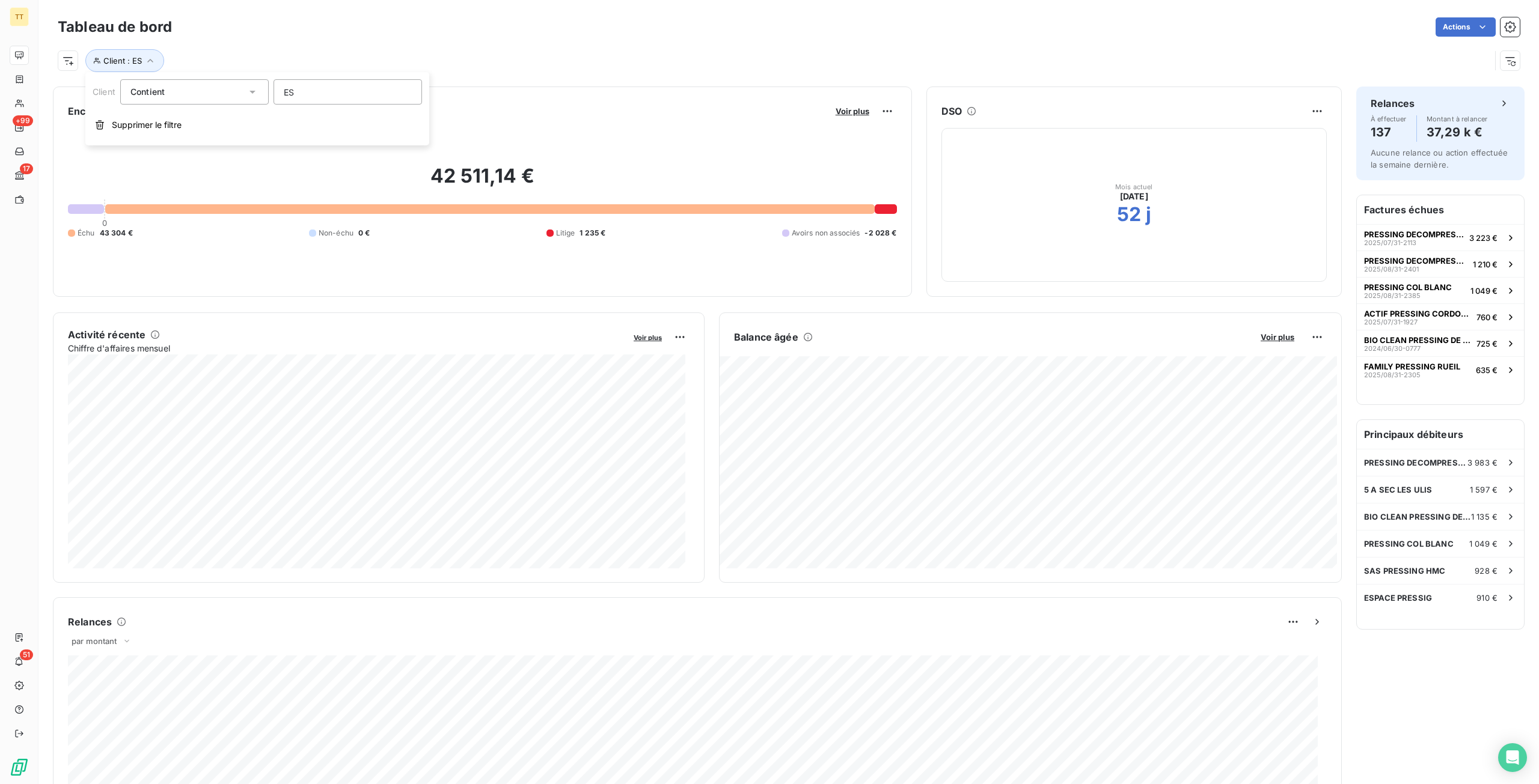
type input "E"
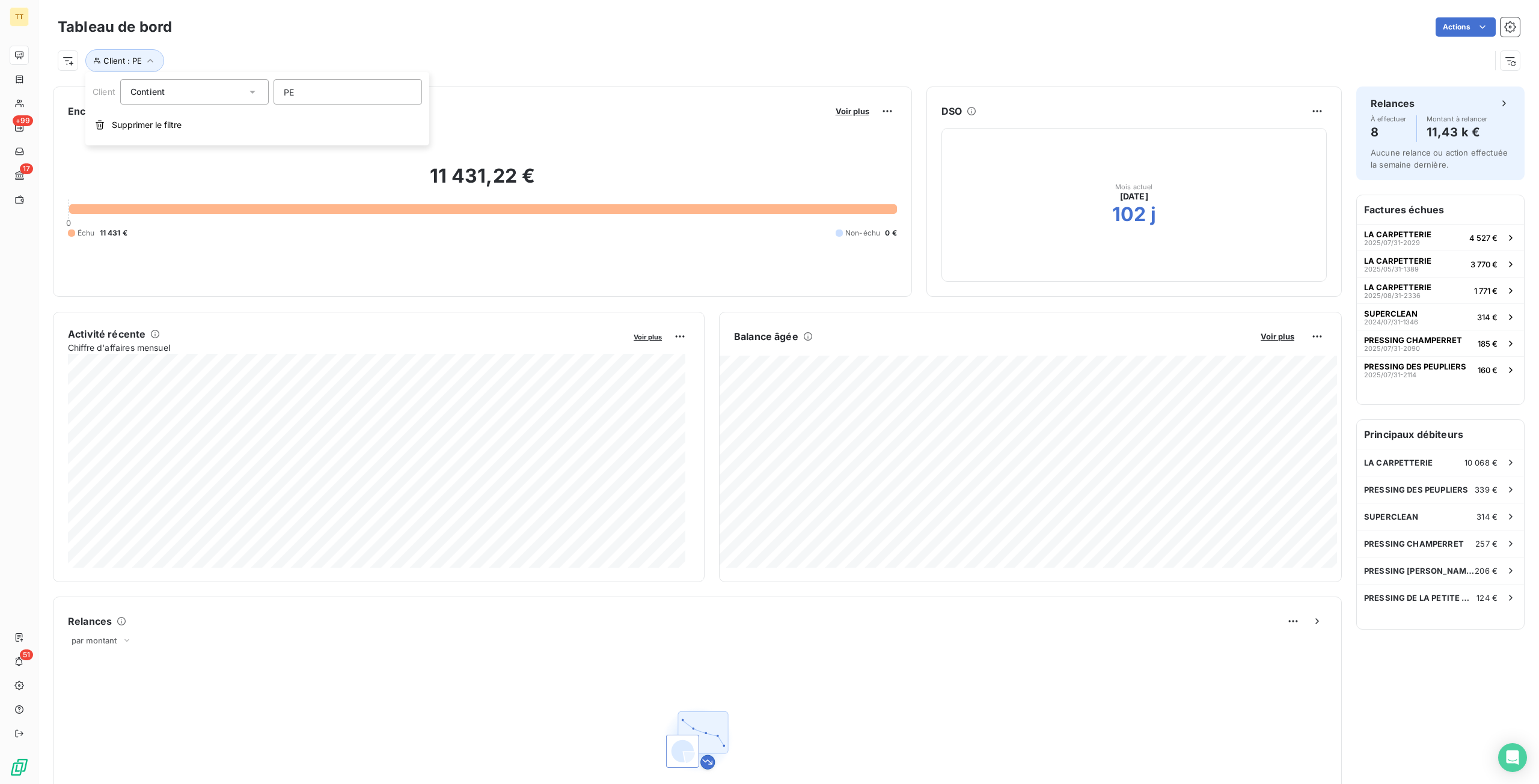
type input "PEU"
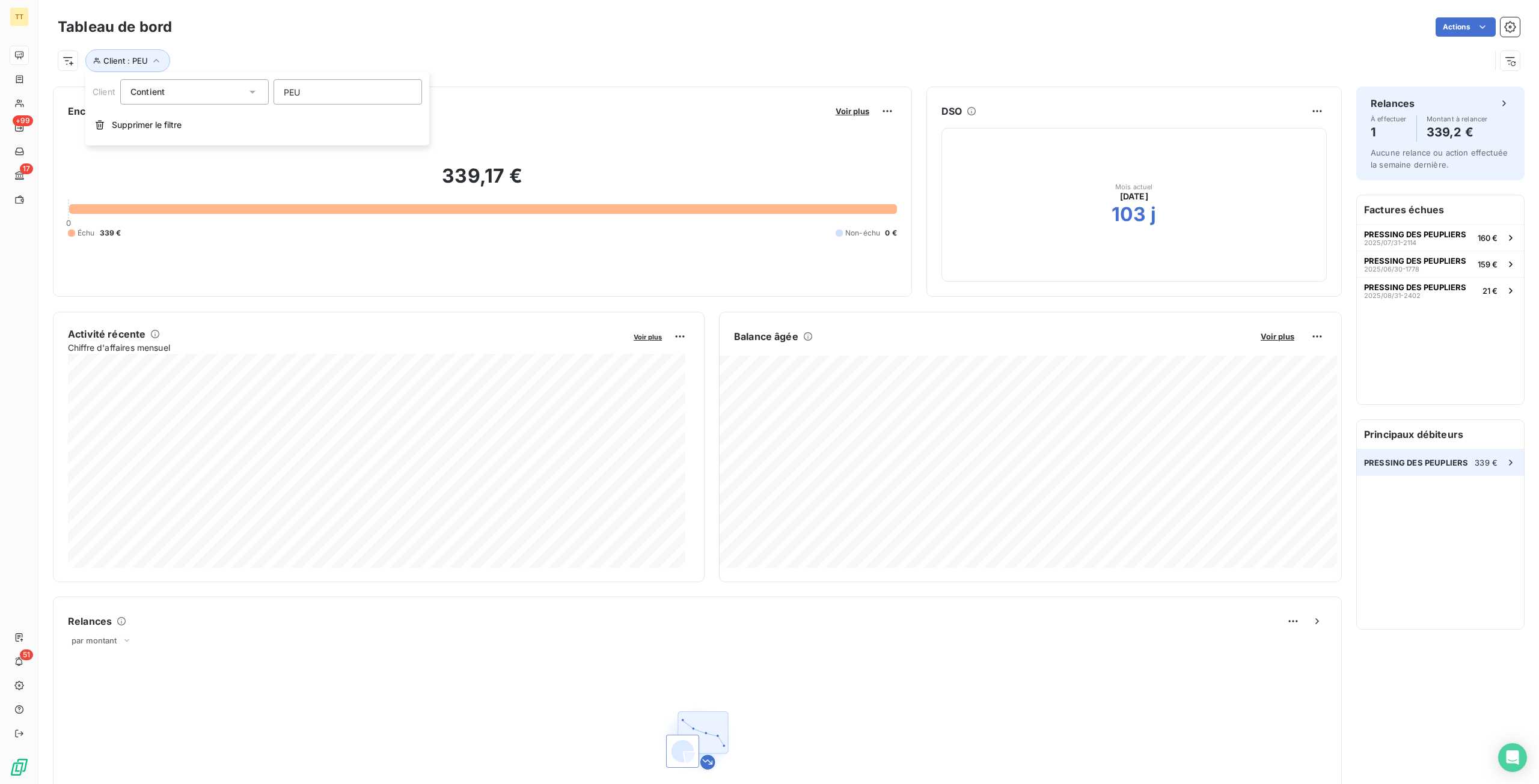
click at [1466, 453] on div "PRESSING DES PEUPLIERS 339 €" at bounding box center [1439, 463] width 167 height 26
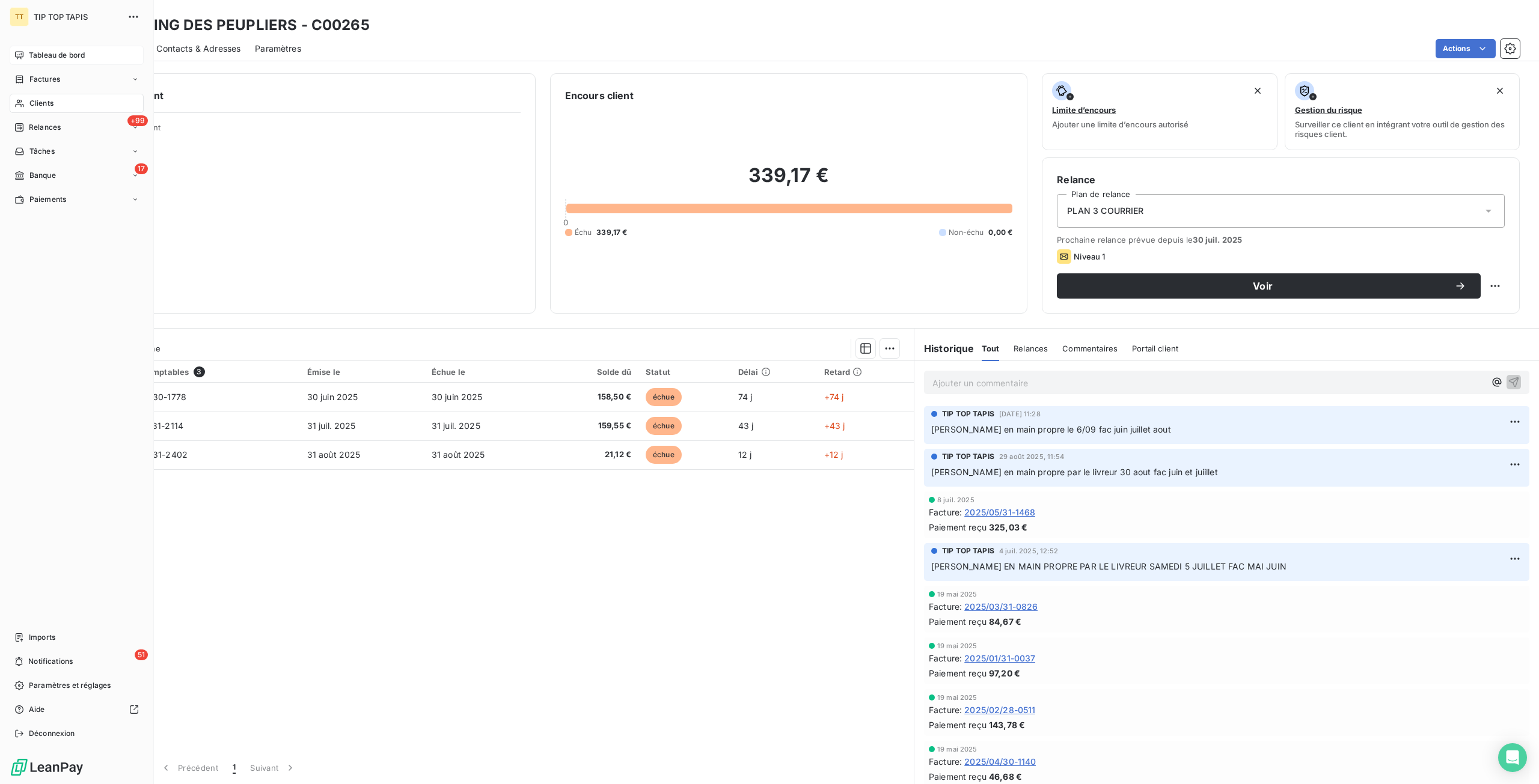
click at [28, 63] on div "Tableau de bord" at bounding box center [76, 55] width 134 height 19
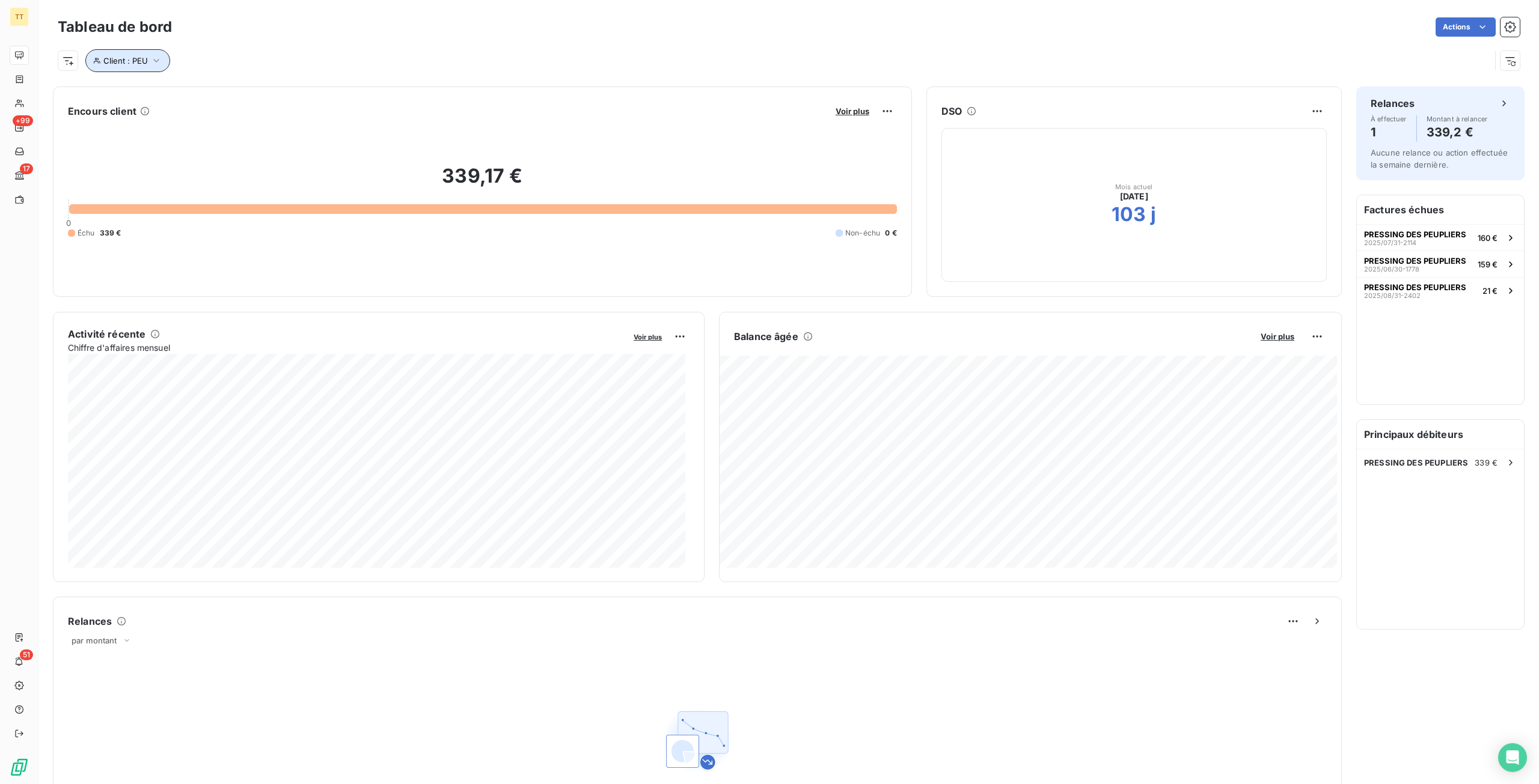
click at [153, 65] on icon "button" at bounding box center [156, 61] width 12 height 12
drag, startPoint x: 326, startPoint y: 95, endPoint x: 48, endPoint y: 91, distance: 278.0
click at [48, 91] on body "TT +99 17 51 Tableau de bord Actions Client : PEU Encours client Voir plus 339,…" at bounding box center [770, 392] width 1539 height 784
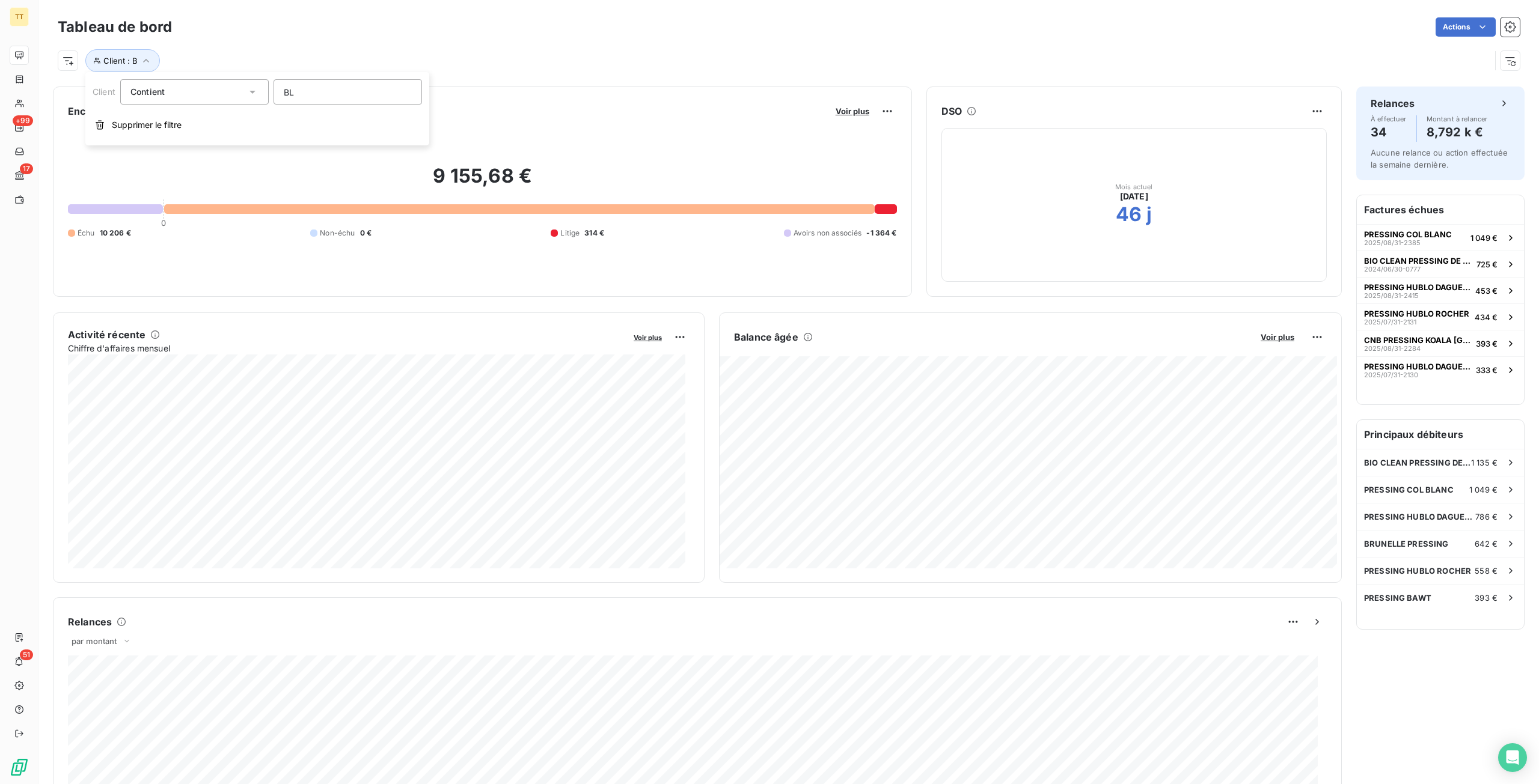
type input "B"
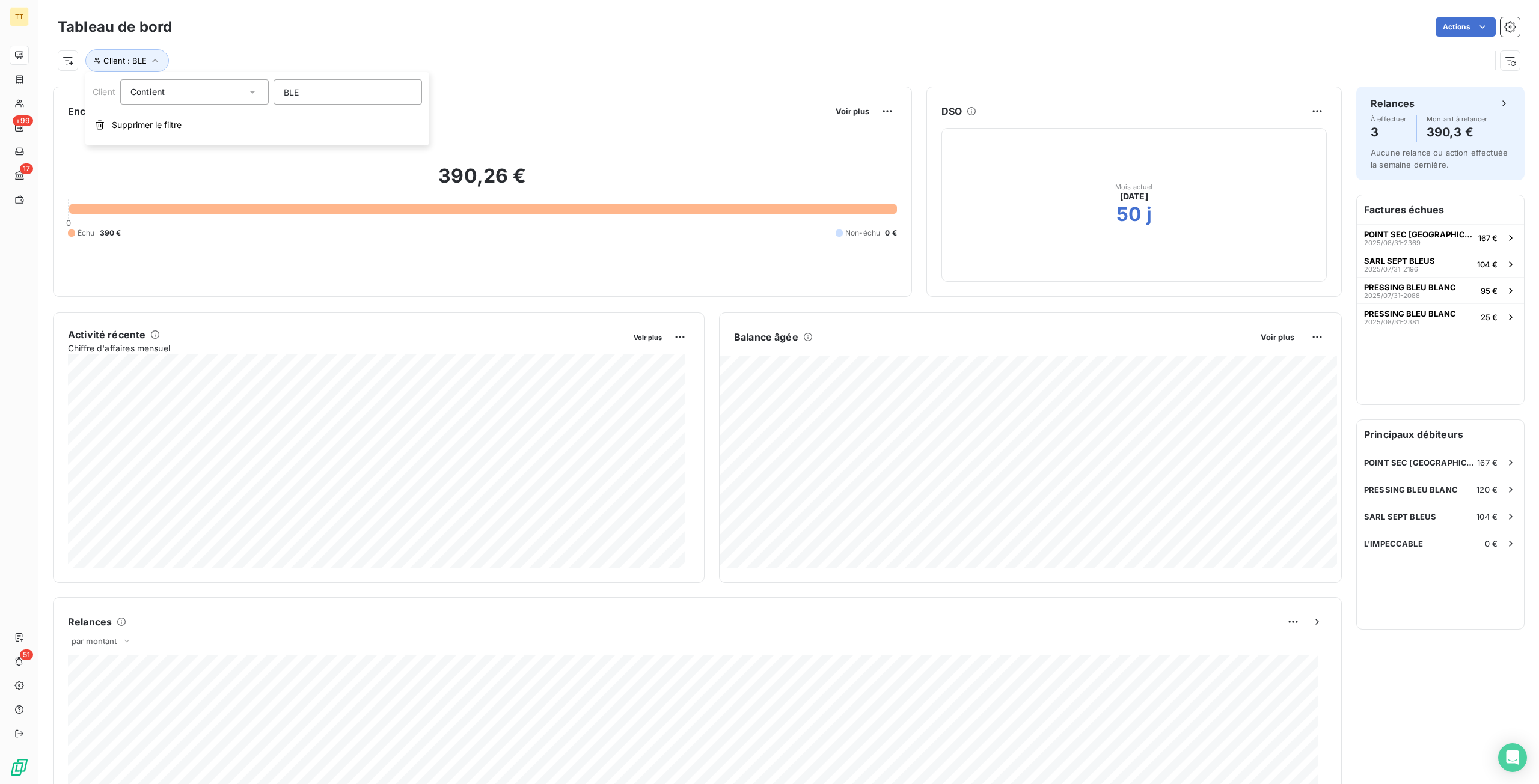
type input "BLEU"
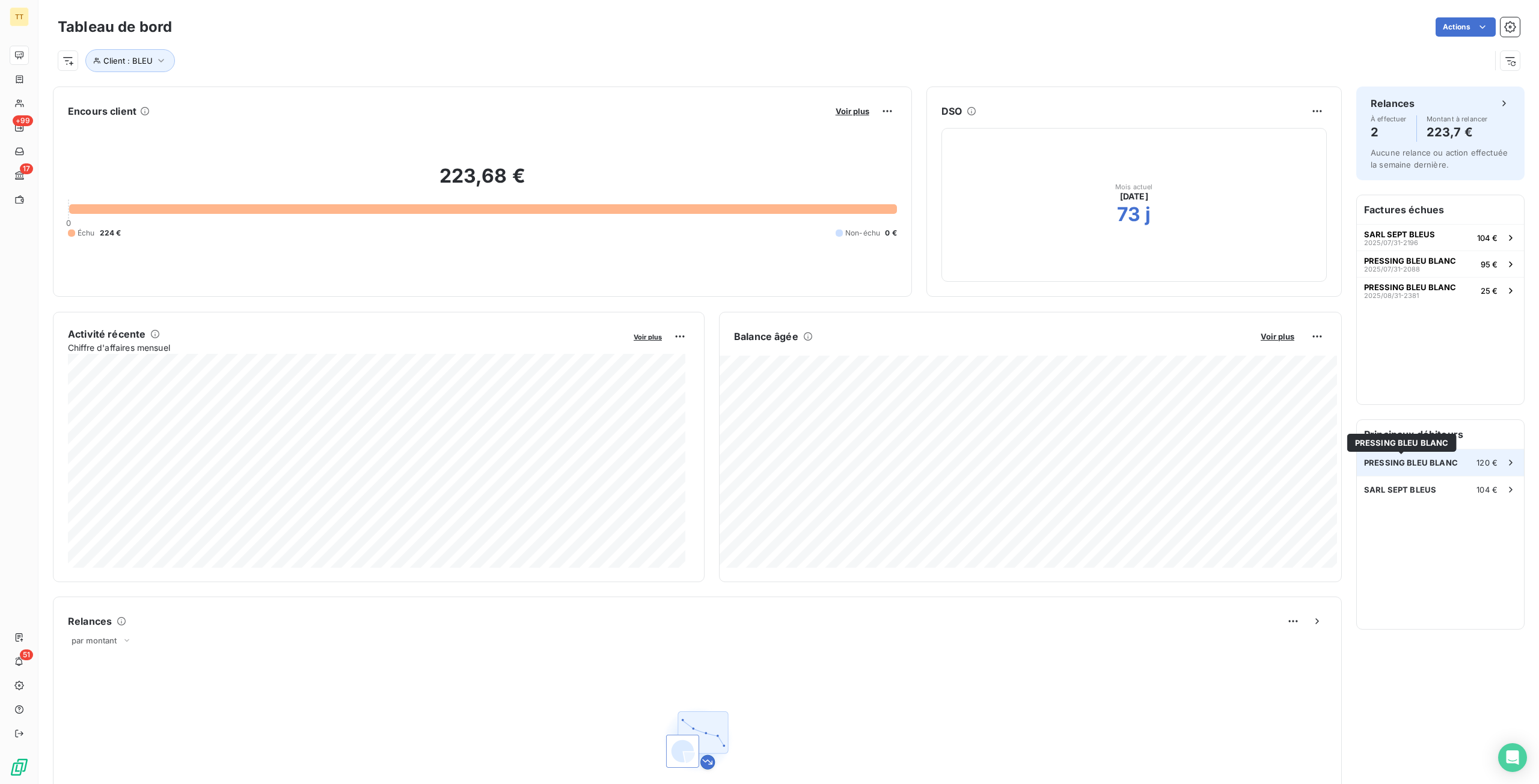
click at [1445, 460] on span "PRESSING BLEU BLANC" at bounding box center [1410, 462] width 93 height 10
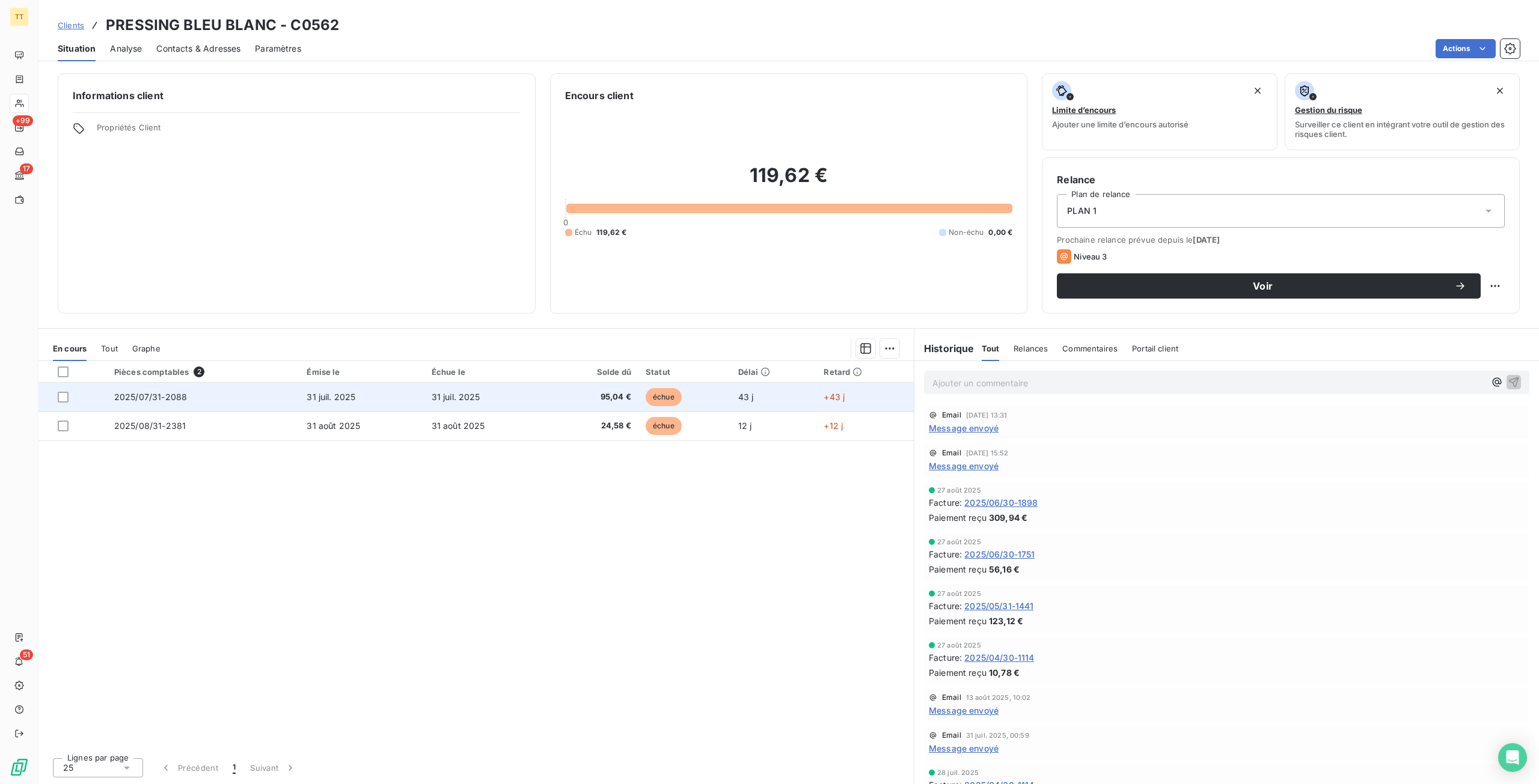
click at [483, 392] on td "31 juil. 2025" at bounding box center [487, 396] width 124 height 29
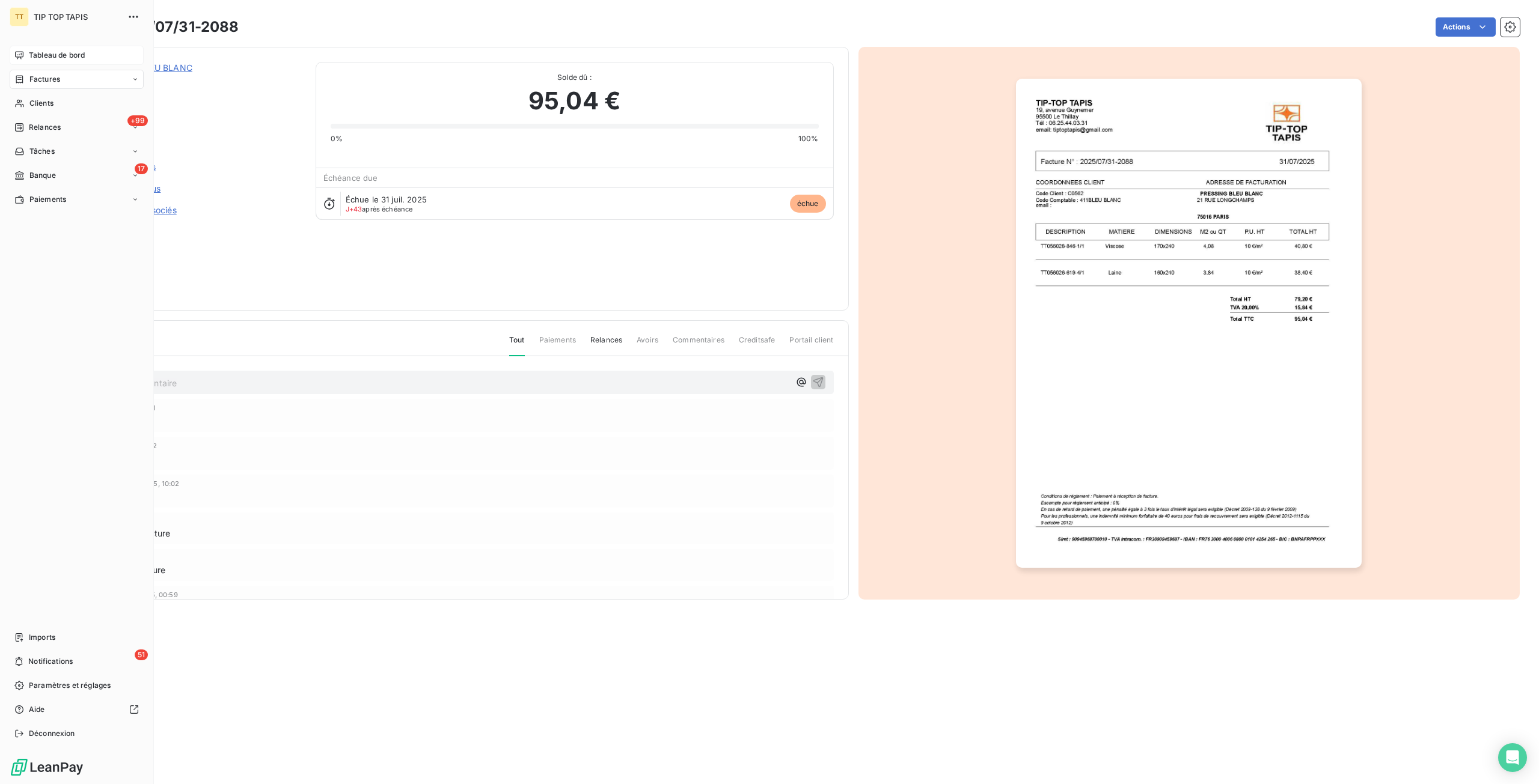
click at [14, 47] on div "Tableau de bord" at bounding box center [76, 55] width 134 height 19
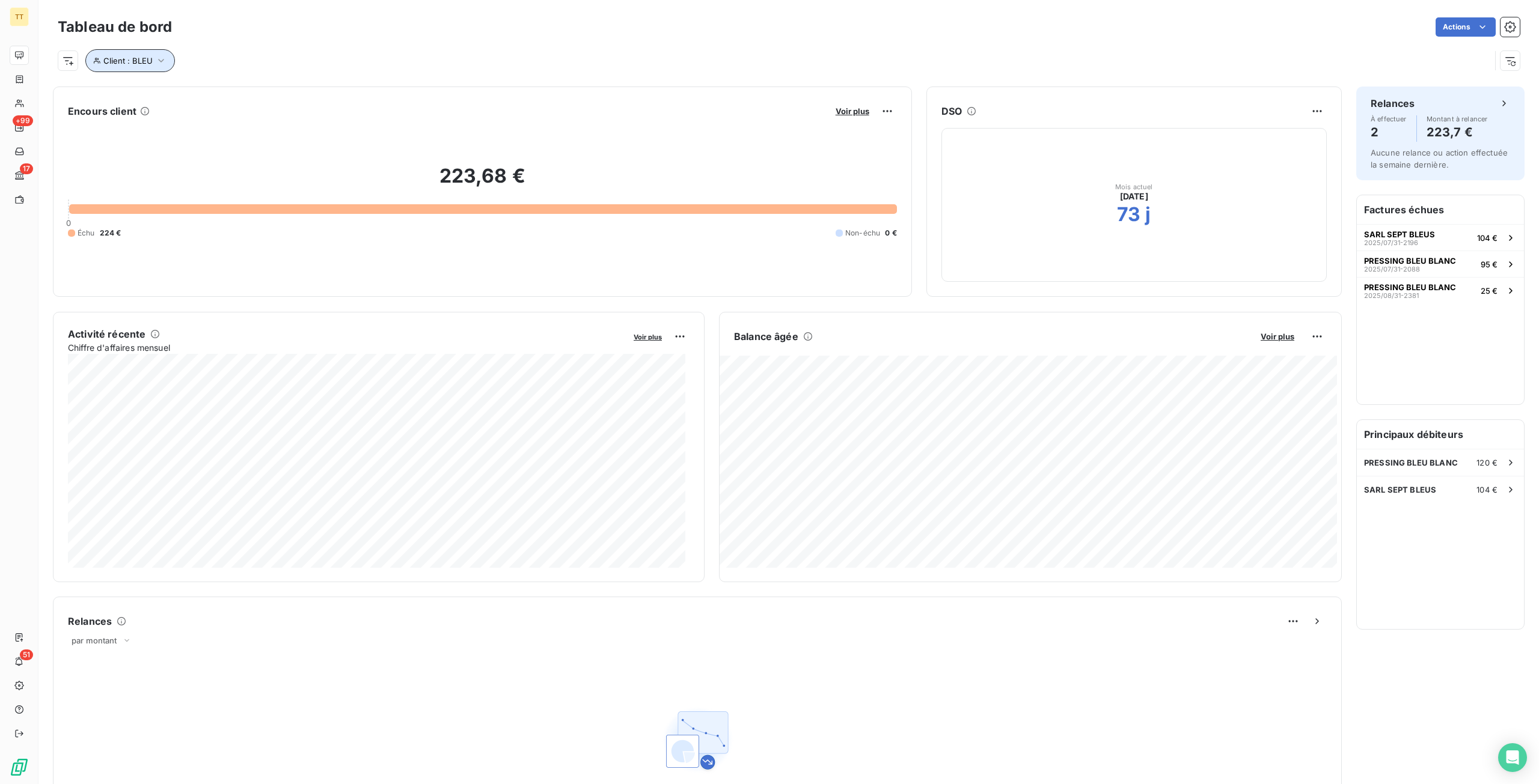
click at [141, 56] on span "Client : BLEU" at bounding box center [128, 60] width 49 height 10
drag, startPoint x: 315, startPoint y: 86, endPoint x: 101, endPoint y: 64, distance: 215.1
click at [101, 64] on body "TT +99 17 51 Tableau de bord Actions Client : BLEU Encours client Voir plus 223…" at bounding box center [770, 392] width 1539 height 784
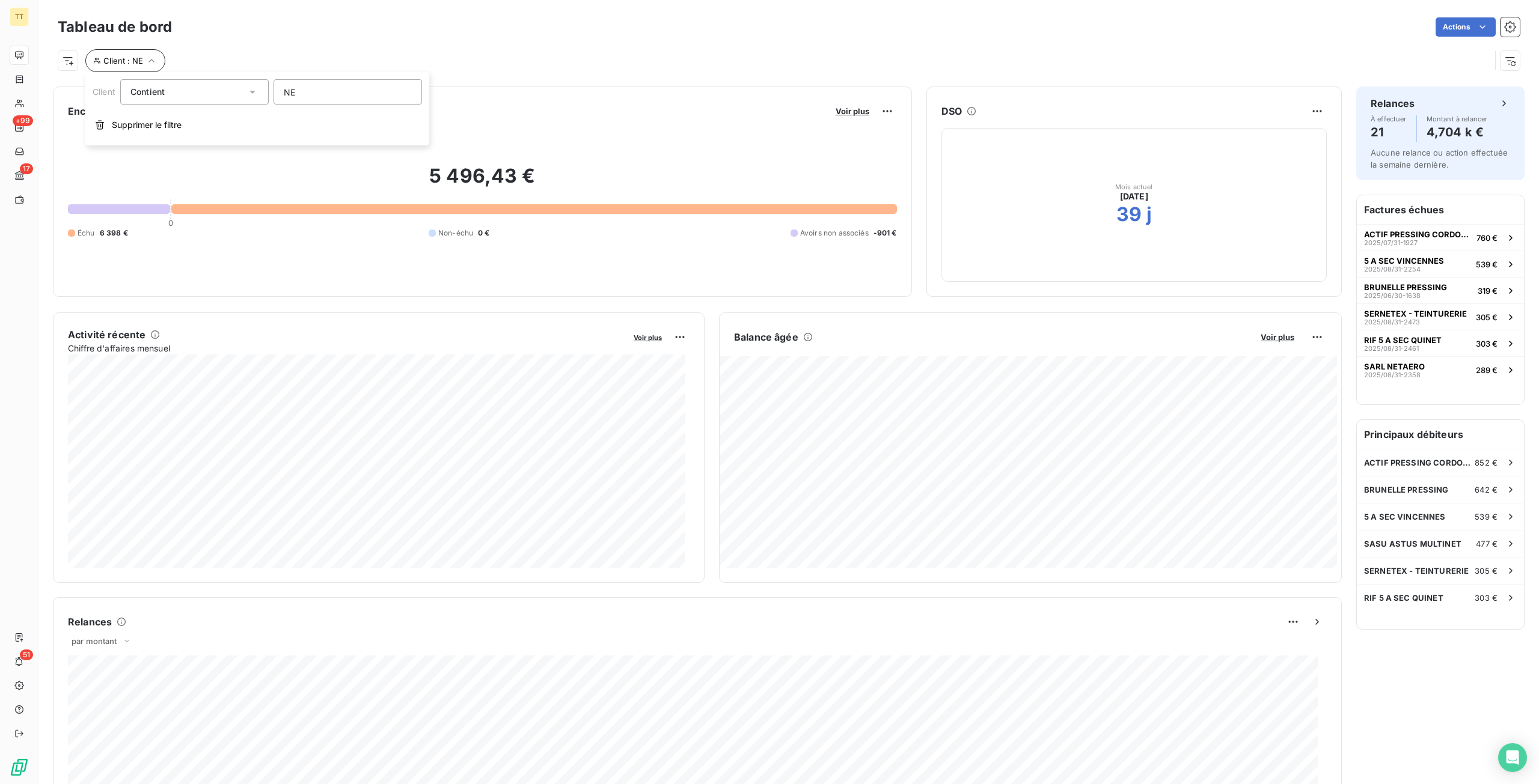
type input "N"
type input "V"
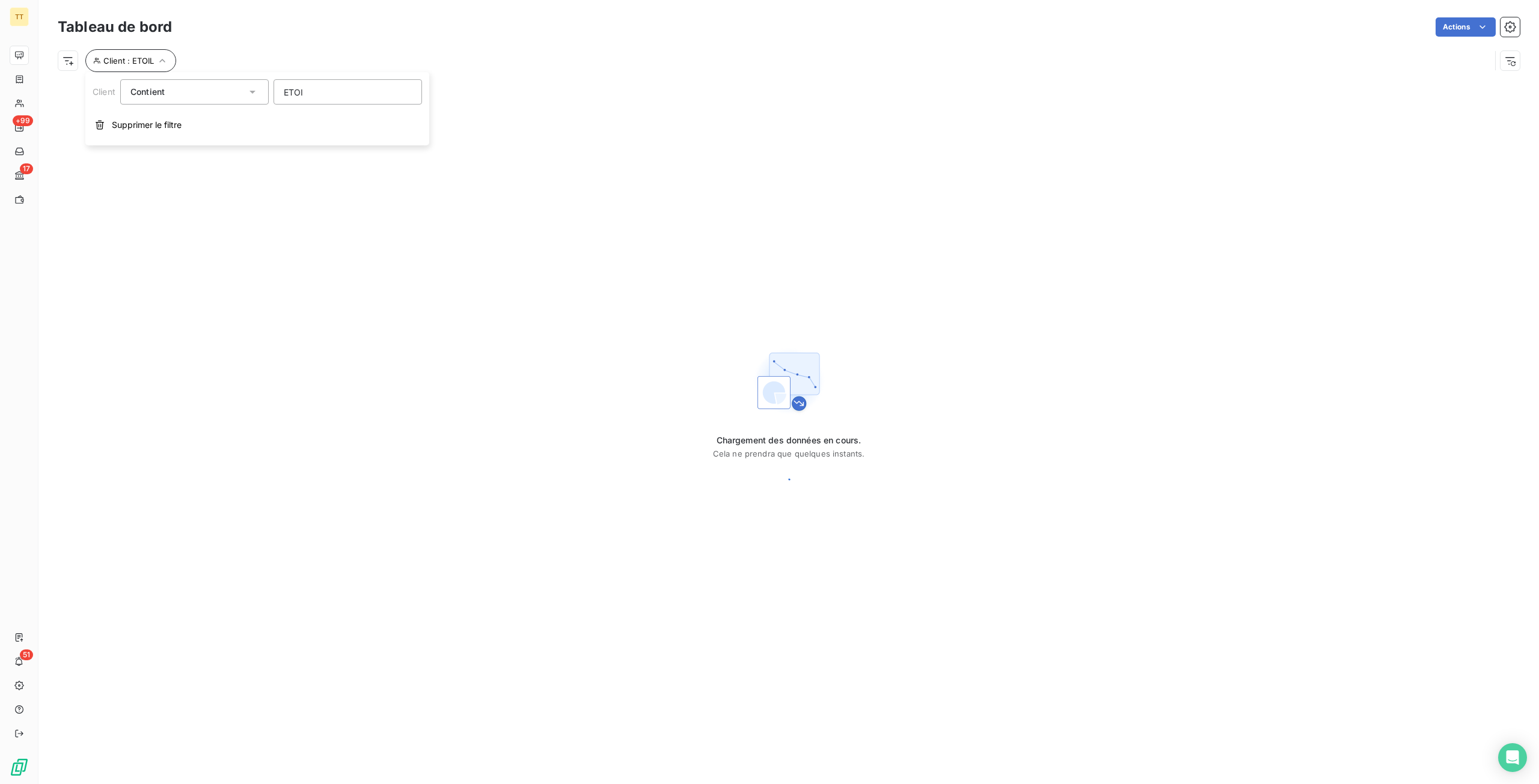
type input "ETOIL"
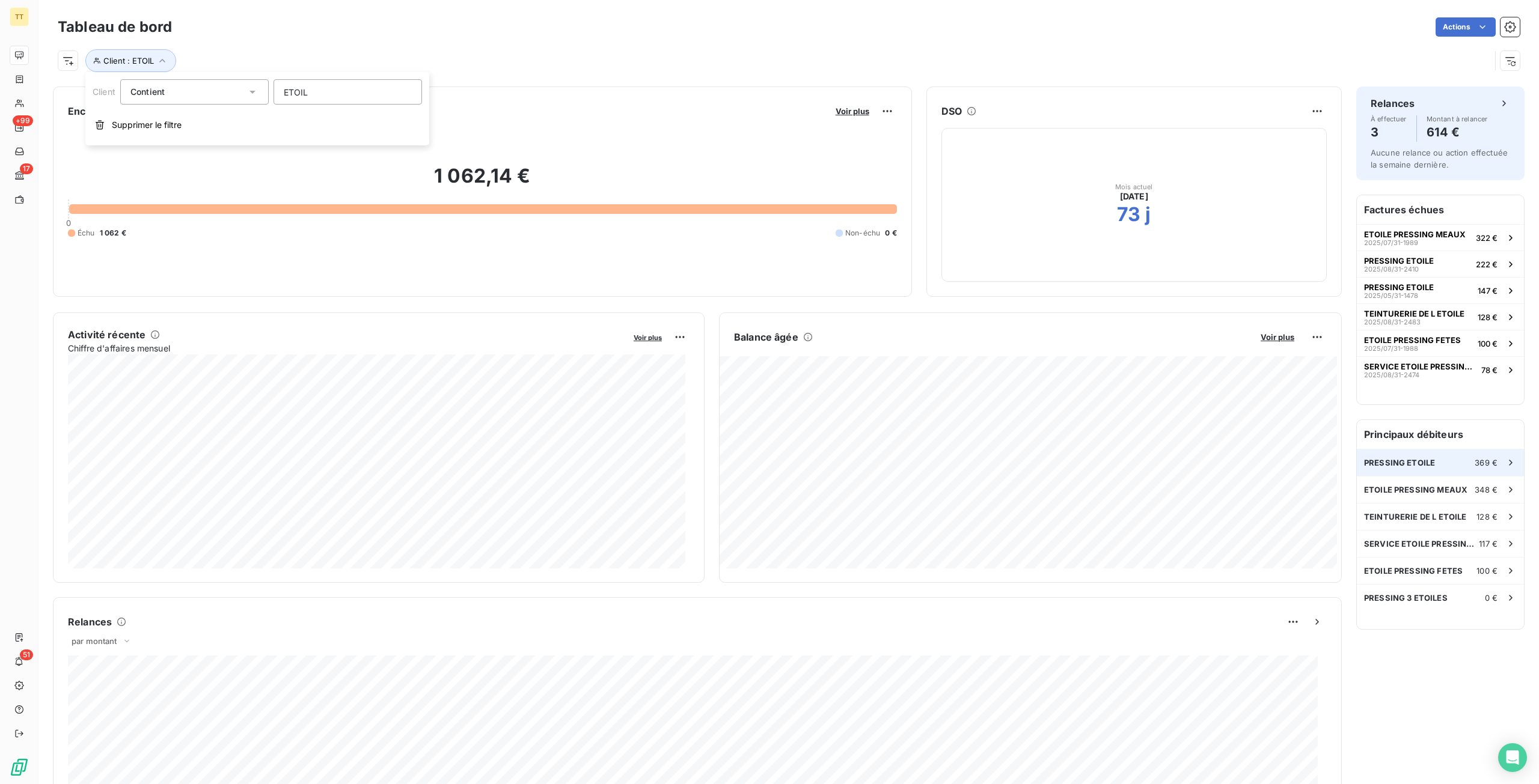
click at [1425, 456] on div "PRESSING ETOILE 369 €" at bounding box center [1439, 463] width 167 height 26
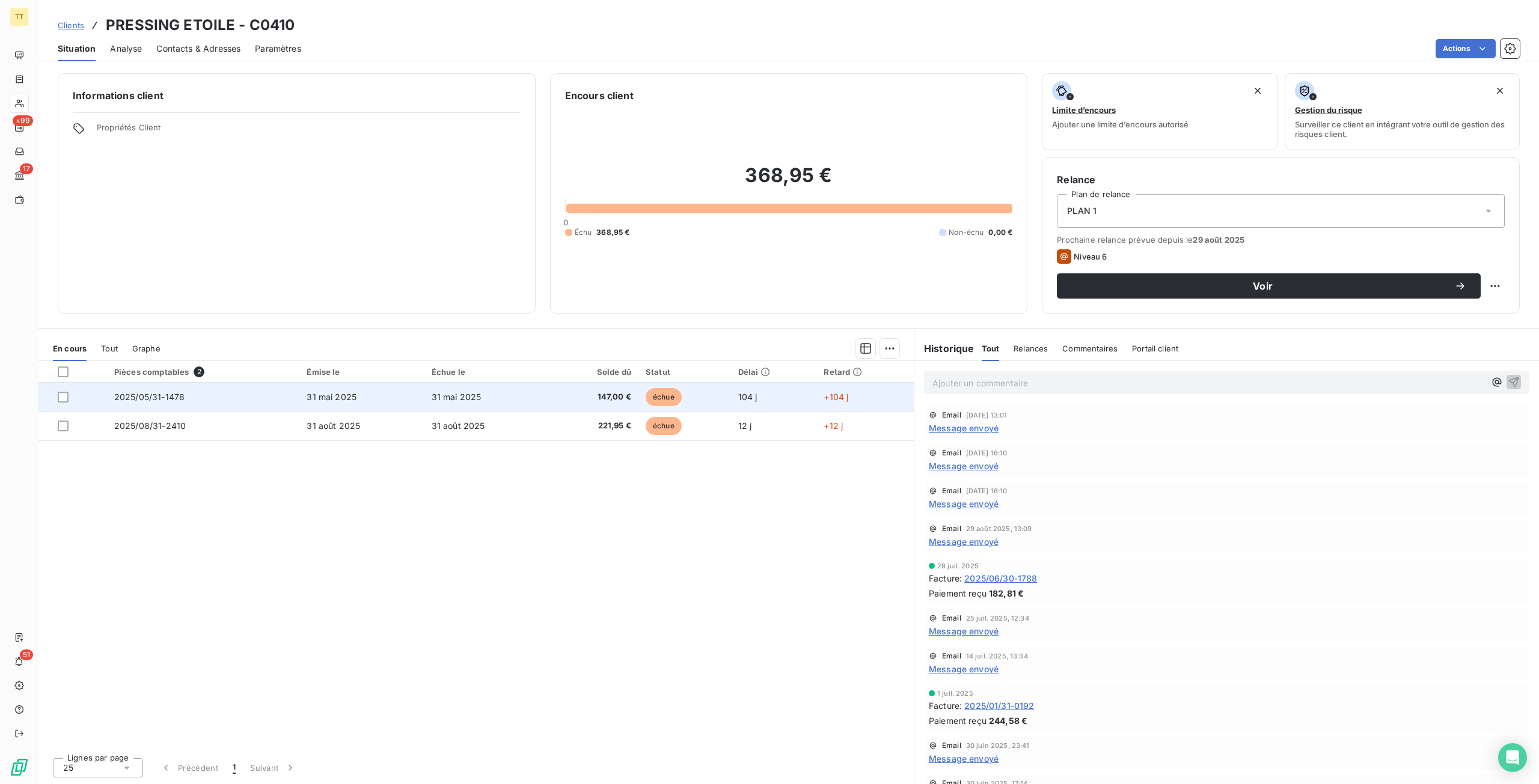
click at [526, 403] on td "31 mai 2025" at bounding box center [487, 396] width 124 height 29
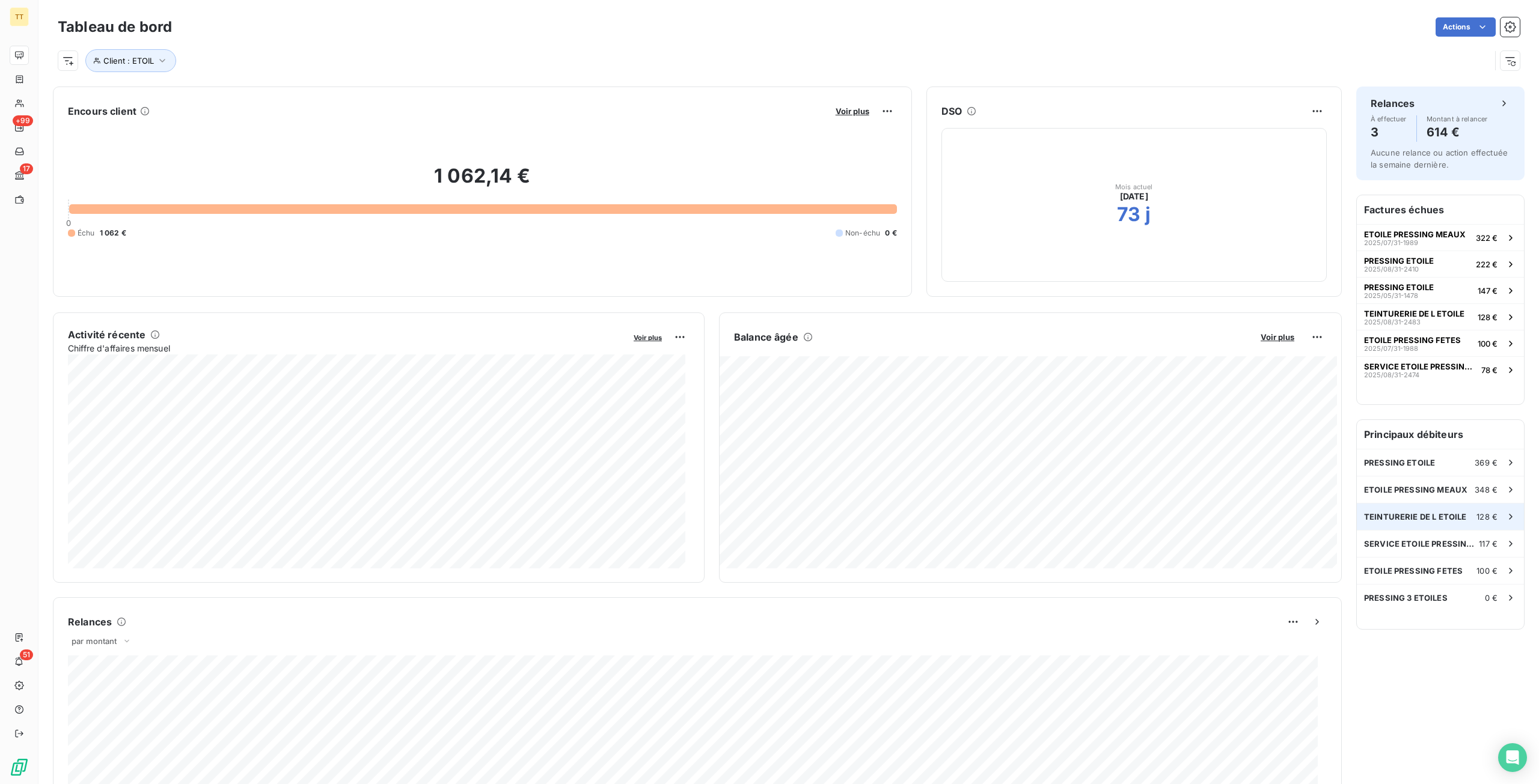
click at [1427, 521] on div "TEINTURERIE DE L ETOILE 128 €" at bounding box center [1439, 517] width 167 height 26
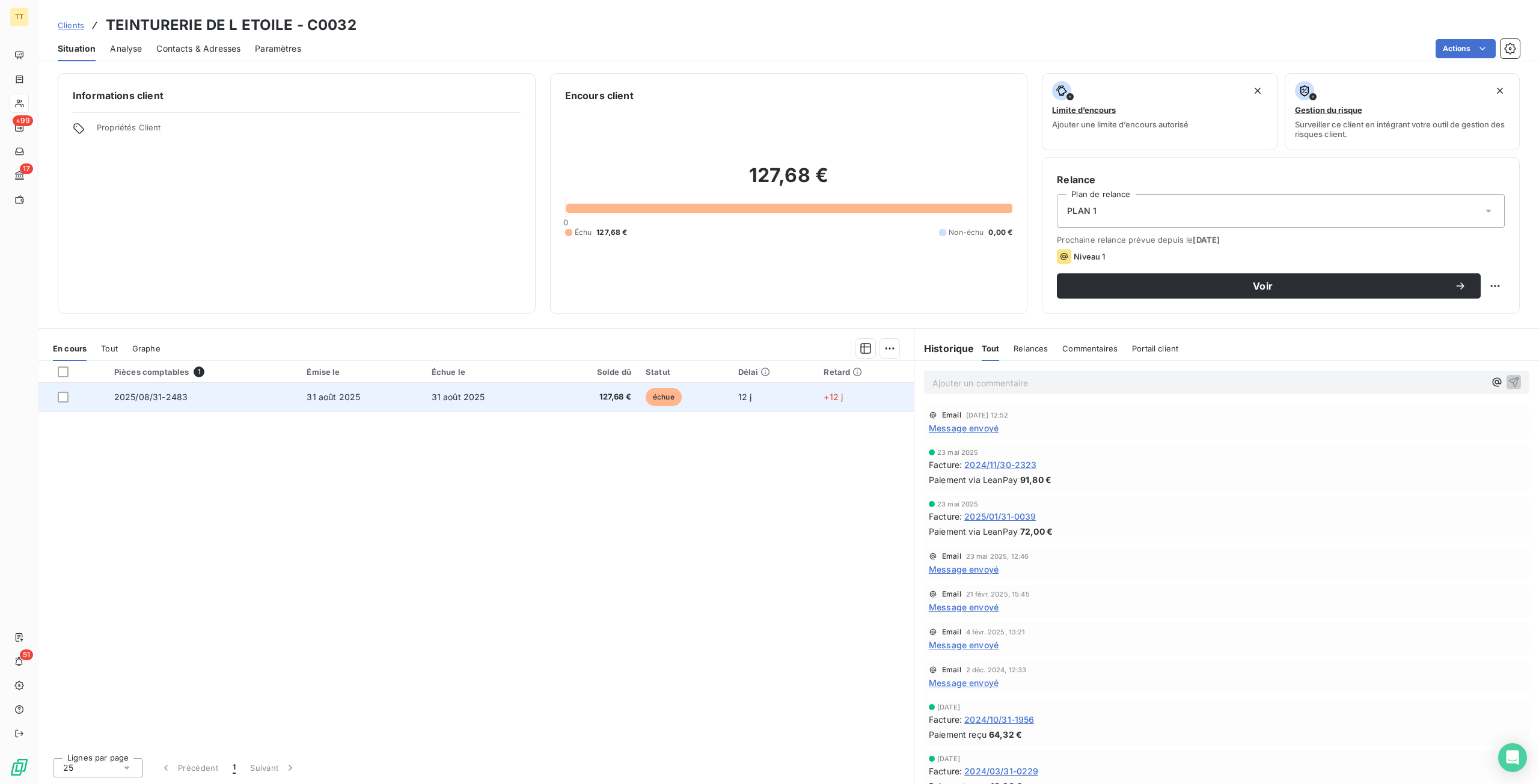
click at [544, 405] on td "31 août 2025" at bounding box center [487, 396] width 124 height 29
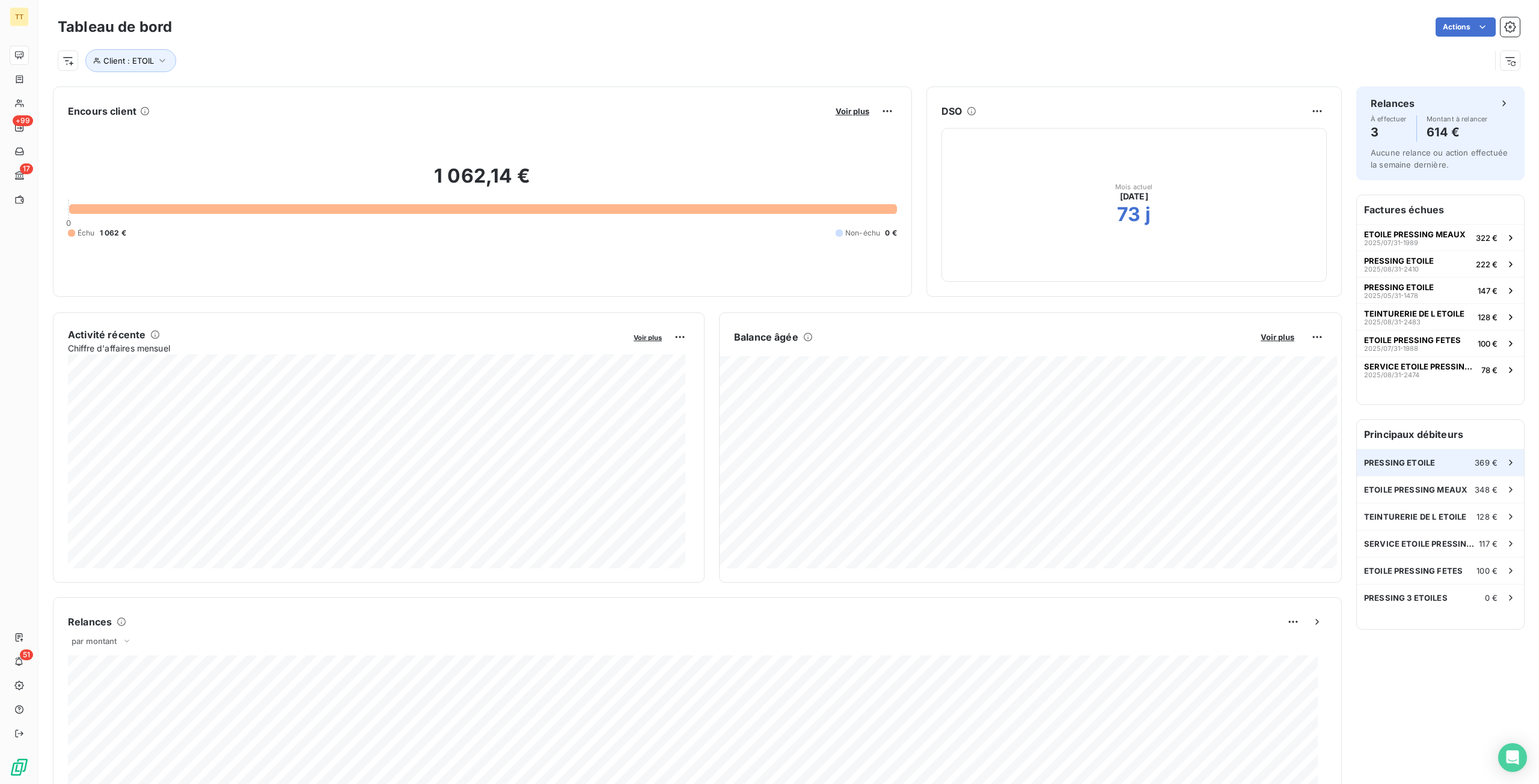
click at [1459, 460] on div "PRESSING ETOILE 369 €" at bounding box center [1439, 463] width 167 height 26
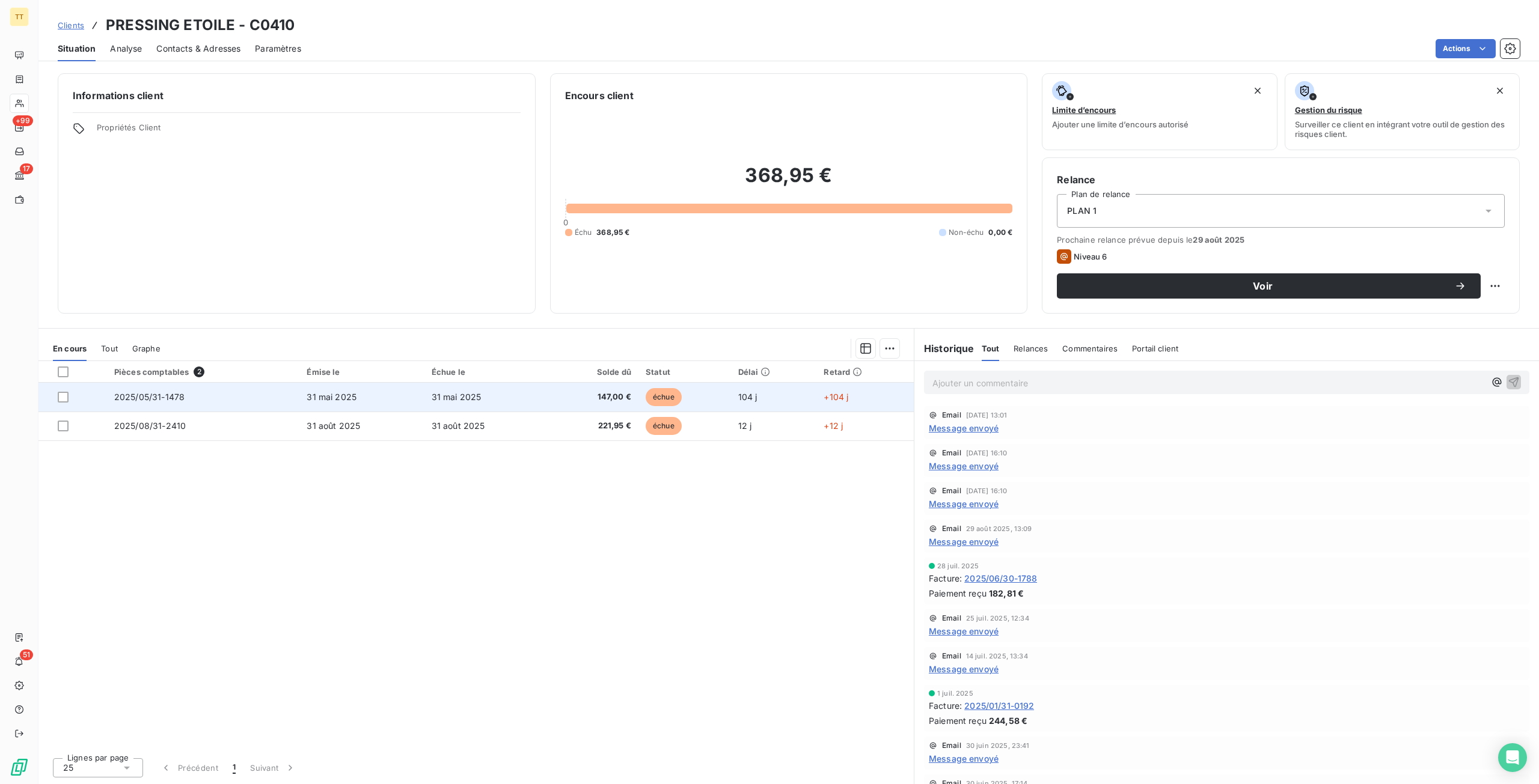
click at [589, 399] on span "147,00 €" at bounding box center [594, 397] width 75 height 12
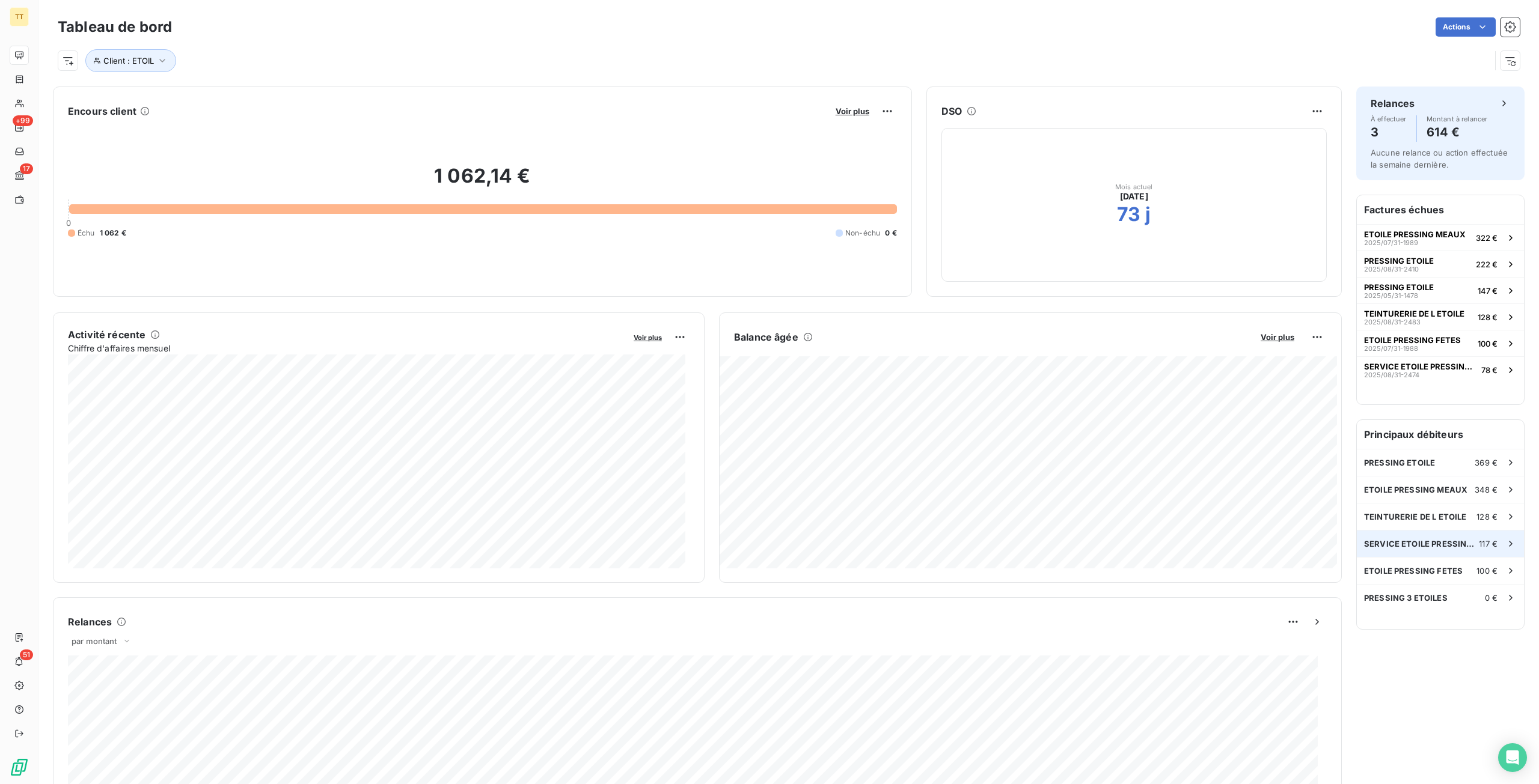
click at [1415, 547] on span "SERVICE ETOILE PRESSING COUTURE" at bounding box center [1420, 543] width 114 height 10
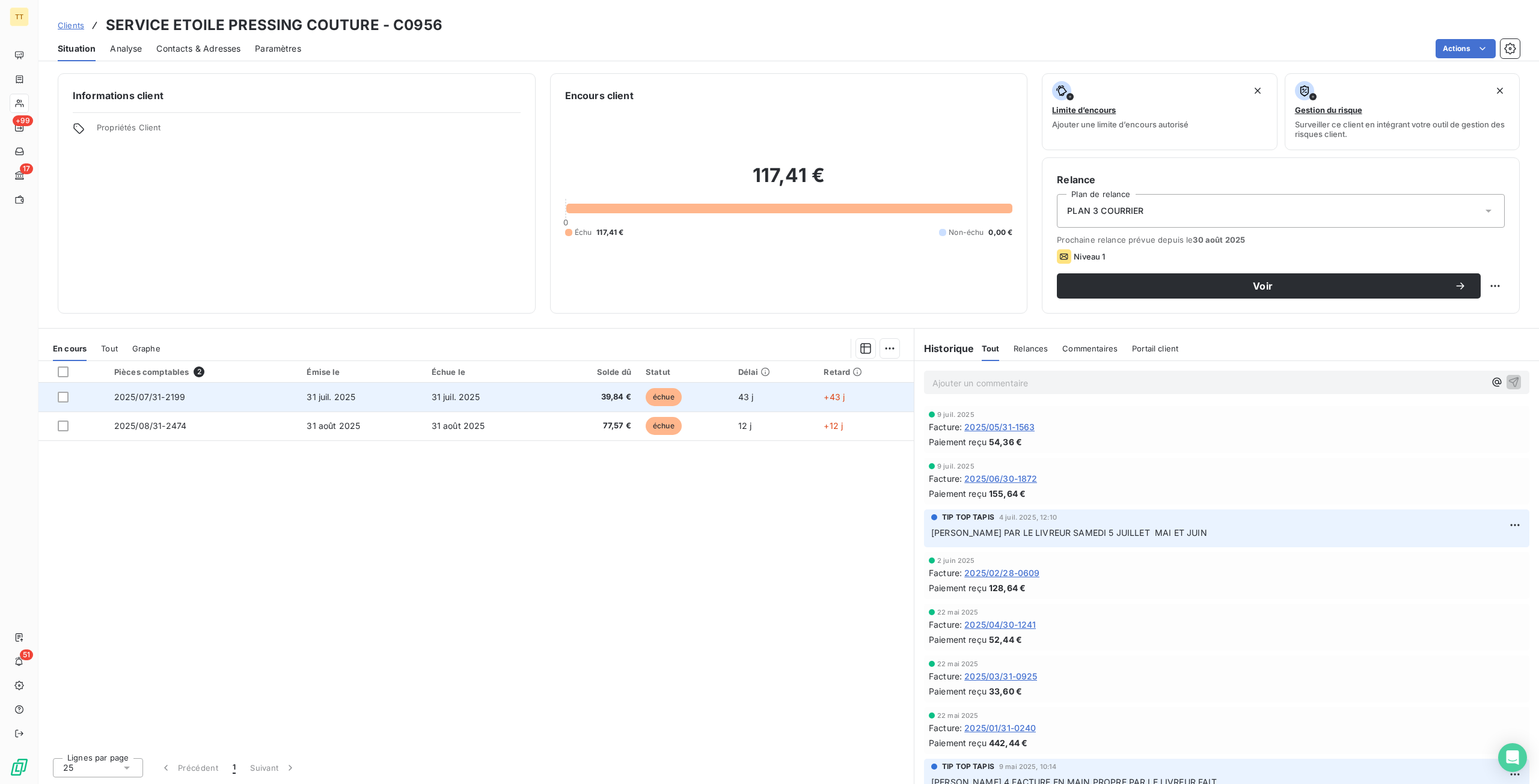
click at [539, 401] on td "31 juil. 2025" at bounding box center [487, 396] width 124 height 29
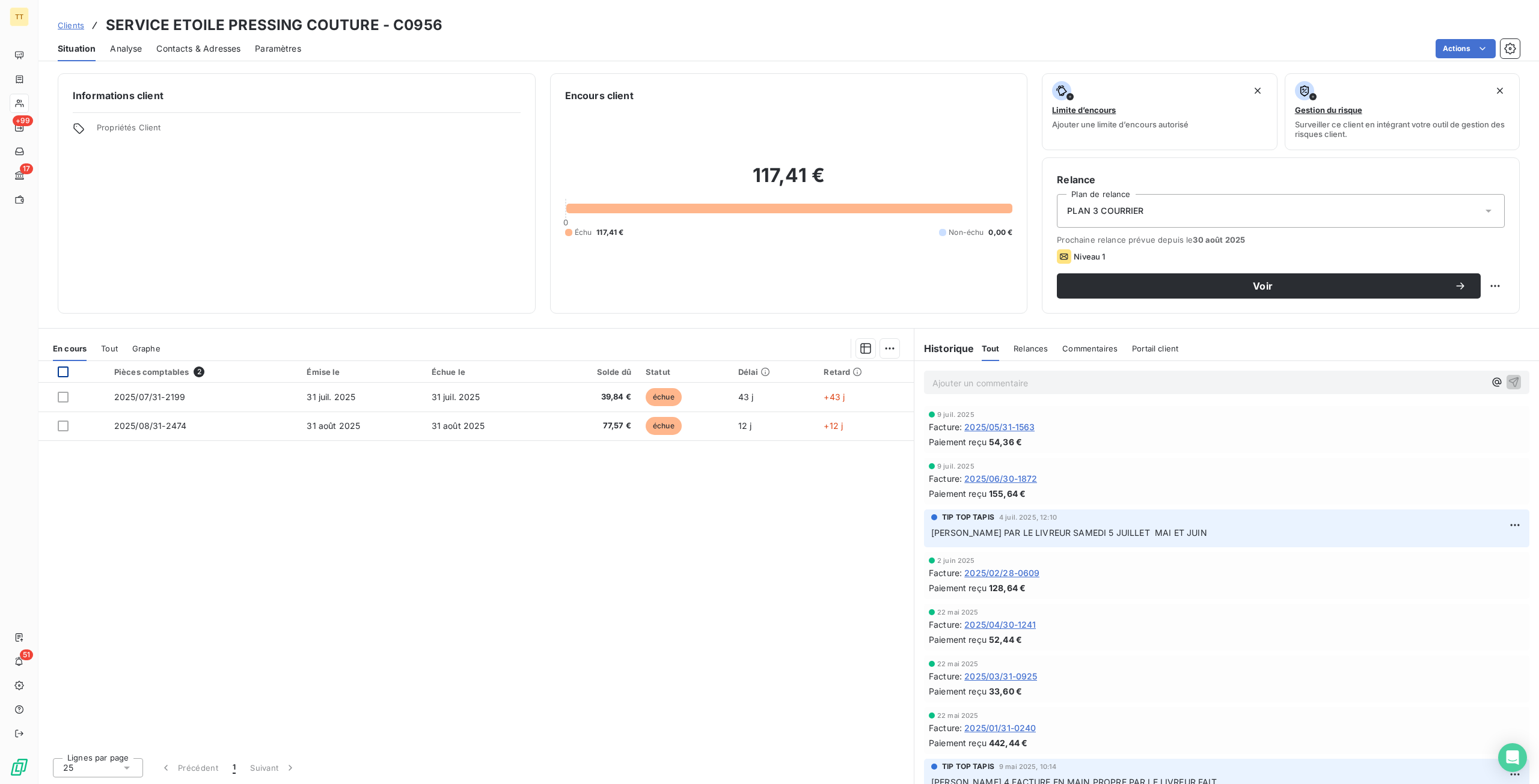
click at [59, 371] on div at bounding box center [63, 372] width 10 height 10
click at [1440, 49] on html "TT +99 17 51 Clients SERVICE ETOILE PRESSING COUTURE - C0956 Situation Analyse …" at bounding box center [770, 392] width 1539 height 784
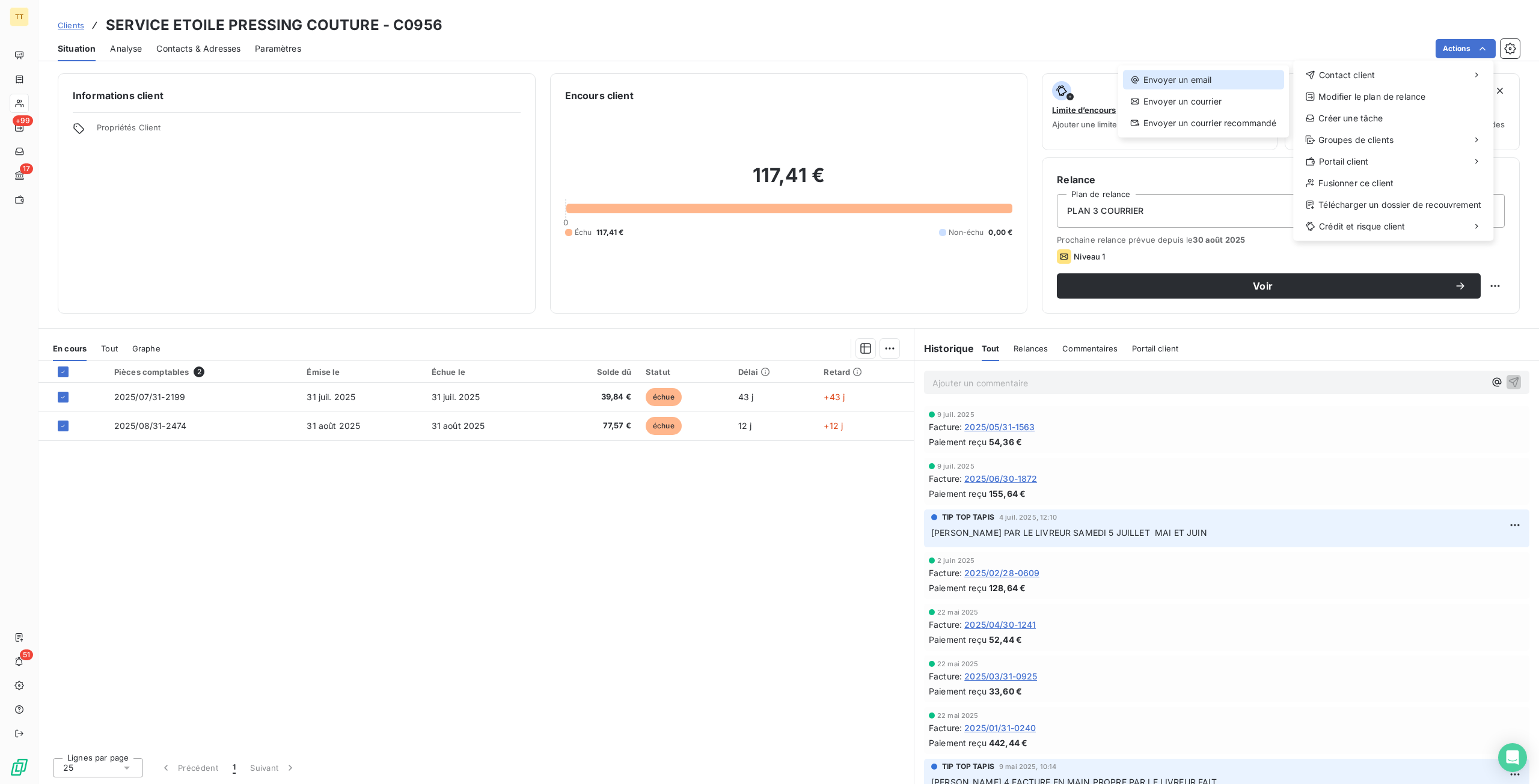
click at [1255, 73] on div "Envoyer un email" at bounding box center [1203, 80] width 161 height 19
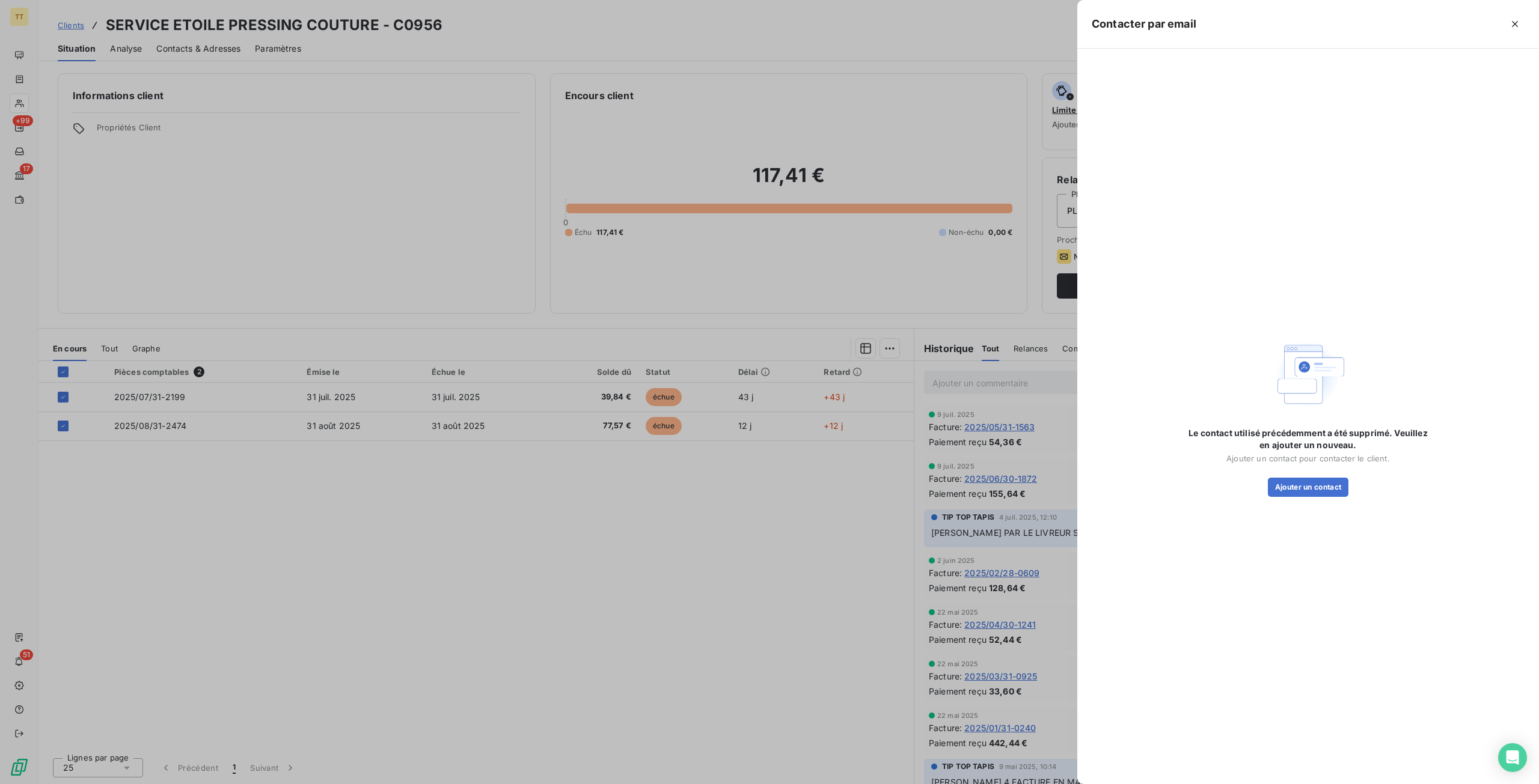
click at [758, 545] on div at bounding box center [770, 392] width 1539 height 784
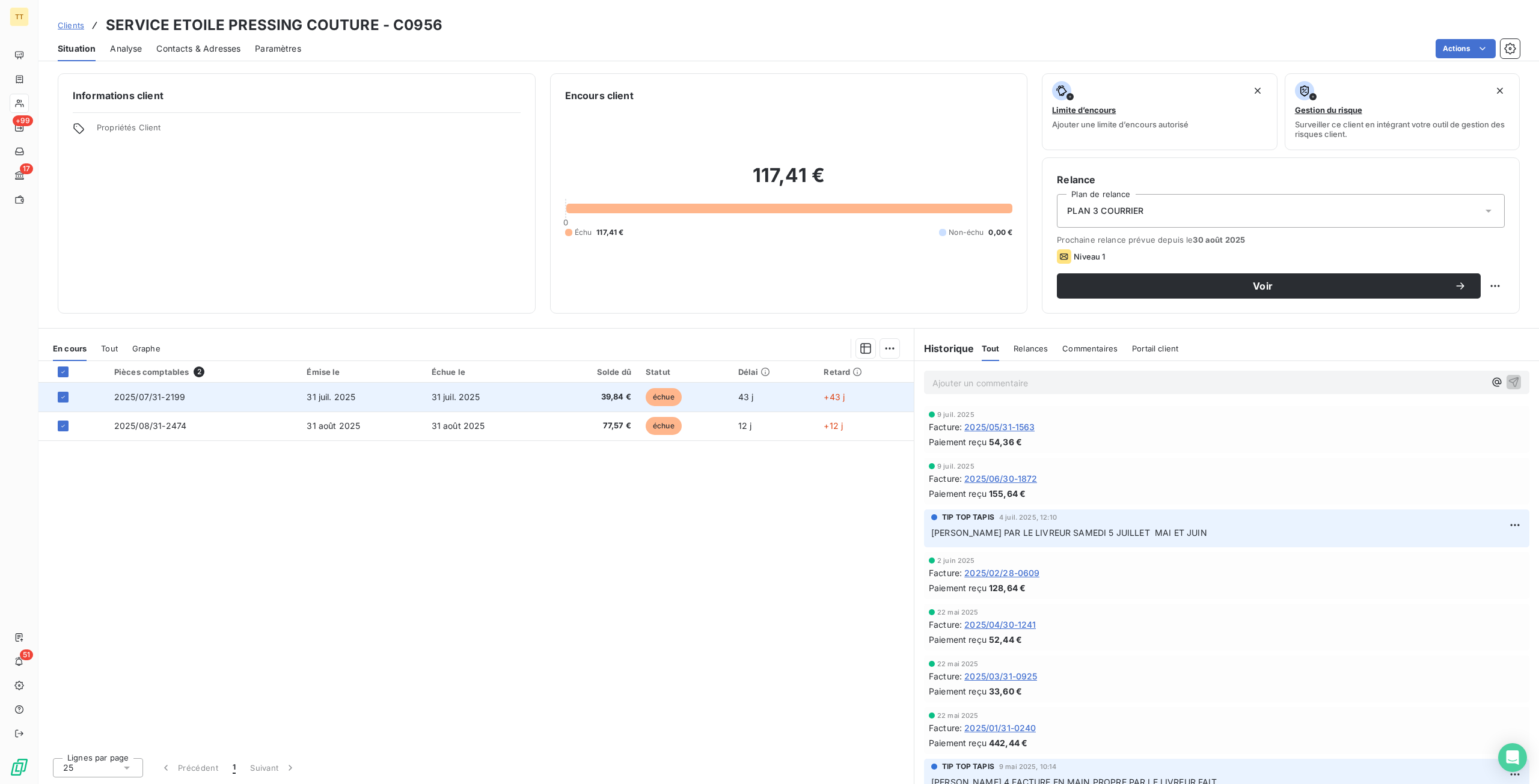
click at [553, 397] on td "39,84 €" at bounding box center [593, 396] width 90 height 29
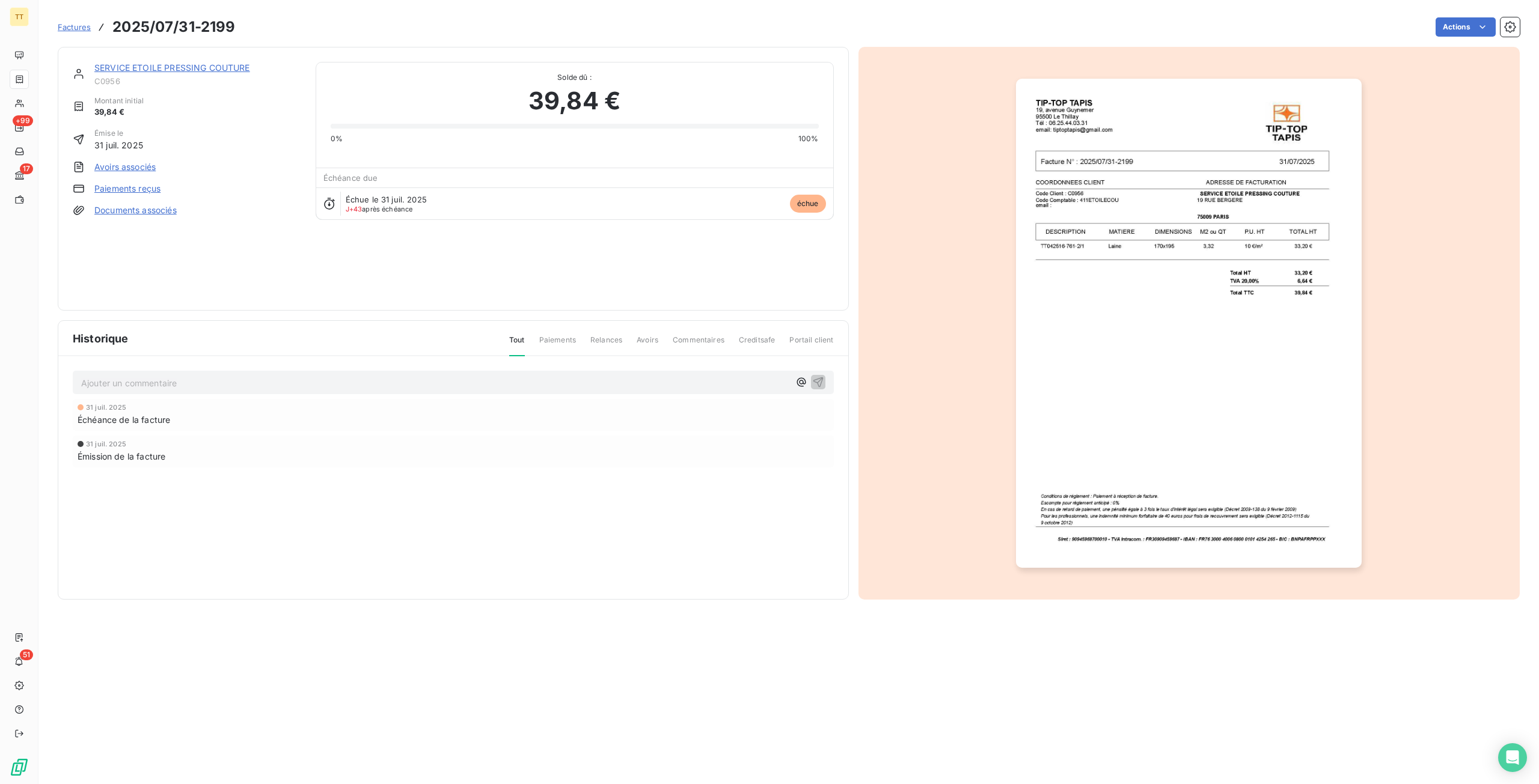
click at [1146, 350] on img "button" at bounding box center [1189, 323] width 346 height 489
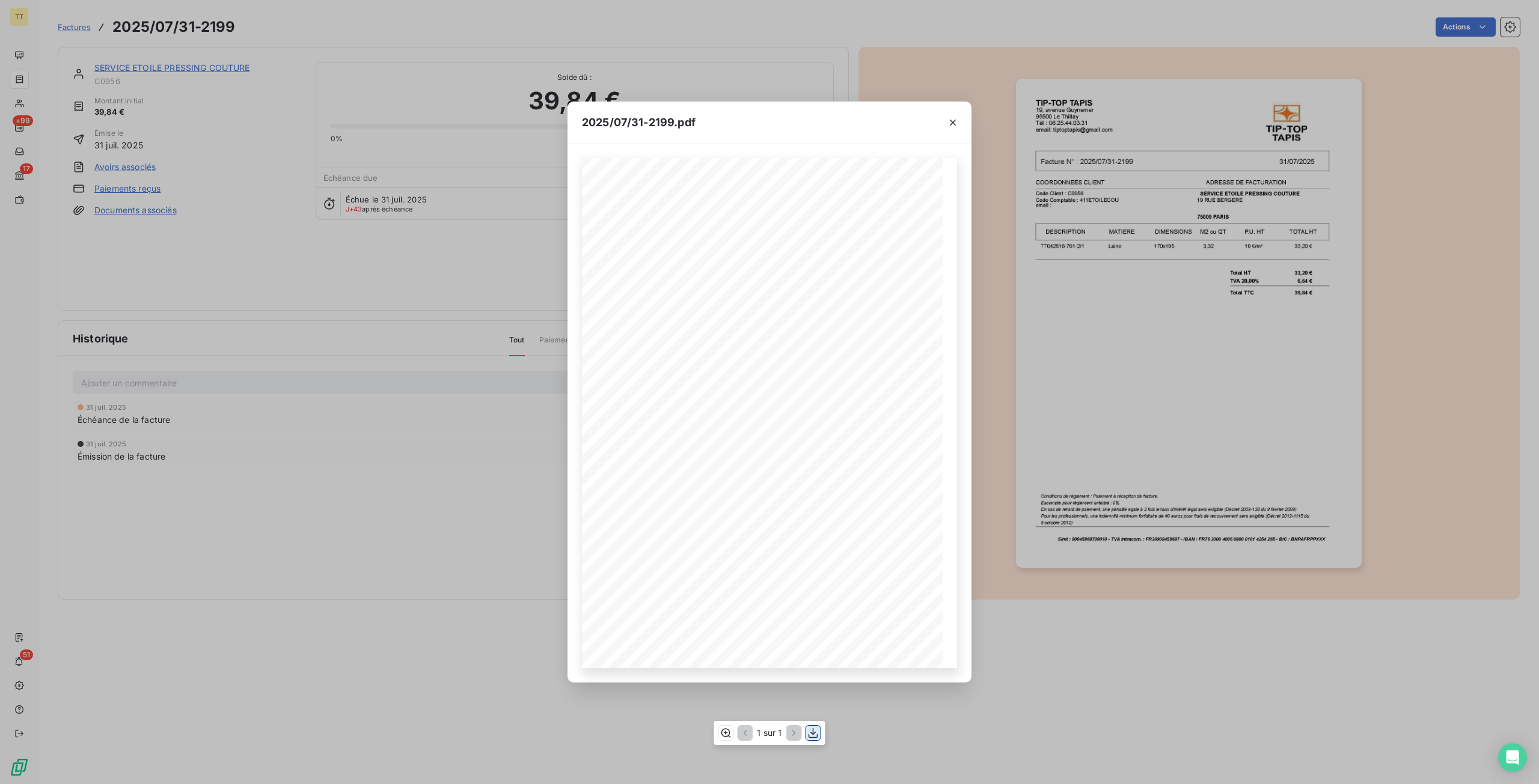
click at [812, 731] on icon "button" at bounding box center [813, 733] width 12 height 12
drag, startPoint x: 202, startPoint y: 295, endPoint x: 162, endPoint y: 244, distance: 64.8
click at [196, 290] on div "2025/07/31-2199.pdf TIP-TOP TAPIS [STREET_ADDRESS] Tél : [PHONE_NUMBER] email: …" at bounding box center [770, 392] width 1539 height 784
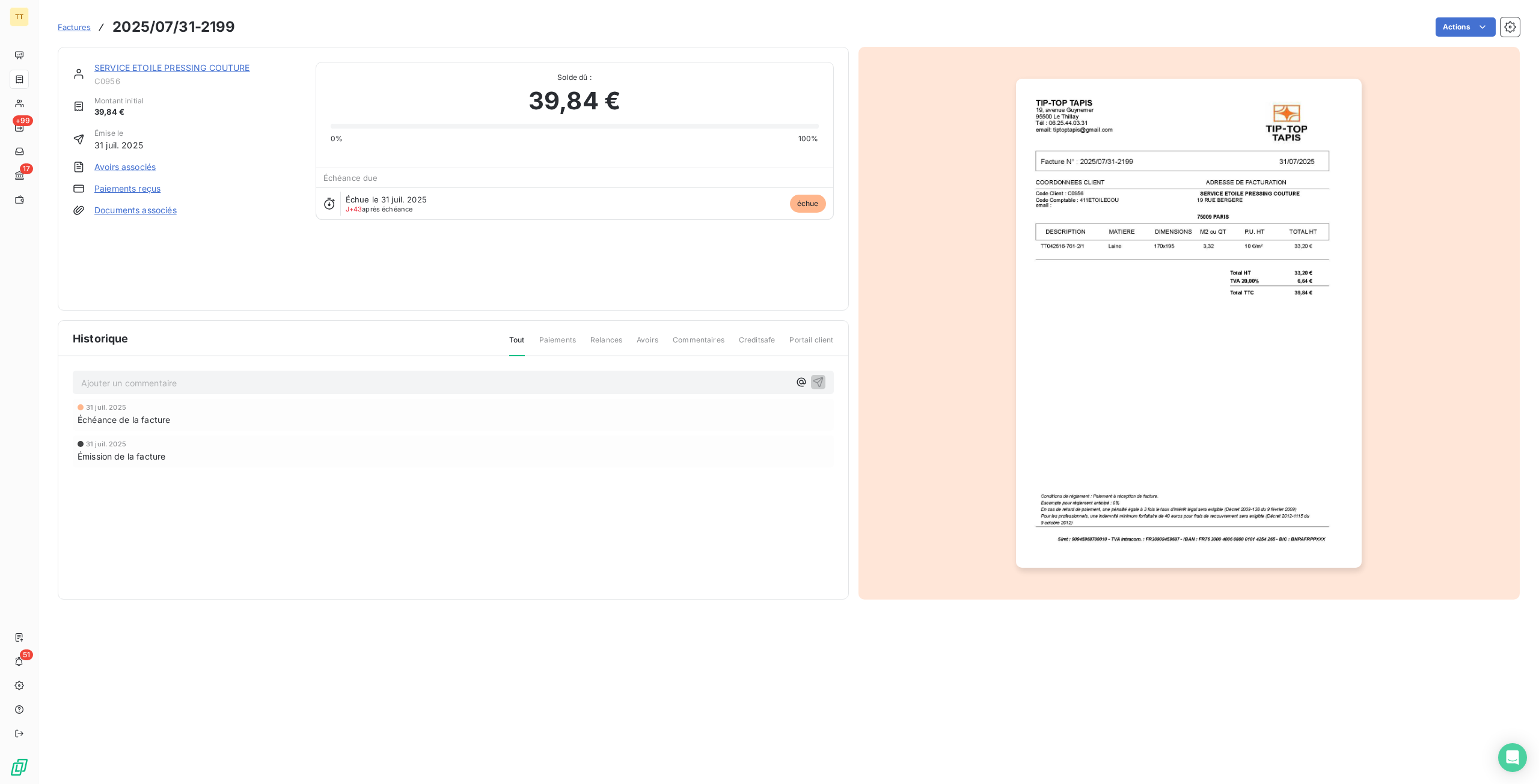
click at [169, 65] on link "SERVICE ETOILE PRESSING COUTURE" at bounding box center [172, 68] width 155 height 10
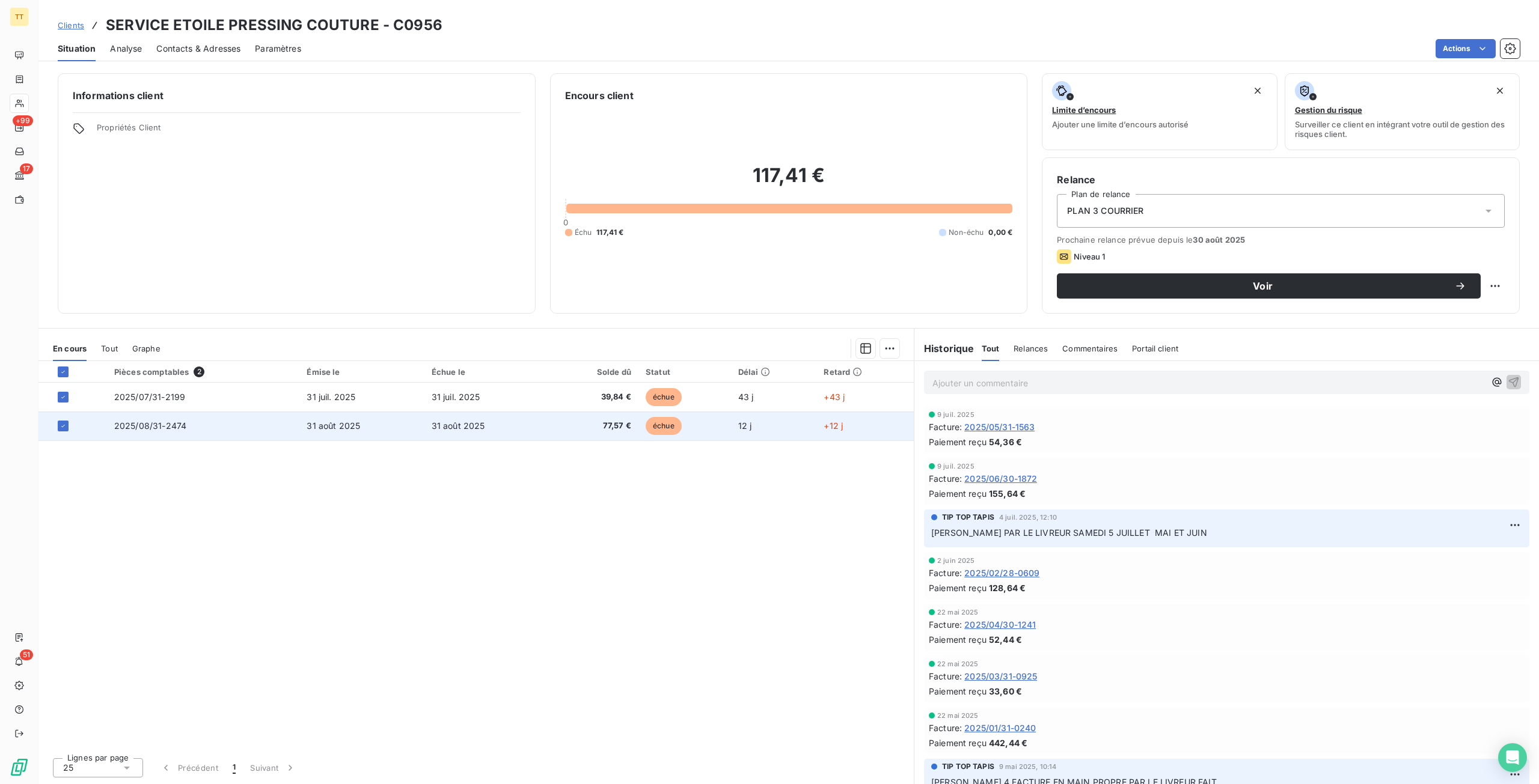
click at [303, 429] on td "31 août 2025" at bounding box center [362, 425] width 124 height 29
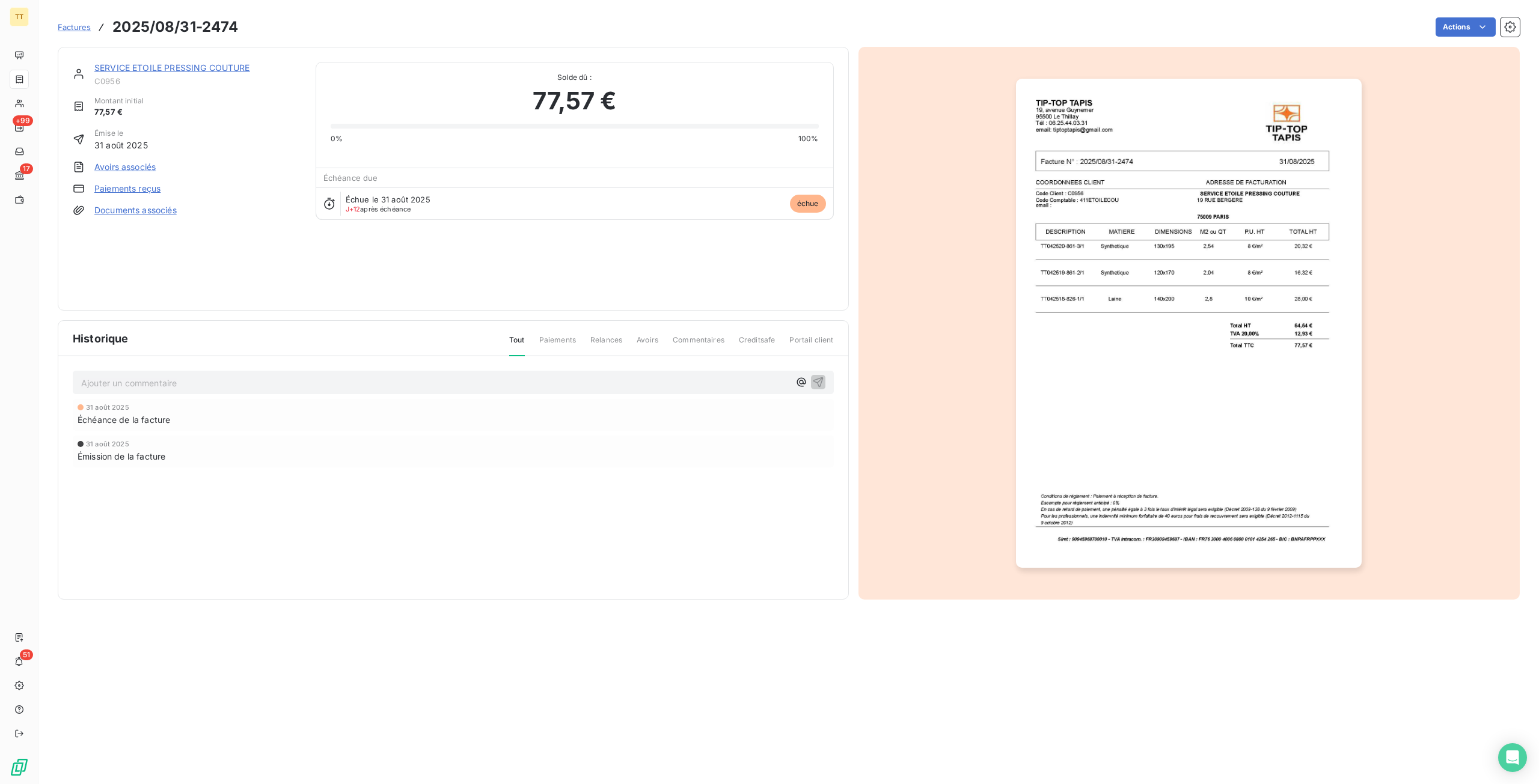
click at [1117, 390] on img "button" at bounding box center [1189, 323] width 346 height 489
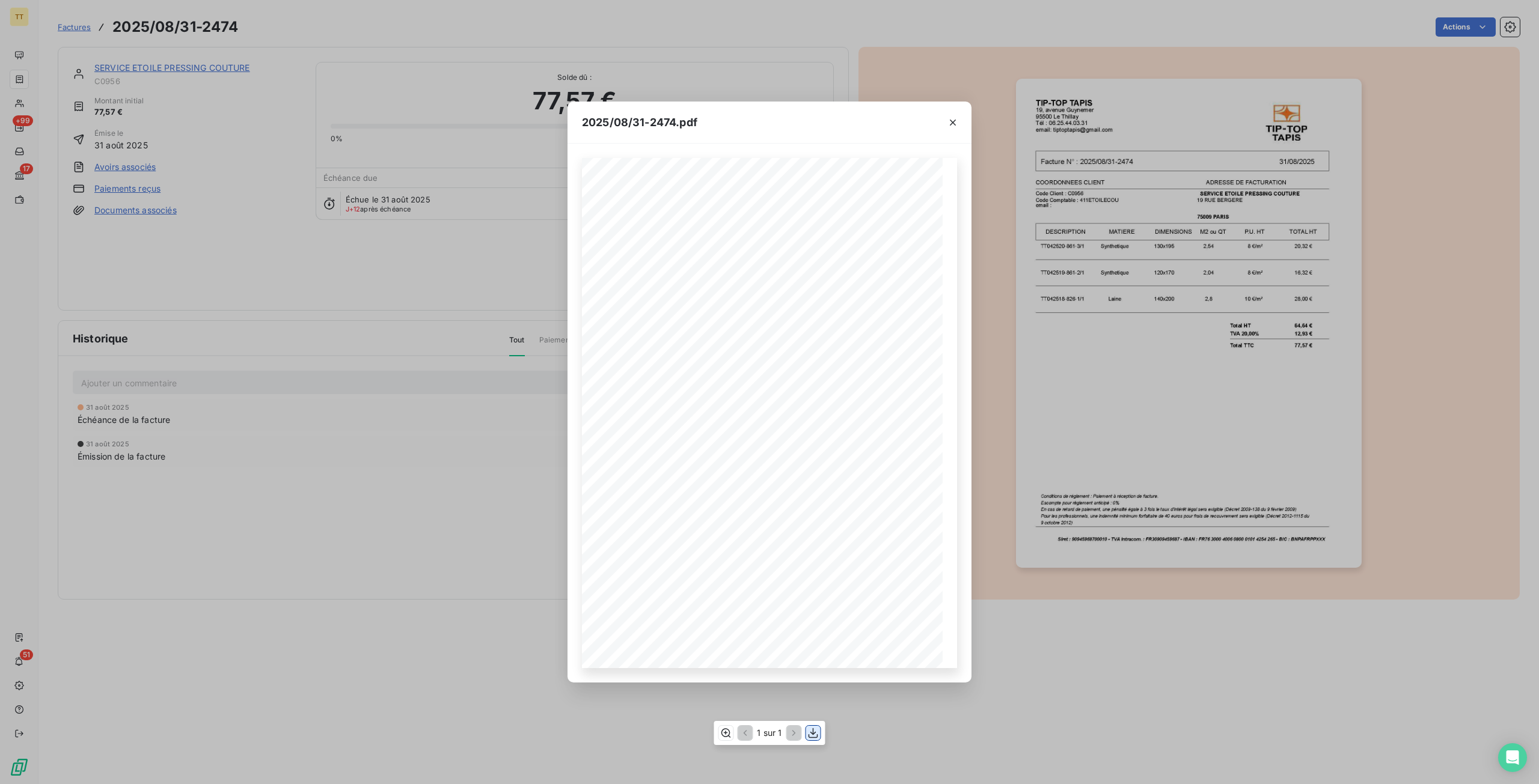
click at [812, 729] on icon "button" at bounding box center [813, 733] width 12 height 12
click at [360, 352] on div "2025/08/31-2474.pdf TIP-TOP TAPIS [STREET_ADDRESS] Tél : [PHONE_NUMBER] email: …" at bounding box center [770, 392] width 1539 height 784
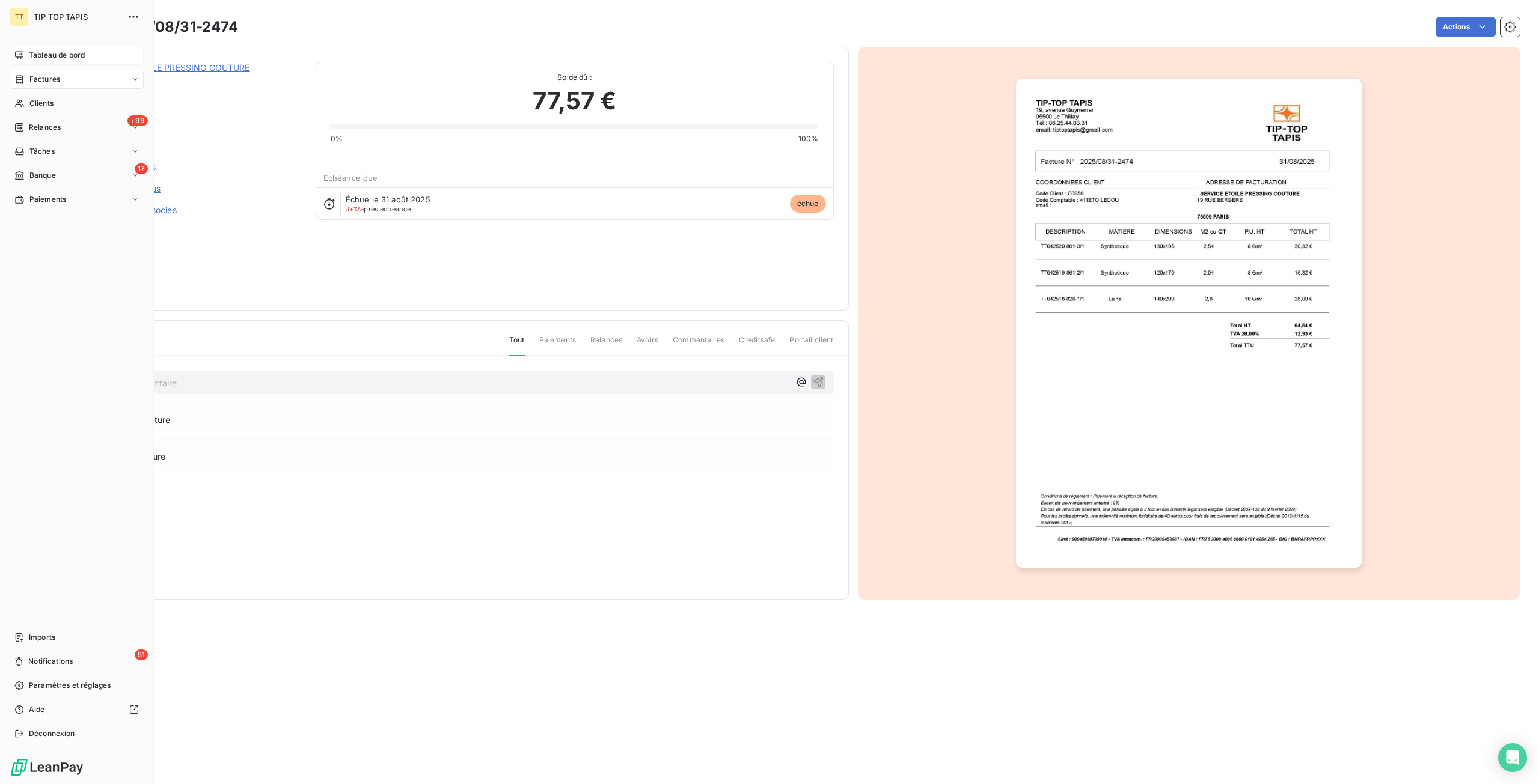
click at [57, 48] on div "Tableau de bord" at bounding box center [76, 55] width 134 height 19
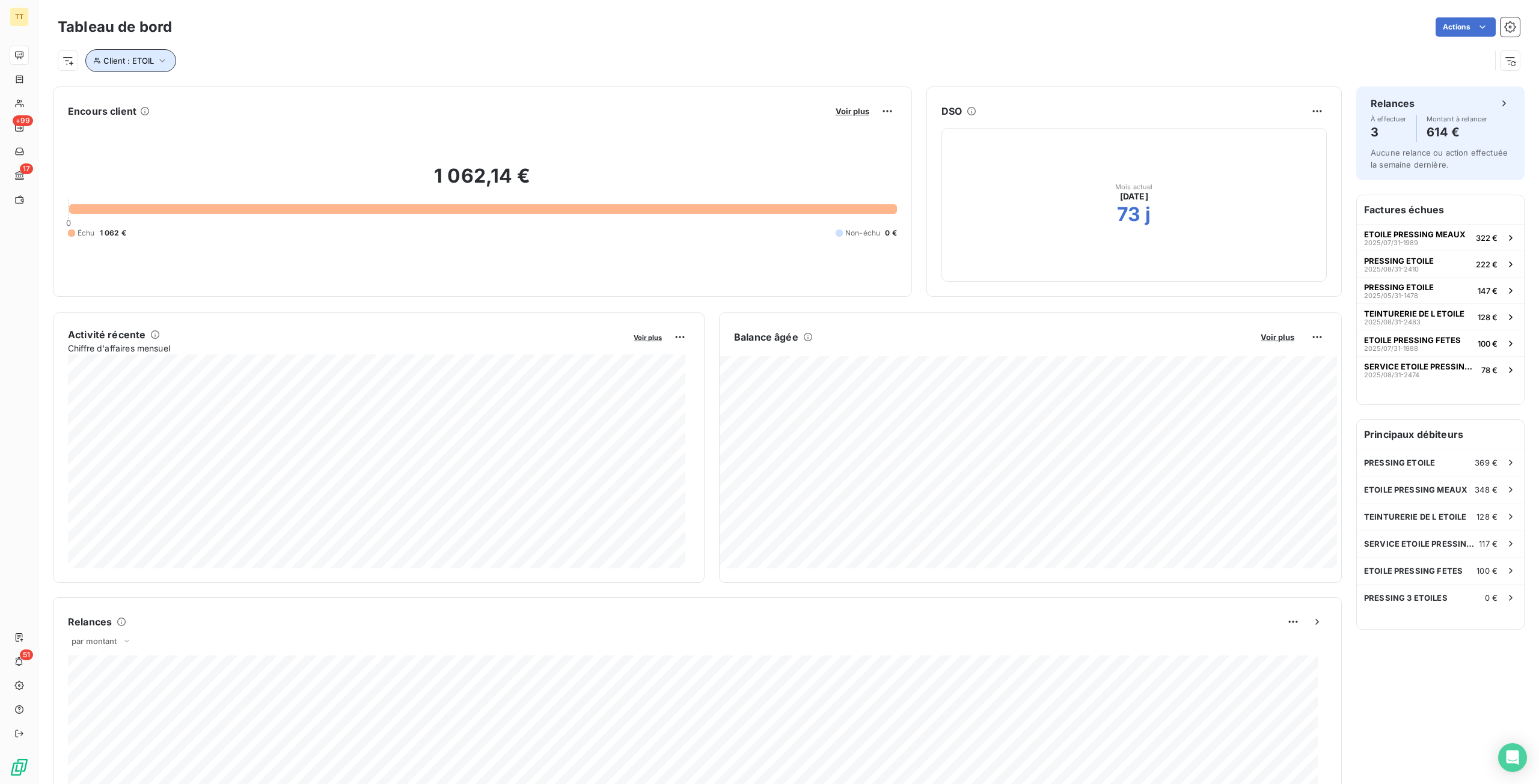
click at [156, 62] on icon "button" at bounding box center [162, 61] width 12 height 12
drag, startPoint x: 355, startPoint y: 91, endPoint x: 246, endPoint y: 93, distance: 109.0
click at [246, 93] on div "Client Contient like ETOIL" at bounding box center [257, 92] width 329 height 25
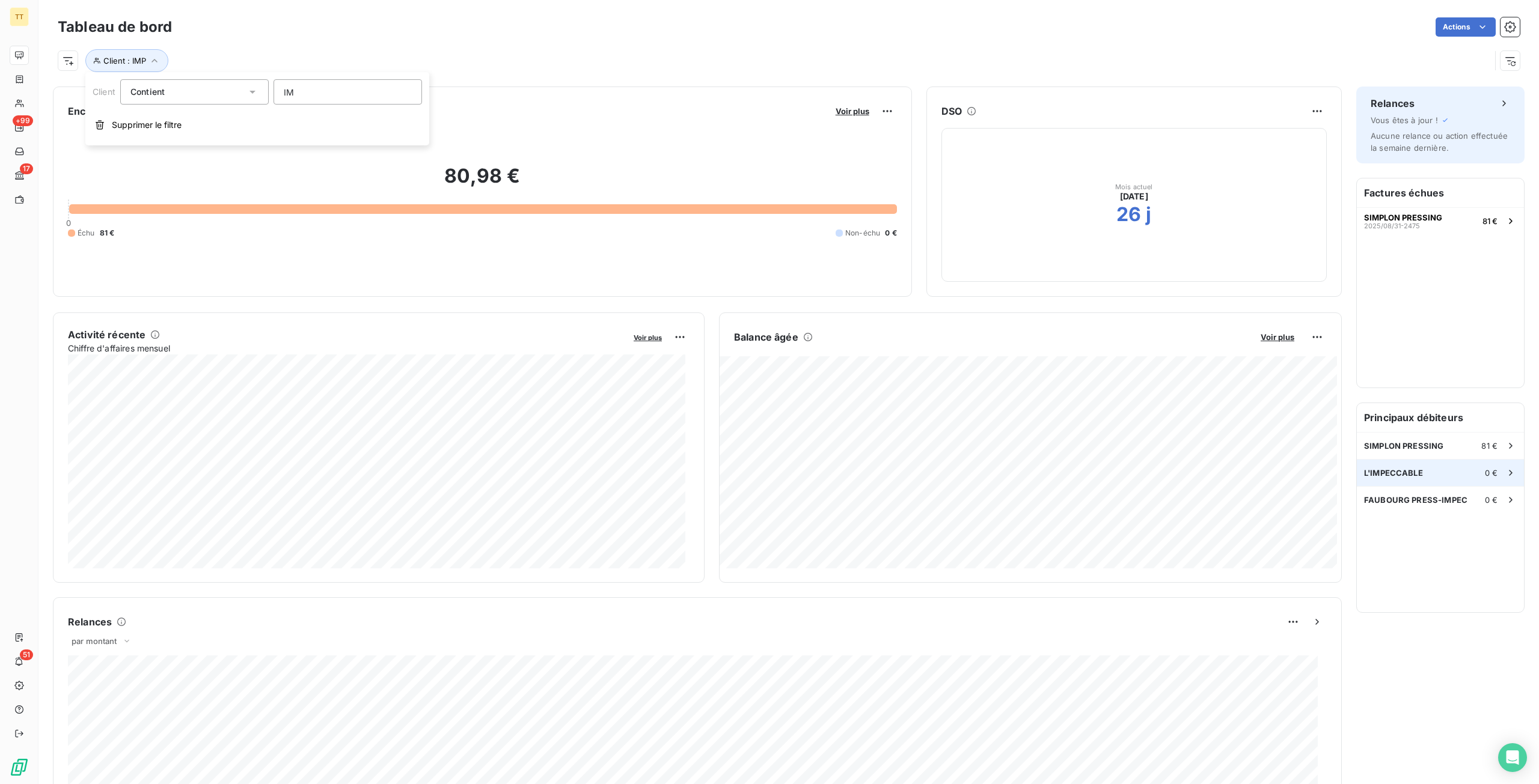
type input "I"
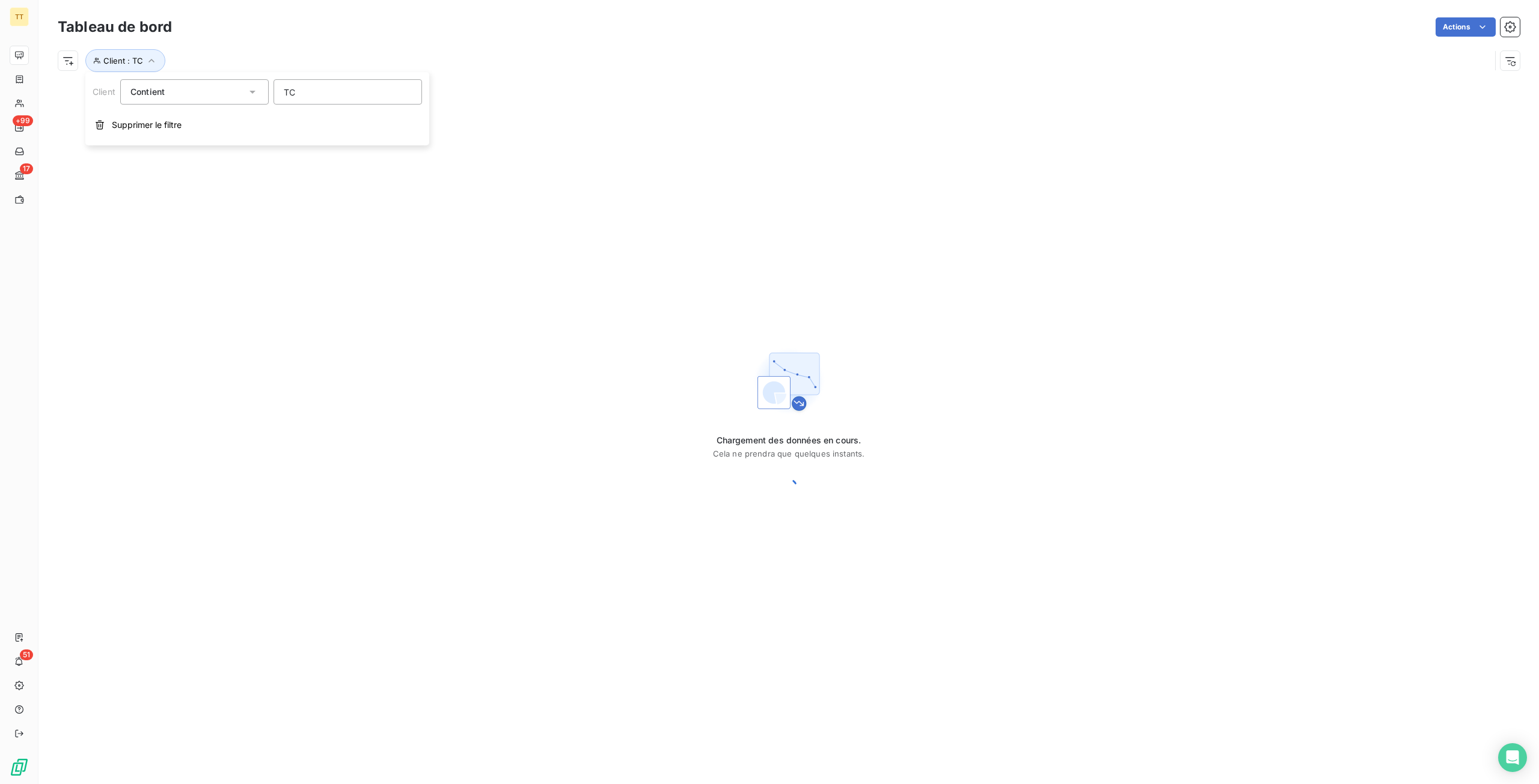
type input "TCH"
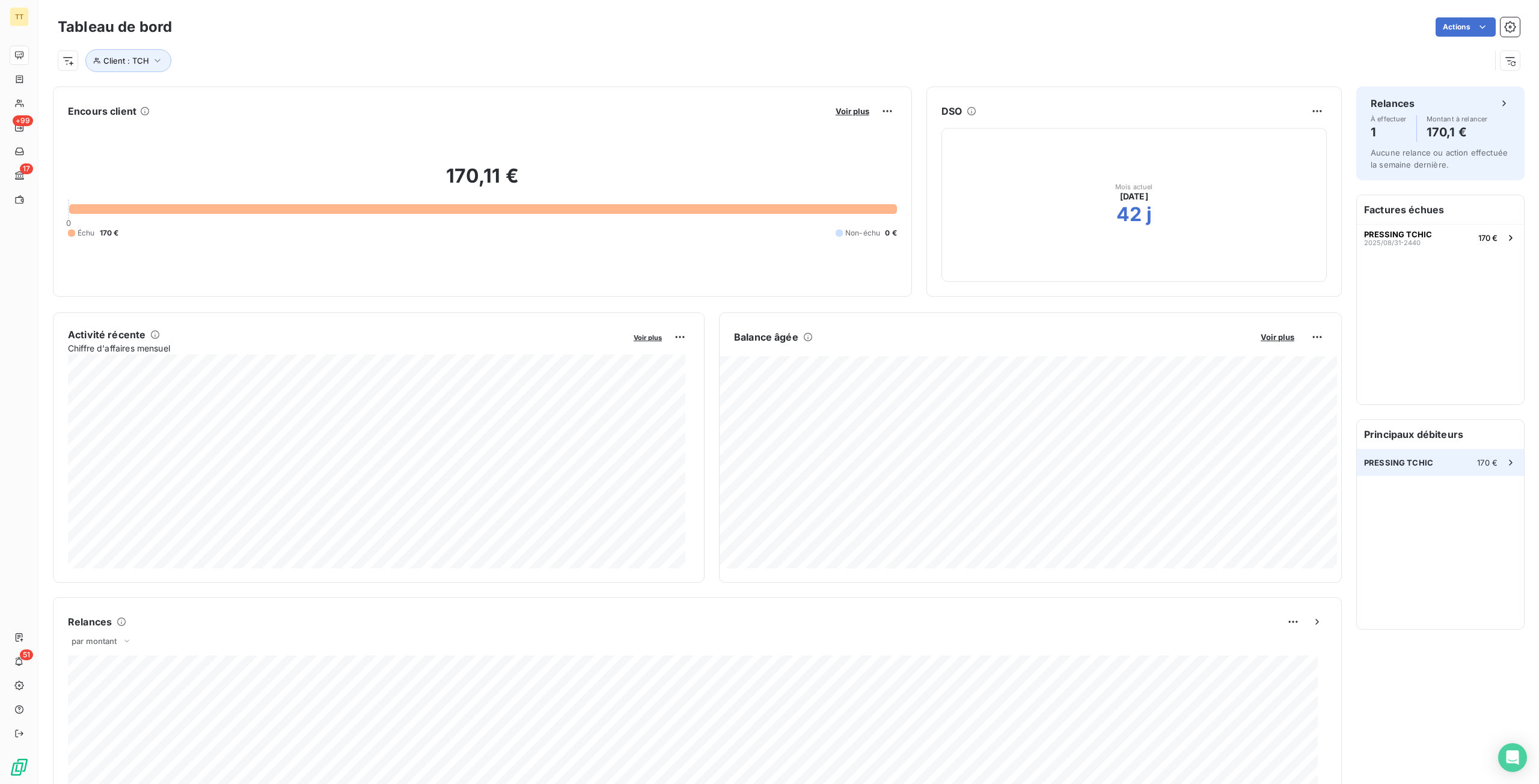
click at [1464, 461] on div "PRESSING TCHIC 170 €" at bounding box center [1439, 463] width 167 height 26
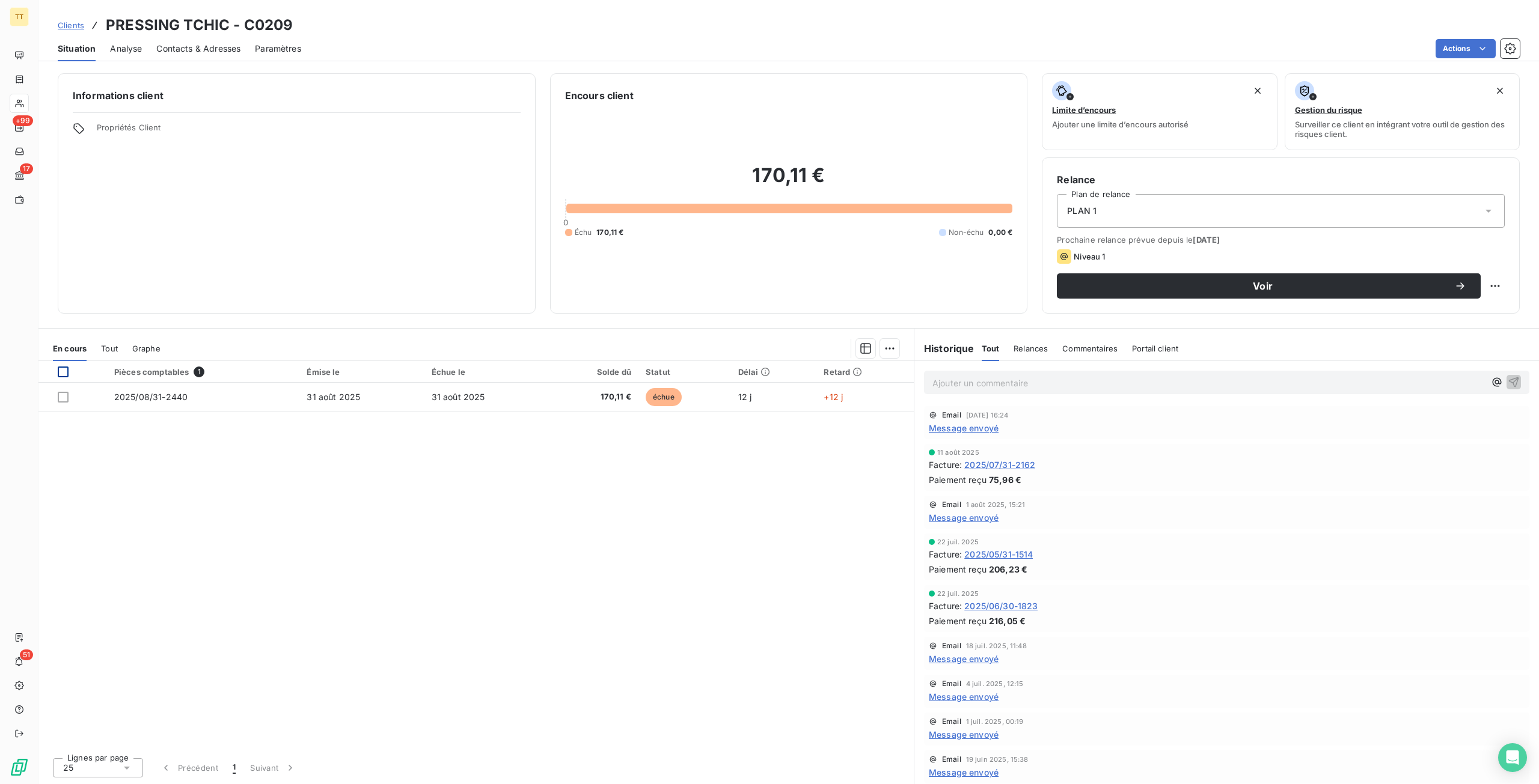
click at [65, 372] on div at bounding box center [63, 372] width 10 height 10
click at [1472, 55] on html "TT +99 17 51 Clients PRESSING TCHIC - C0209 Situation Analyse Contacts & Adress…" at bounding box center [770, 392] width 1539 height 784
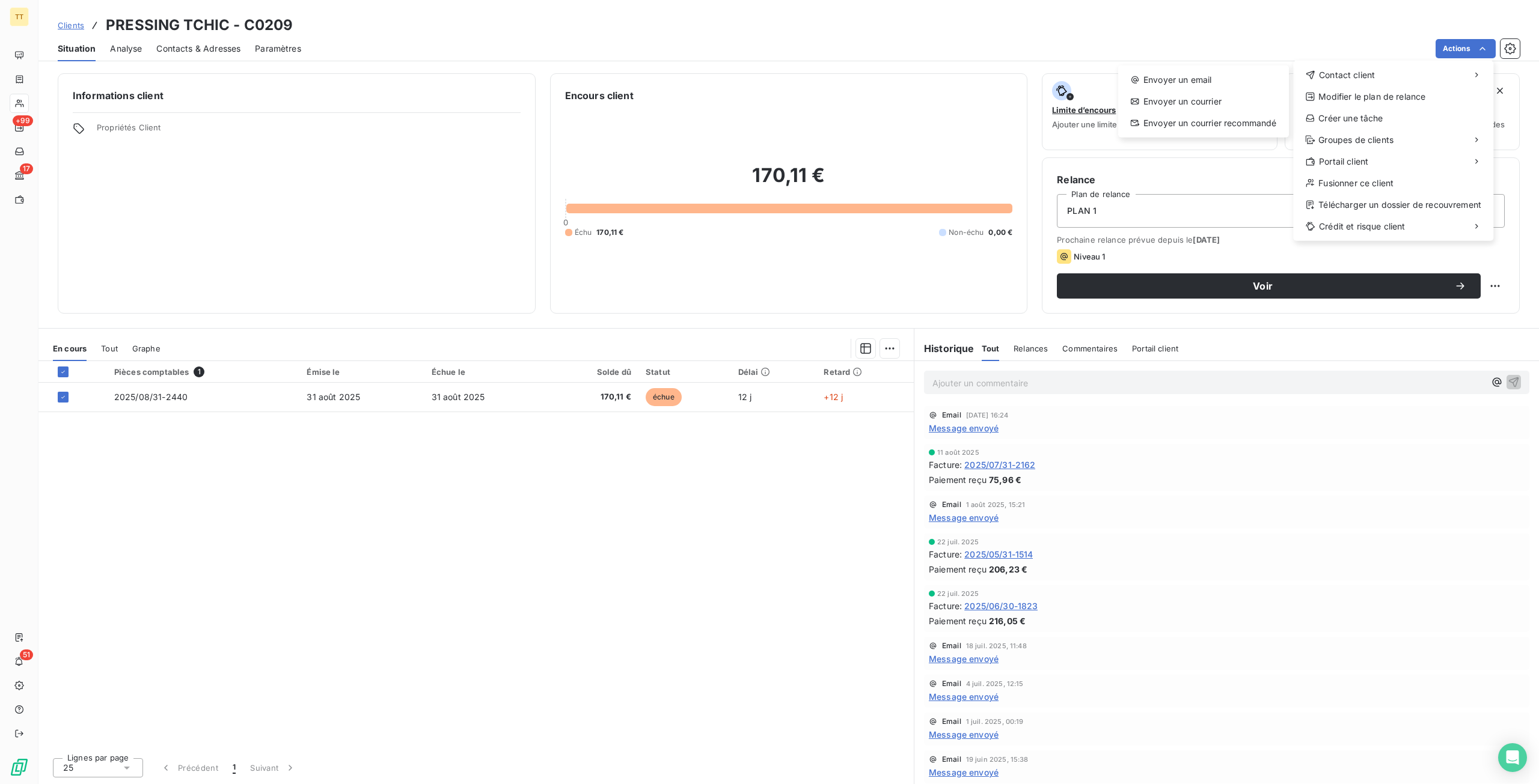
click at [1217, 69] on div "Envoyer un email Envoyer un courrier Envoyer un courrier recommandé" at bounding box center [1203, 101] width 170 height 72
click at [1212, 72] on div "Envoyer un email" at bounding box center [1203, 80] width 161 height 19
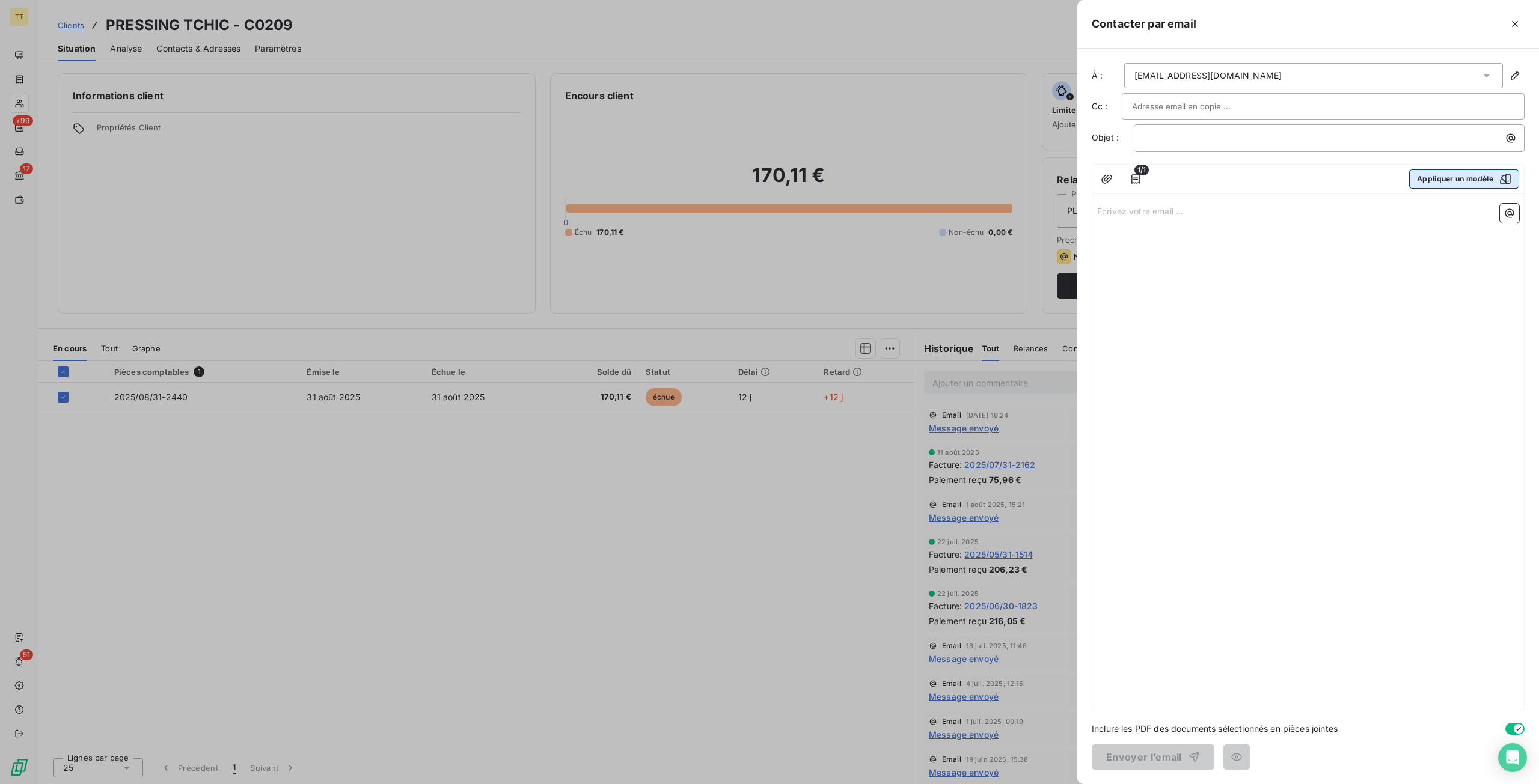
click at [1451, 176] on button "Appliquer un modèle" at bounding box center [1464, 179] width 110 height 19
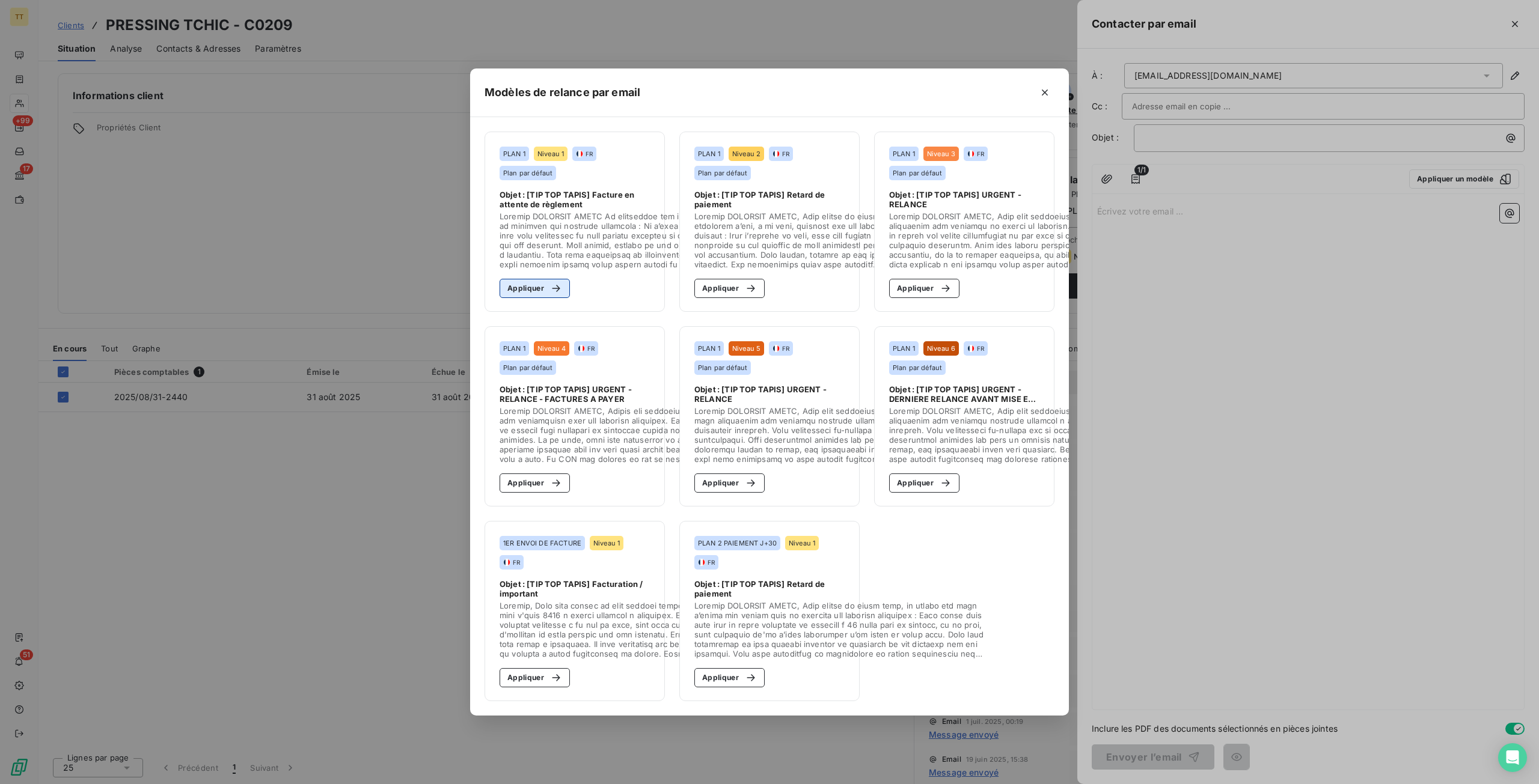
click at [544, 282] on div "button" at bounding box center [553, 288] width 18 height 12
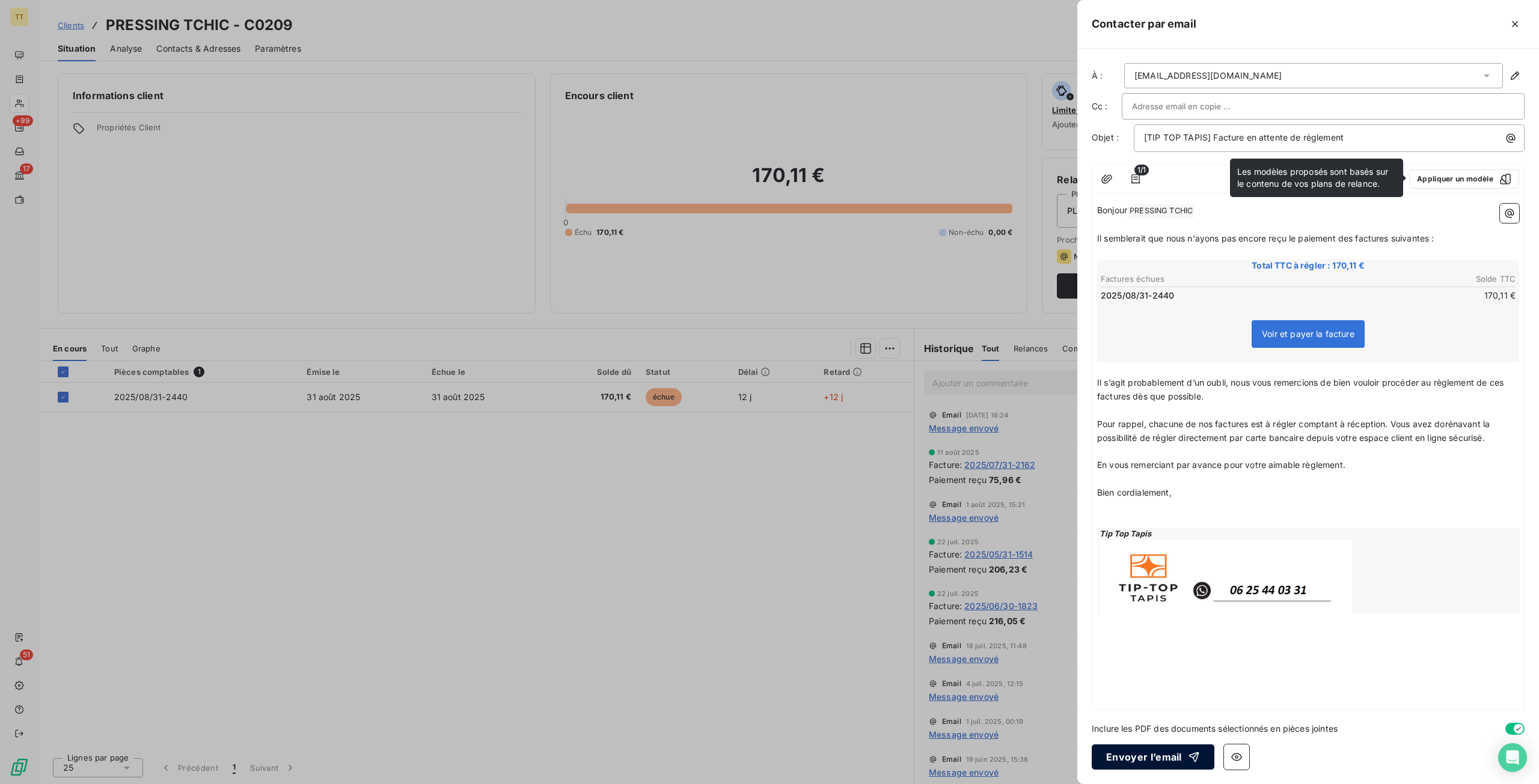
click at [1178, 764] on button "Envoyer l’email" at bounding box center [1153, 757] width 122 height 25
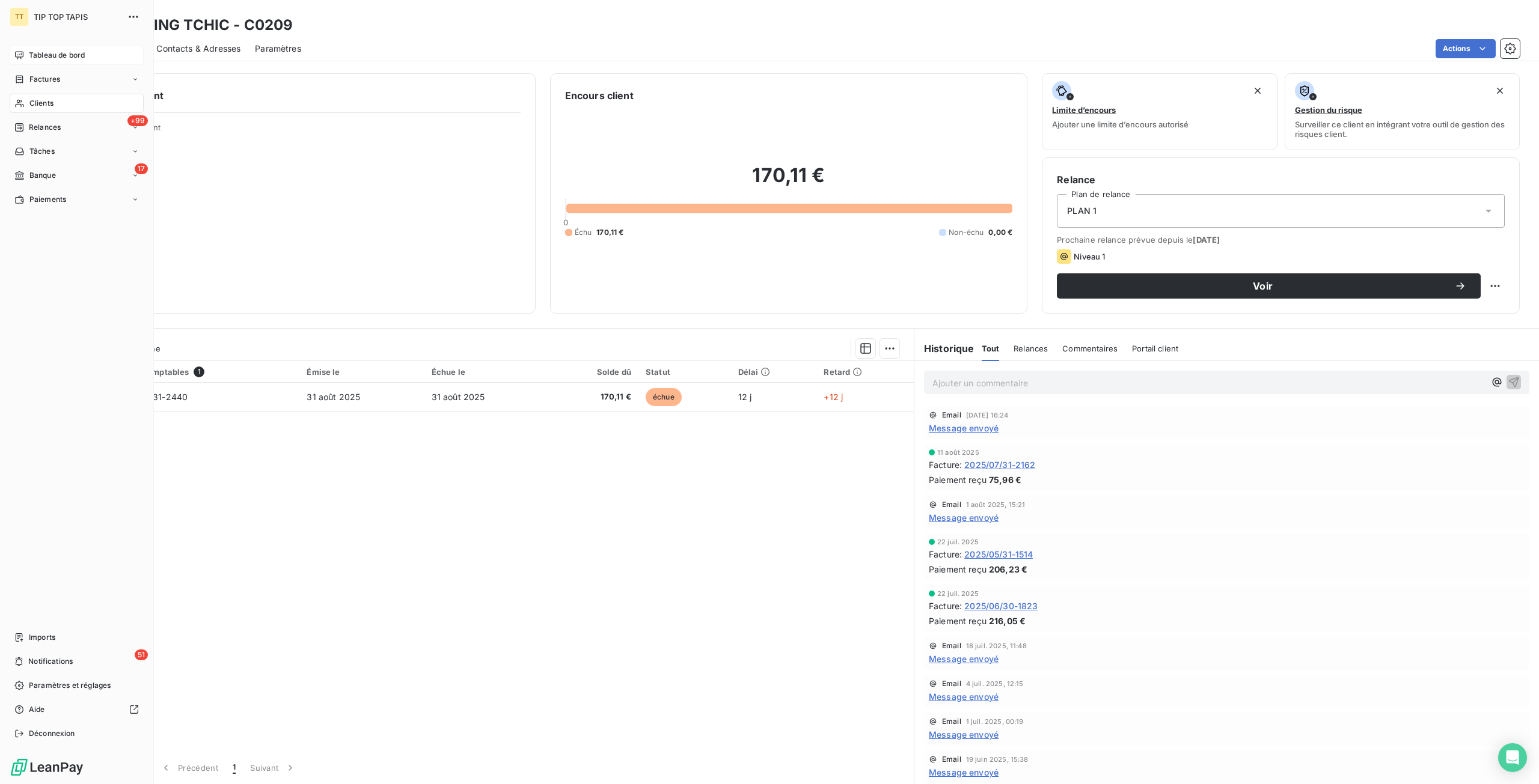
drag, startPoint x: 26, startPoint y: 53, endPoint x: 59, endPoint y: 63, distance: 34.5
click at [30, 52] on span "Tableau de bord" at bounding box center [57, 55] width 56 height 10
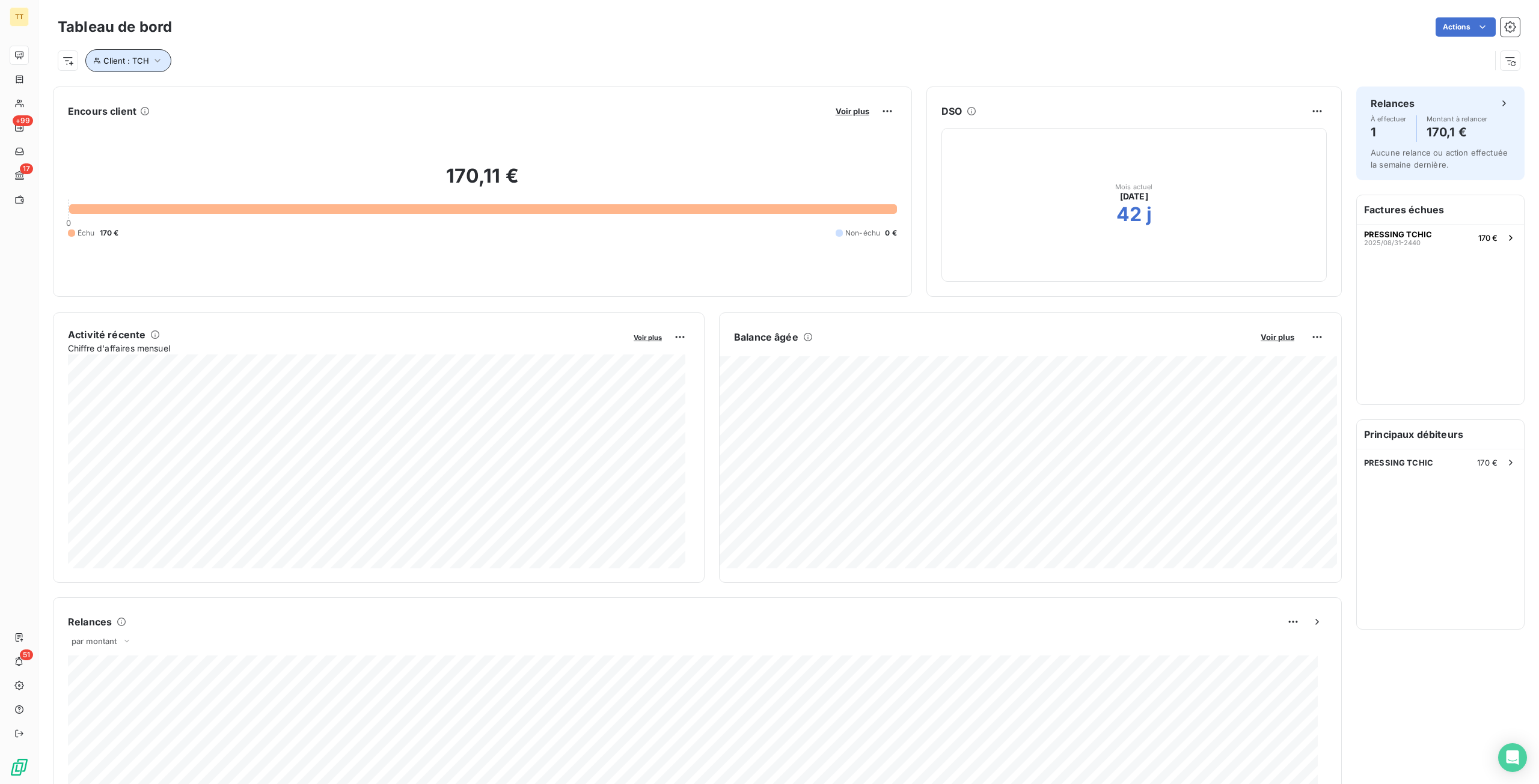
click at [123, 65] on span "Client : TCH" at bounding box center [126, 60] width 45 height 10
drag, startPoint x: 323, startPoint y: 96, endPoint x: 259, endPoint y: 96, distance: 64.0
click at [259, 96] on div "Client Contient like TCH" at bounding box center [257, 92] width 329 height 25
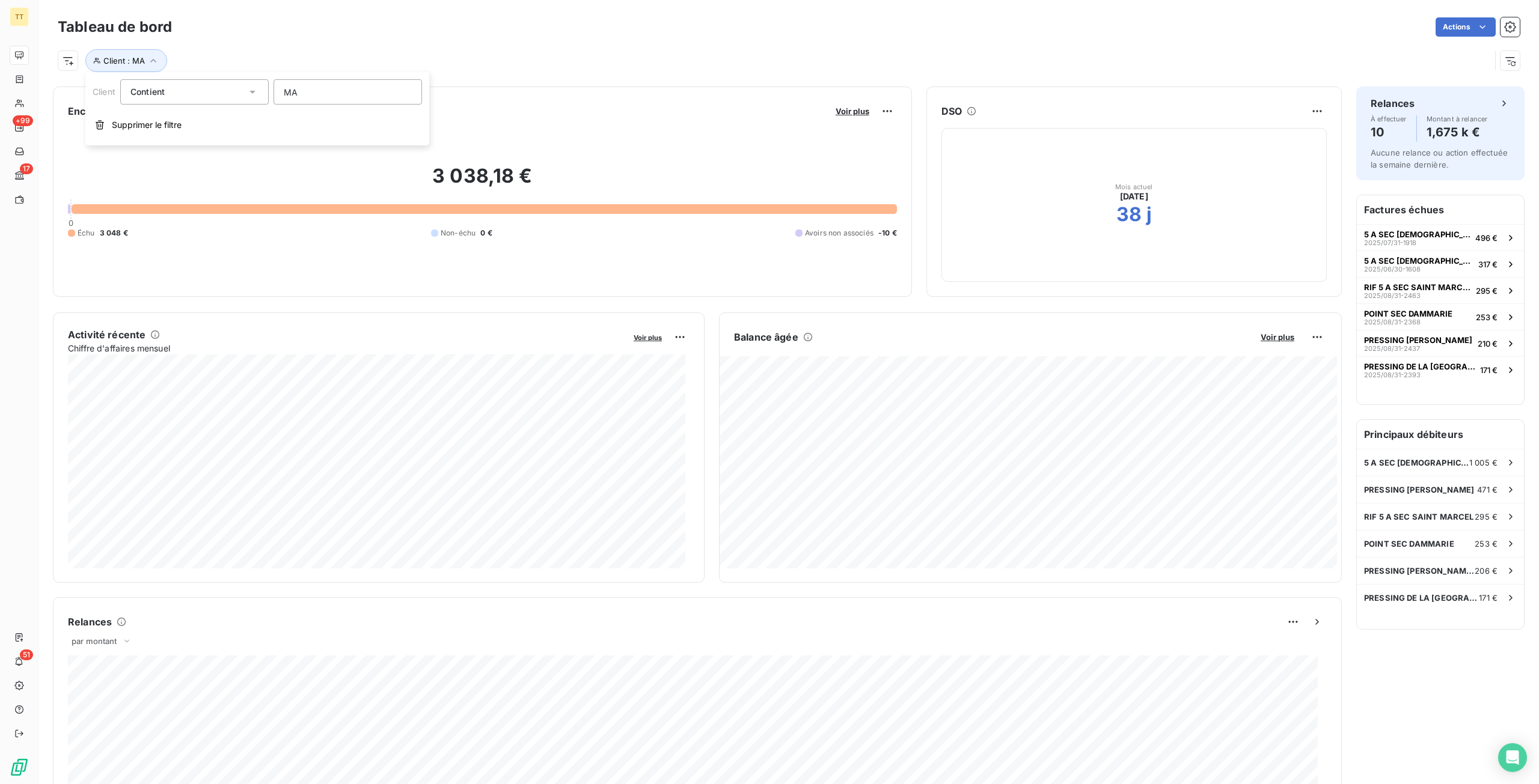
type input "M"
type input "COR"
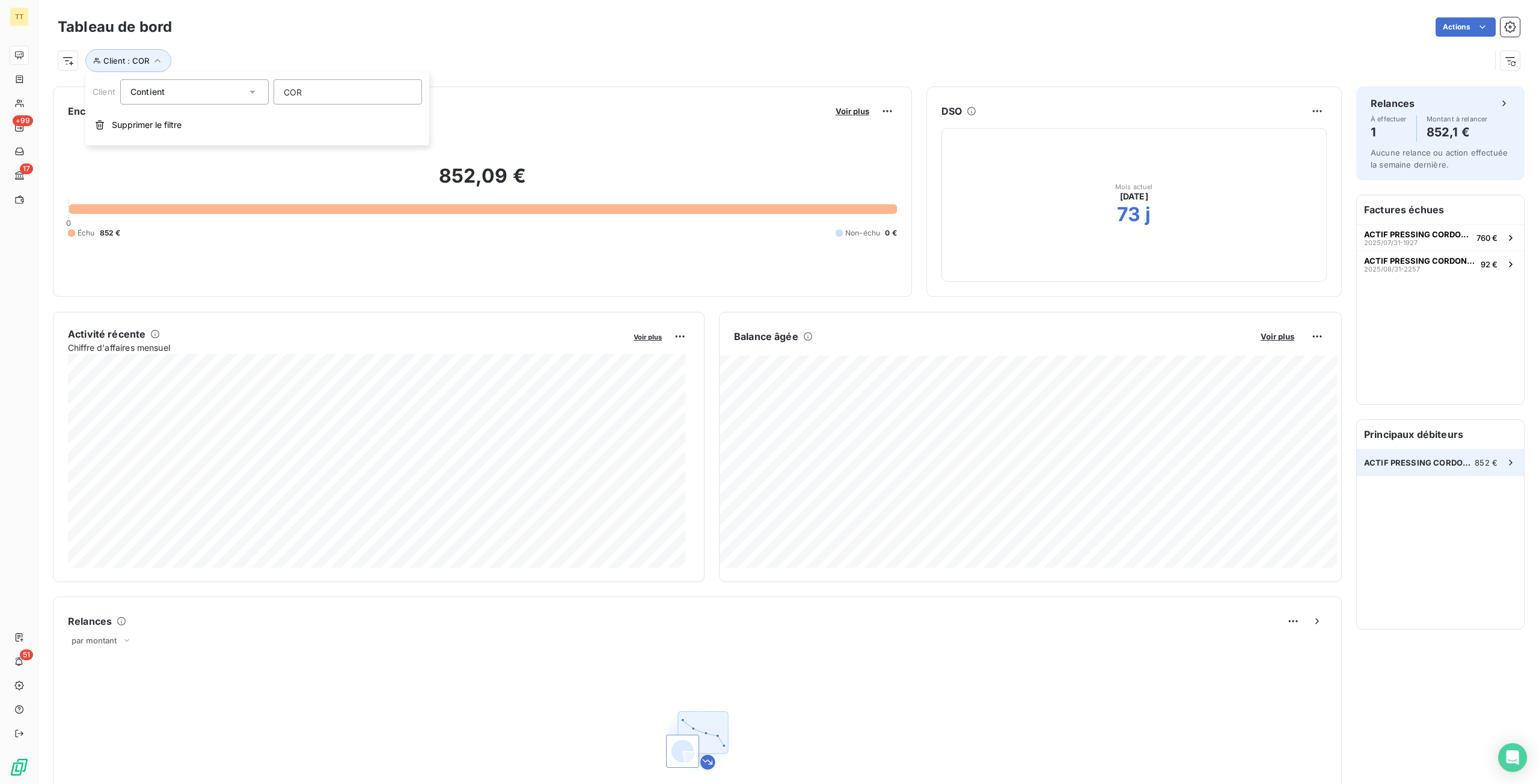
click at [1390, 471] on div "ACTIF PRESSING CORDONNERIE 852 €" at bounding box center [1439, 463] width 167 height 26
click at [142, 65] on button "Client : COR" at bounding box center [128, 60] width 86 height 23
drag, startPoint x: 315, startPoint y: 87, endPoint x: 279, endPoint y: 90, distance: 36.1
click at [279, 90] on input "COR" at bounding box center [348, 92] width 148 height 25
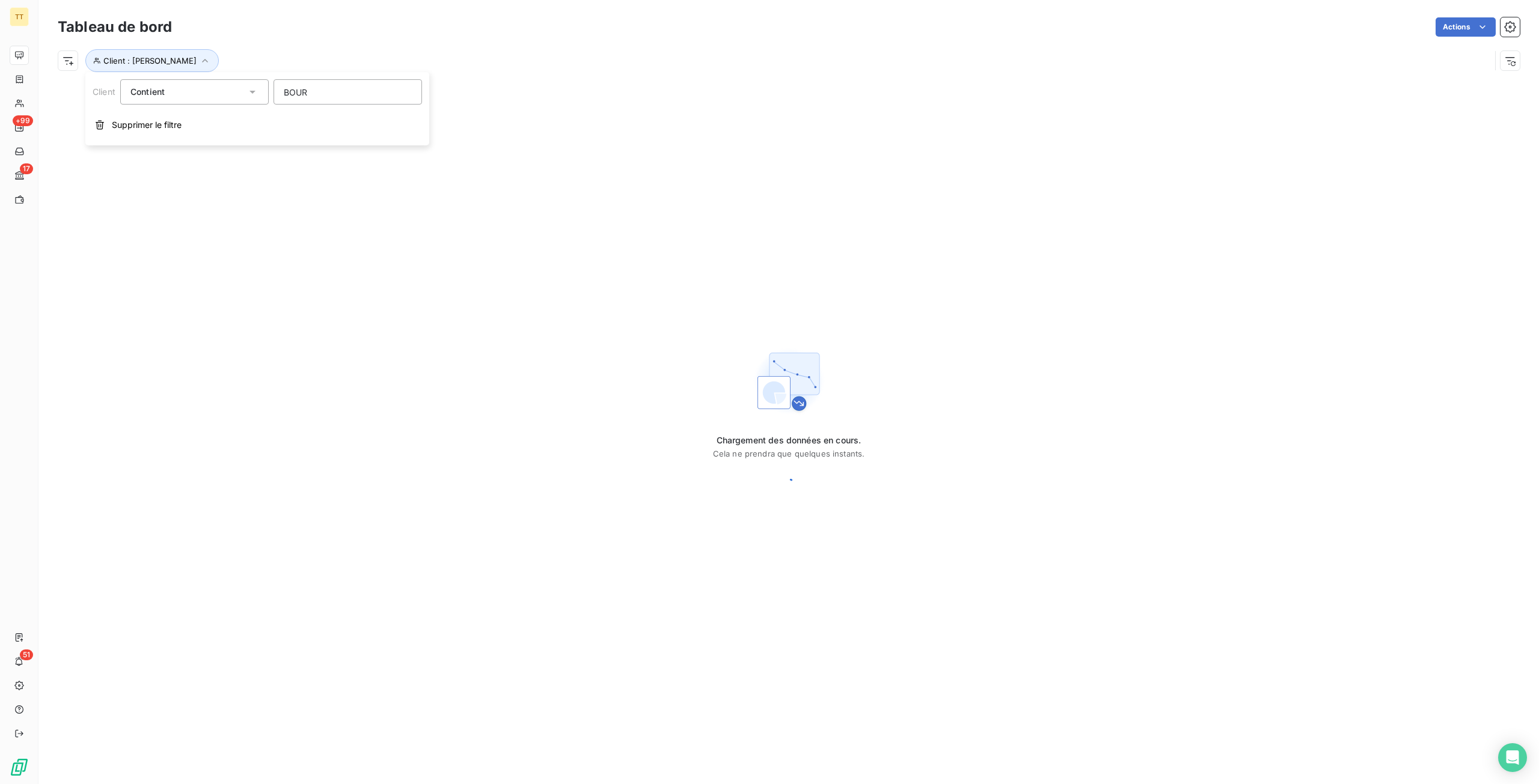
type input "BOURS"
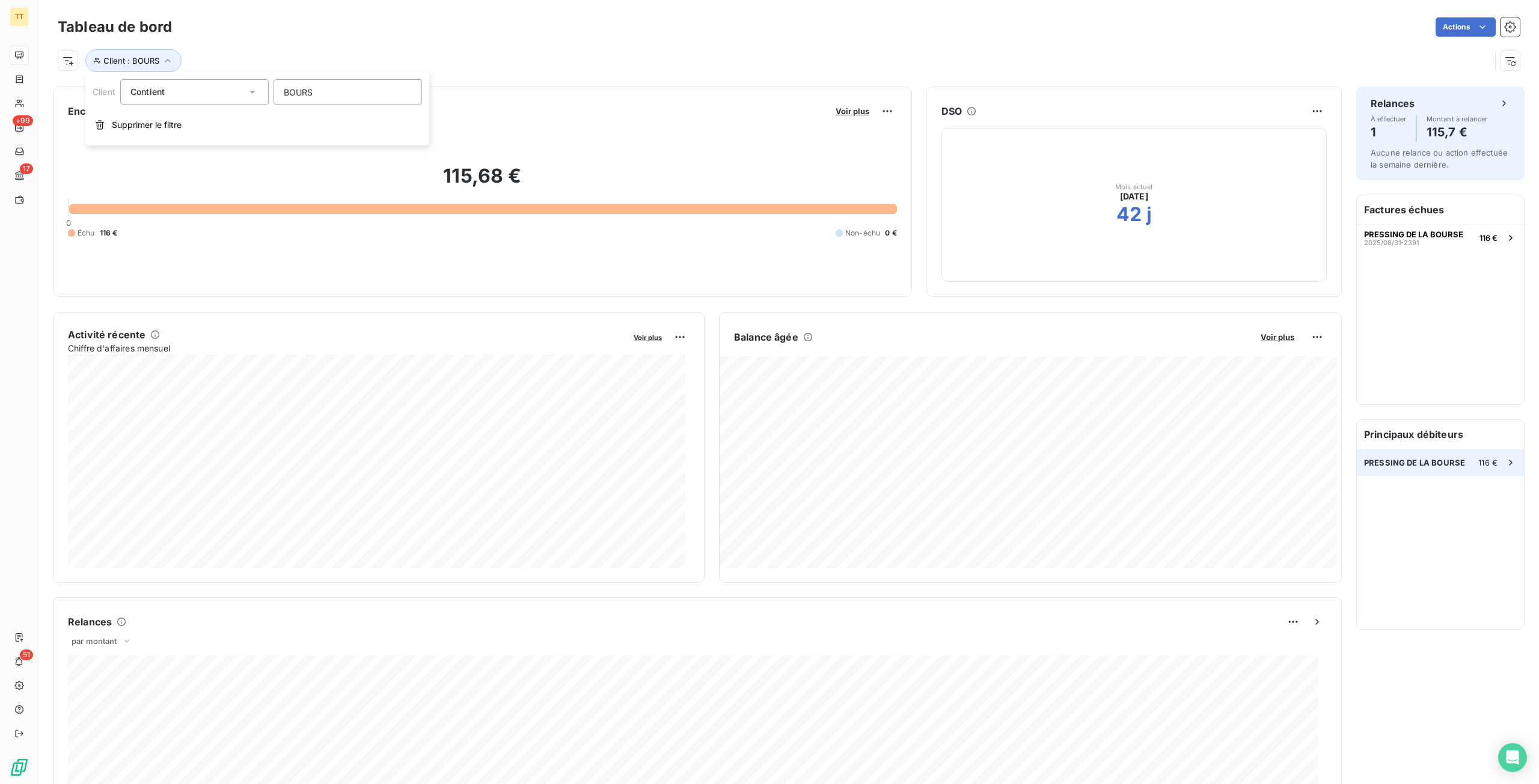
click at [1422, 454] on div "PRESSING DE LA BOURSE 116 €" at bounding box center [1439, 463] width 167 height 26
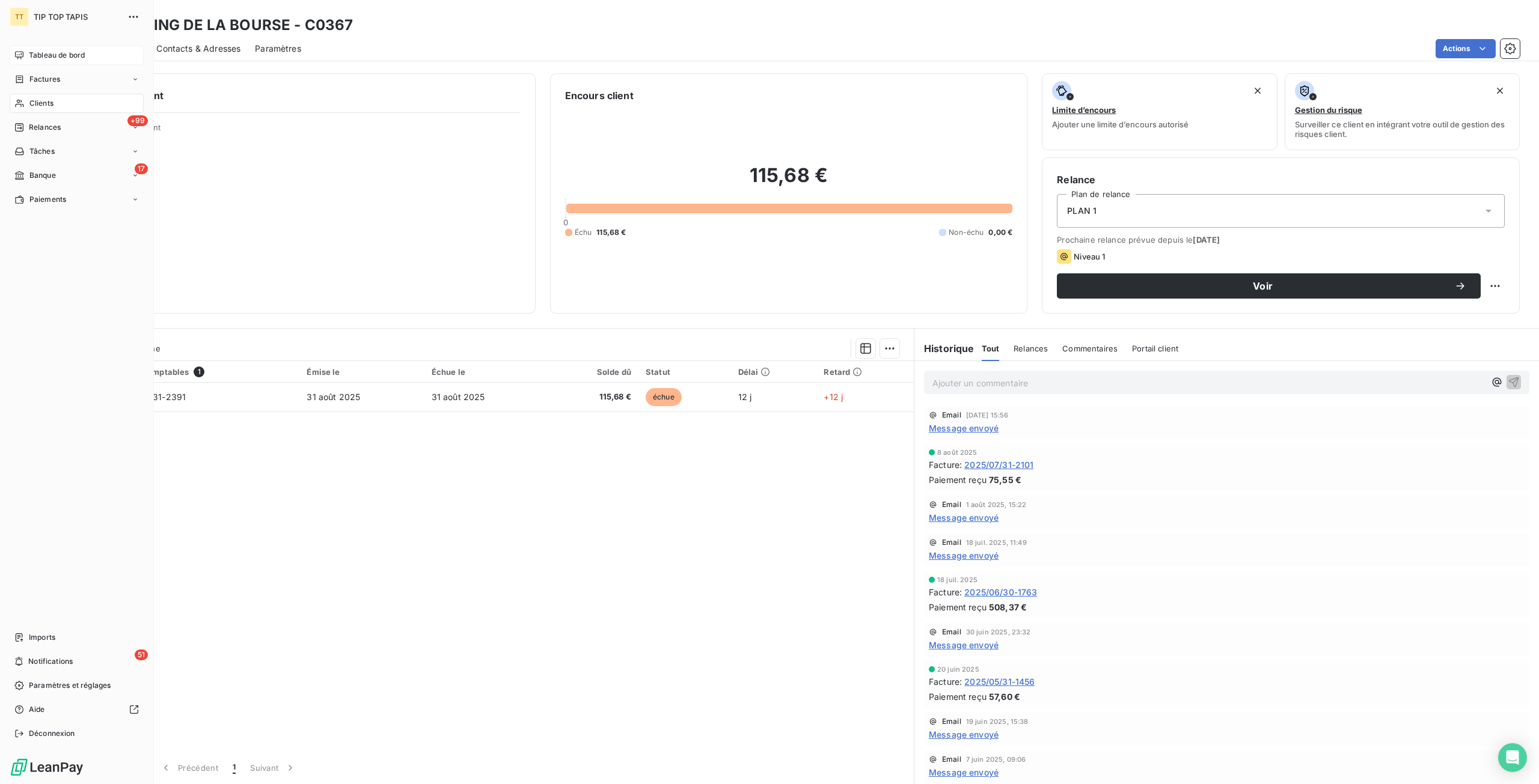
click at [85, 60] on span "Tableau de bord" at bounding box center [57, 55] width 56 height 10
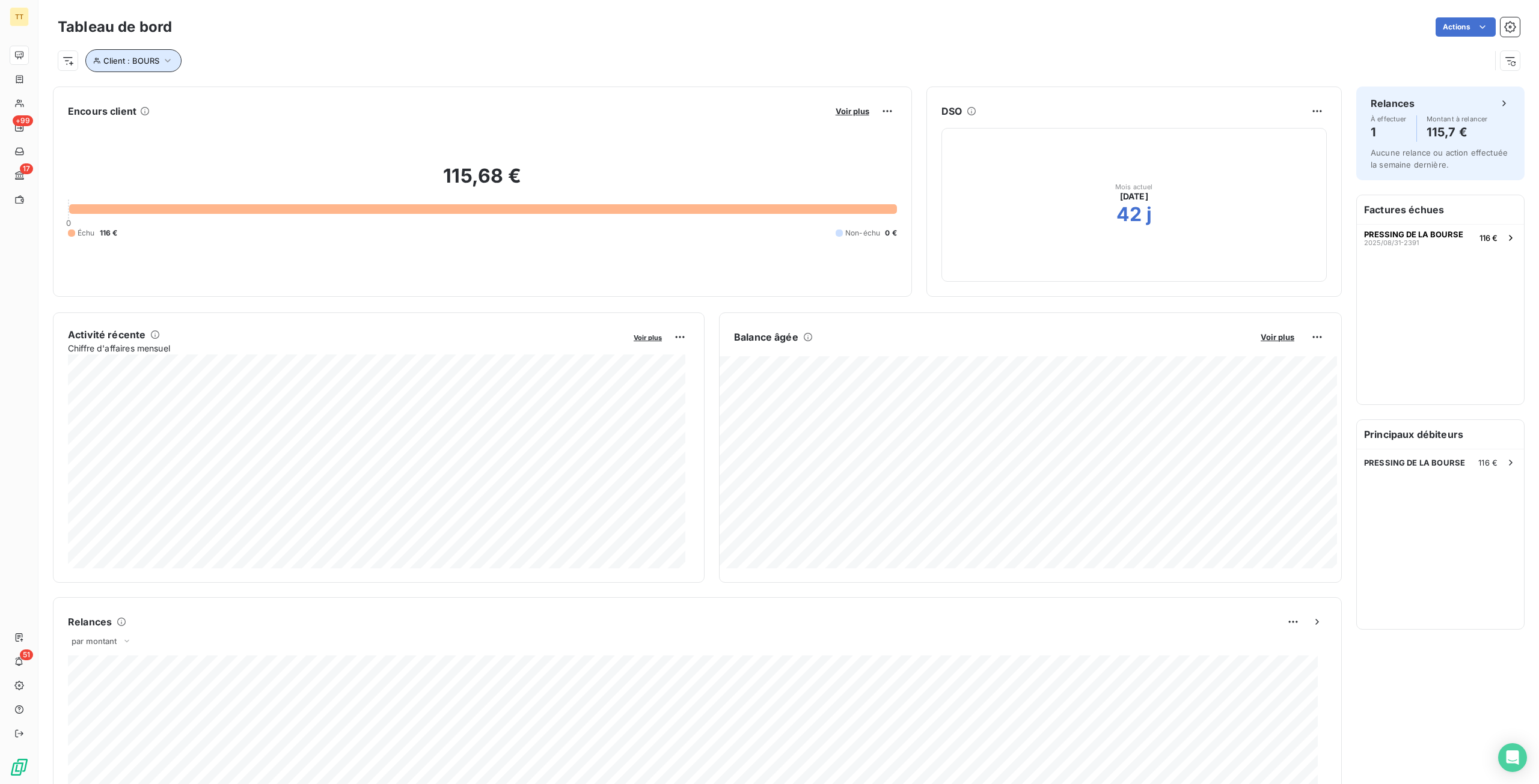
click at [156, 57] on span "Client : BOURS" at bounding box center [131, 60] width 56 height 10
drag, startPoint x: 330, startPoint y: 88, endPoint x: 145, endPoint y: 117, distance: 187.3
click at [145, 117] on div "Client Contient like BOURS Supprimer le filtre" at bounding box center [258, 109] width 344 height 73
drag, startPoint x: 381, startPoint y: 97, endPoint x: 169, endPoint y: 92, distance: 212.1
click at [169, 92] on div "Client Contient [PERSON_NAME]" at bounding box center [257, 92] width 329 height 25
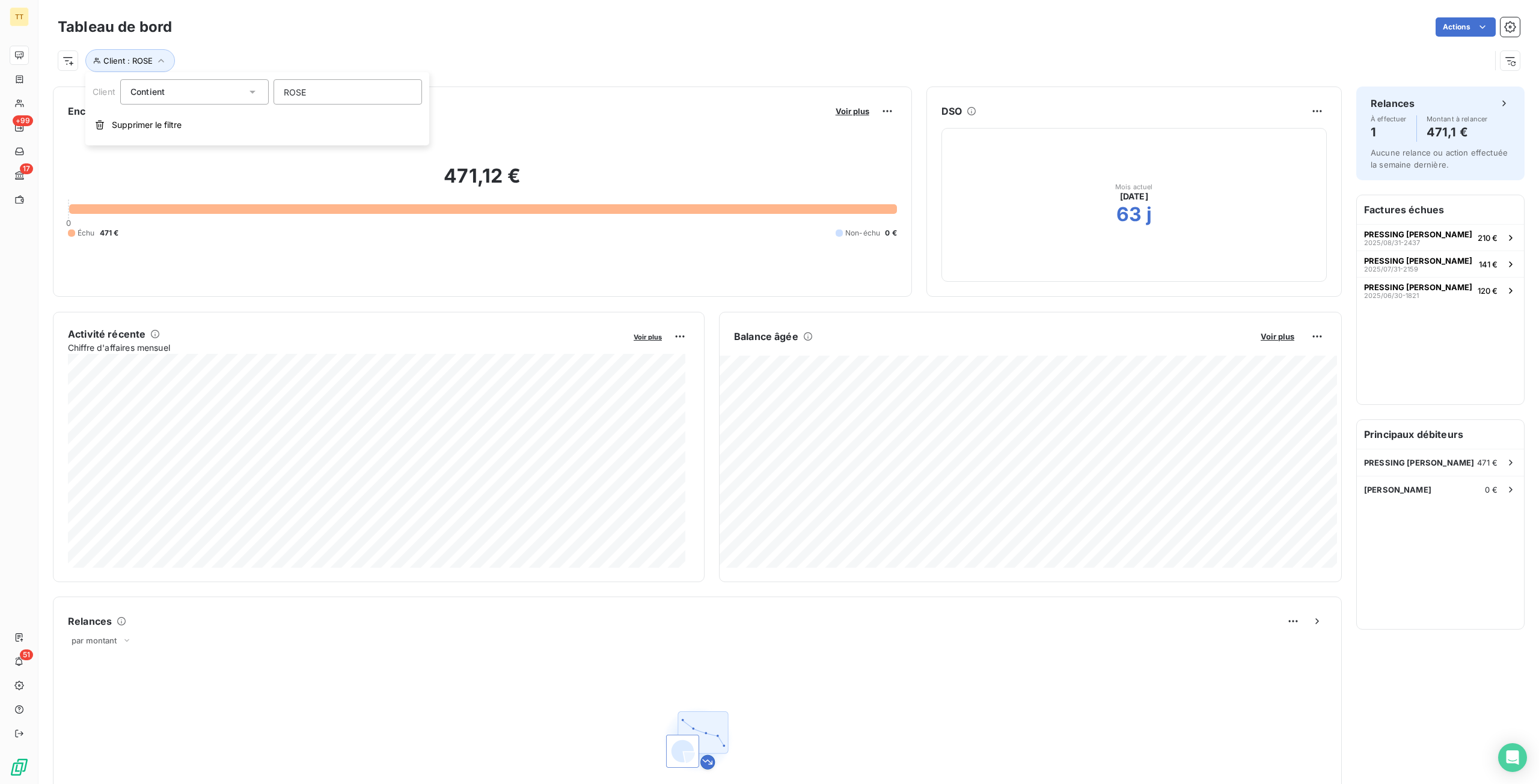
type input "ROSE"
click at [1418, 456] on div "PRESSING [PERSON_NAME] 471 €" at bounding box center [1439, 463] width 167 height 26
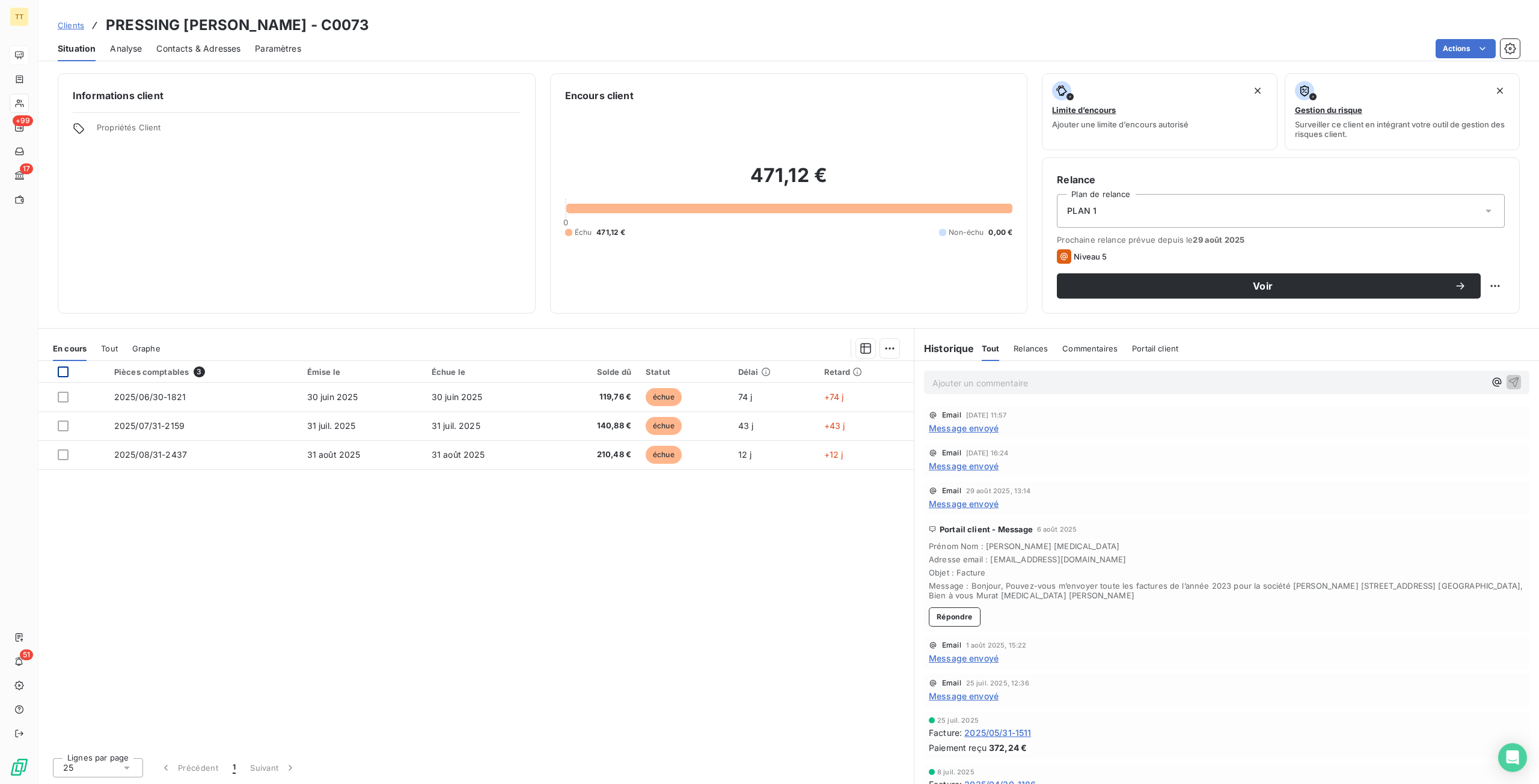
click at [61, 369] on div at bounding box center [63, 372] width 10 height 10
click at [1472, 55] on html "TT +99 17 51 Clients PRESSING [PERSON_NAME] - C0073 Situation Analyse Contacts …" at bounding box center [770, 392] width 1539 height 784
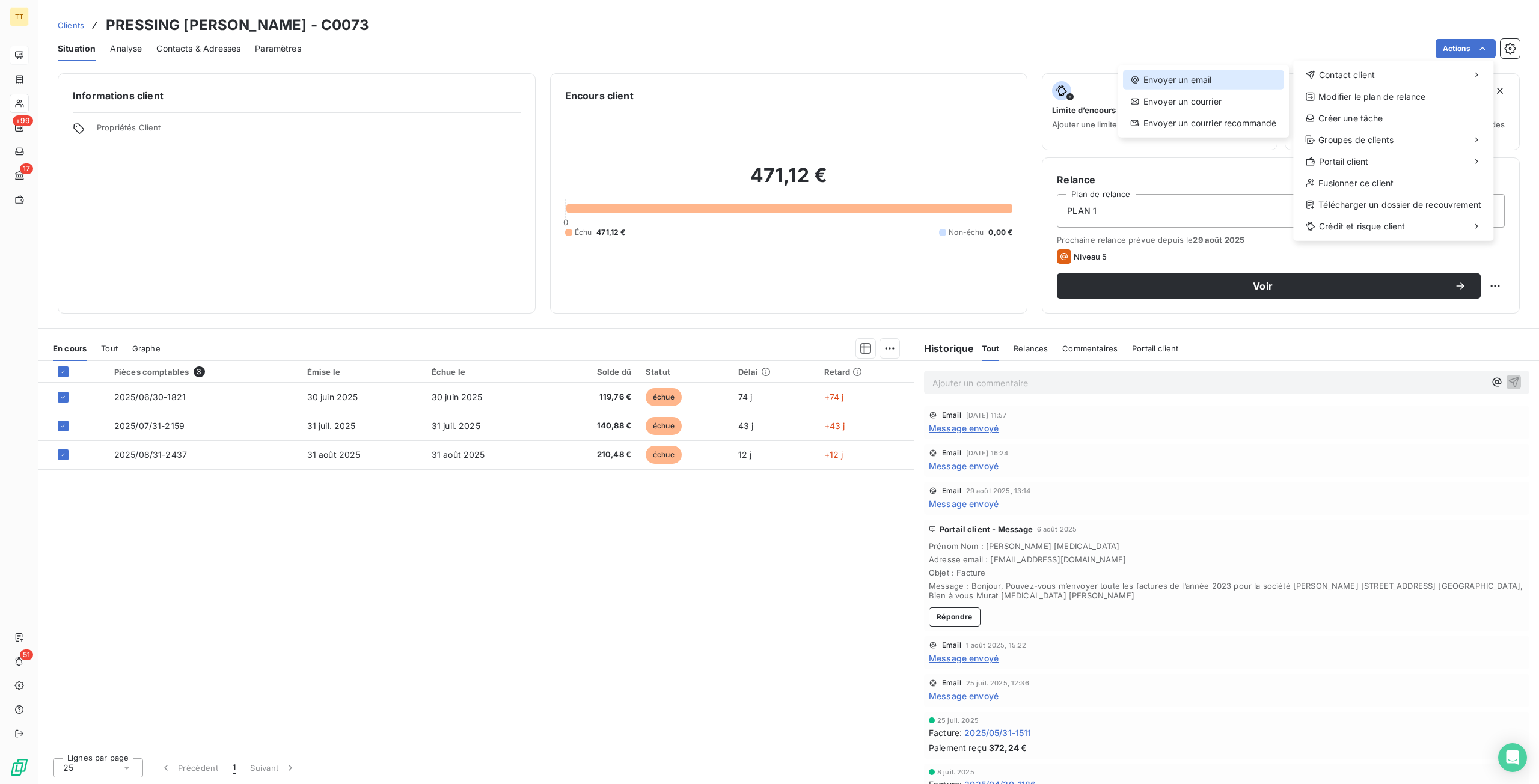
click at [1249, 75] on div "Envoyer un email" at bounding box center [1203, 80] width 161 height 19
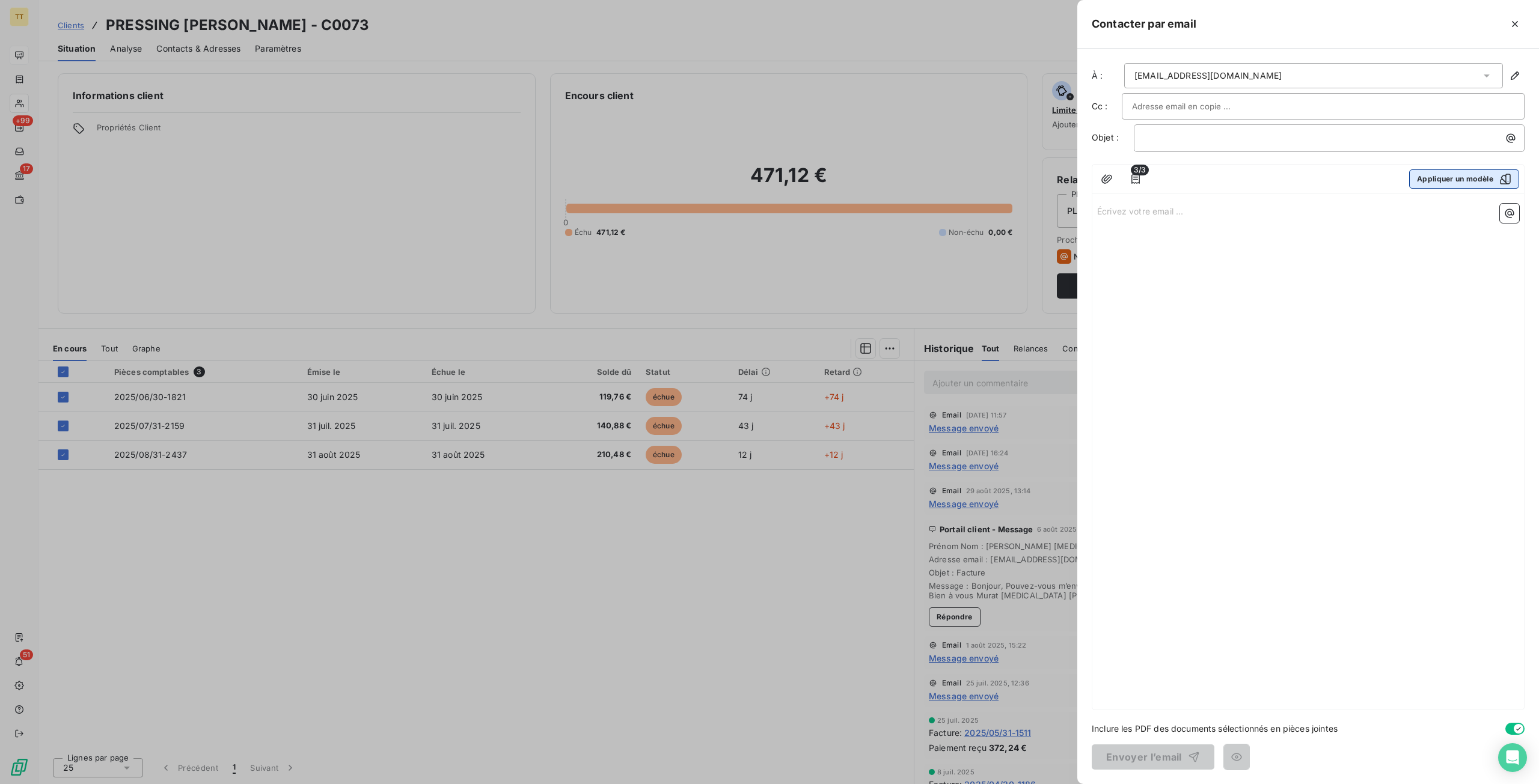
click at [1420, 171] on button "Appliquer un modèle" at bounding box center [1464, 179] width 110 height 19
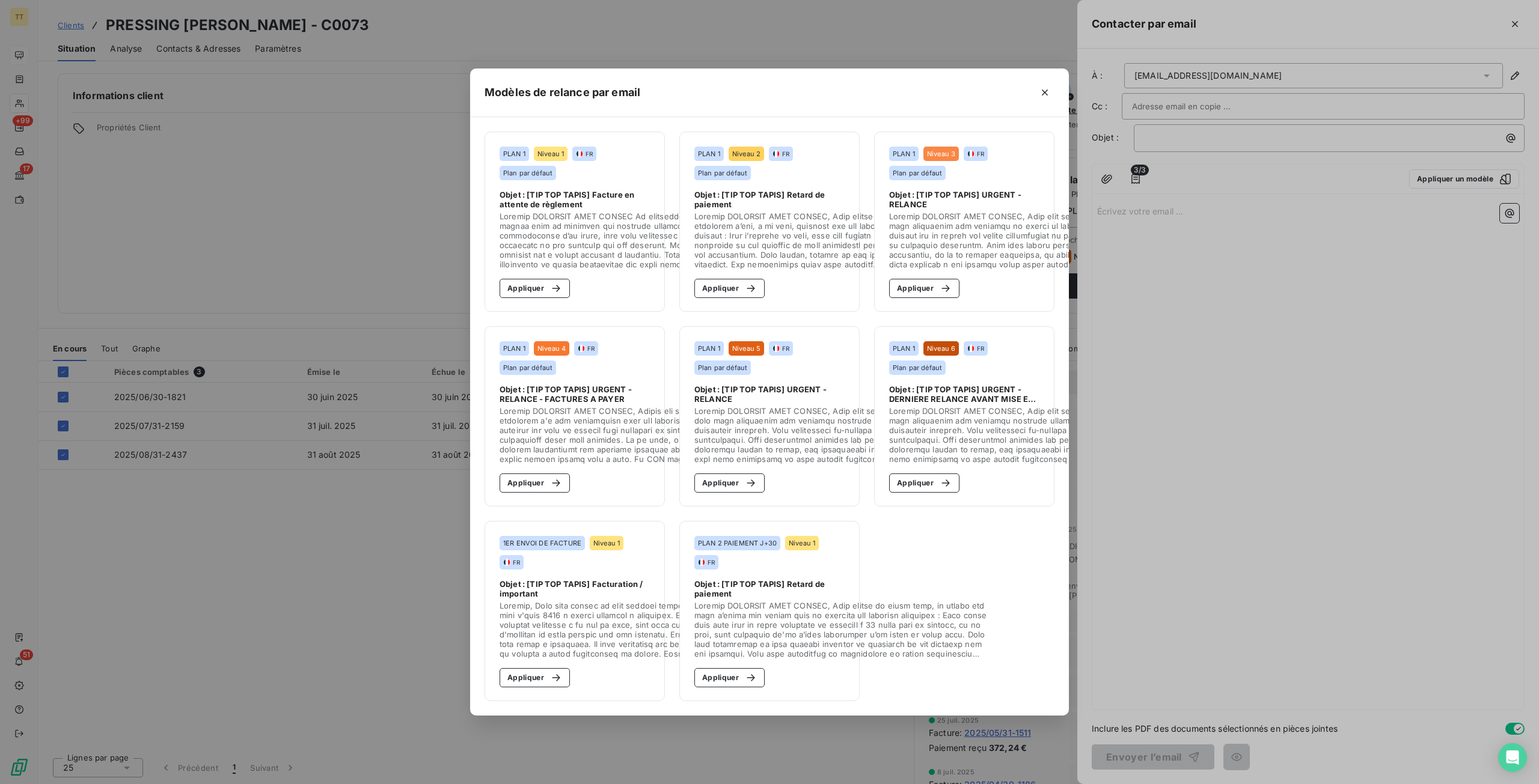
click at [497, 273] on section "PLAN 1 Niveau 1 FR Plan par défaut Objet : [TIP TOP TAPIS] Facture en attente d…" at bounding box center [575, 222] width 180 height 180
click at [500, 279] on button "Appliquer" at bounding box center [535, 288] width 71 height 19
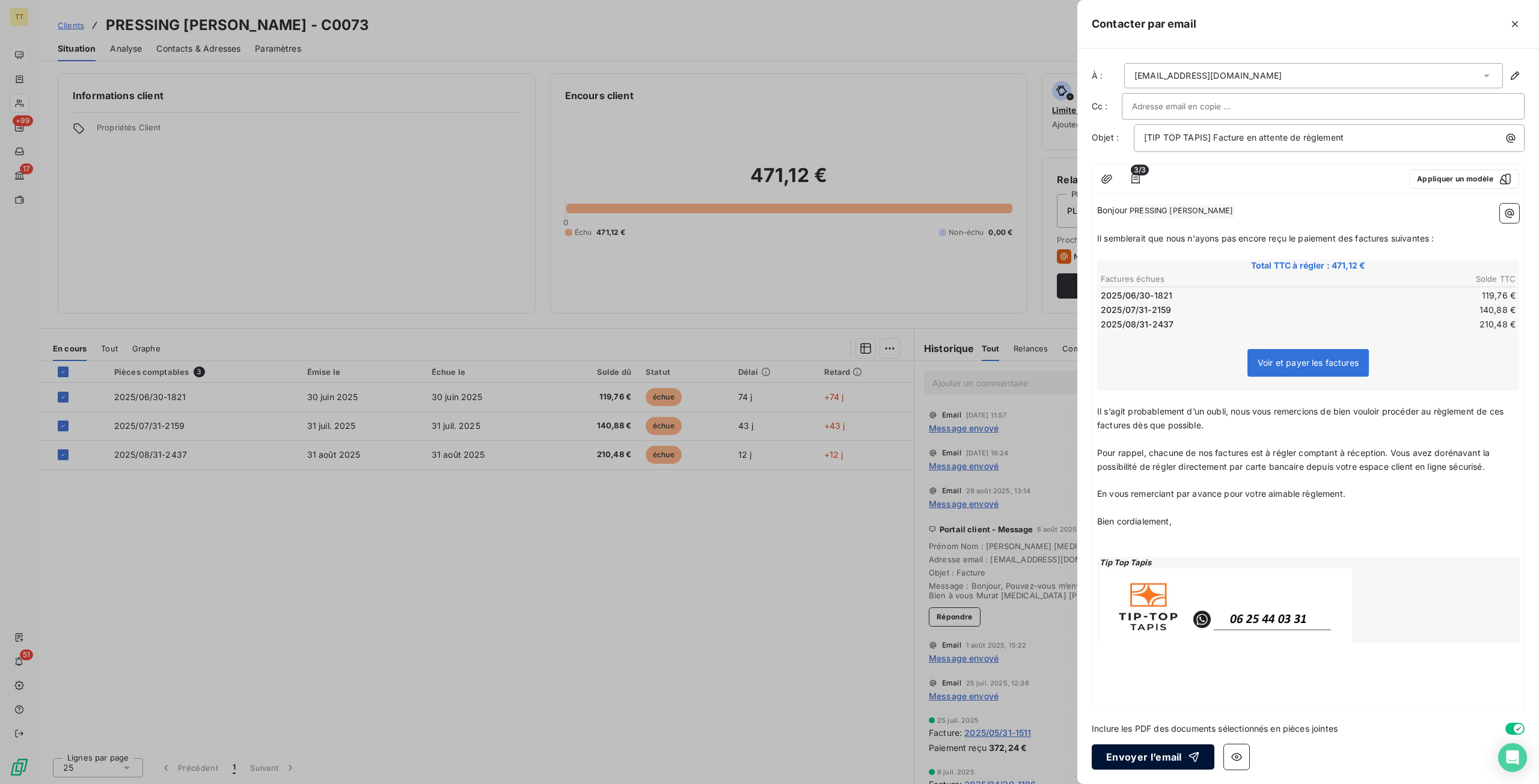
click at [1166, 750] on button "Envoyer l’email" at bounding box center [1153, 757] width 122 height 25
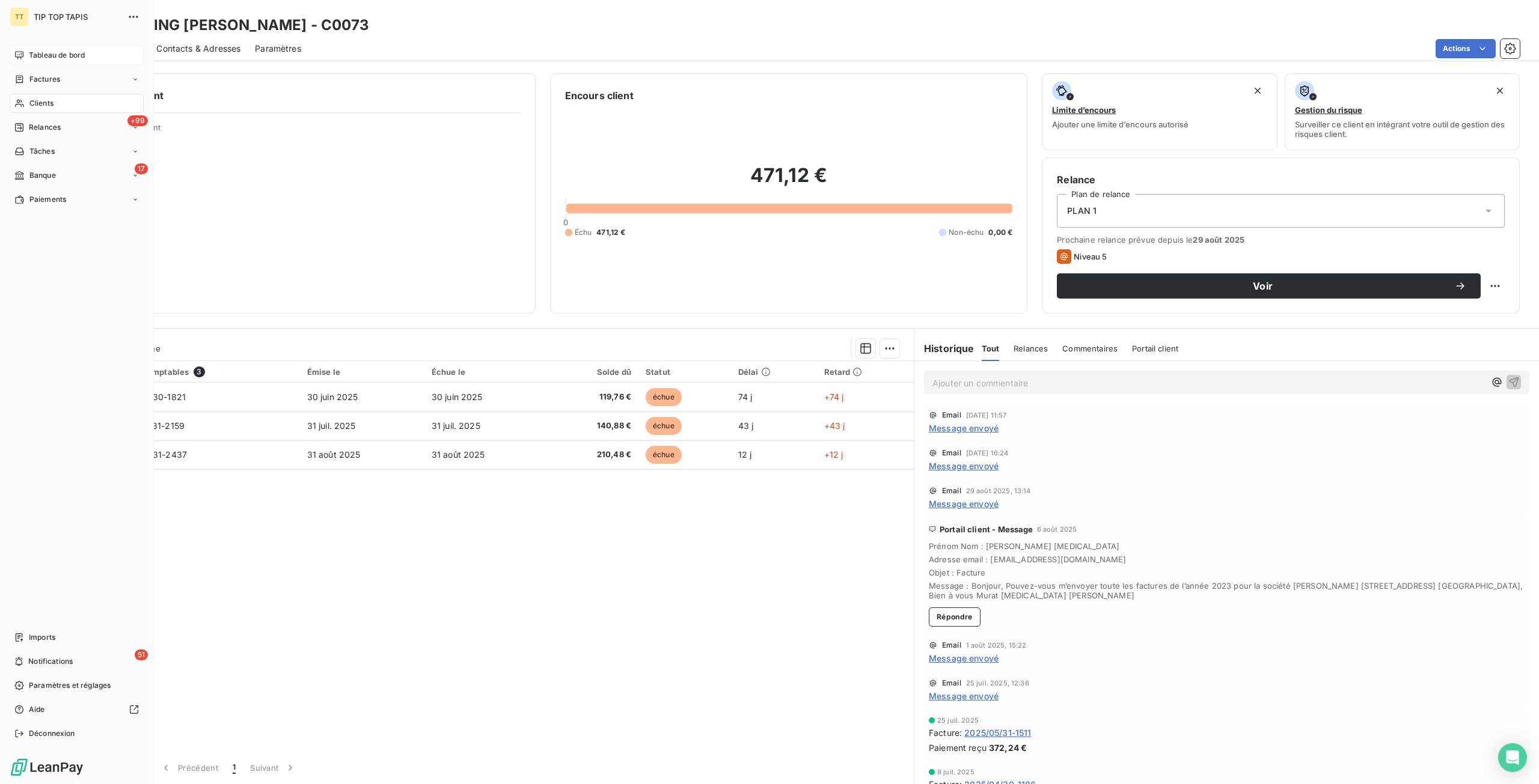
click at [28, 53] on div "Tableau de bord" at bounding box center [76, 55] width 134 height 19
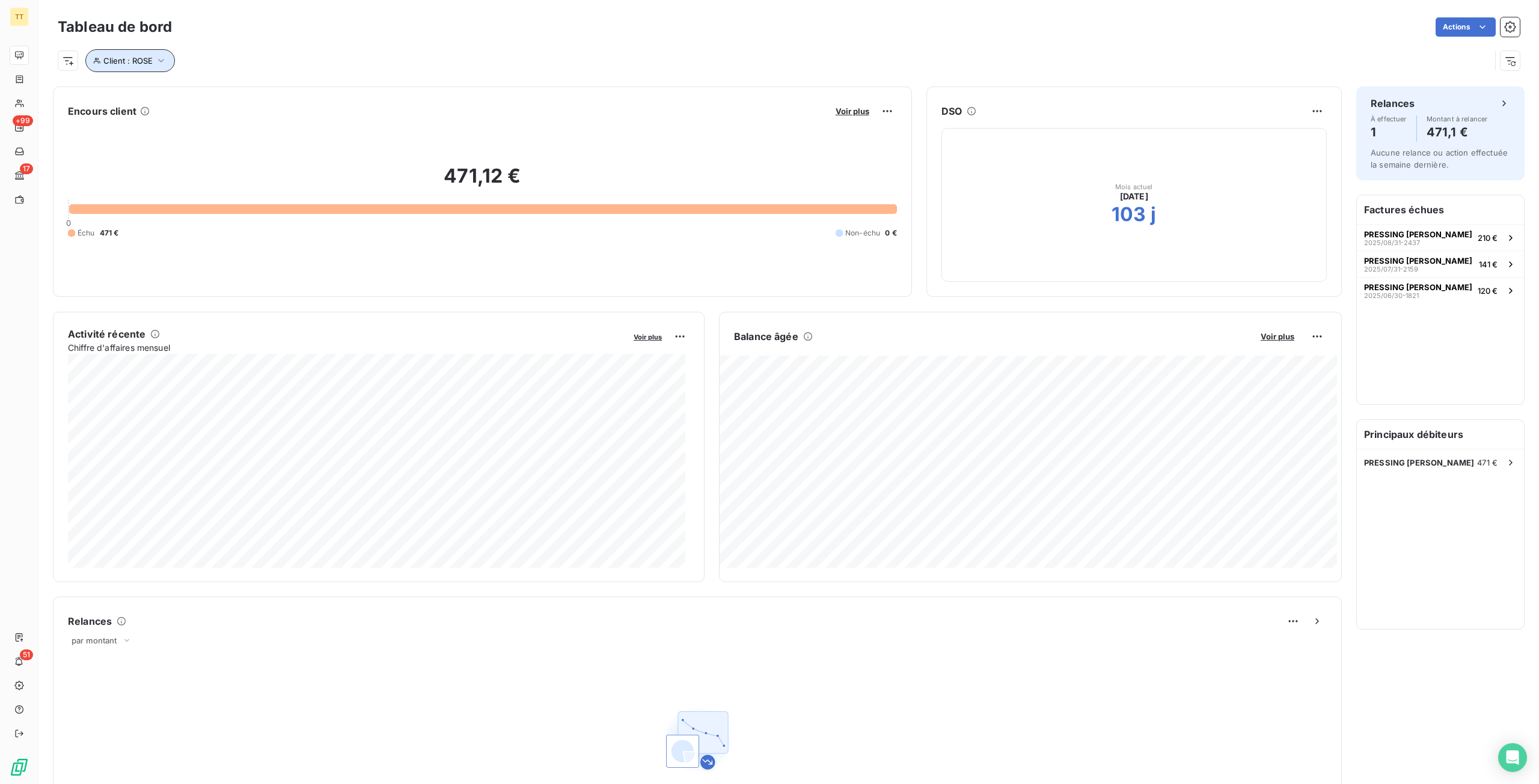
click at [146, 67] on button "Client : ROSE" at bounding box center [130, 60] width 90 height 23
drag, startPoint x: 365, startPoint y: 101, endPoint x: 273, endPoint y: 98, distance: 92.0
click at [273, 98] on div "Client Contient like ROSE" at bounding box center [257, 92] width 329 height 25
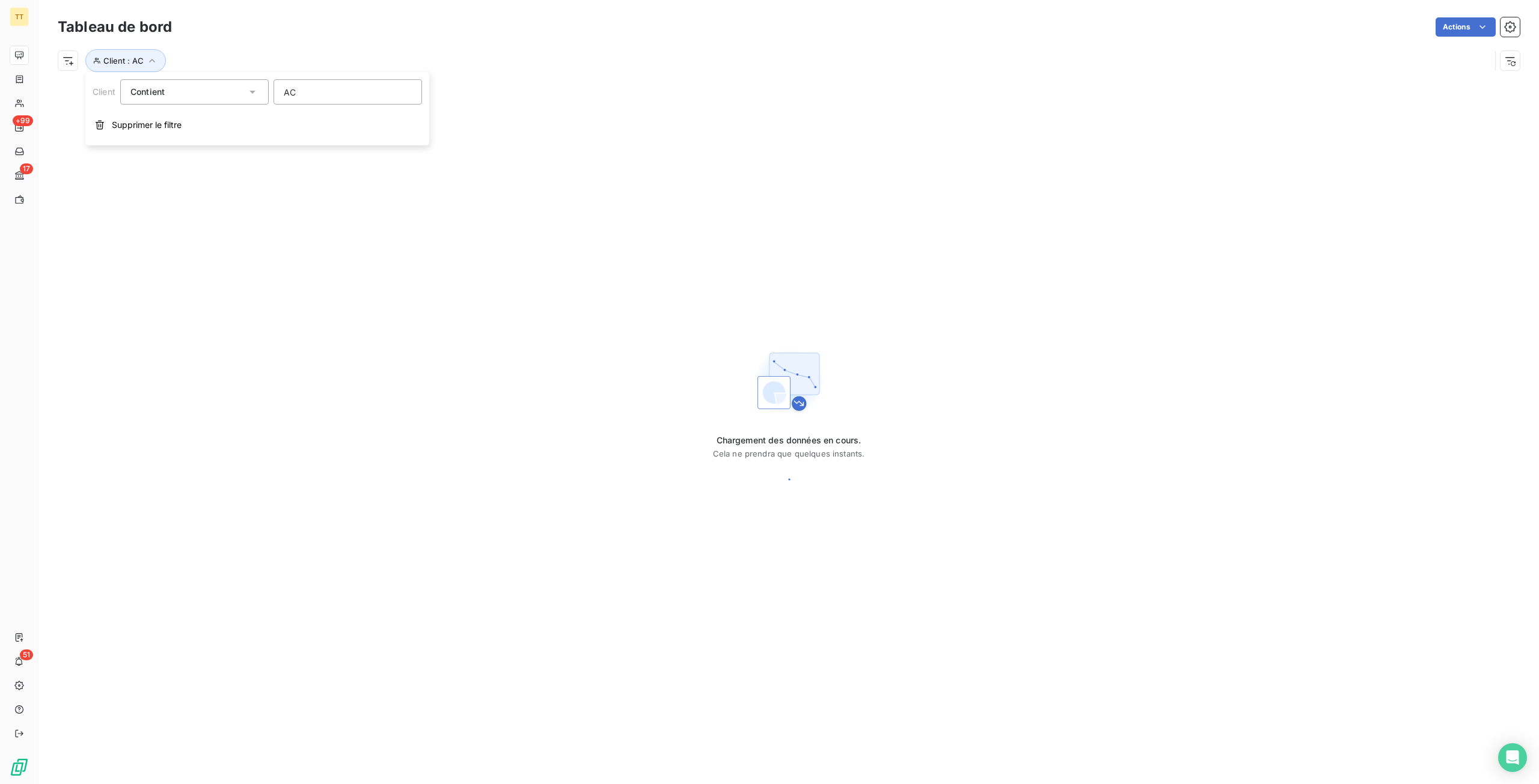
type input "AC"
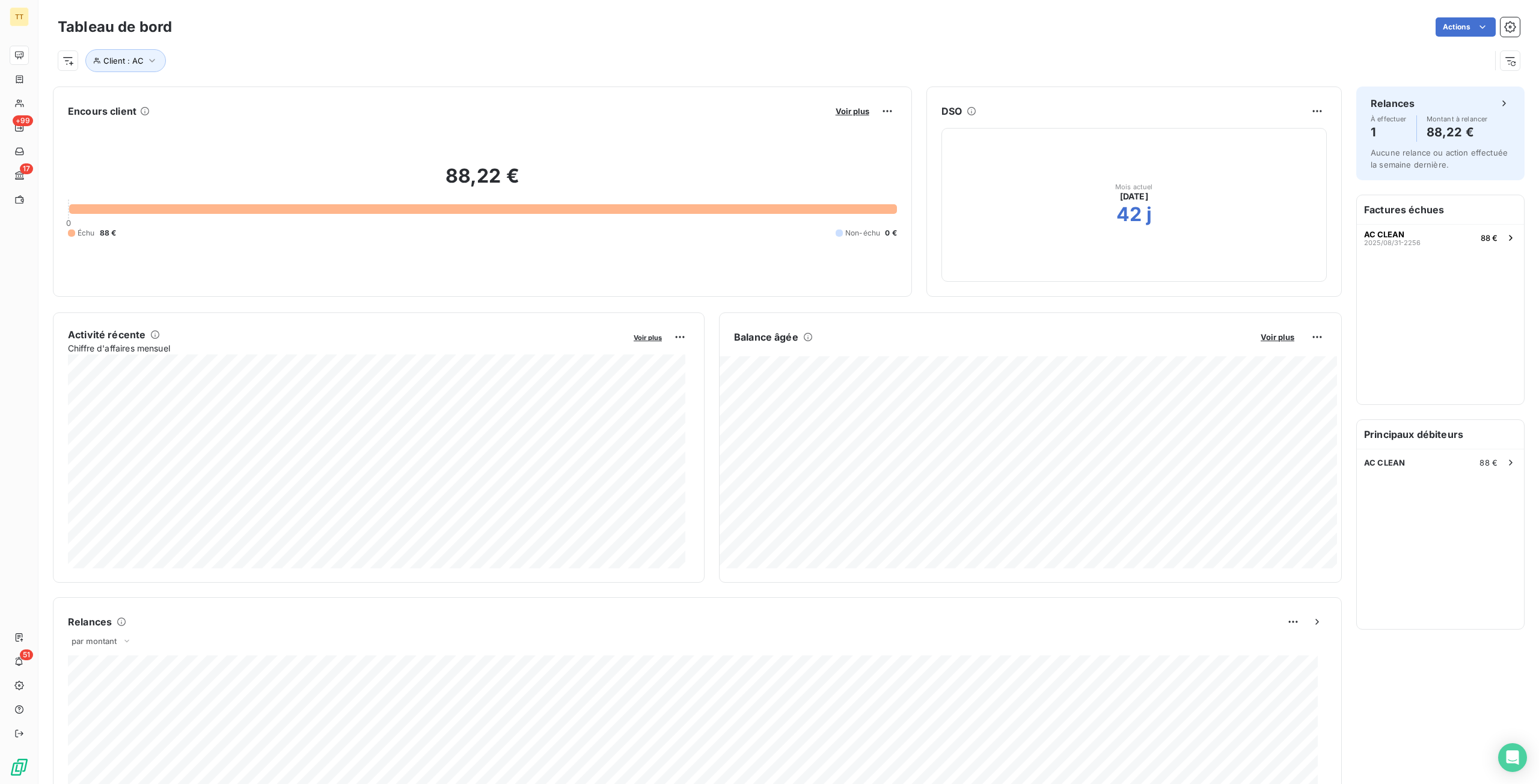
drag, startPoint x: 1448, startPoint y: 506, endPoint x: 1418, endPoint y: 500, distance: 30.6
drag, startPoint x: 1418, startPoint y: 500, endPoint x: 1469, endPoint y: 480, distance: 54.8
click at [1469, 480] on div "Principaux débiteurs AC CLEAN 88 €" at bounding box center [1439, 524] width 167 height 209
click at [1456, 455] on div "AC CLEAN 88 €" at bounding box center [1439, 463] width 167 height 26
